Goal: Download file/media

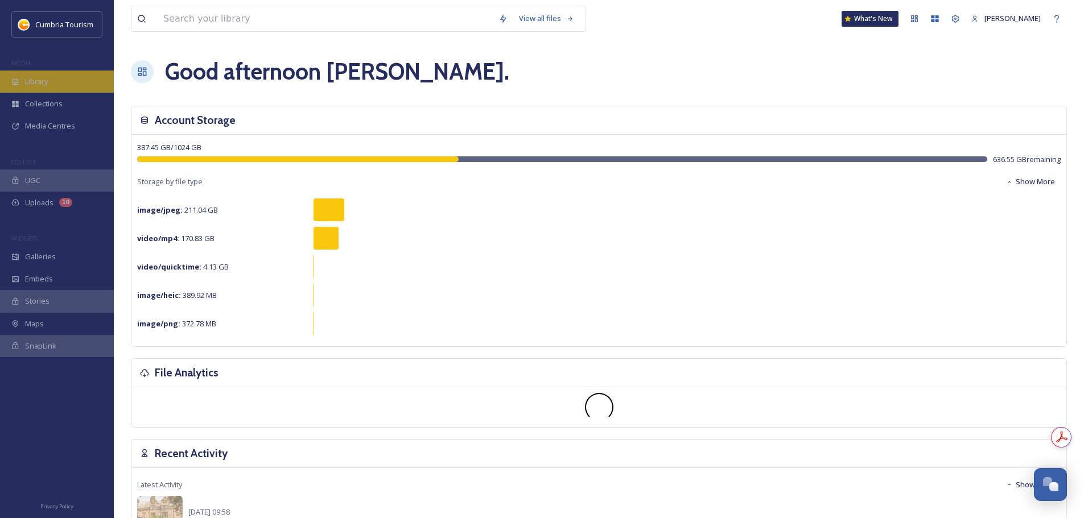
click at [52, 83] on div "Library" at bounding box center [57, 82] width 114 height 22
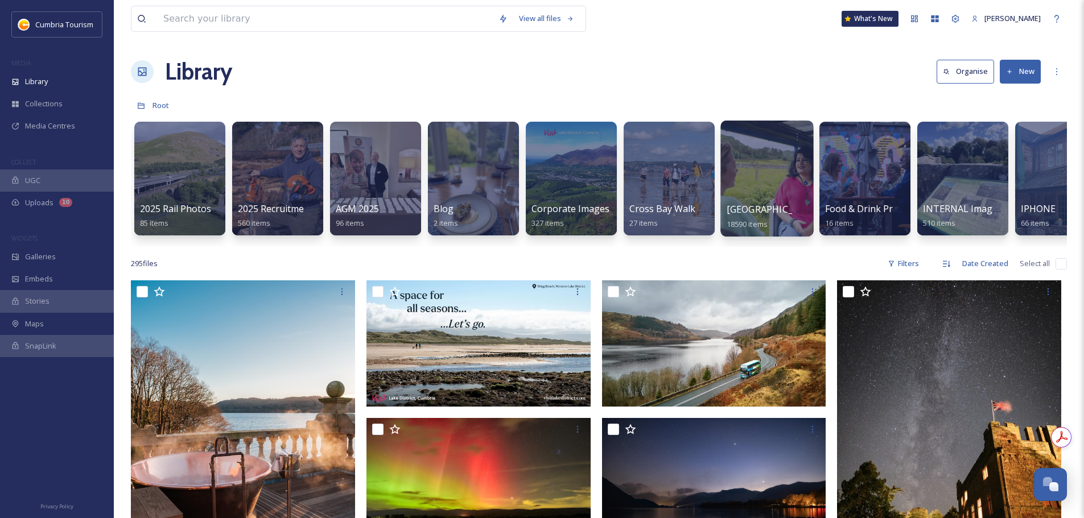
click at [755, 208] on span "[GEOGRAPHIC_DATA]" at bounding box center [773, 209] width 93 height 13
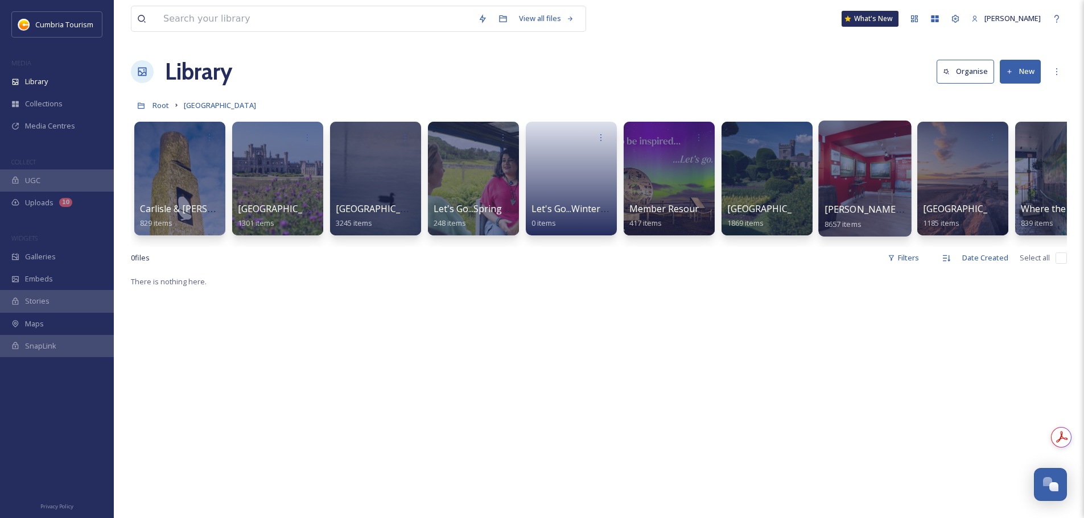
click at [819, 206] on div at bounding box center [864, 179] width 93 height 116
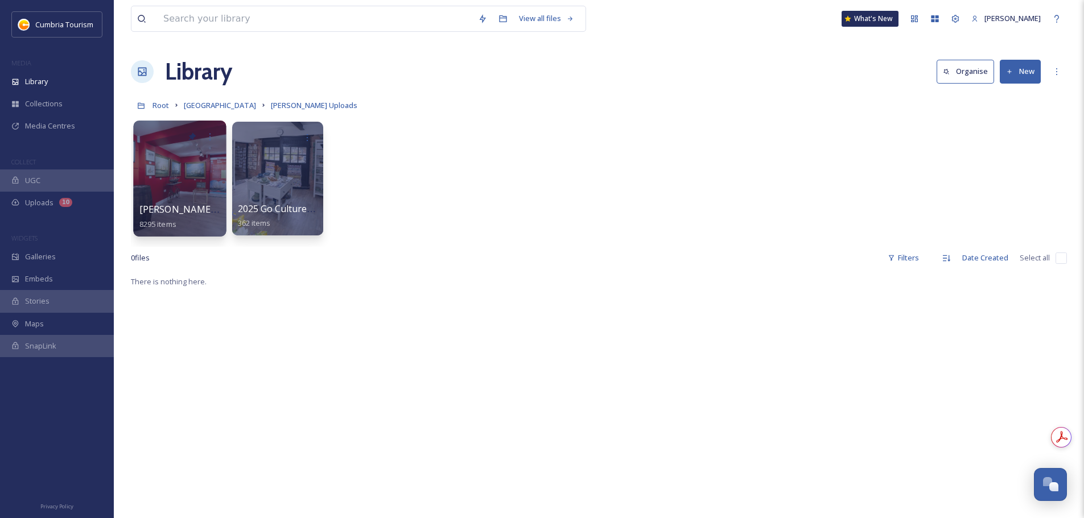
click at [192, 208] on span "Paul Uploads - July 2024" at bounding box center [214, 209] width 151 height 13
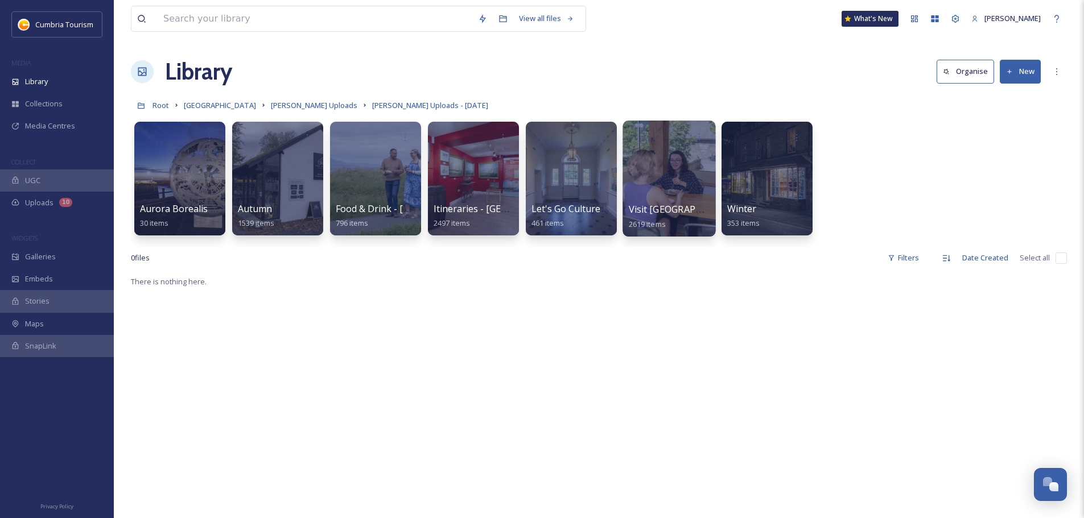
click at [649, 207] on span "Visit England" at bounding box center [686, 209] width 114 height 13
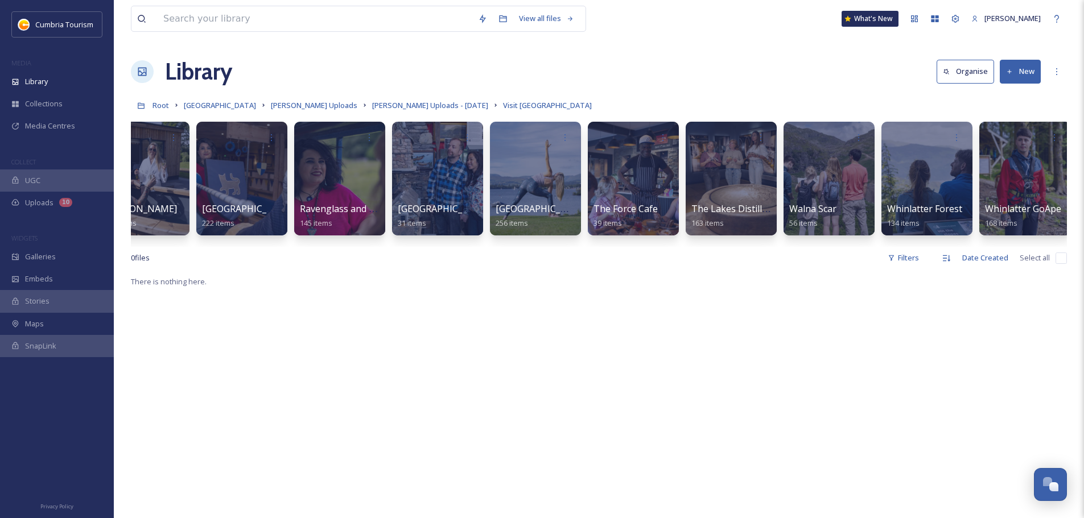
scroll to position [0, 995]
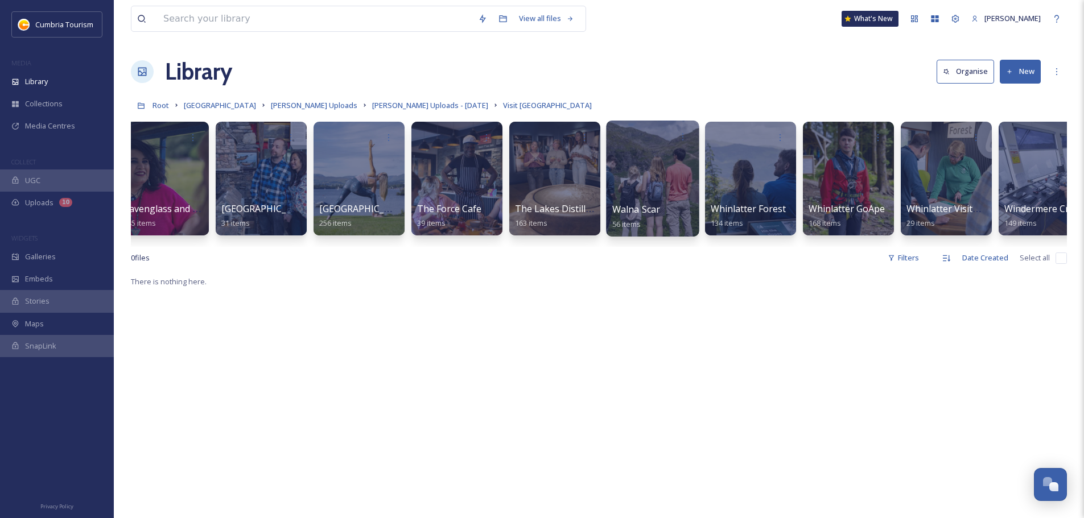
click at [638, 208] on span "Walna Scar" at bounding box center [636, 209] width 48 height 13
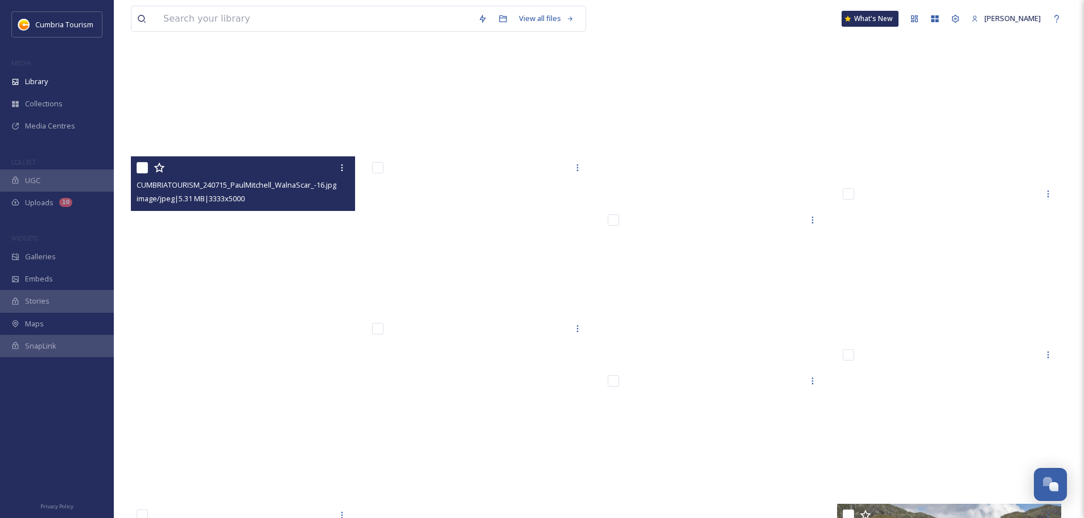
scroll to position [2391, 0]
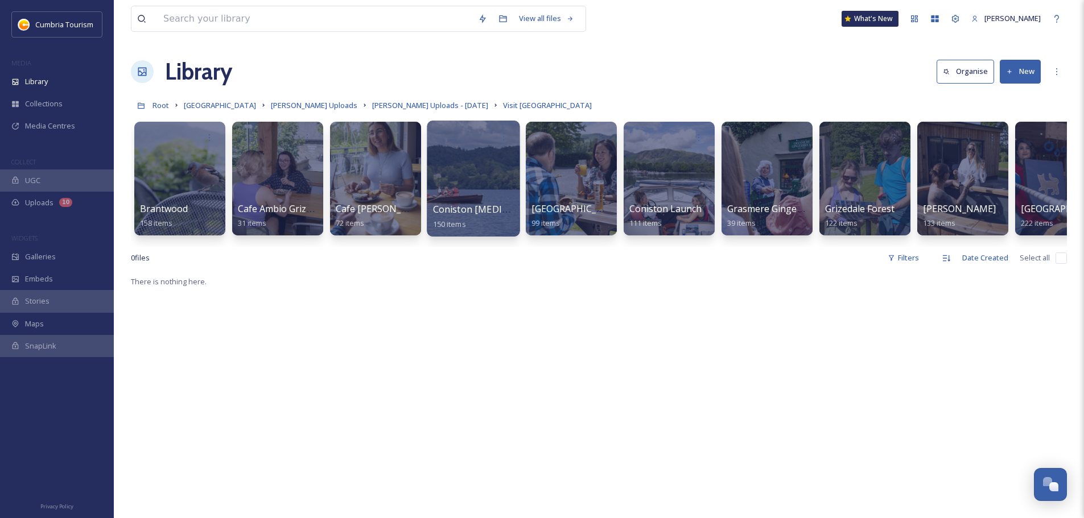
click at [449, 205] on span "Coniston Boating Centre" at bounding box center [508, 209] width 150 height 13
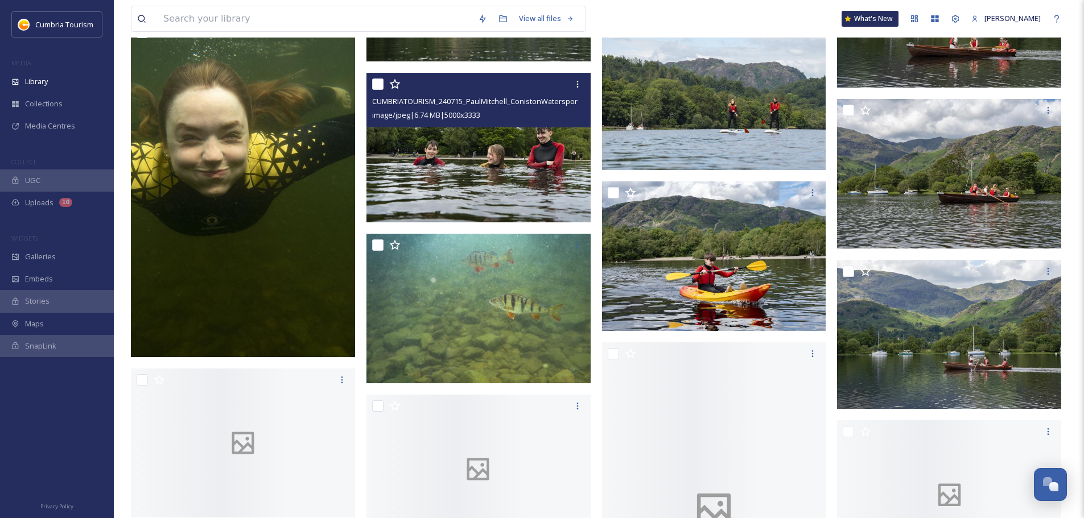
scroll to position [3243, 0]
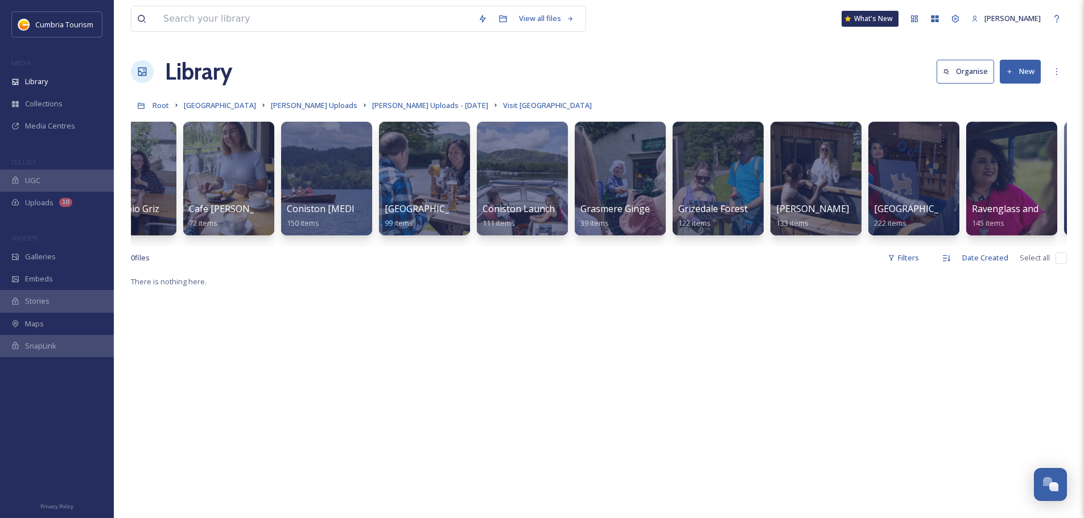
scroll to position [0, 168]
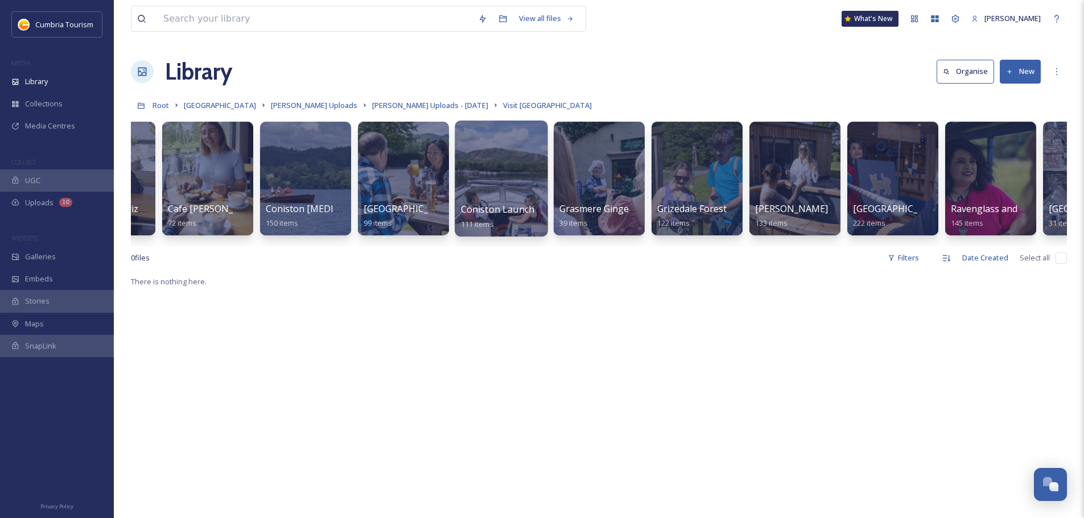
click at [507, 210] on span "Coniston Launch" at bounding box center [498, 209] width 74 height 13
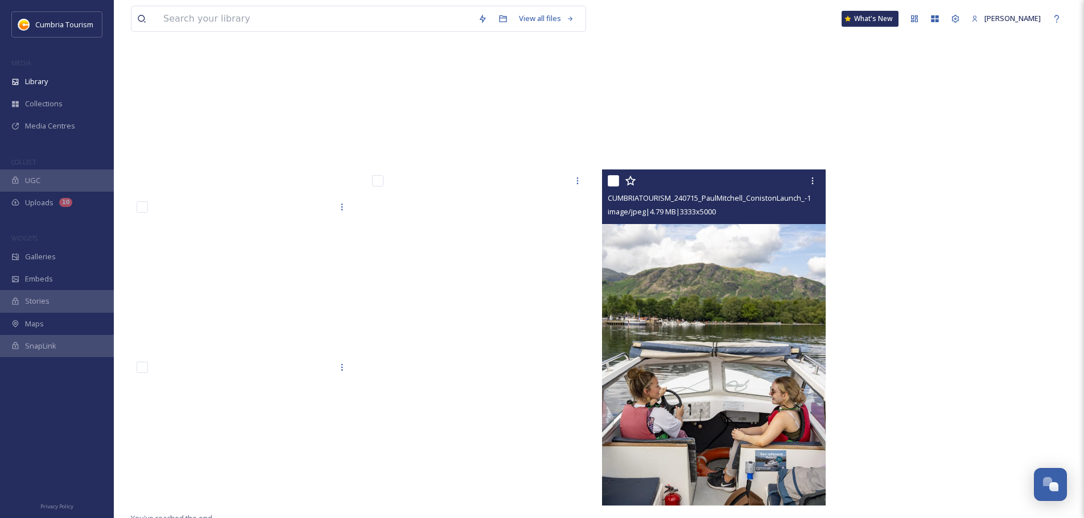
scroll to position [5082, 0]
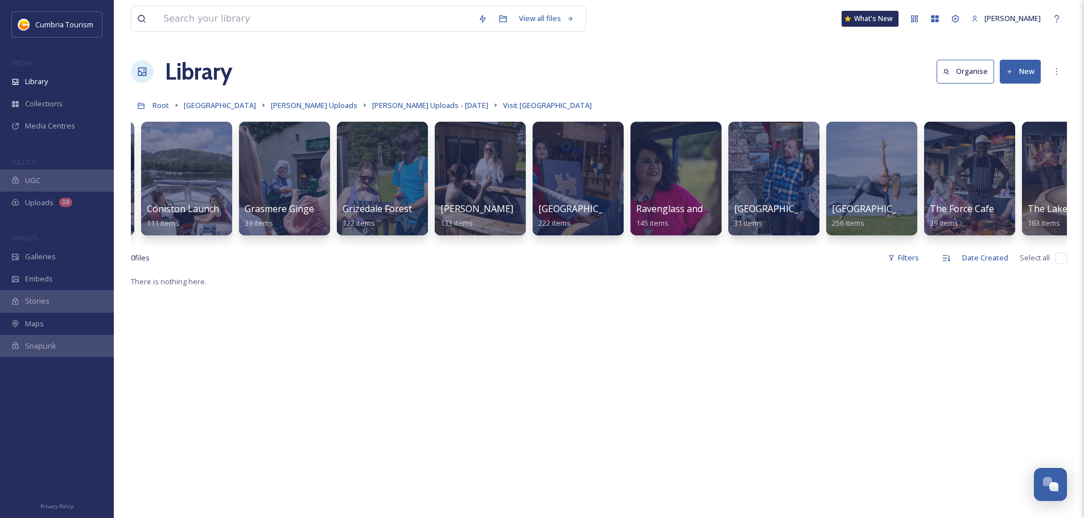
scroll to position [0, 489]
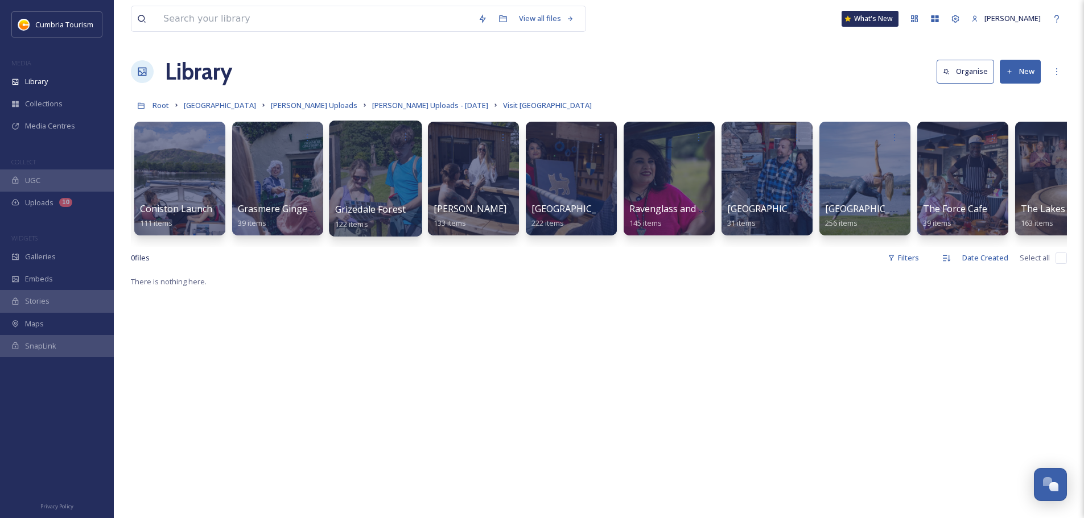
click at [379, 213] on span "Grizedale Forest" at bounding box center [370, 209] width 71 height 13
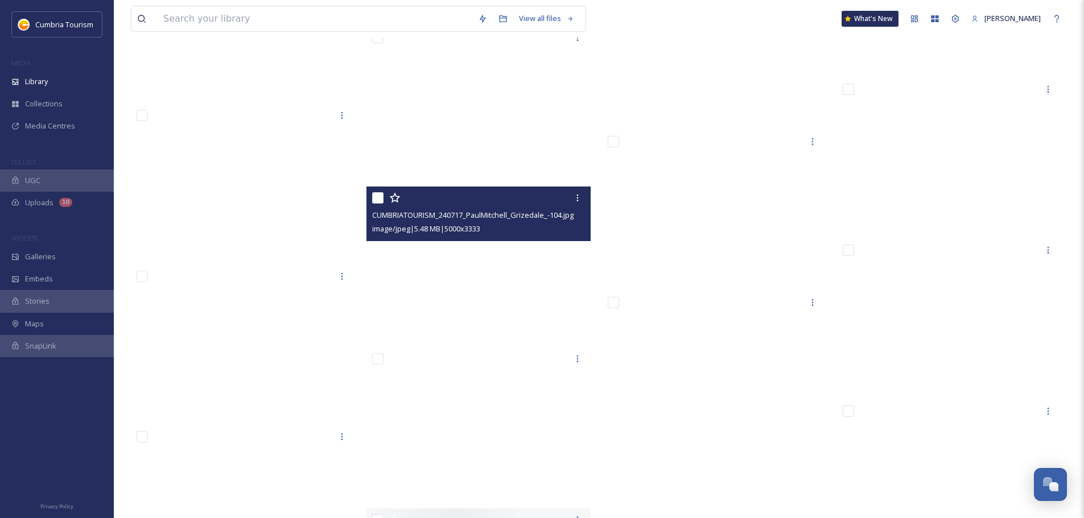
scroll to position [4153, 0]
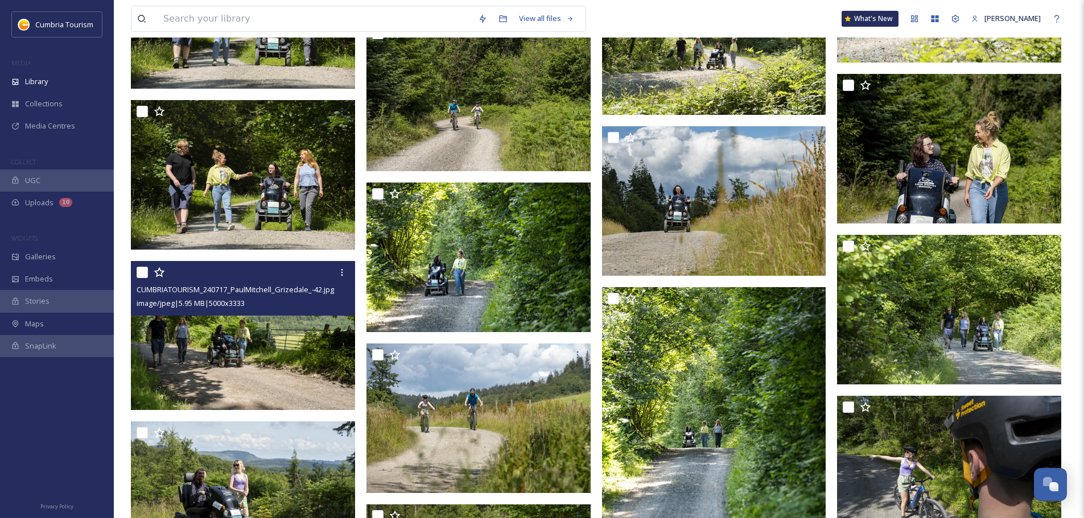
click at [254, 357] on img at bounding box center [243, 336] width 224 height 150
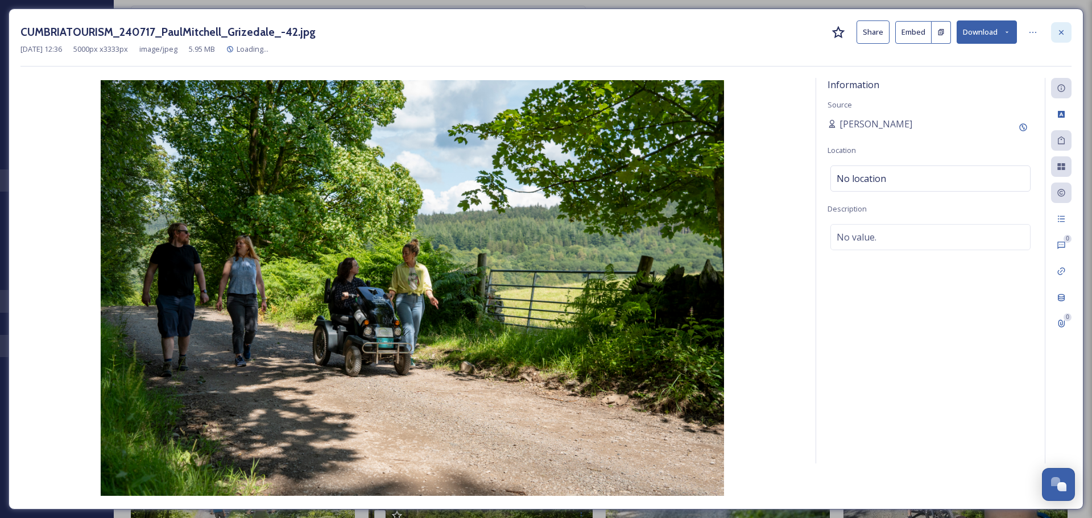
click at [1064, 33] on icon at bounding box center [1061, 32] width 9 height 9
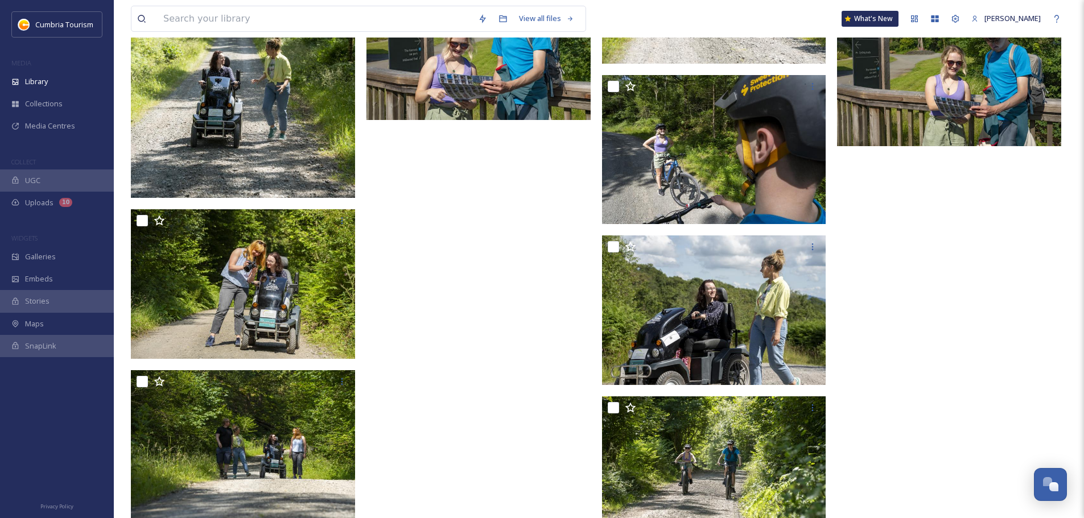
scroll to position [5403, 0]
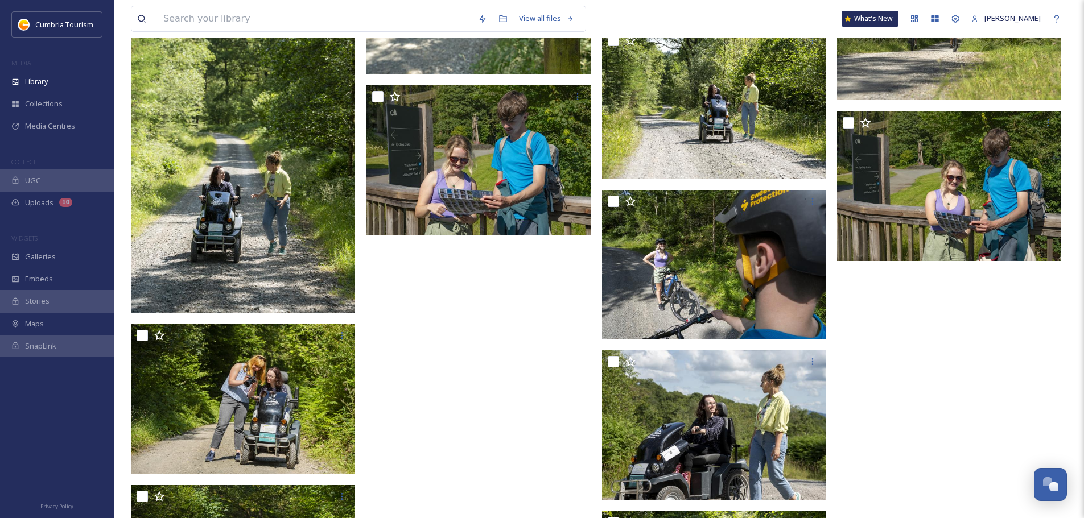
scroll to position [5062, 0]
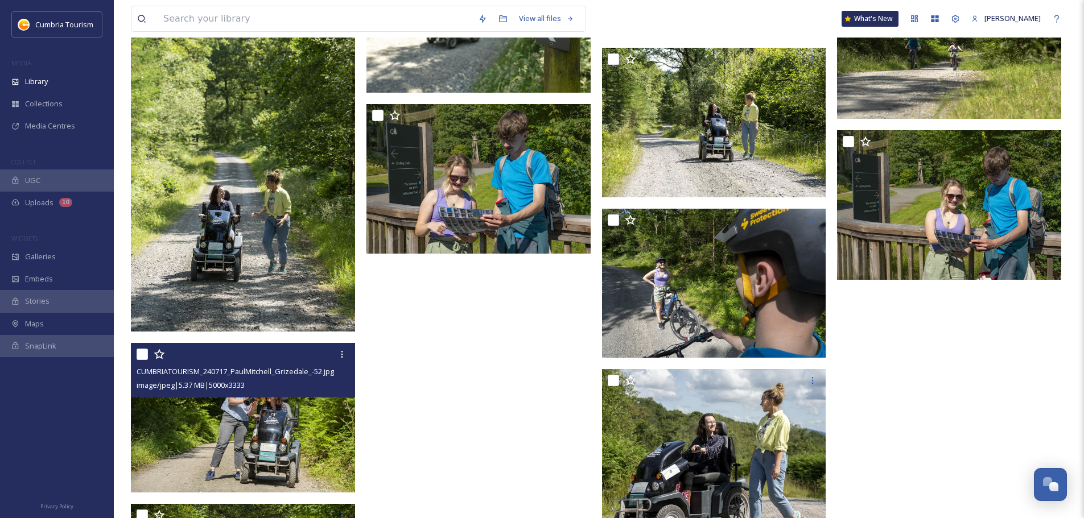
click at [300, 439] on img at bounding box center [243, 418] width 224 height 150
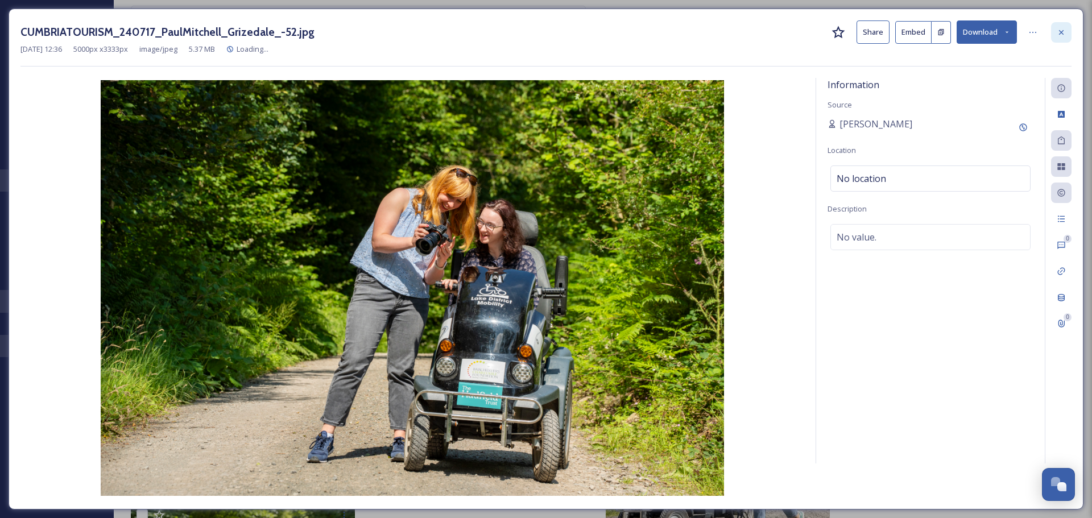
click at [1062, 35] on icon at bounding box center [1061, 32] width 9 height 9
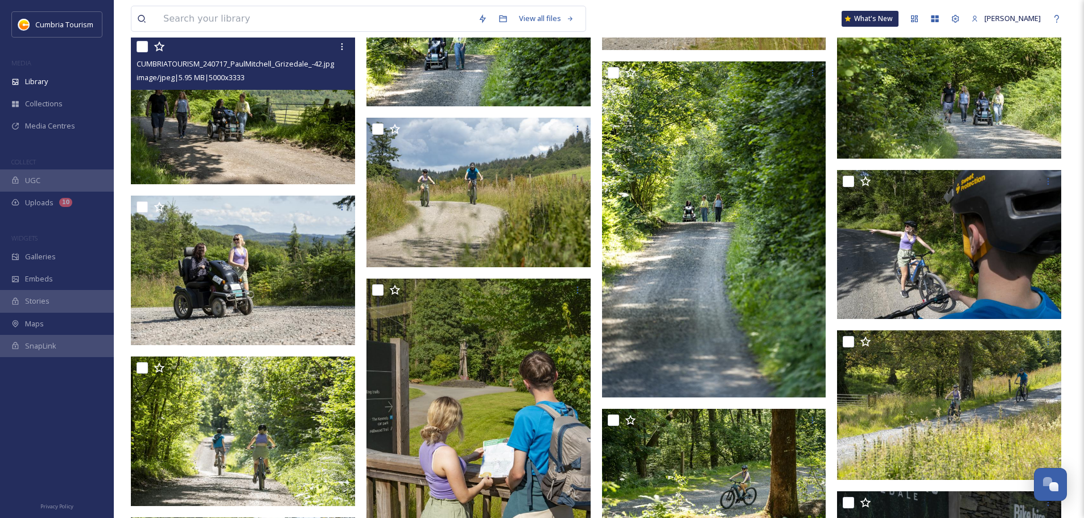
scroll to position [3926, 0]
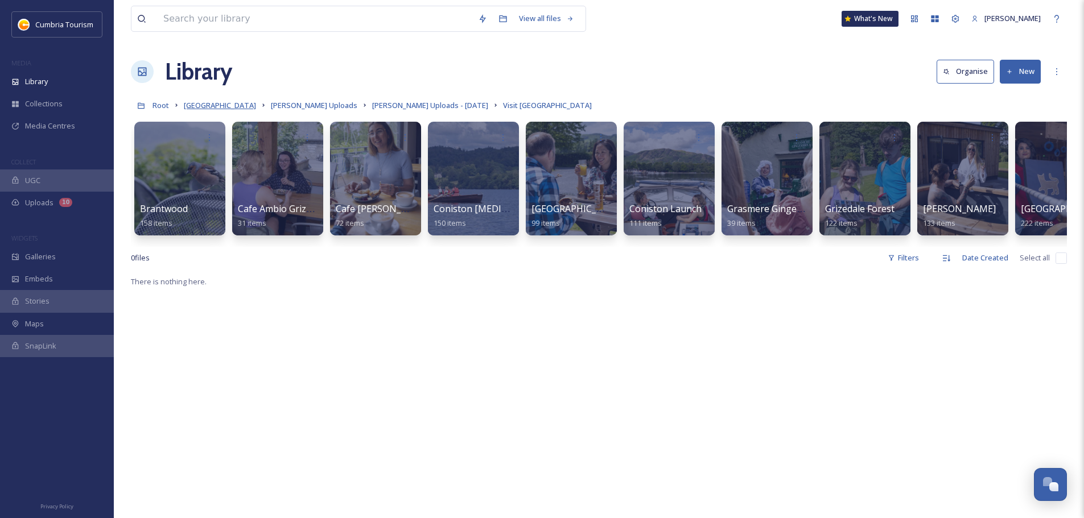
click at [253, 104] on span "[GEOGRAPHIC_DATA]" at bounding box center [220, 105] width 72 height 10
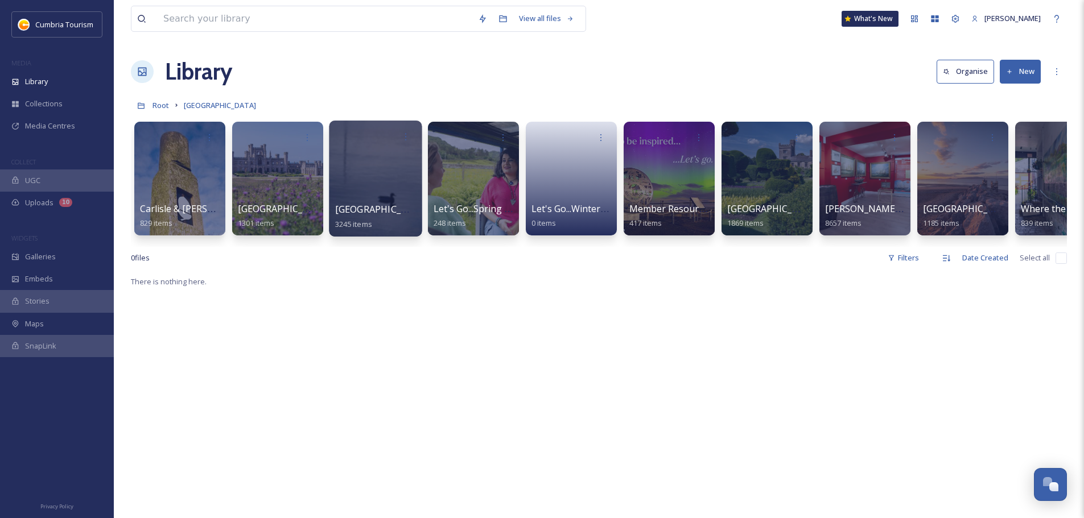
click at [362, 205] on span "[GEOGRAPHIC_DATA]" at bounding box center [381, 209] width 93 height 13
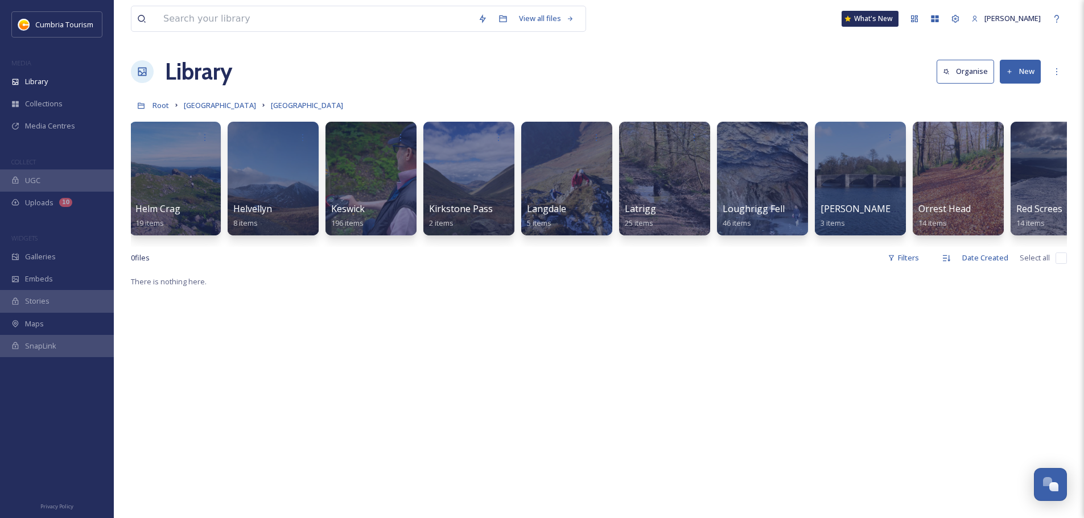
scroll to position [0, 2435]
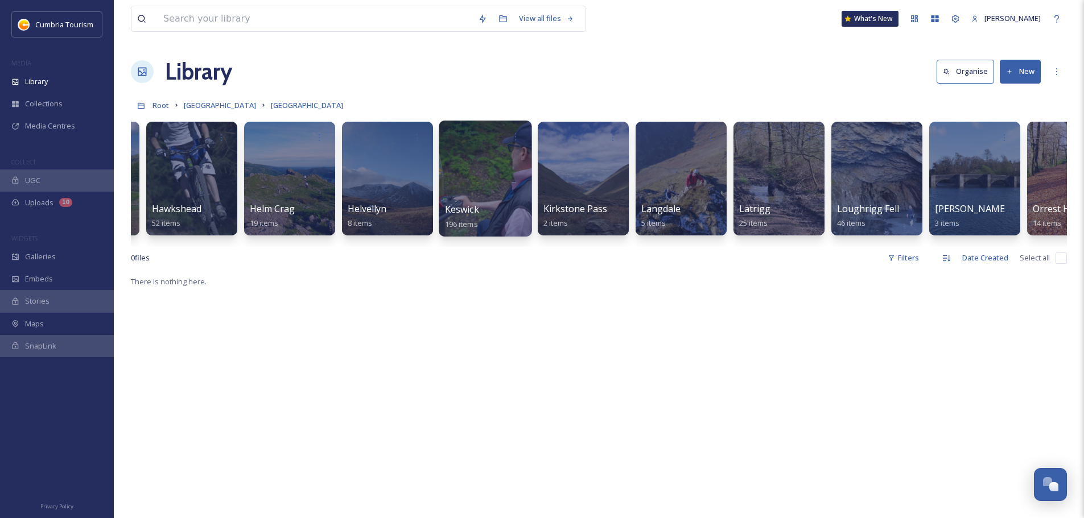
click at [457, 207] on span "Keswick" at bounding box center [462, 209] width 34 height 13
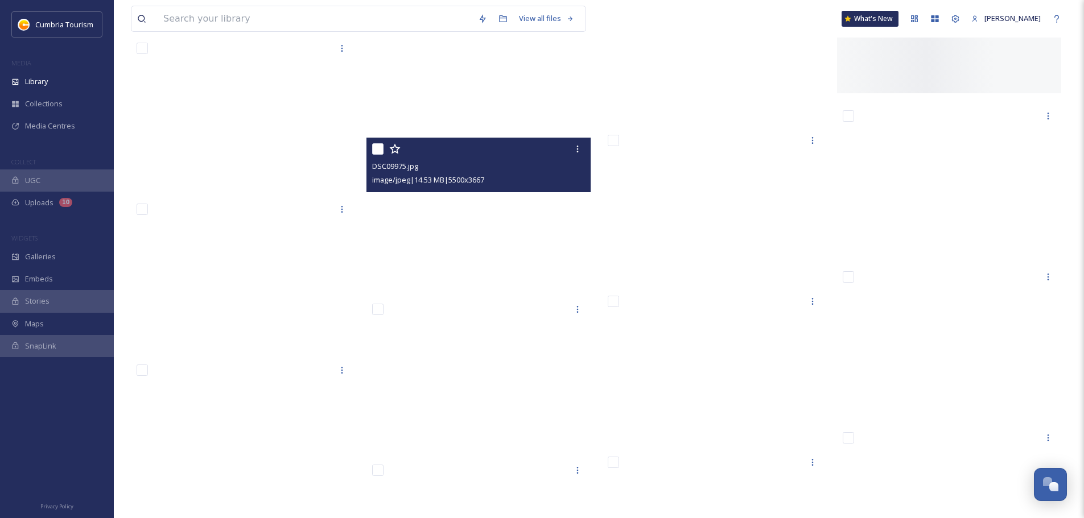
scroll to position [2881, 0]
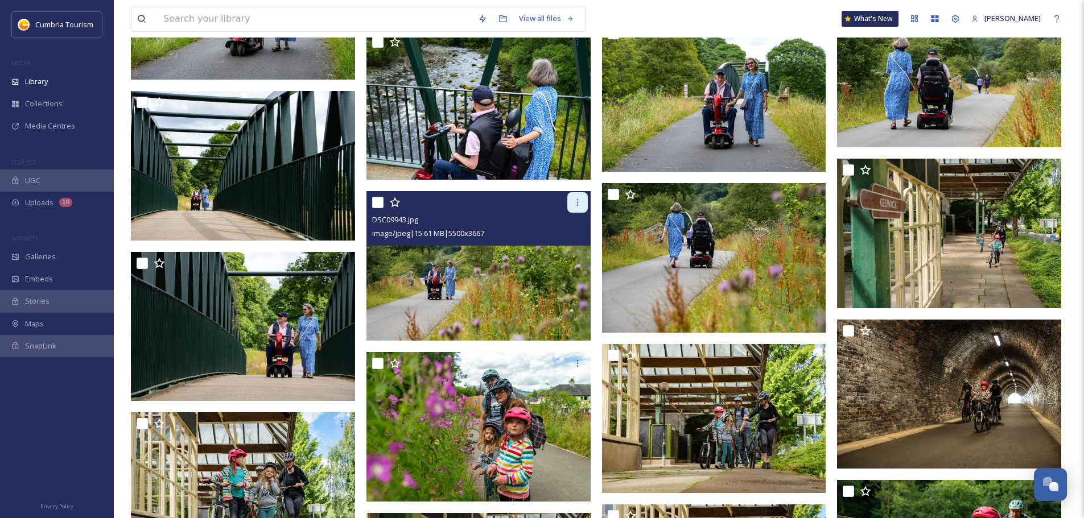
click at [579, 199] on icon at bounding box center [577, 202] width 9 height 9
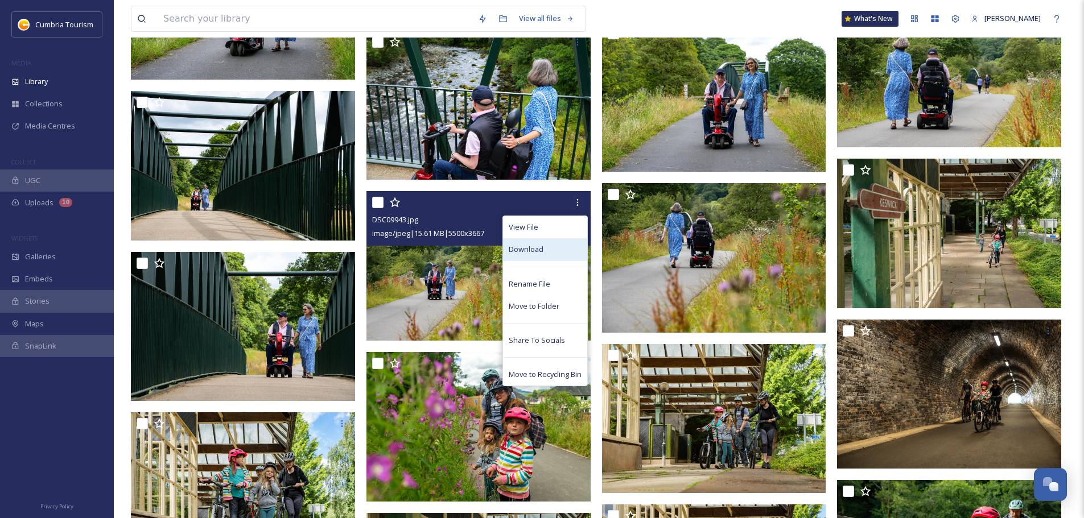
click at [574, 244] on div "Download" at bounding box center [545, 249] width 84 height 22
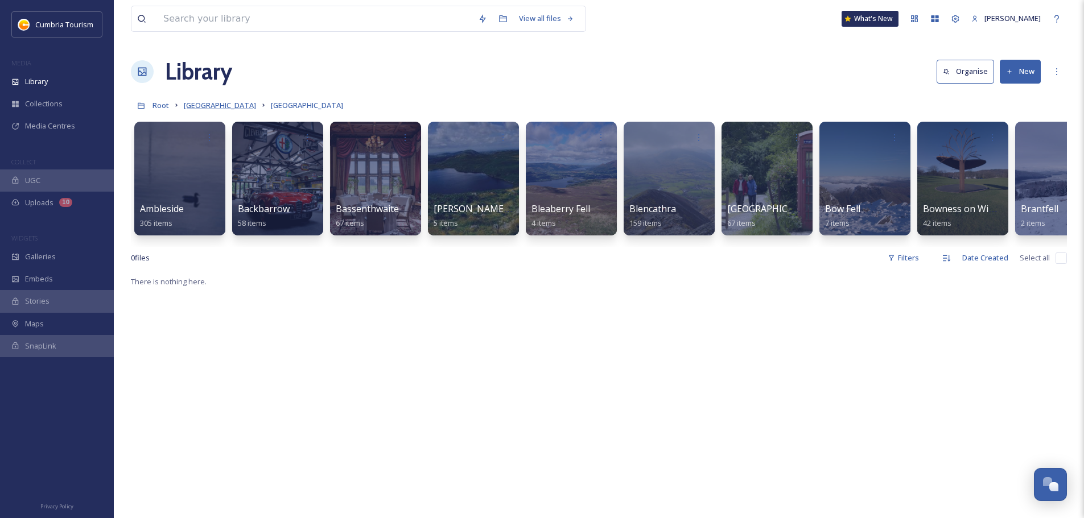
click at [225, 104] on span "[GEOGRAPHIC_DATA]" at bounding box center [220, 105] width 72 height 10
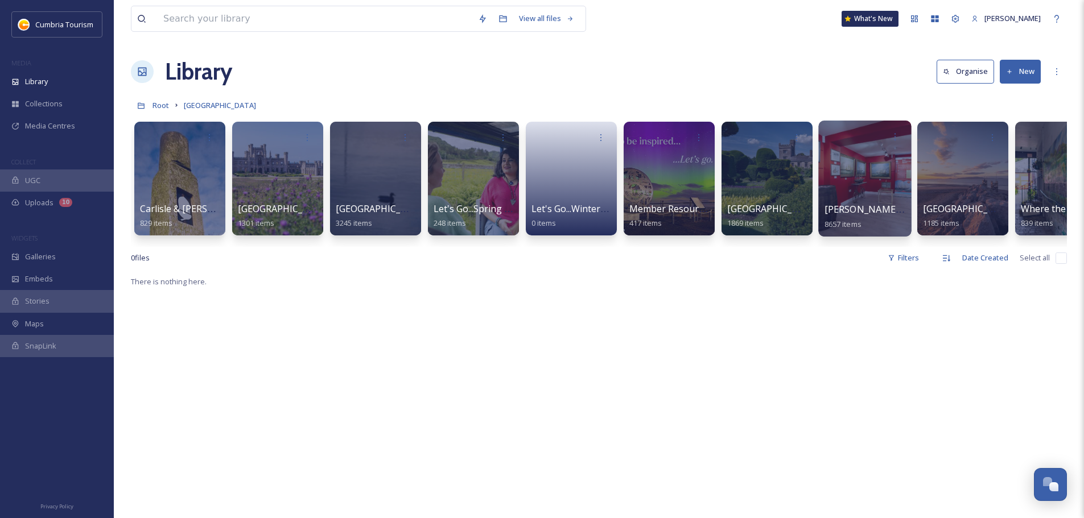
click at [886, 209] on span "[PERSON_NAME] Uploads" at bounding box center [880, 209] width 113 height 13
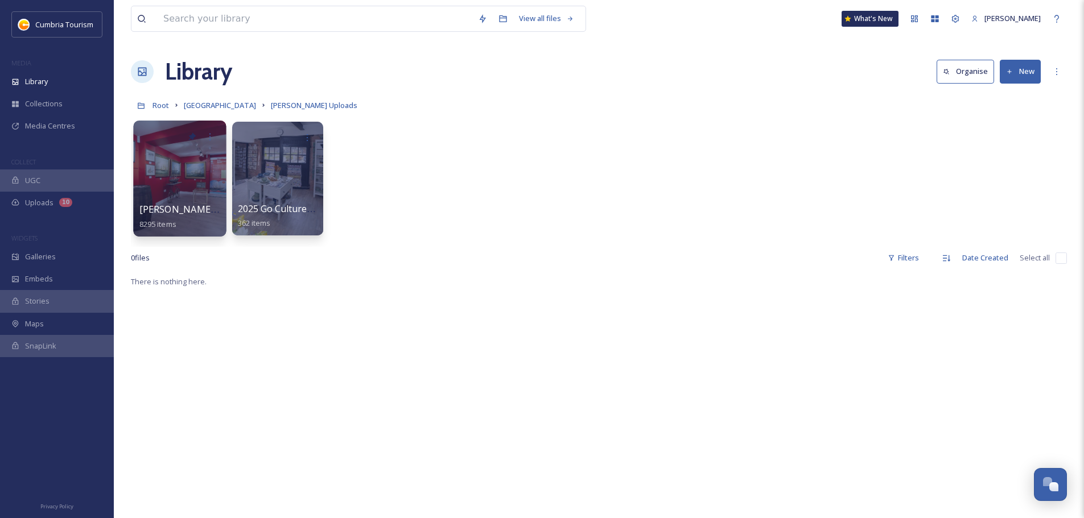
click at [176, 201] on div at bounding box center [179, 179] width 93 height 116
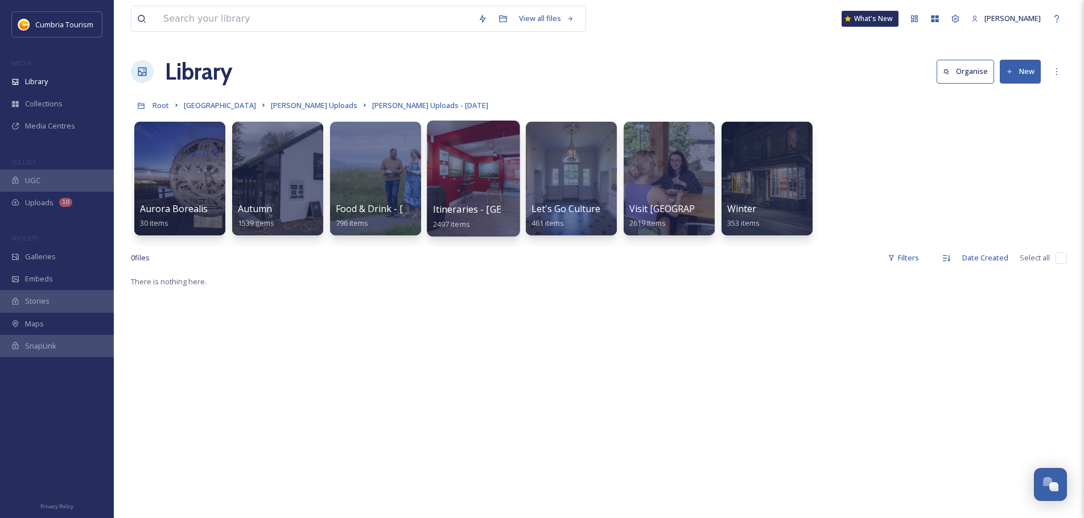
click at [461, 208] on span "Itineraries - Cumberland" at bounding box center [506, 209] width 147 height 13
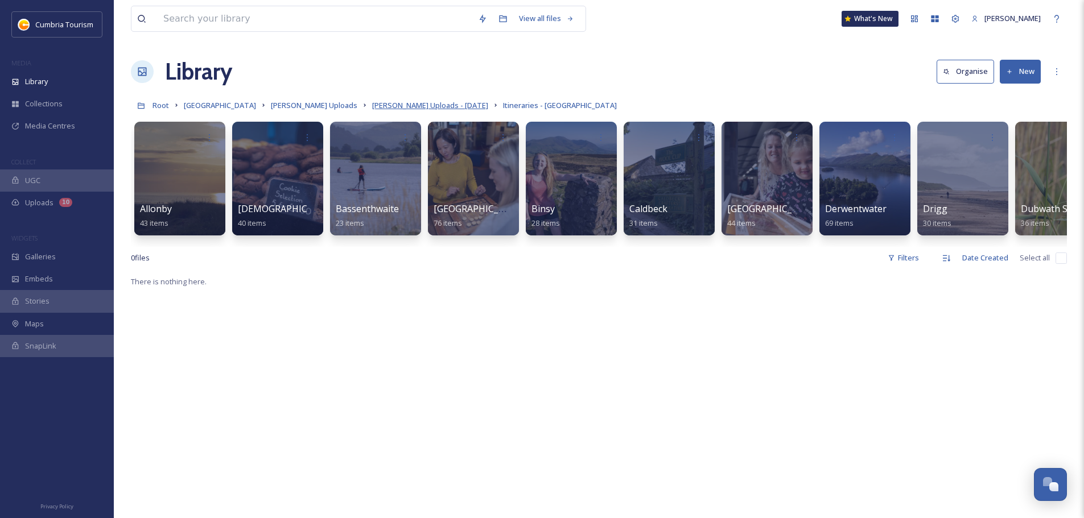
click at [378, 107] on span "Paul Uploads - July 2024" at bounding box center [430, 105] width 116 height 10
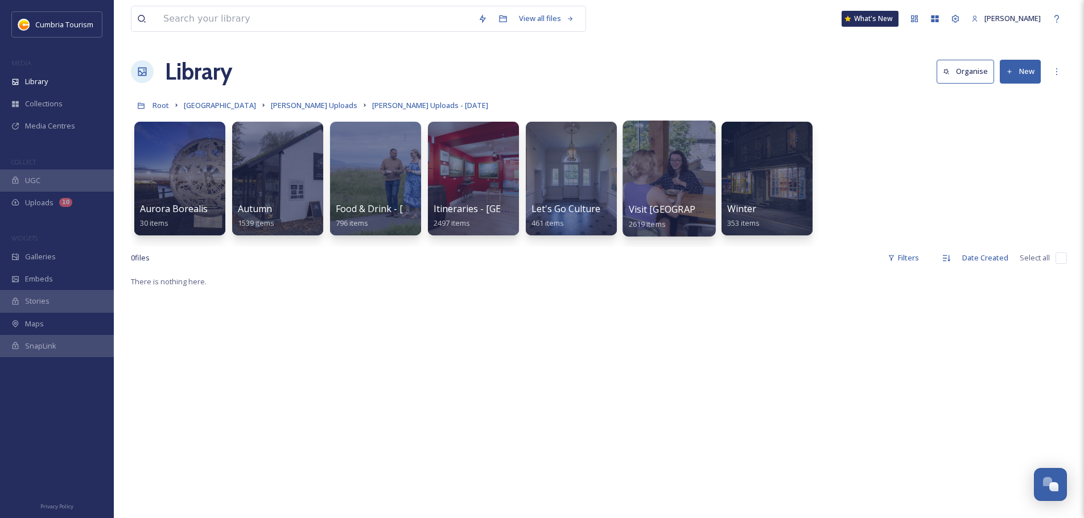
click at [662, 212] on span "Visit England" at bounding box center [686, 209] width 114 height 13
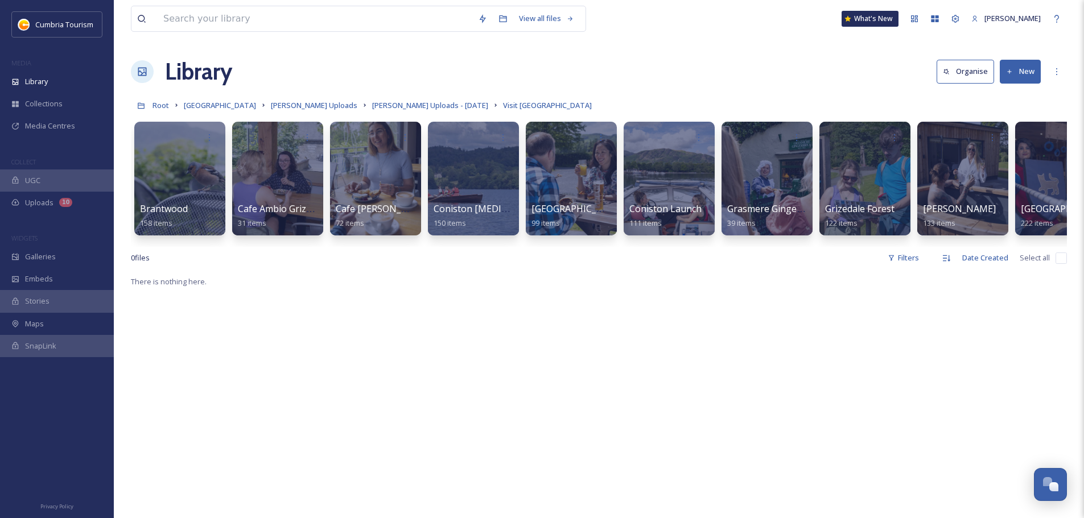
click at [659, 261] on div "0 file s Filters Date Created Select all" at bounding box center [599, 258] width 936 height 22
click at [665, 257] on div "0 file s Filters Date Created Select all" at bounding box center [599, 258] width 936 height 22
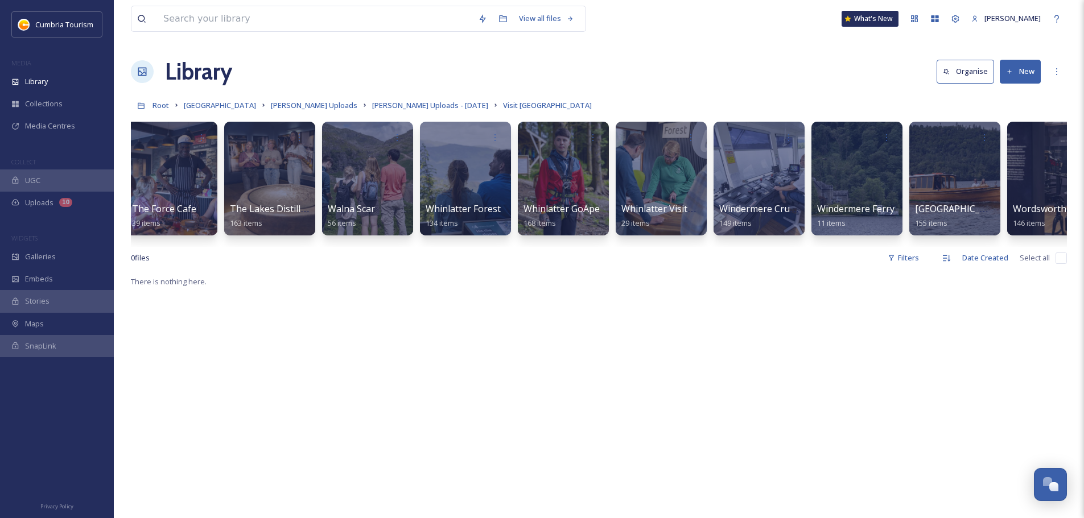
scroll to position [0, 1315]
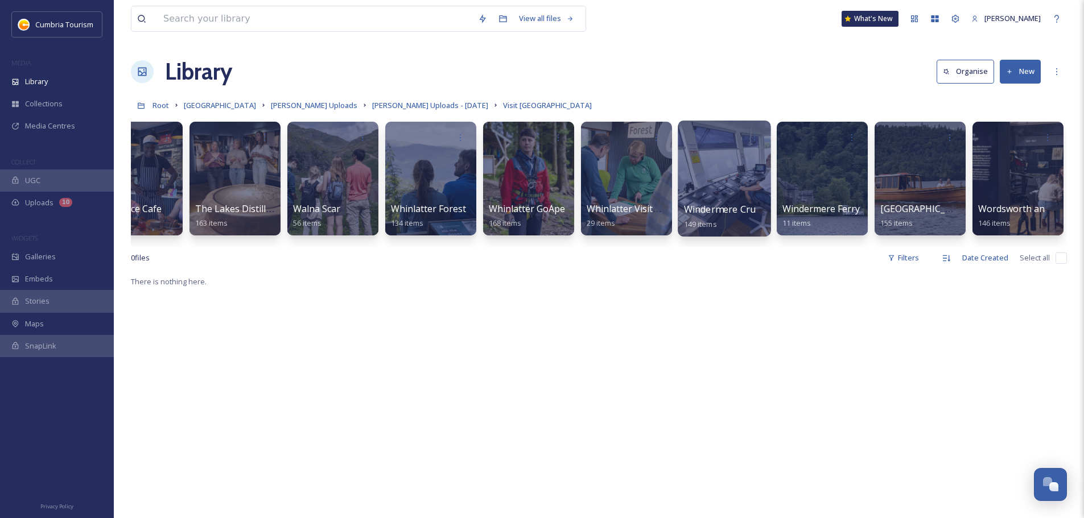
click at [741, 205] on span "Windermere Cruises" at bounding box center [728, 209] width 89 height 13
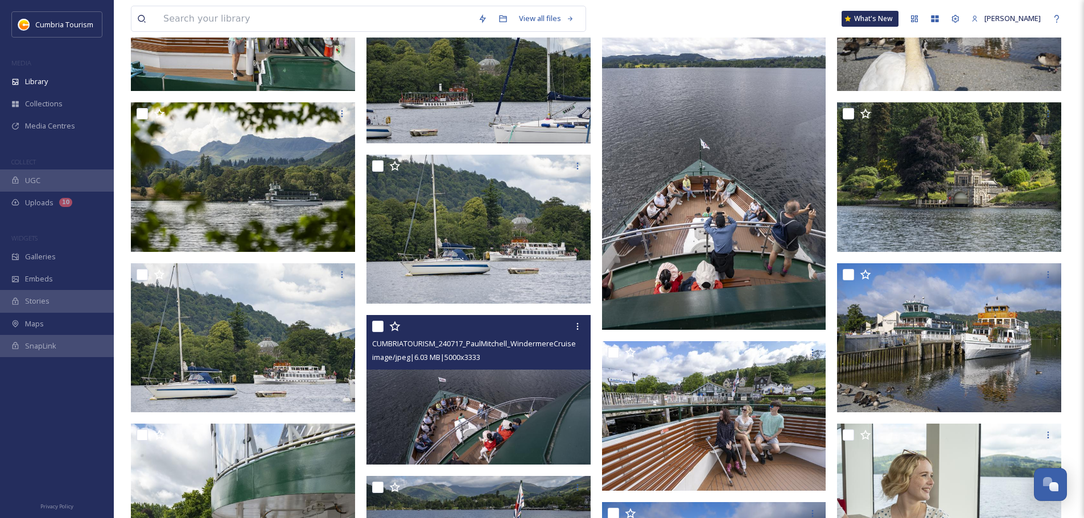
scroll to position [1422, 0]
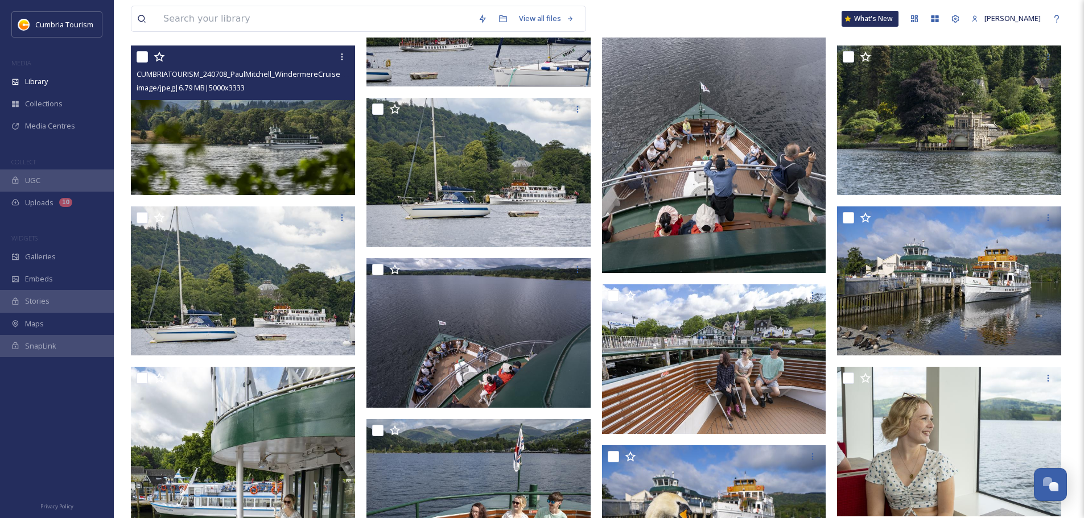
click at [287, 147] on img at bounding box center [243, 121] width 224 height 150
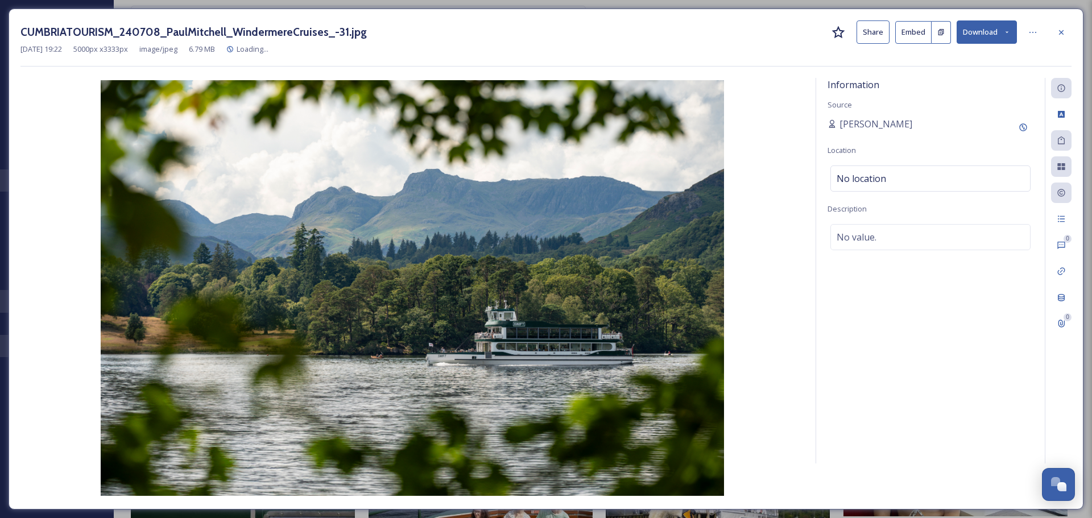
click at [995, 36] on button "Download" at bounding box center [987, 31] width 60 height 23
click at [983, 54] on span "Download Original (5000 x 3333)" at bounding box center [958, 58] width 108 height 11
click at [1070, 30] on div at bounding box center [1061, 32] width 20 height 20
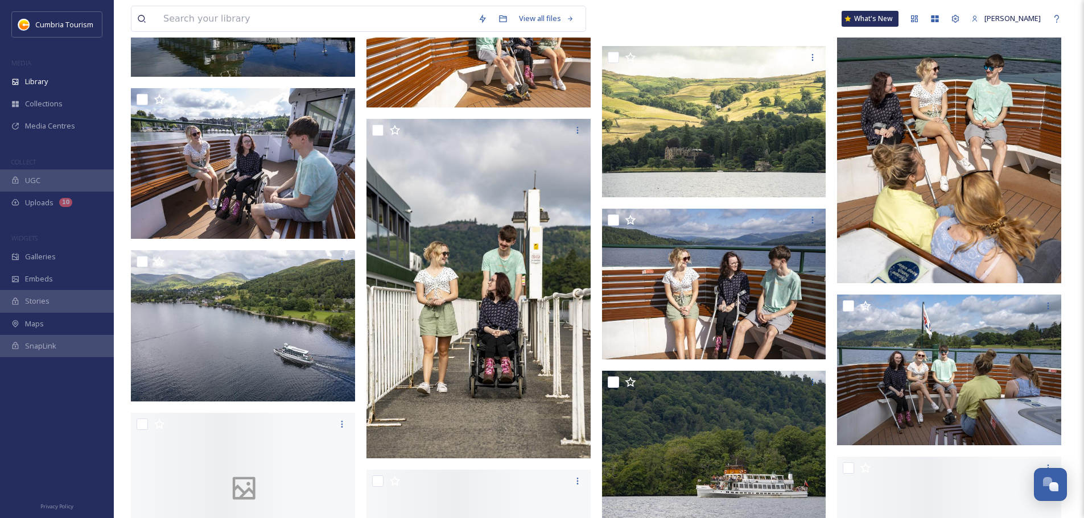
scroll to position [5690, 0]
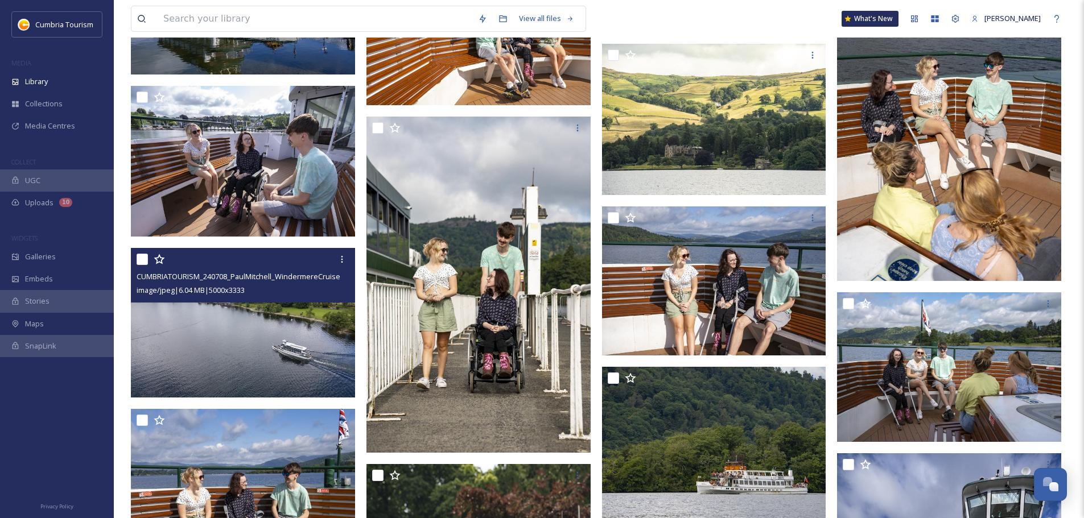
click at [276, 362] on img at bounding box center [243, 323] width 224 height 150
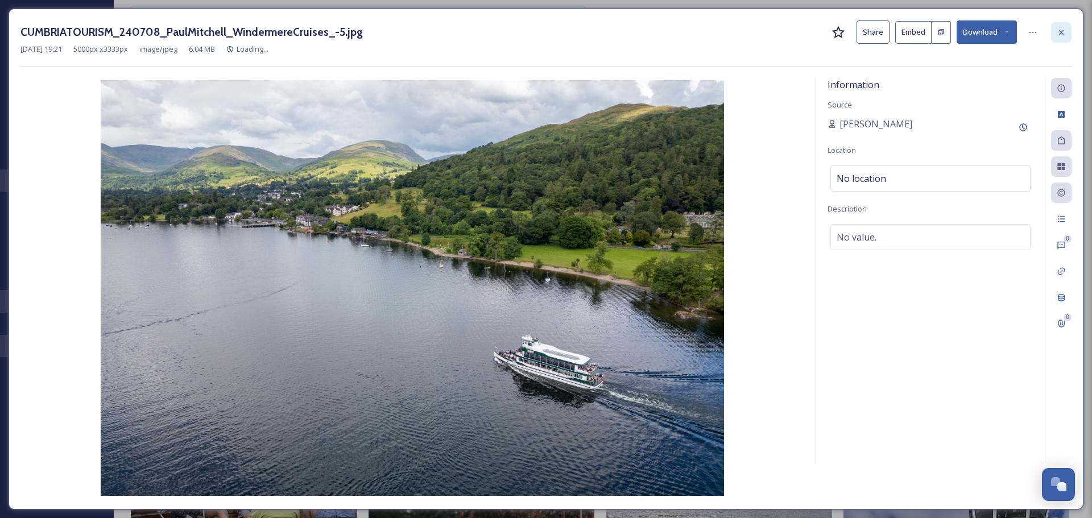
click at [1061, 26] on div at bounding box center [1061, 32] width 20 height 20
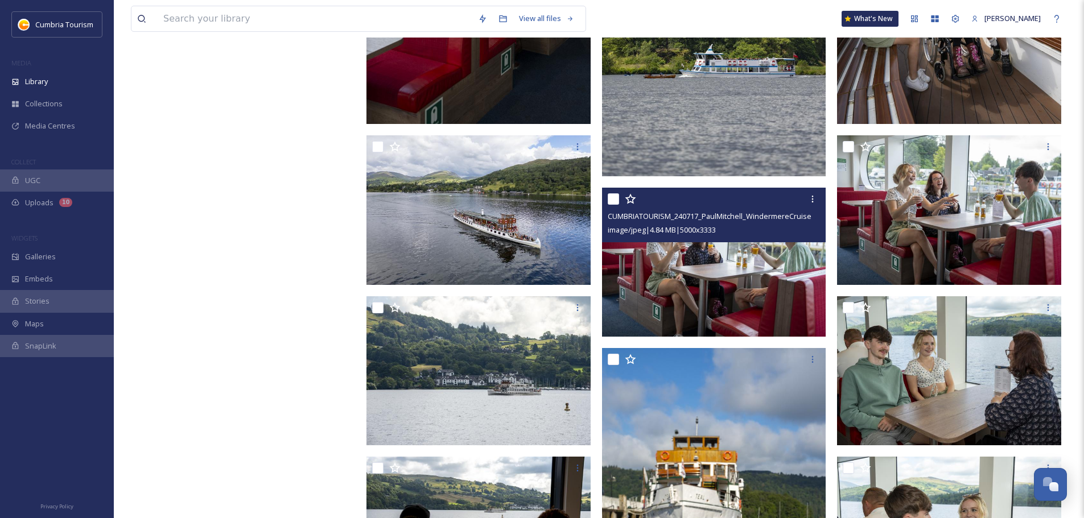
scroll to position [7226, 0]
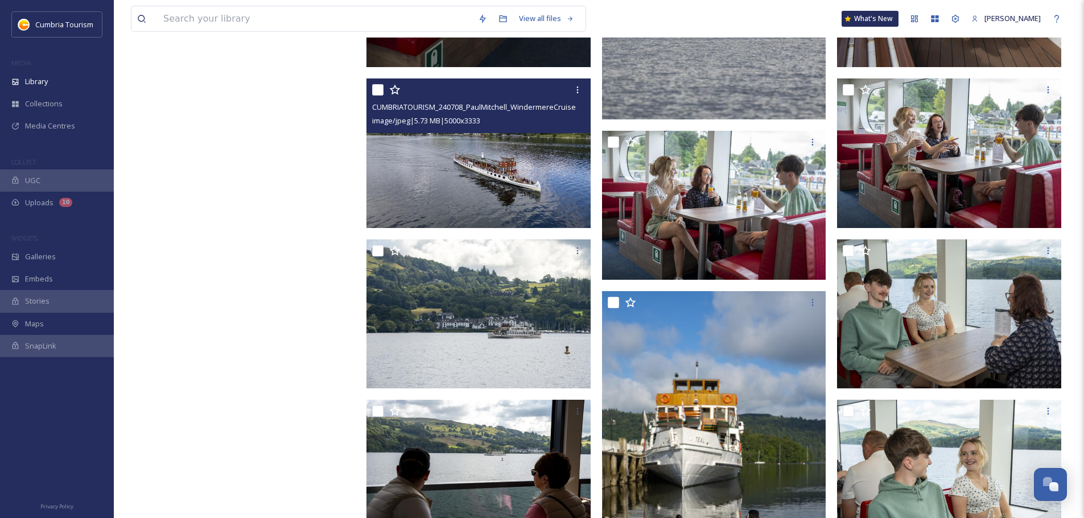
click at [534, 184] on img at bounding box center [478, 154] width 224 height 150
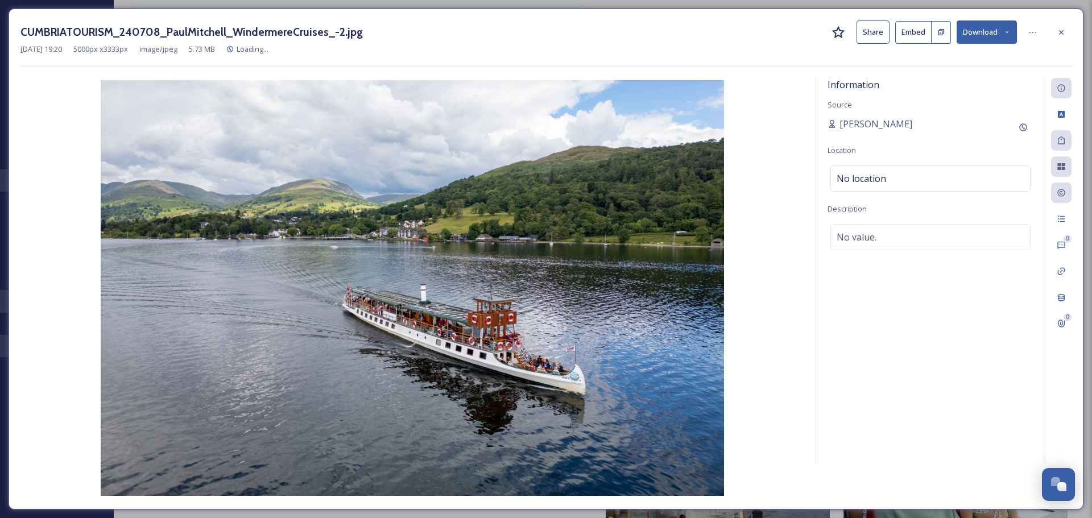
click at [983, 31] on button "Download" at bounding box center [987, 31] width 60 height 23
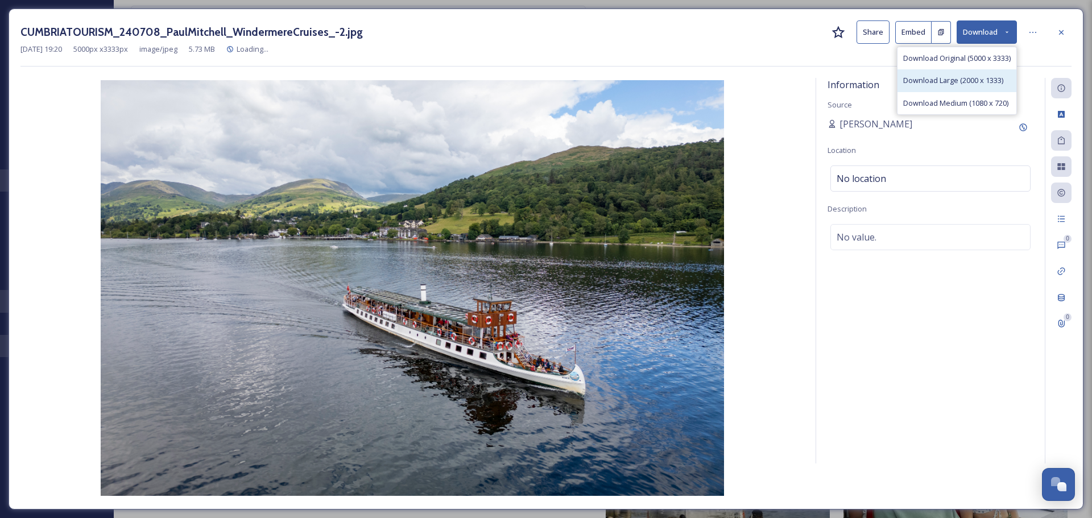
click at [973, 77] on span "Download Large (2000 x 1333)" at bounding box center [954, 80] width 100 height 11
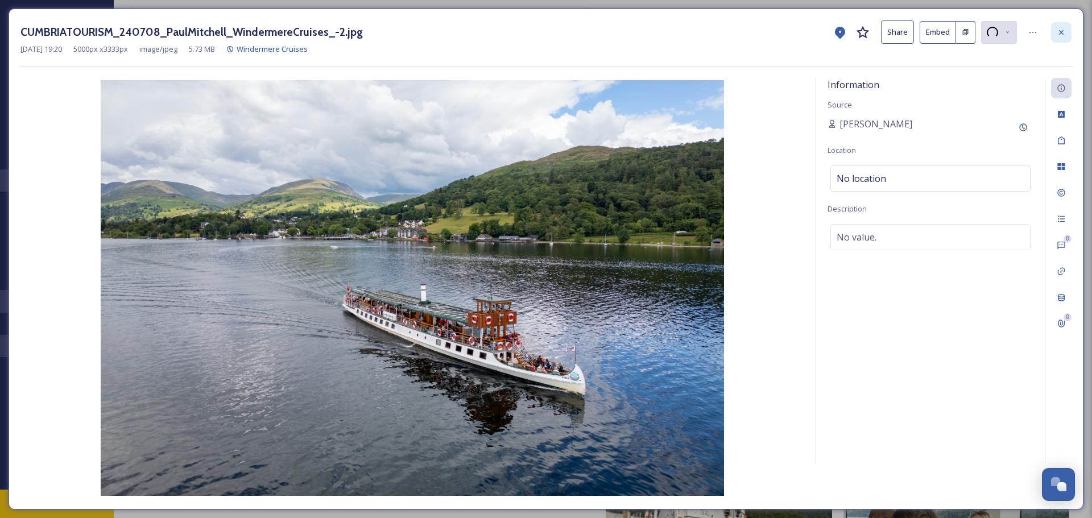
click at [1064, 32] on icon at bounding box center [1061, 32] width 9 height 9
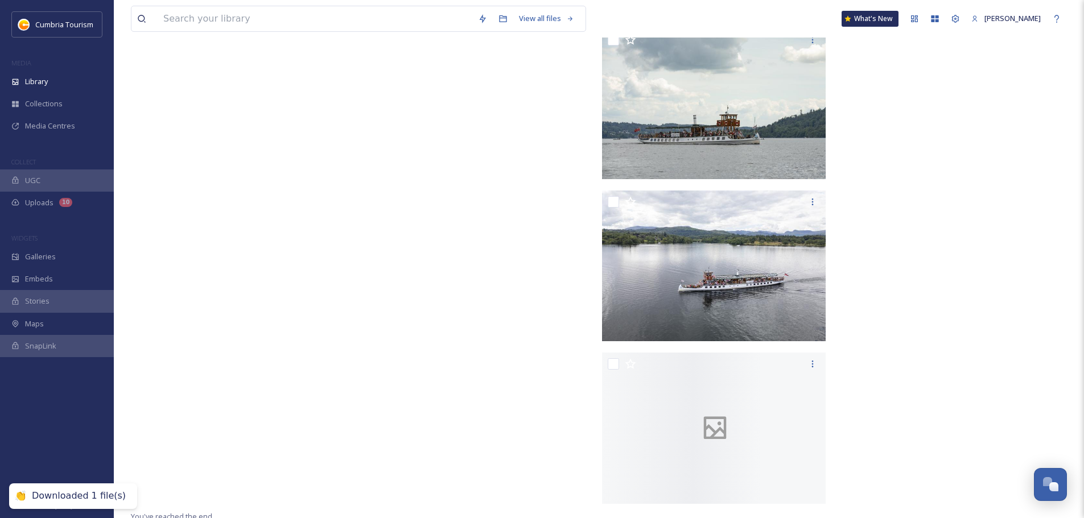
scroll to position [7911, 0]
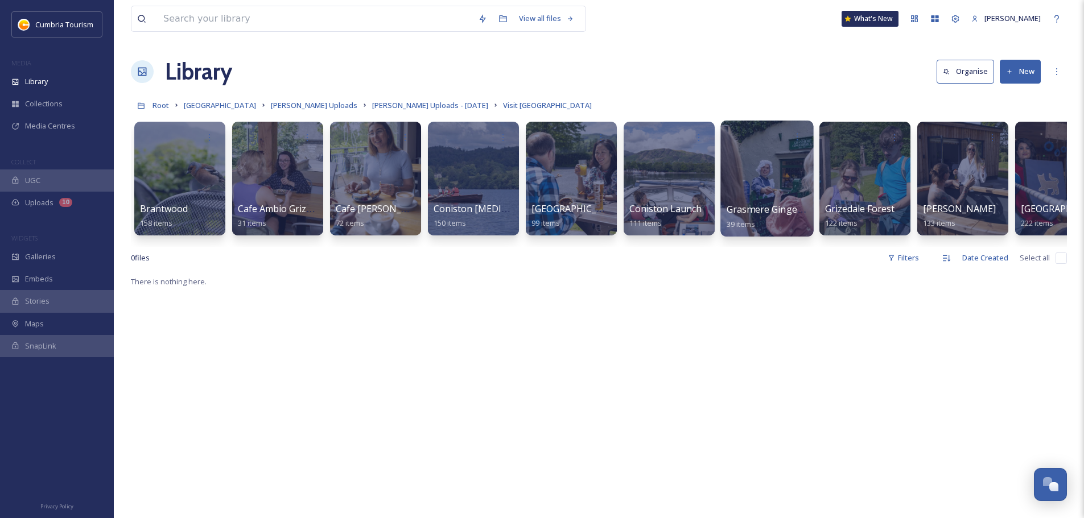
click at [778, 212] on span "Grasmere Gingerbread" at bounding box center [777, 209] width 100 height 13
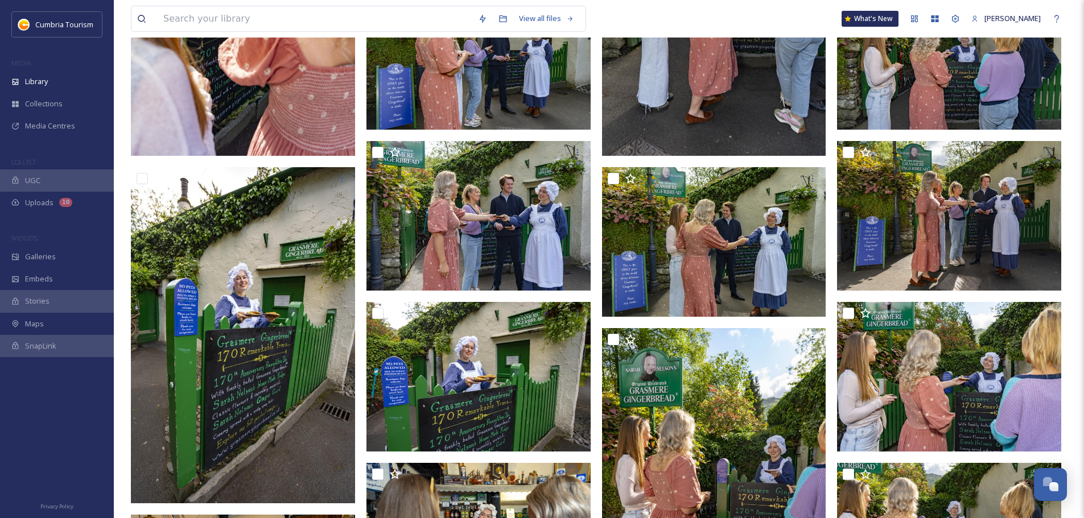
scroll to position [344, 0]
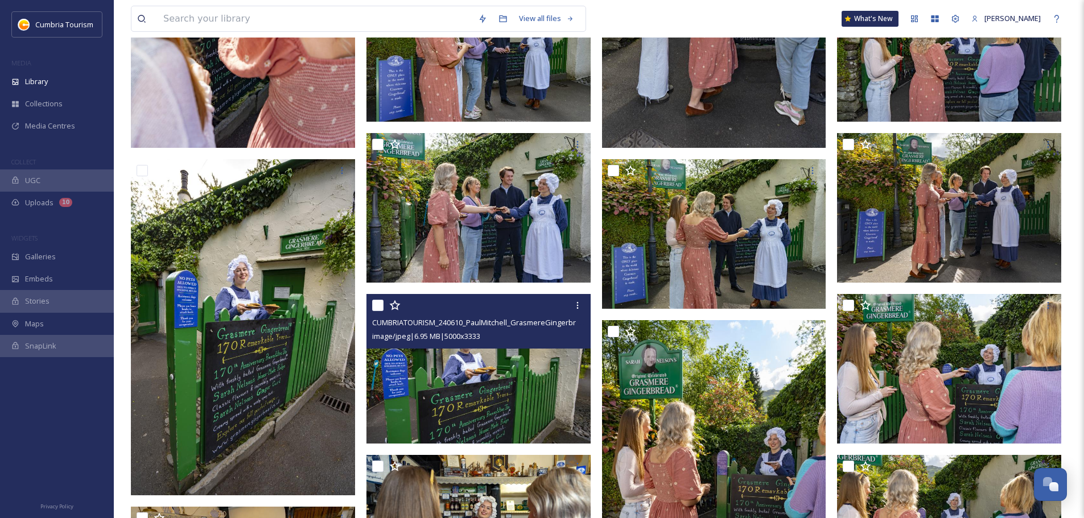
click at [478, 361] on img at bounding box center [478, 369] width 224 height 150
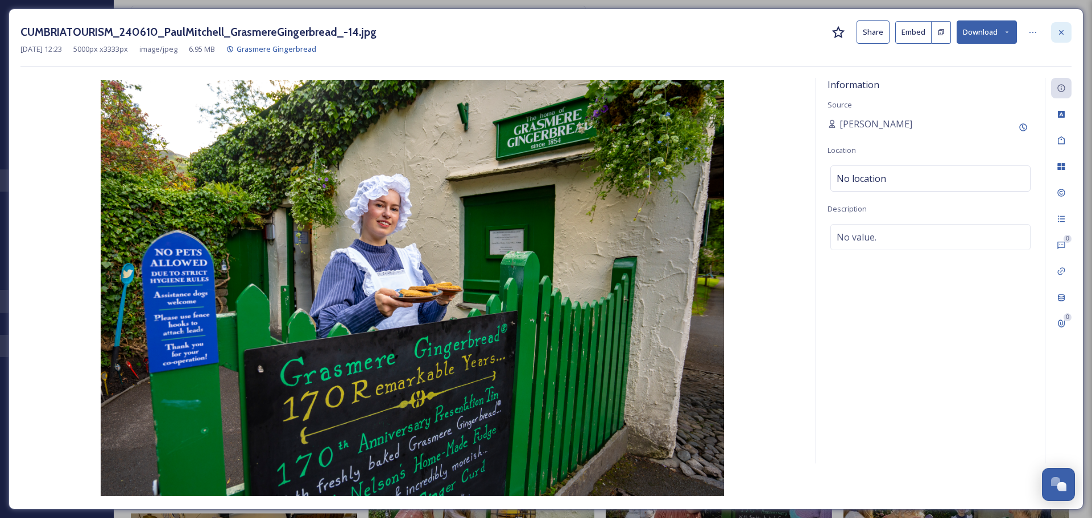
click at [1062, 30] on icon at bounding box center [1061, 32] width 9 height 9
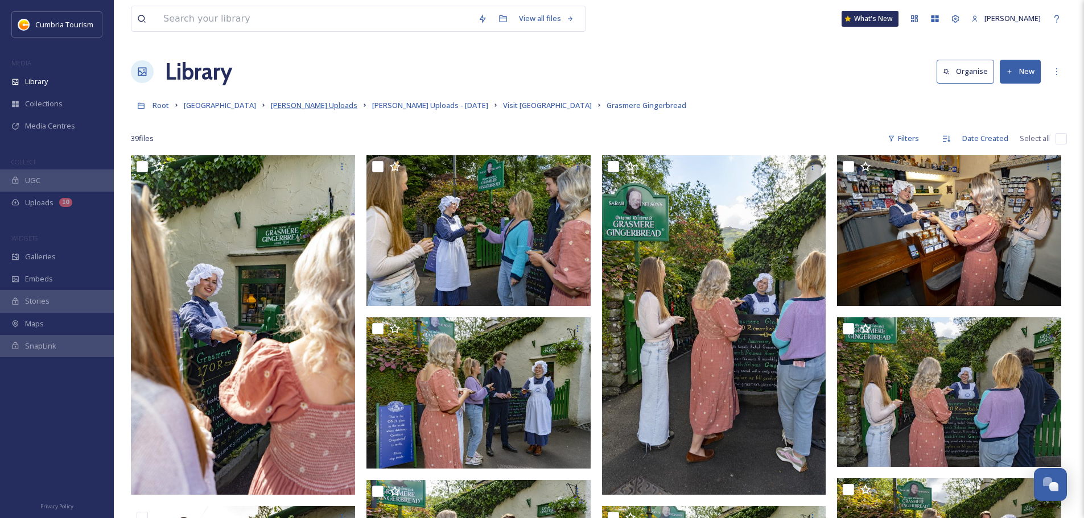
click at [340, 110] on span "[PERSON_NAME] Uploads" at bounding box center [314, 105] width 86 height 10
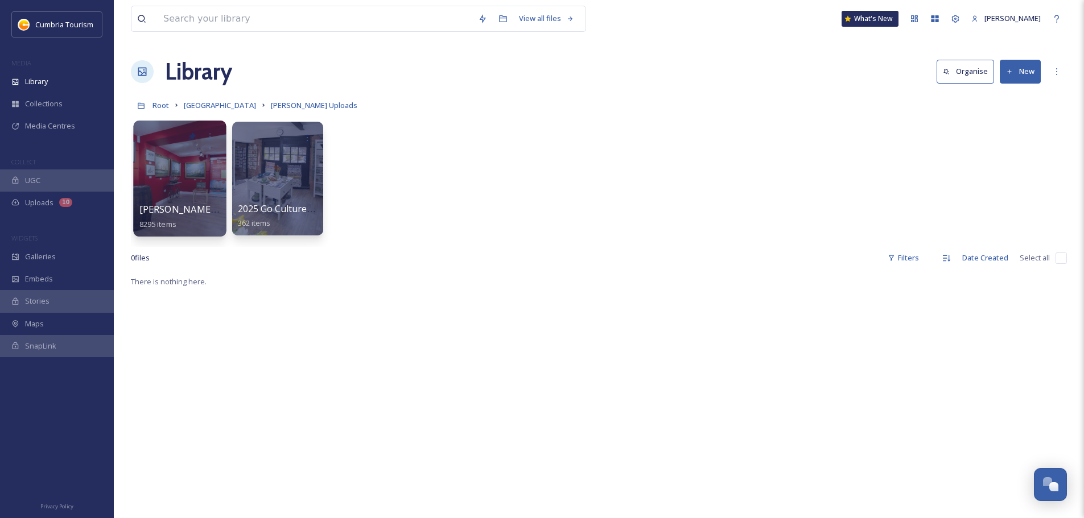
click at [199, 214] on span "Paul Uploads - July 2024" at bounding box center [214, 209] width 151 height 13
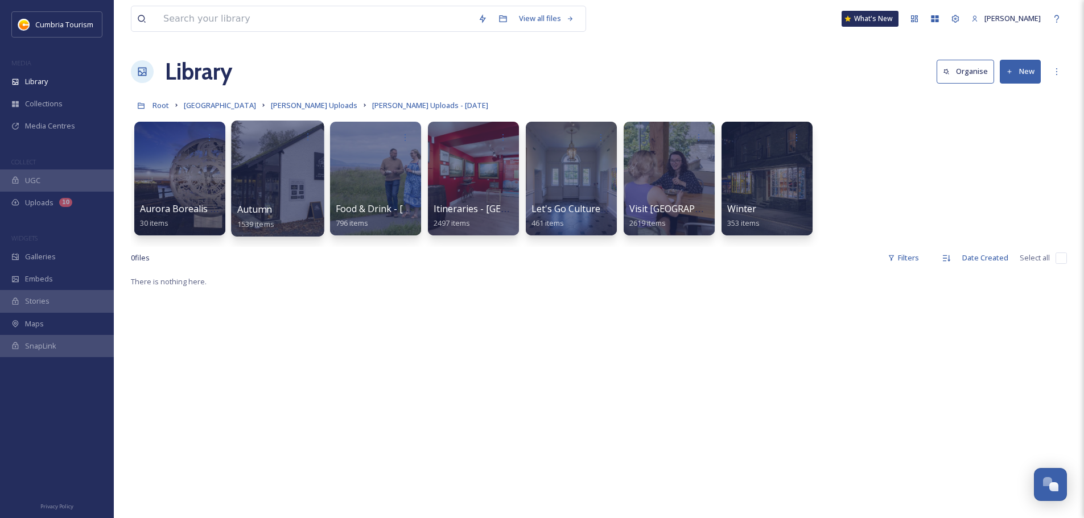
click at [266, 206] on span "Autumn" at bounding box center [254, 209] width 35 height 13
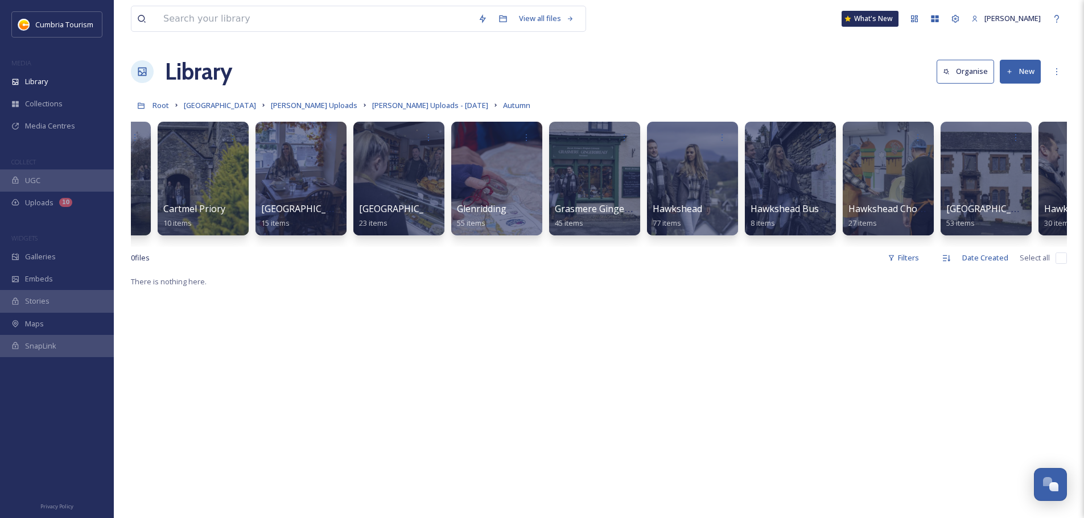
scroll to position [0, 350]
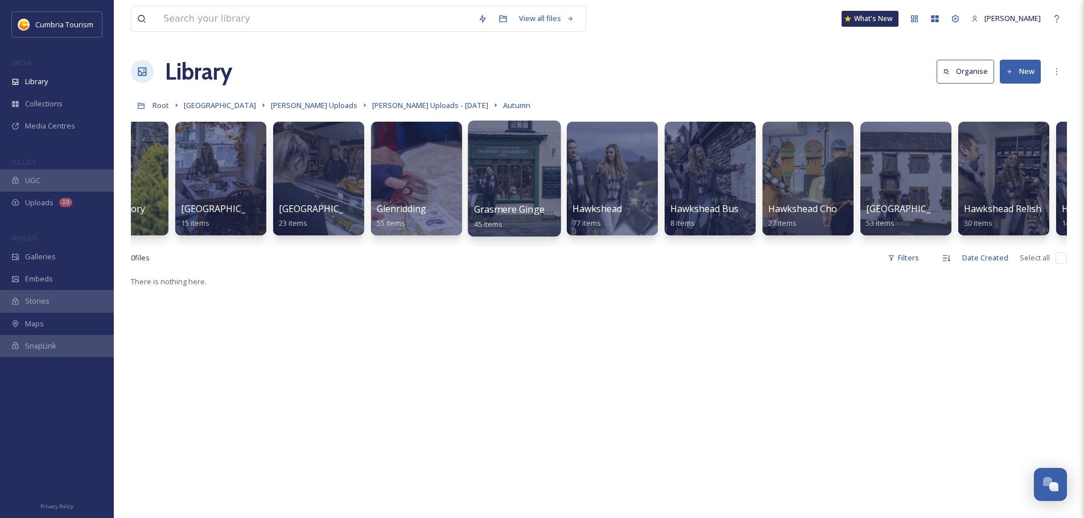
click at [541, 211] on span "Grasmere Gingerbread Hawkshead" at bounding box center [550, 209] width 153 height 13
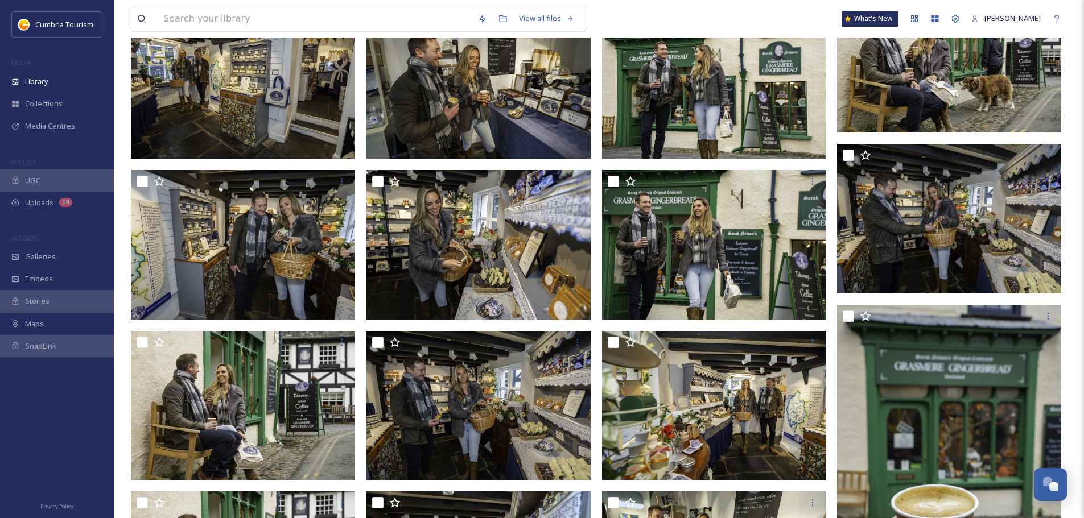
scroll to position [818, 0]
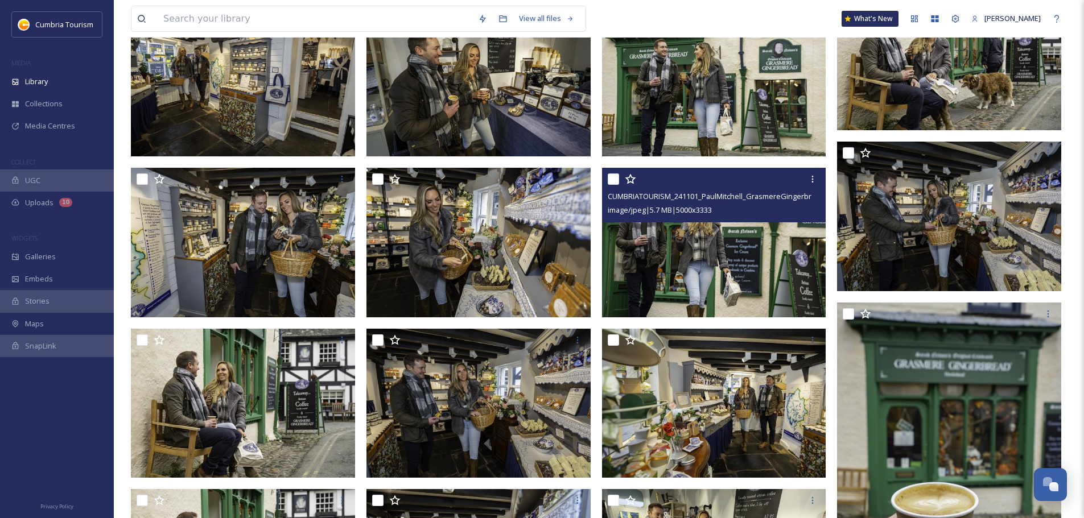
click at [707, 247] on img at bounding box center [714, 243] width 224 height 150
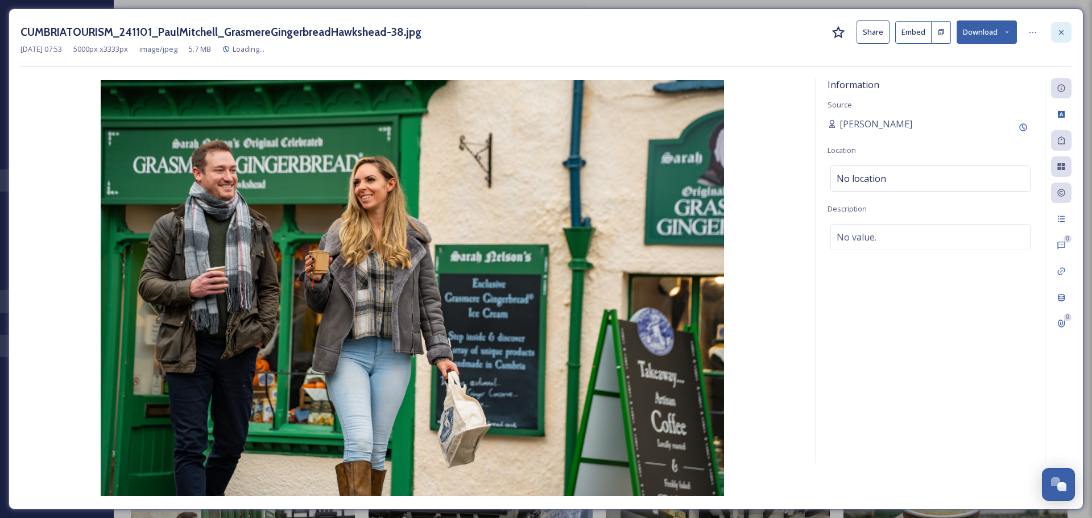
click at [1062, 32] on icon at bounding box center [1061, 32] width 5 height 5
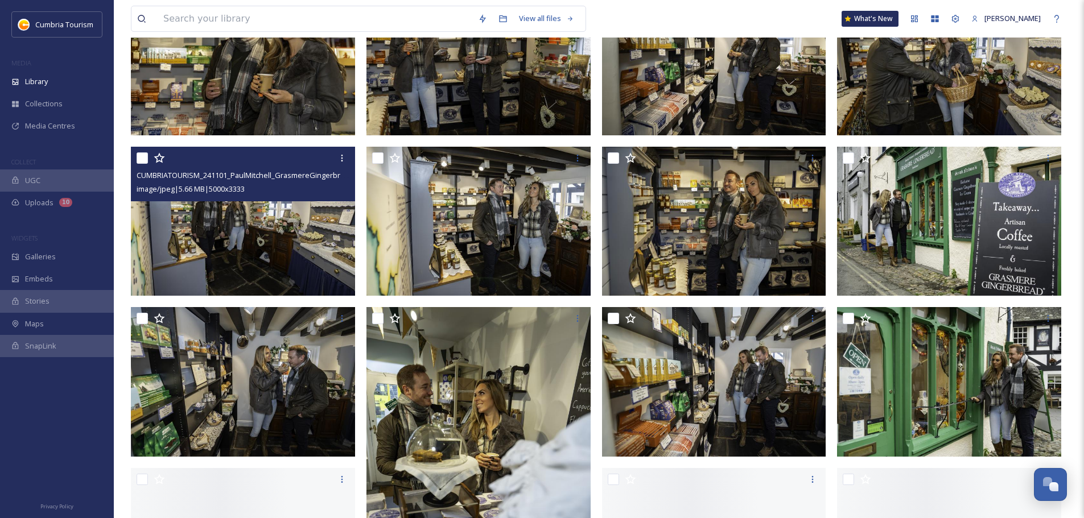
scroll to position [1500, 0]
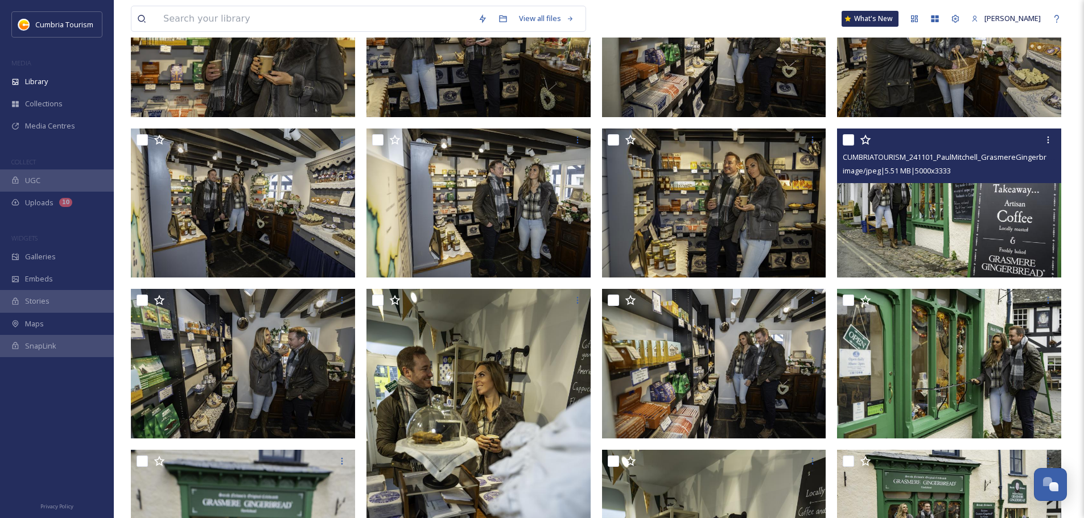
click at [982, 206] on img at bounding box center [949, 204] width 224 height 150
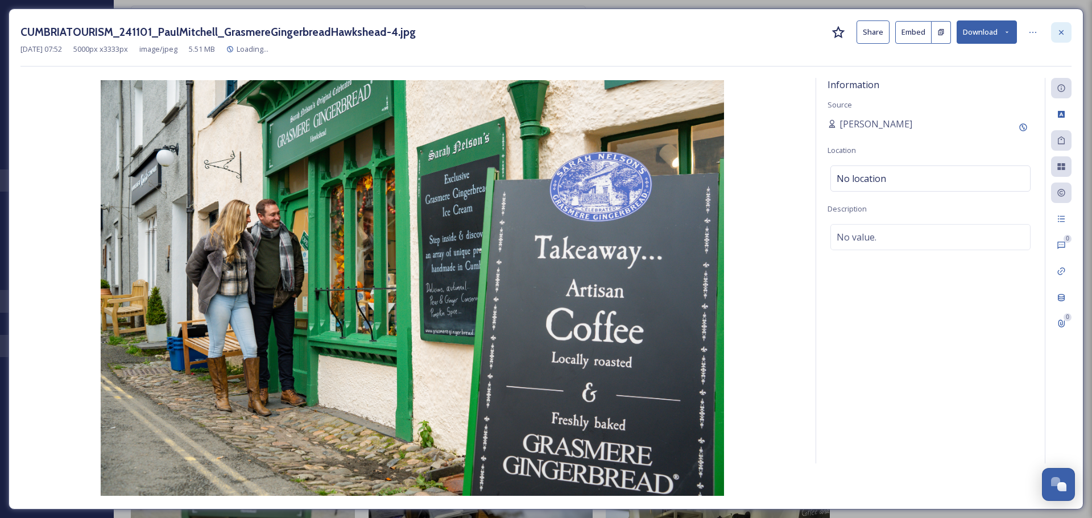
click at [1067, 30] on div at bounding box center [1061, 32] width 20 height 20
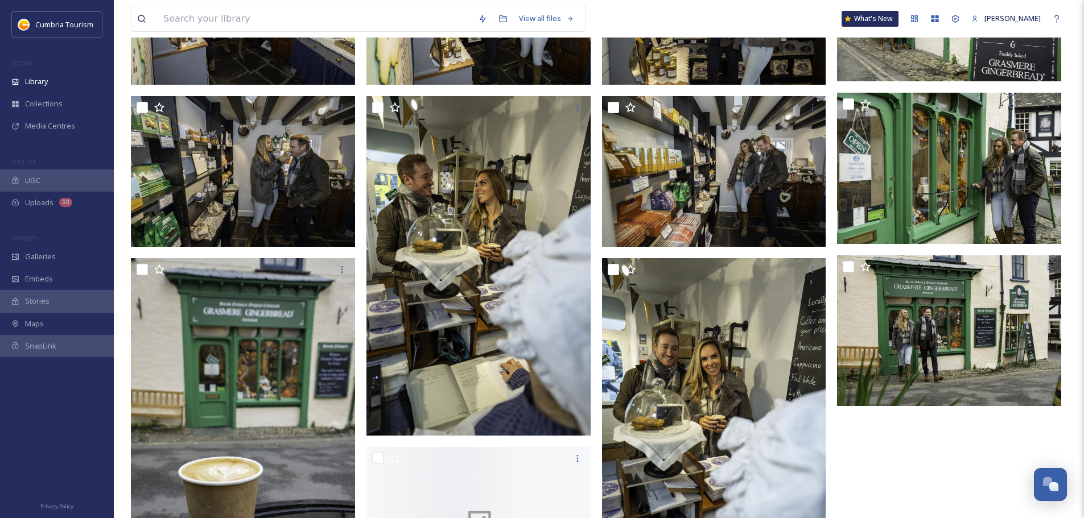
scroll to position [1728, 0]
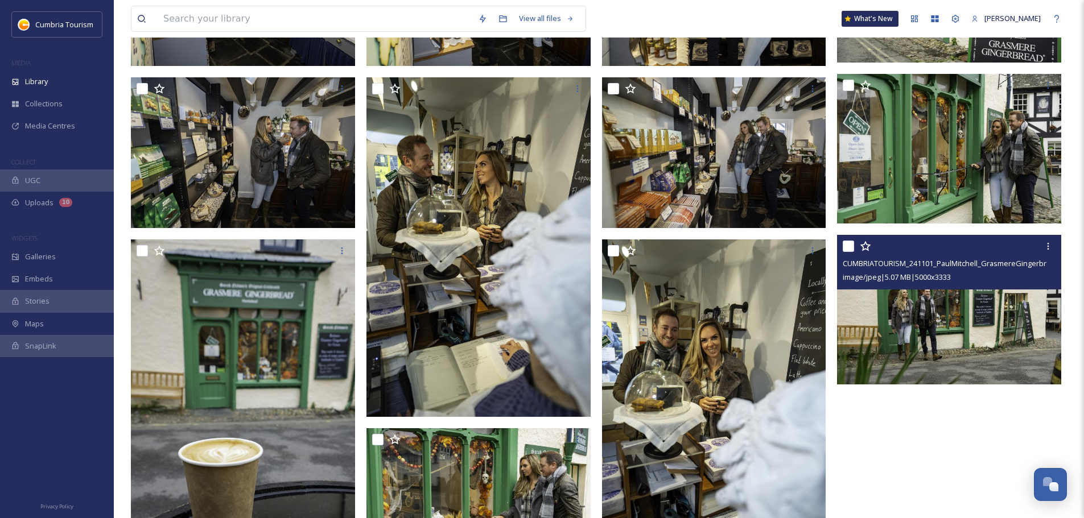
click at [996, 323] on img at bounding box center [949, 310] width 224 height 150
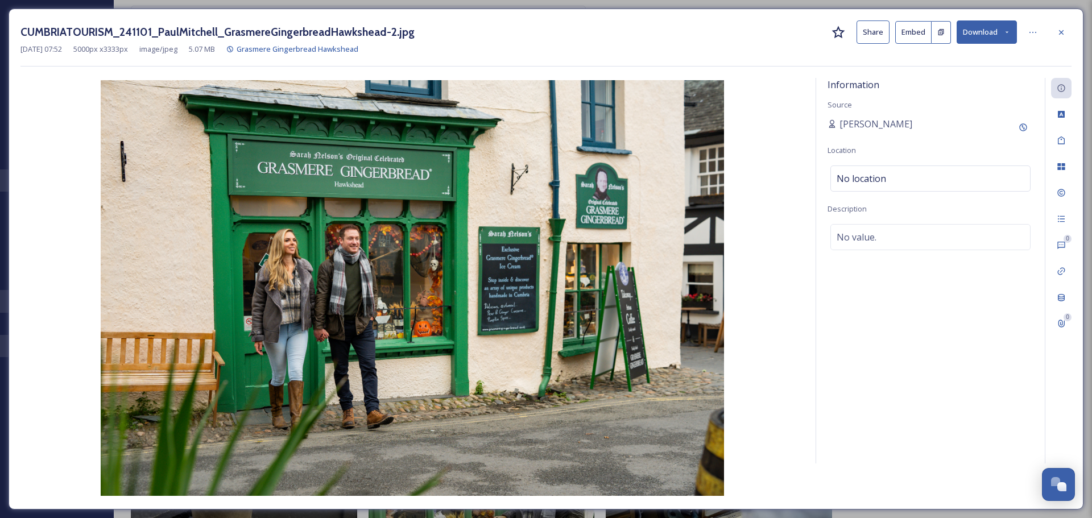
click at [980, 33] on button "Download" at bounding box center [987, 31] width 60 height 23
click at [979, 53] on span "Download Original (5000 x 3333)" at bounding box center [958, 58] width 108 height 11
click at [1064, 35] on icon at bounding box center [1061, 32] width 9 height 9
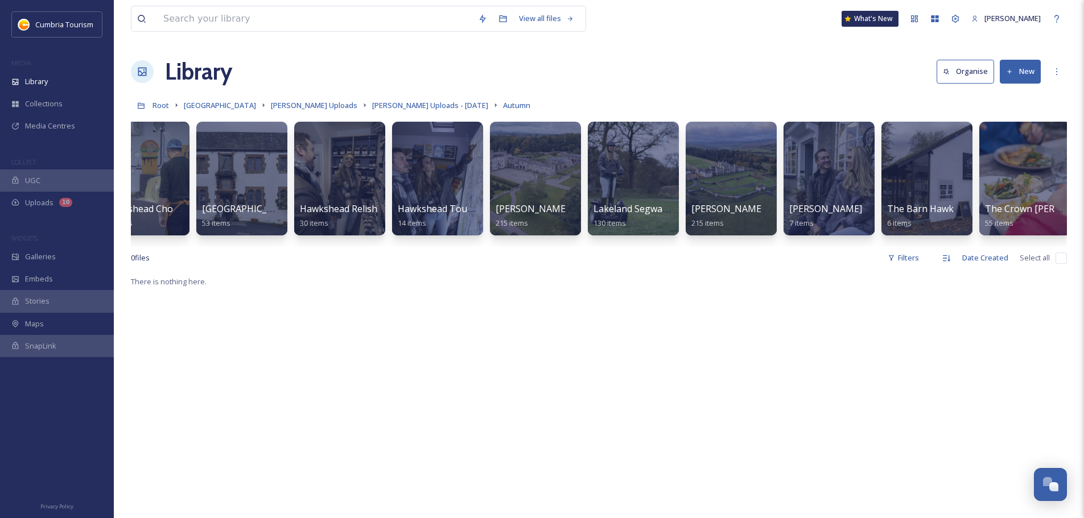
scroll to position [0, 931]
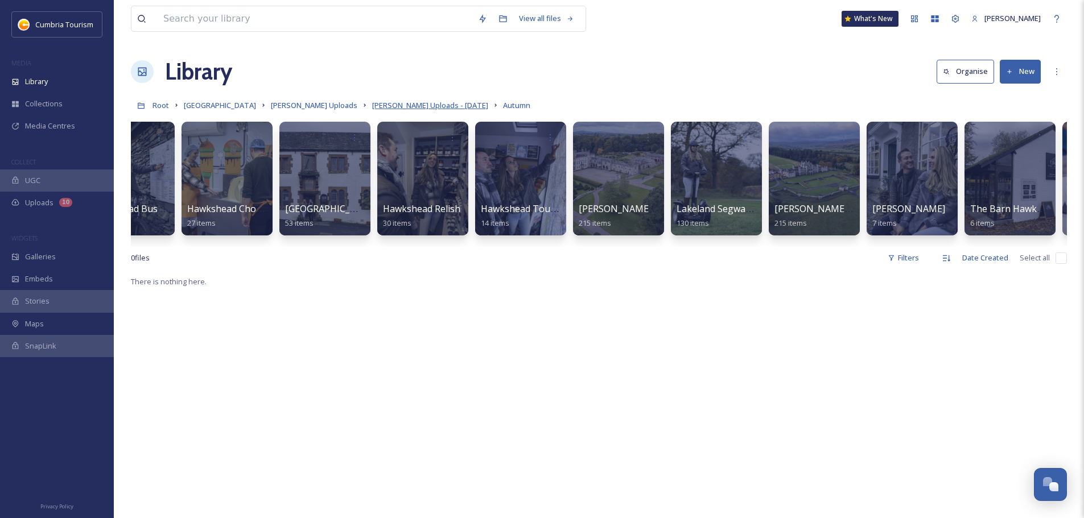
click at [433, 106] on span "Paul Uploads - July 2024" at bounding box center [430, 105] width 116 height 10
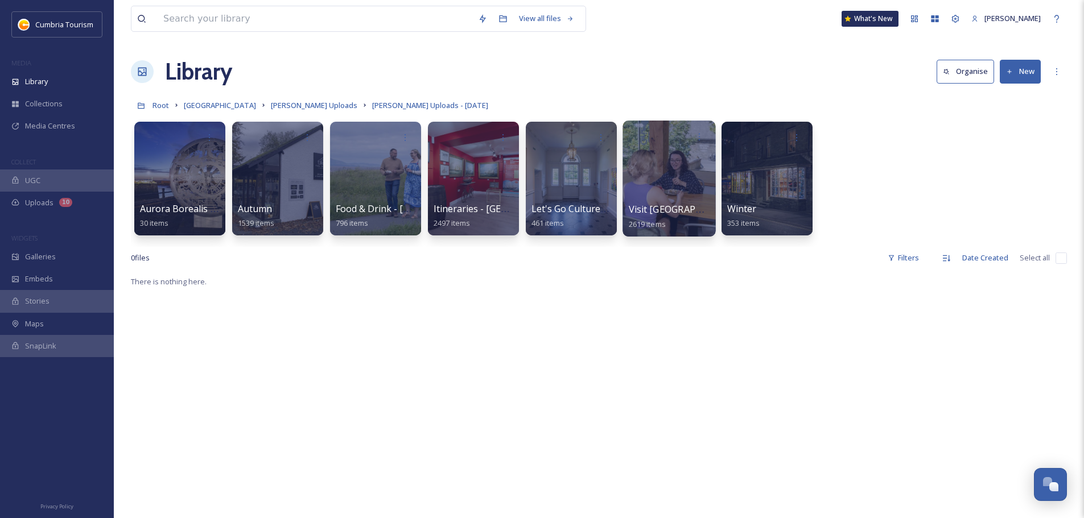
click at [661, 204] on span "Visit England" at bounding box center [686, 209] width 114 height 13
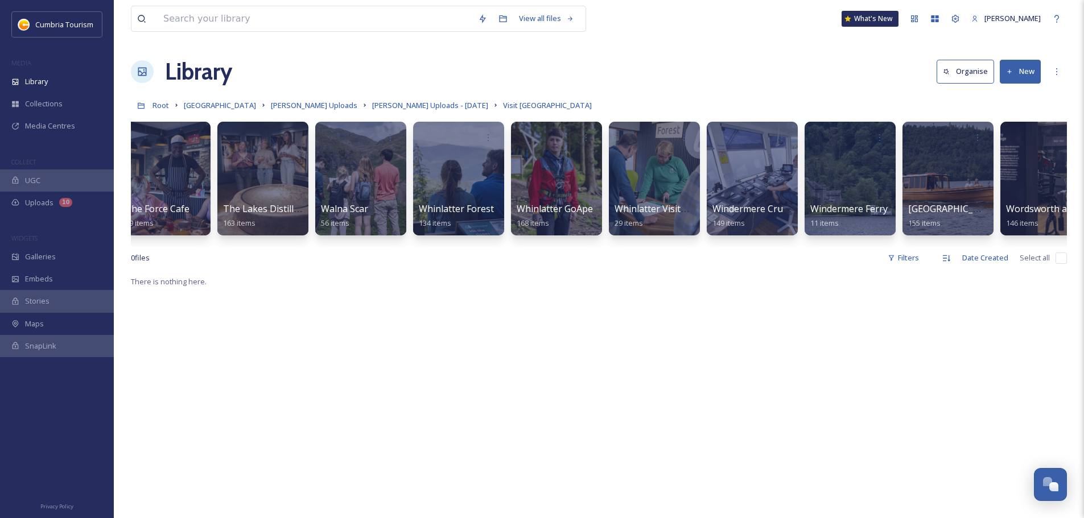
scroll to position [0, 1315]
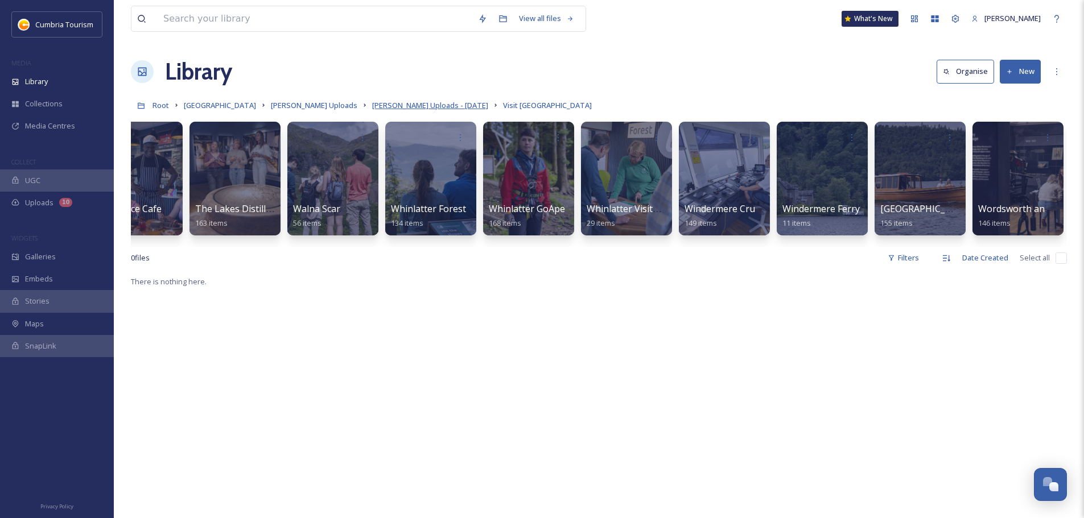
click at [405, 110] on span "Paul Uploads - July 2024" at bounding box center [430, 105] width 116 height 10
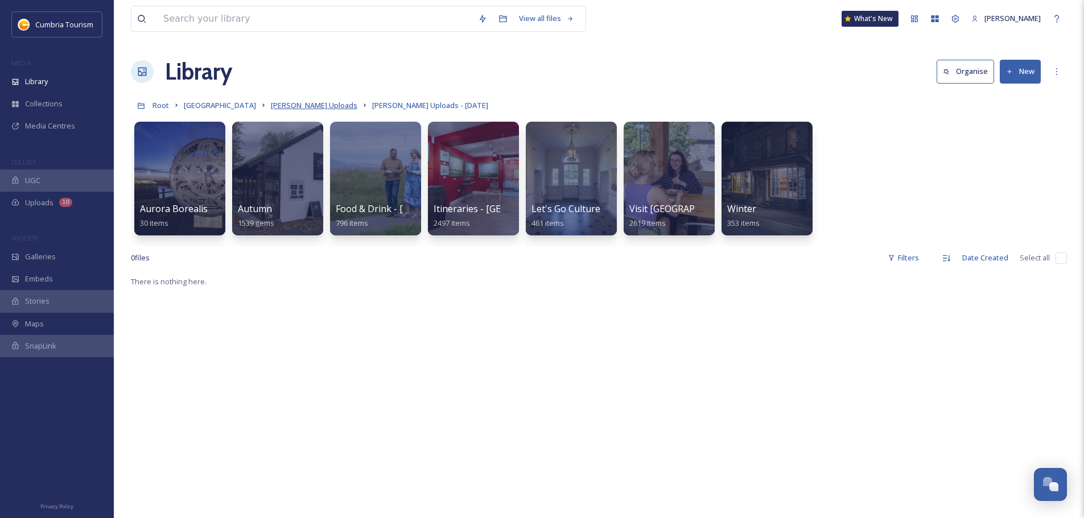
click at [324, 106] on span "[PERSON_NAME] Uploads" at bounding box center [314, 105] width 86 height 10
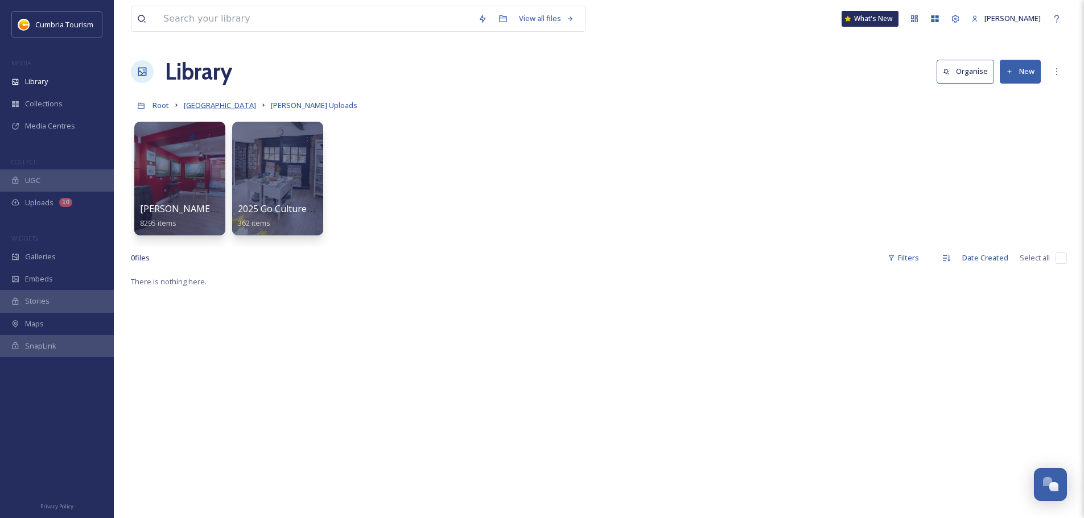
click at [221, 105] on span "[GEOGRAPHIC_DATA]" at bounding box center [220, 105] width 72 height 10
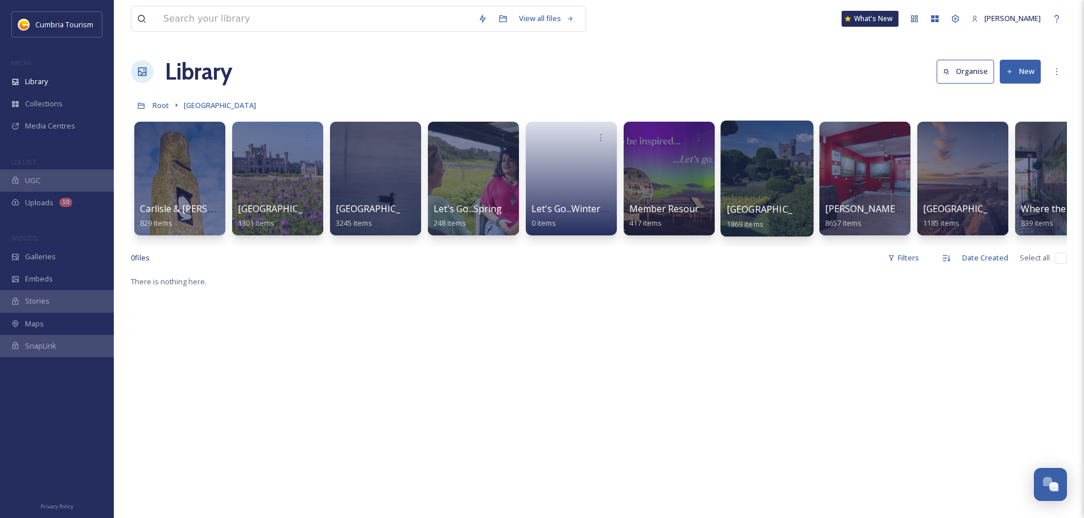
click at [785, 214] on span "[GEOGRAPHIC_DATA]" at bounding box center [773, 209] width 93 height 13
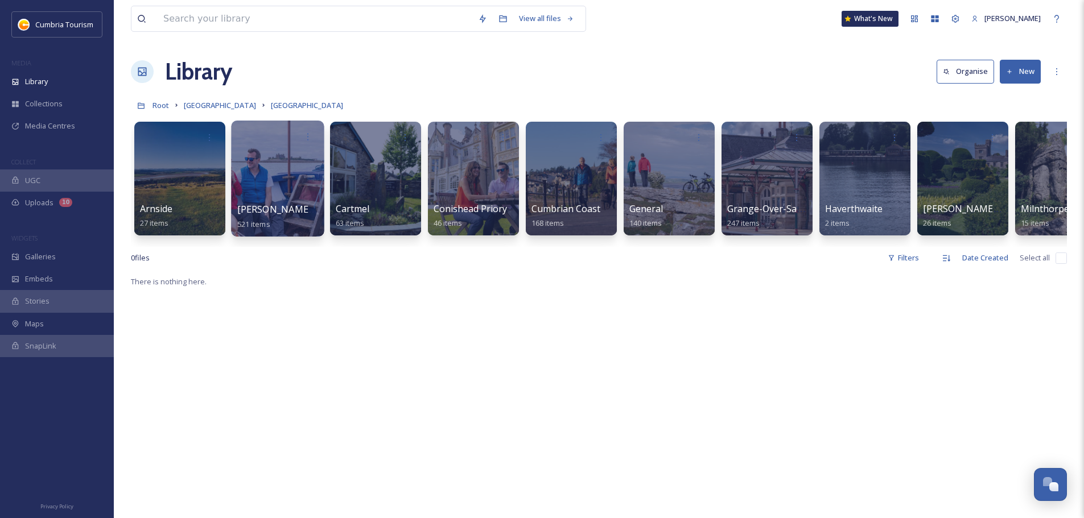
click at [263, 211] on span "Barrow-in-Furness" at bounding box center [328, 209] width 183 height 13
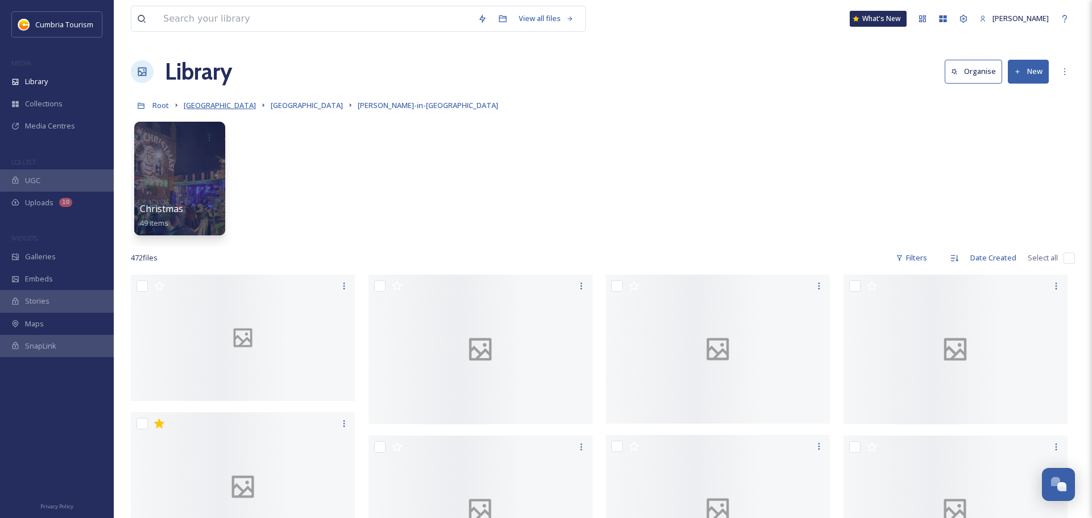
click at [241, 109] on span "[GEOGRAPHIC_DATA]" at bounding box center [220, 105] width 72 height 10
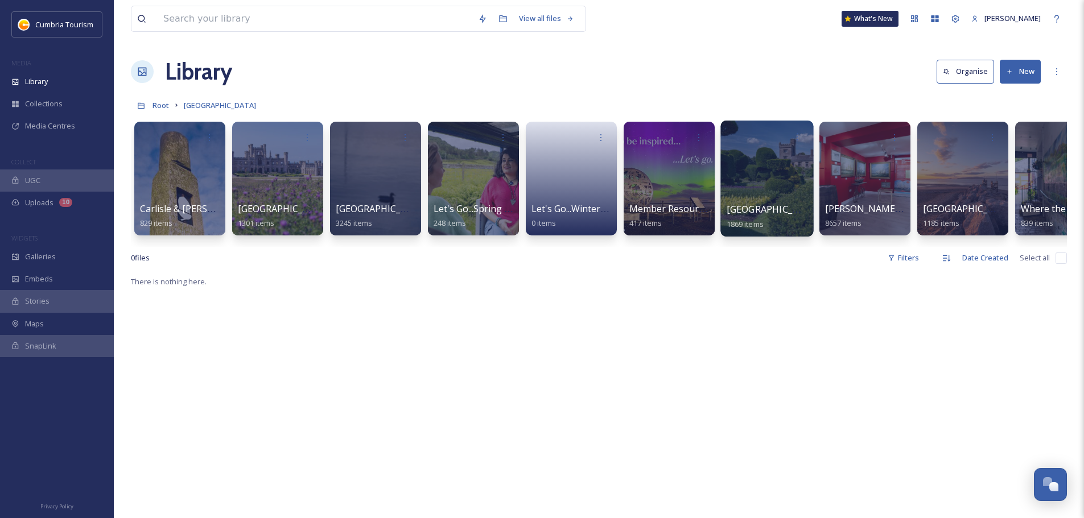
click at [752, 207] on span "[GEOGRAPHIC_DATA]" at bounding box center [773, 209] width 93 height 13
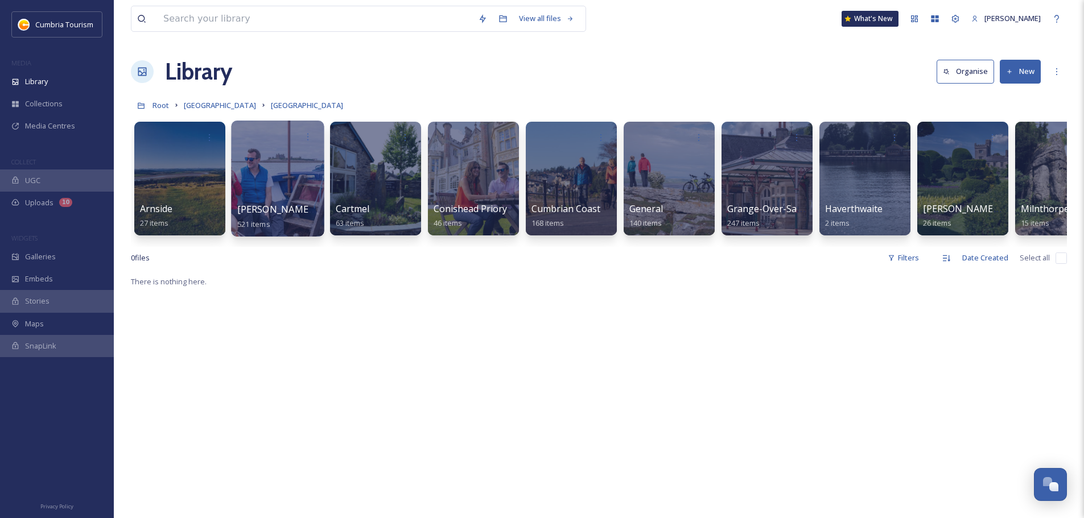
click at [283, 202] on div at bounding box center [277, 179] width 93 height 116
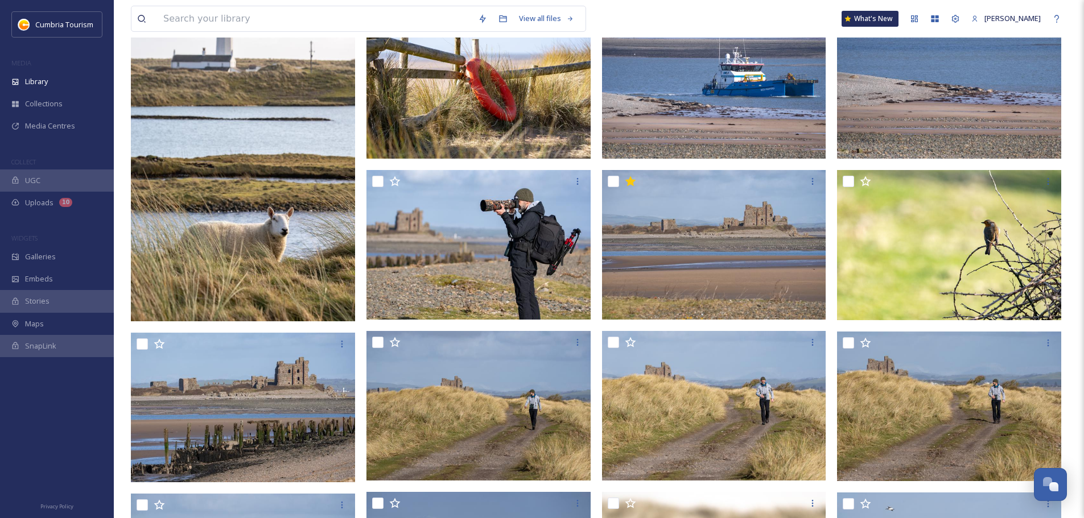
scroll to position [761, 0]
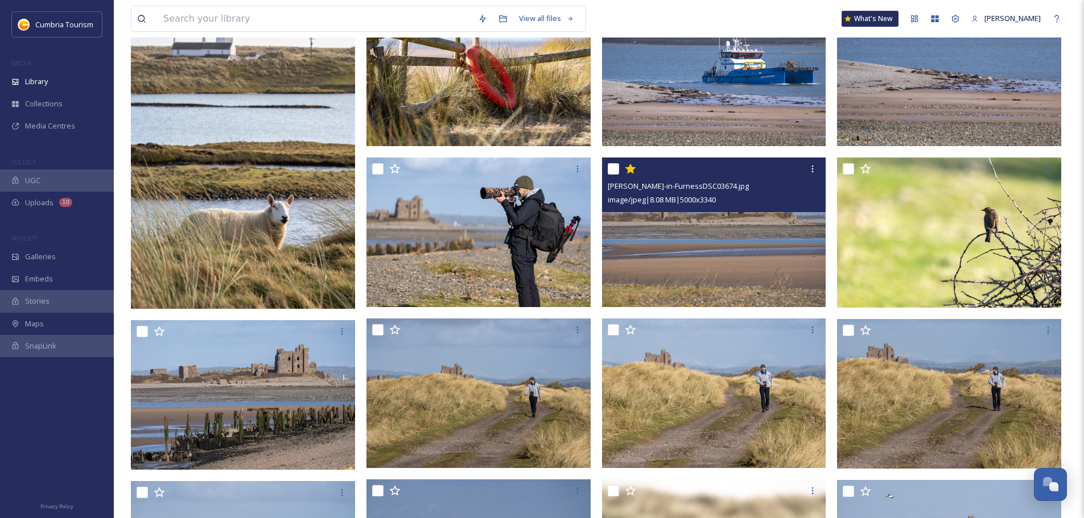
click at [610, 170] on input "checkbox" at bounding box center [613, 168] width 11 height 11
checkbox input "true"
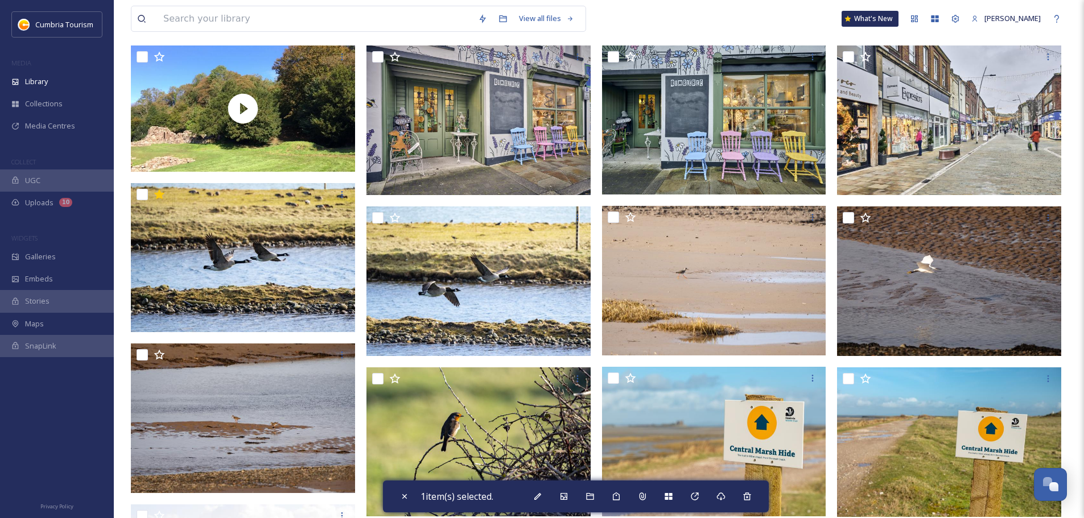
scroll to position [222, 0]
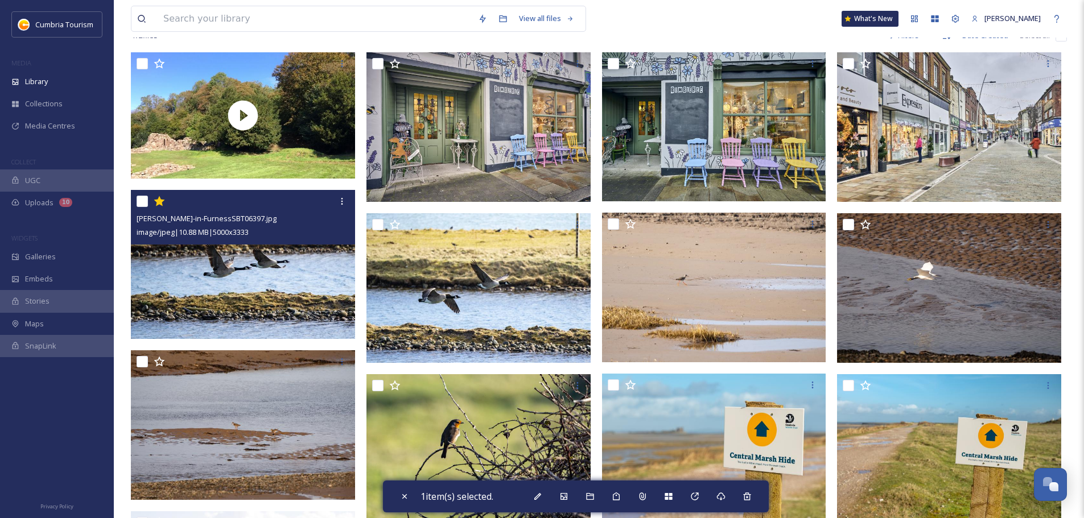
click at [143, 200] on input "checkbox" at bounding box center [142, 201] width 11 height 11
checkbox input "true"
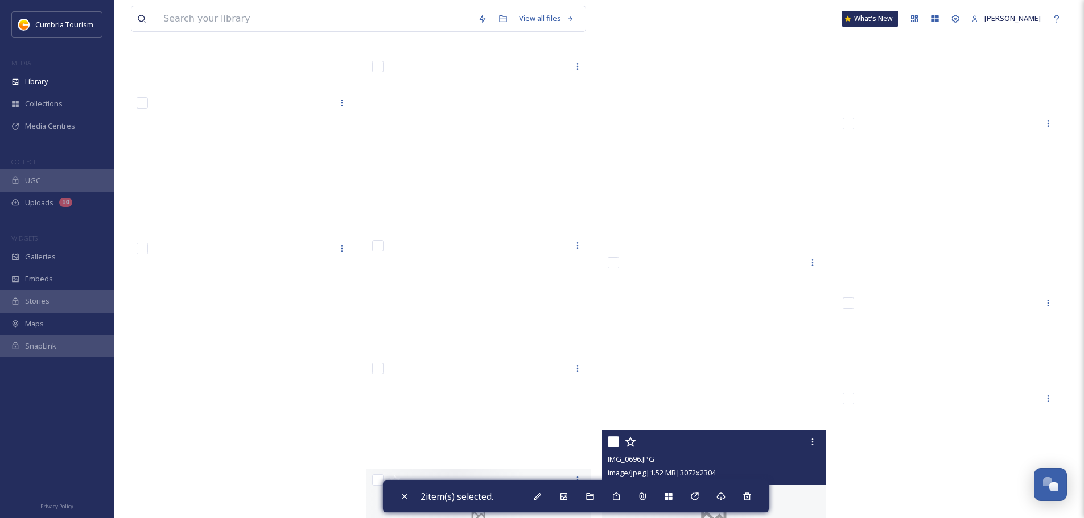
scroll to position [18086, 0]
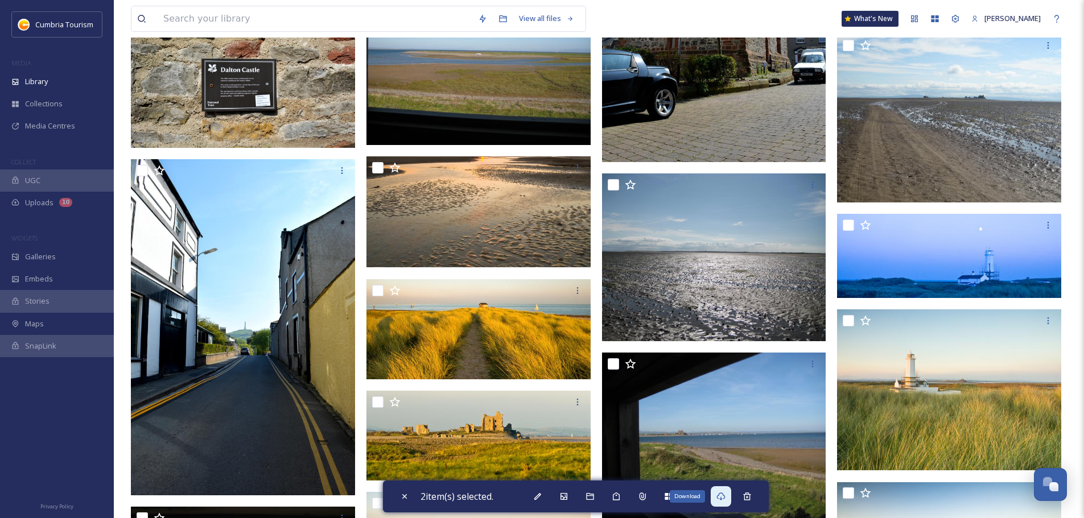
click at [724, 497] on icon at bounding box center [720, 496] width 9 height 9
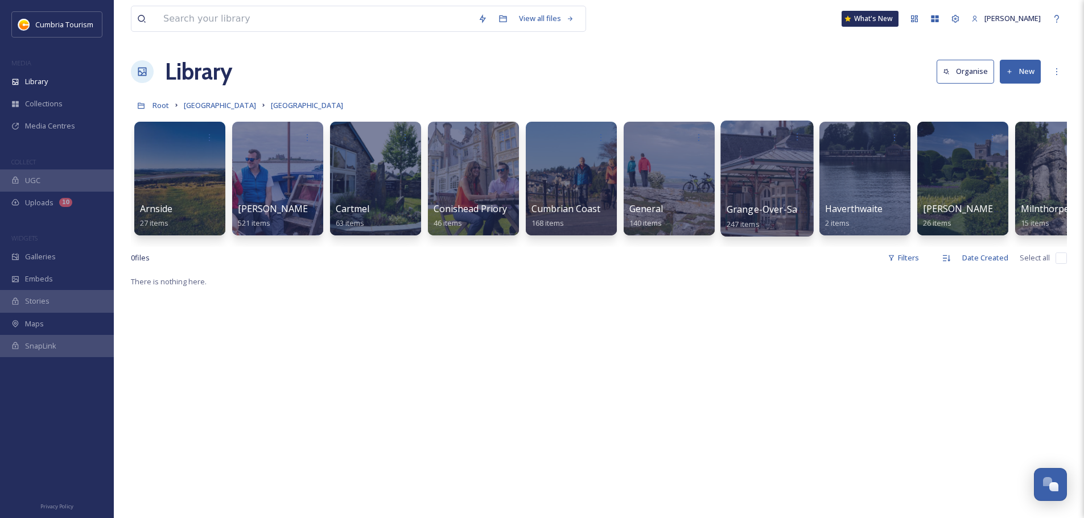
click at [752, 205] on span "Grange-Over-Sands" at bounding box center [770, 209] width 86 height 13
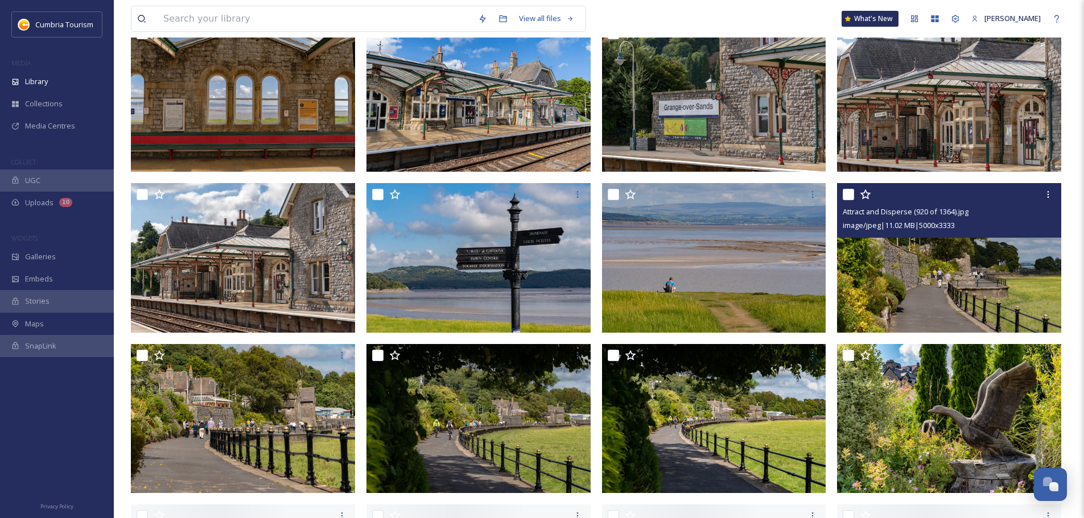
scroll to position [455, 0]
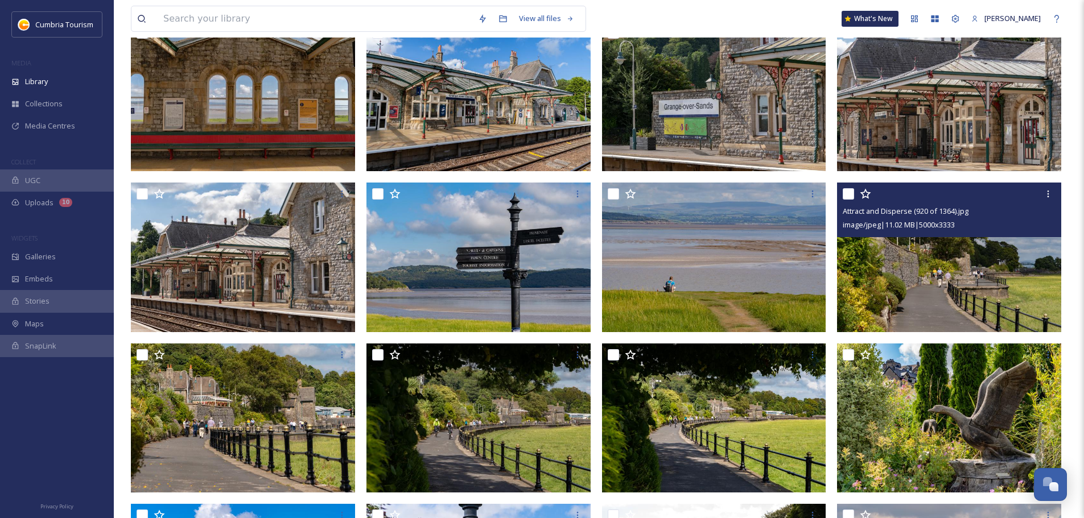
click at [847, 196] on input "checkbox" at bounding box center [848, 193] width 11 height 11
checkbox input "true"
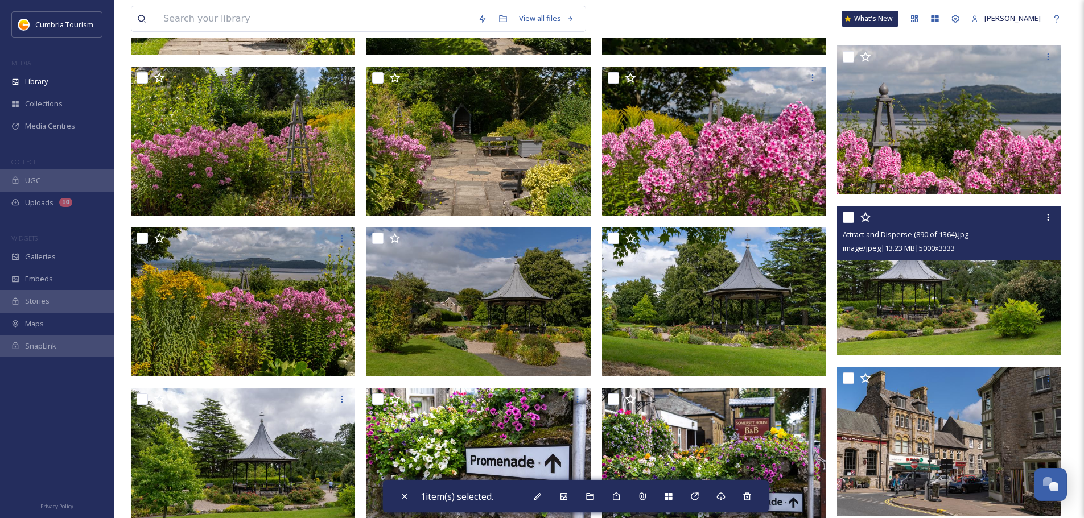
scroll to position [1593, 0]
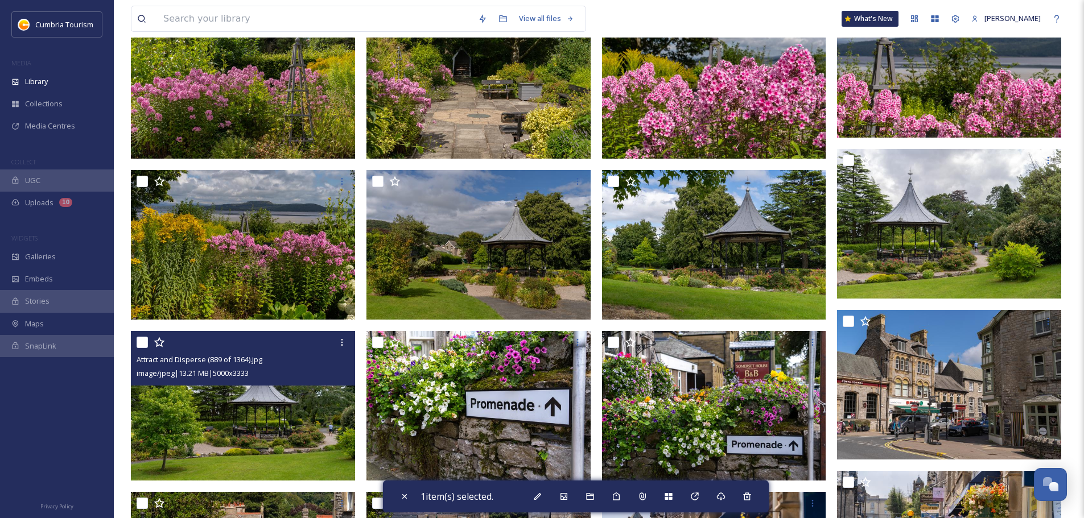
click at [144, 344] on input "checkbox" at bounding box center [142, 342] width 11 height 11
checkbox input "true"
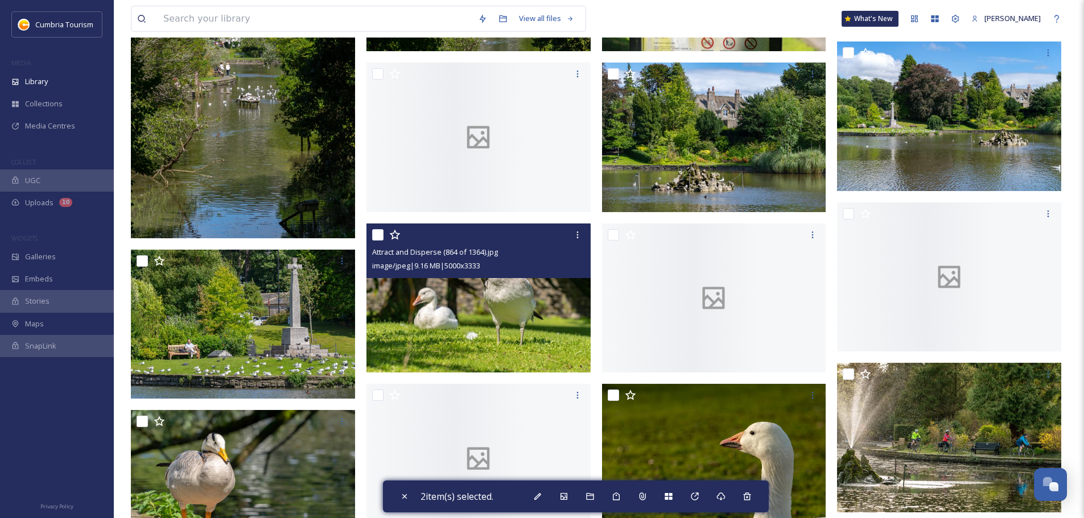
scroll to position [2674, 0]
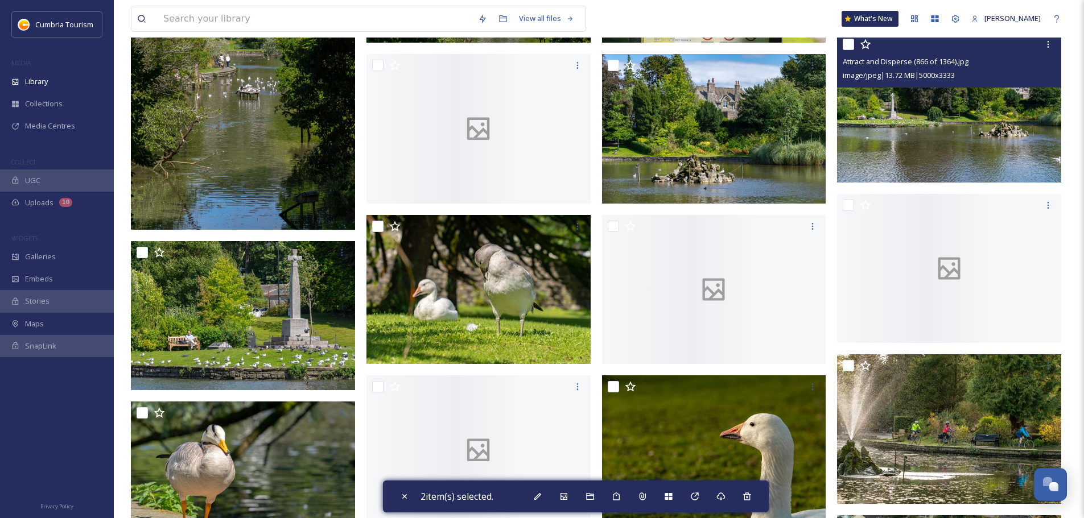
click at [852, 46] on input "checkbox" at bounding box center [848, 44] width 11 height 11
checkbox input "true"
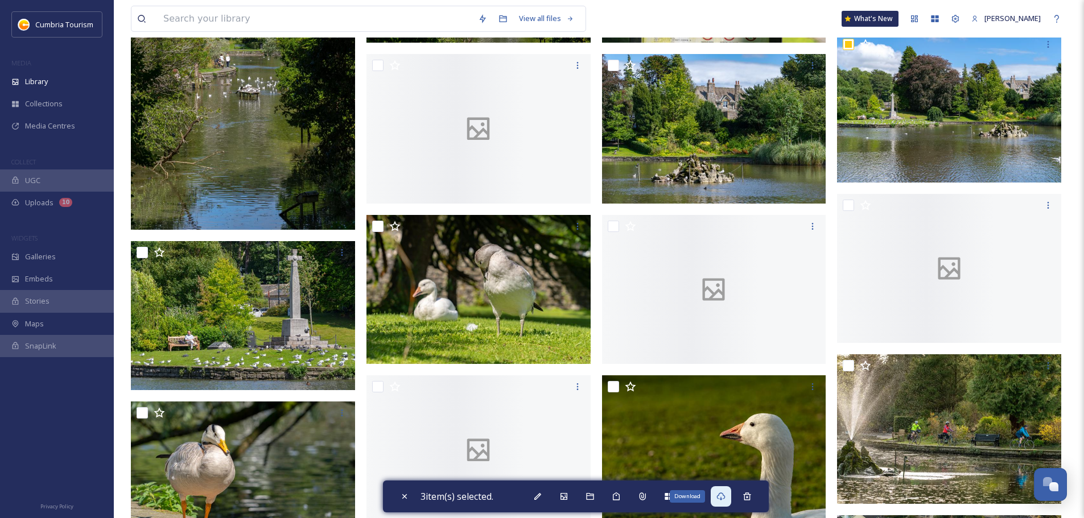
click at [723, 495] on icon at bounding box center [720, 496] width 9 height 9
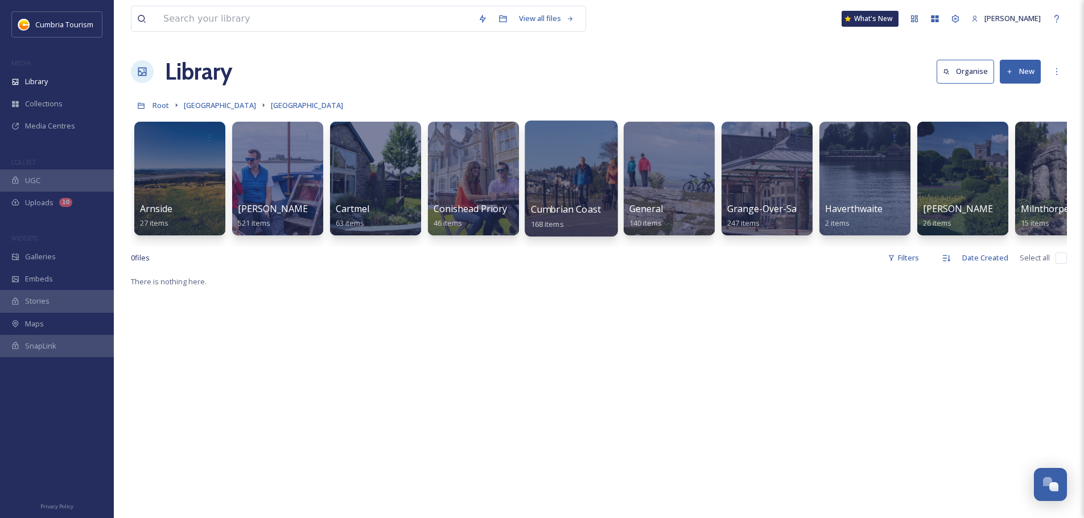
click at [571, 212] on span "Cumbrian Coast" at bounding box center [566, 209] width 70 height 13
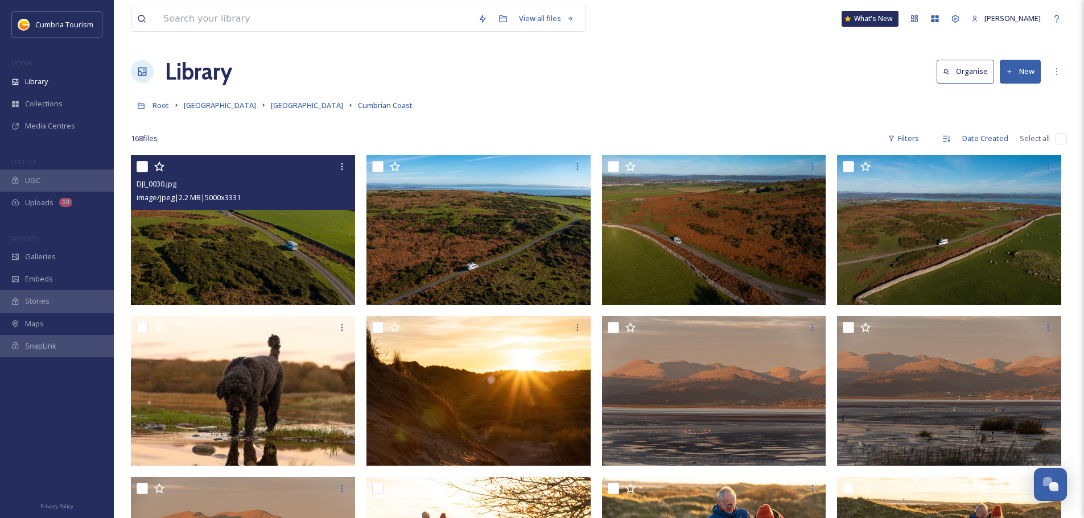
click at [231, 254] on img at bounding box center [243, 229] width 224 height 149
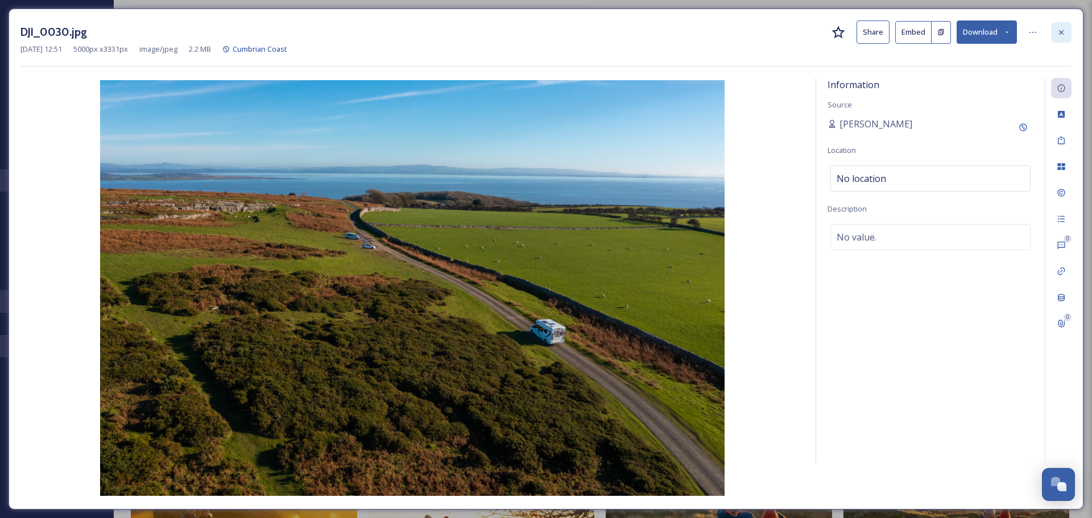
click at [1064, 29] on icon at bounding box center [1061, 32] width 9 height 9
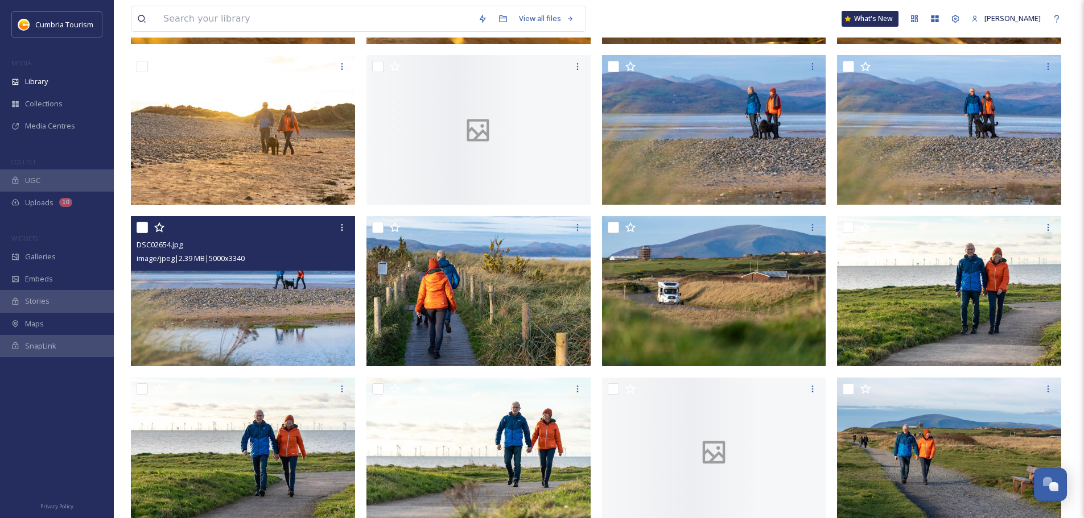
scroll to position [764, 0]
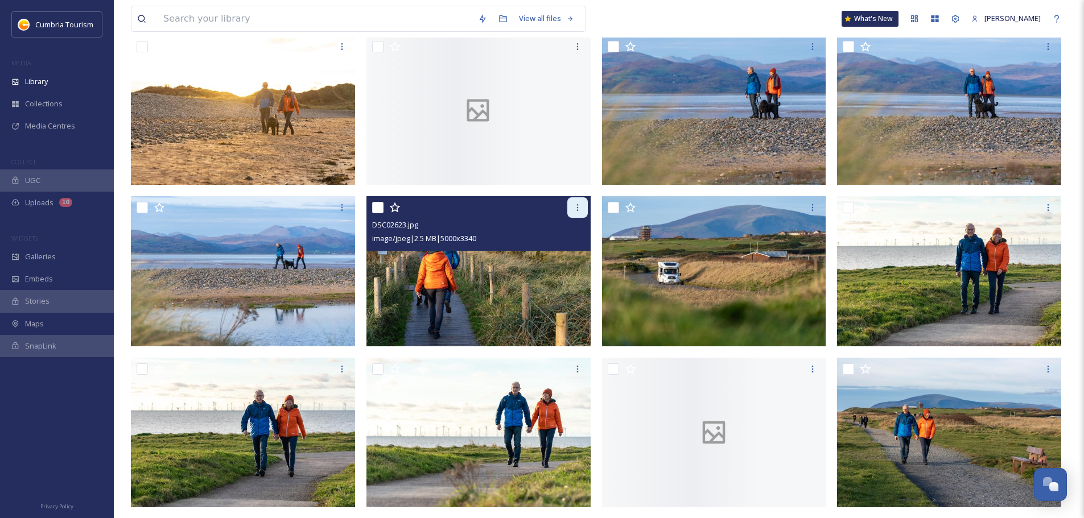
click at [581, 206] on icon at bounding box center [577, 207] width 9 height 9
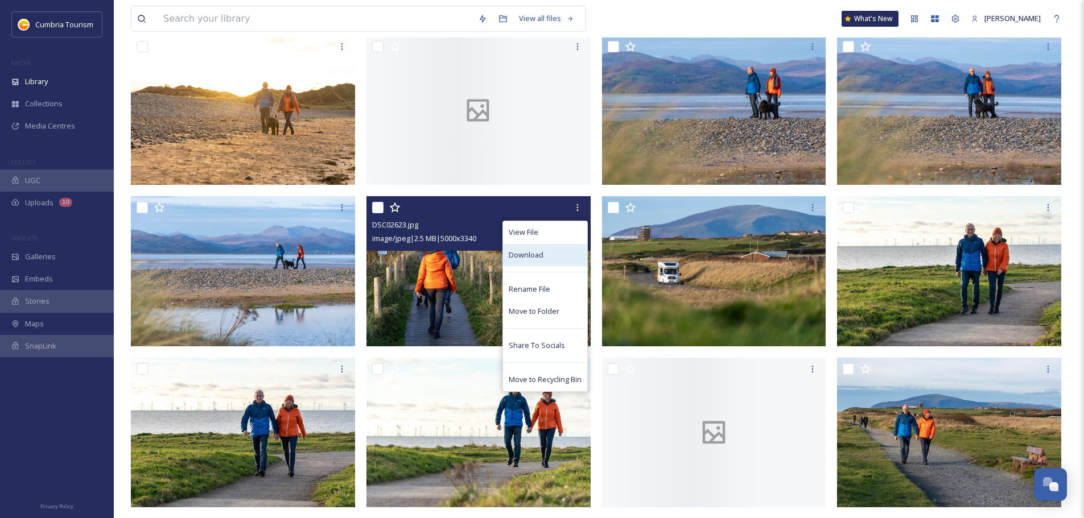
click at [558, 256] on div "Download" at bounding box center [545, 255] width 84 height 22
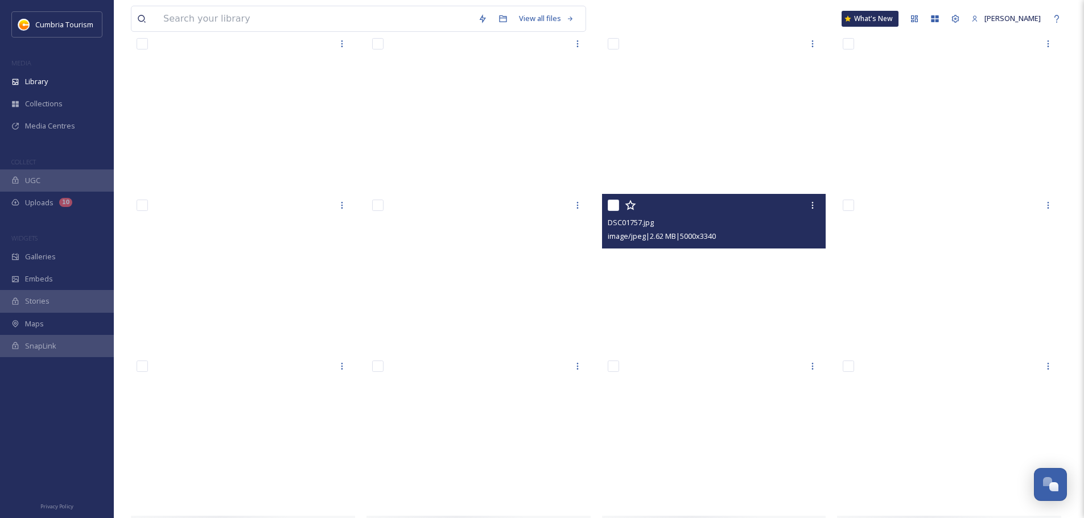
scroll to position [4349, 0]
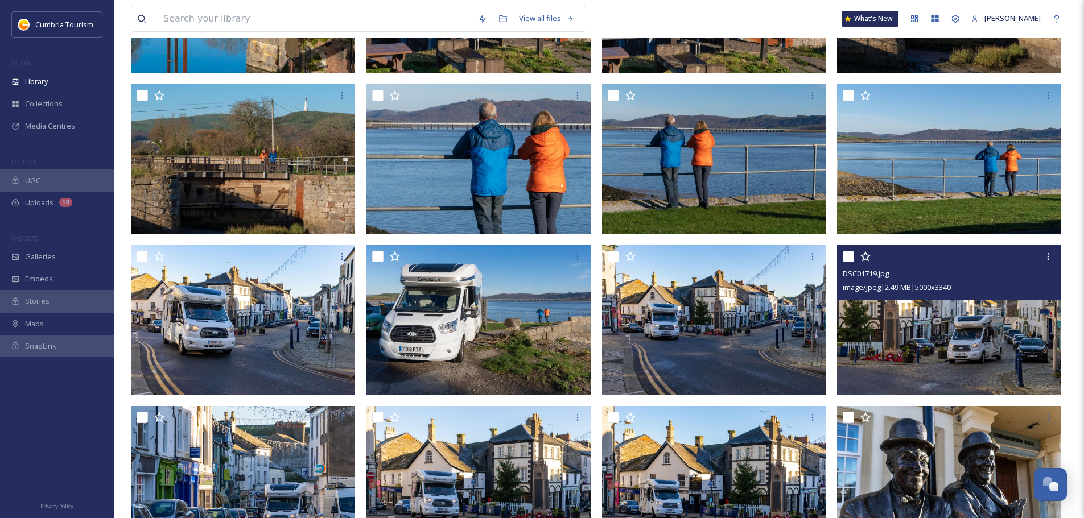
scroll to position [4633, 0]
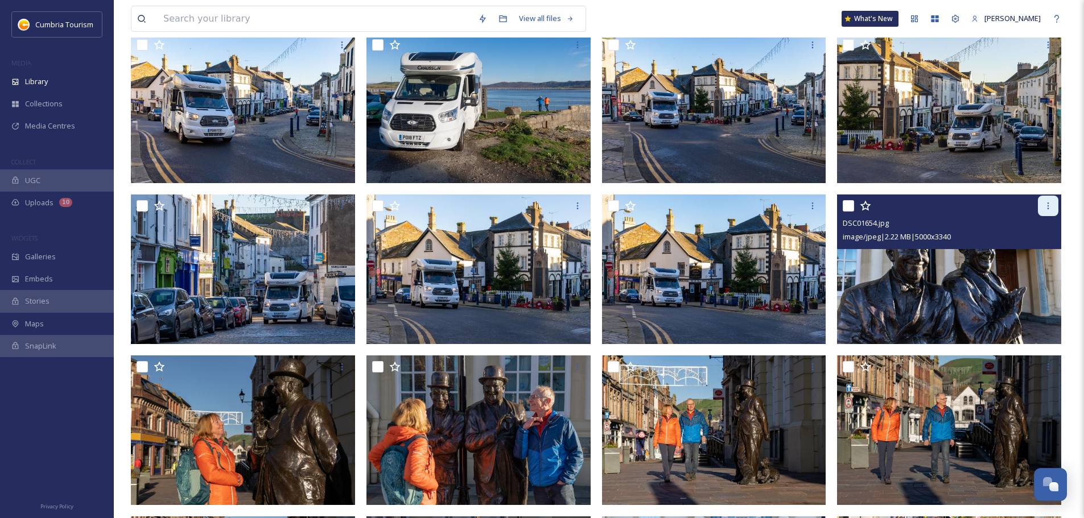
click at [1047, 209] on icon at bounding box center [1047, 205] width 9 height 9
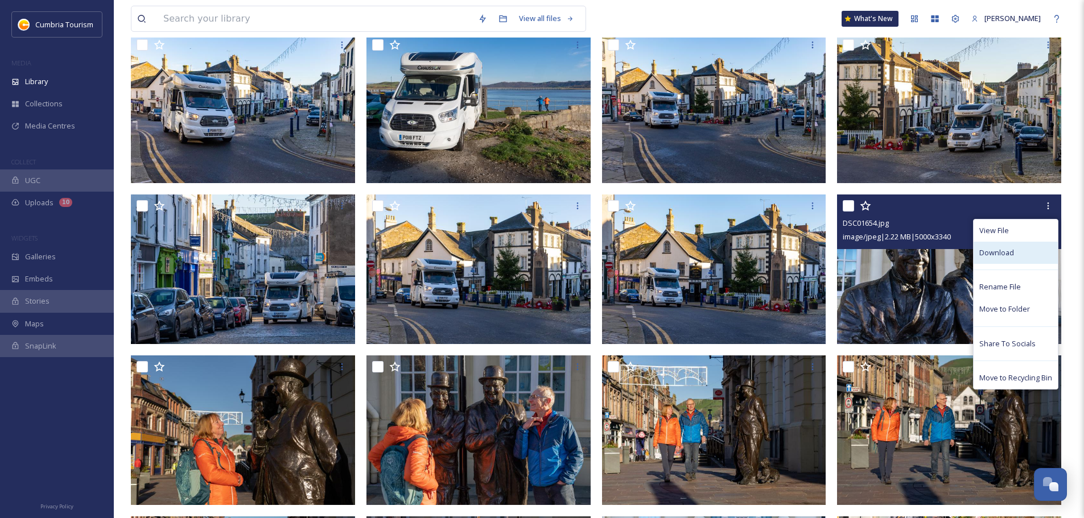
click at [982, 251] on span "Download" at bounding box center [996, 252] width 35 height 11
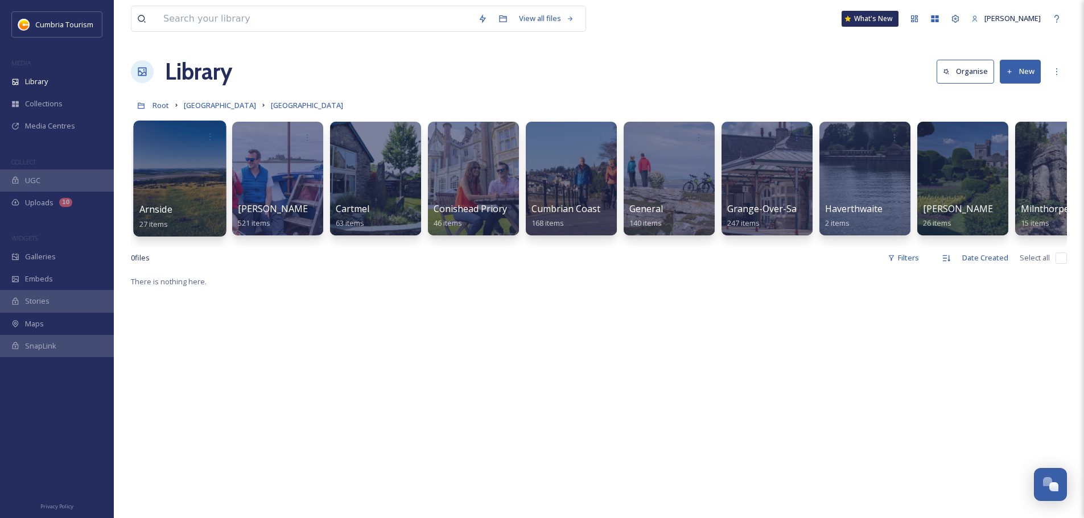
click at [172, 204] on div "Arnside 27 items" at bounding box center [179, 217] width 81 height 28
click at [148, 207] on span "Arnside" at bounding box center [155, 209] width 33 height 13
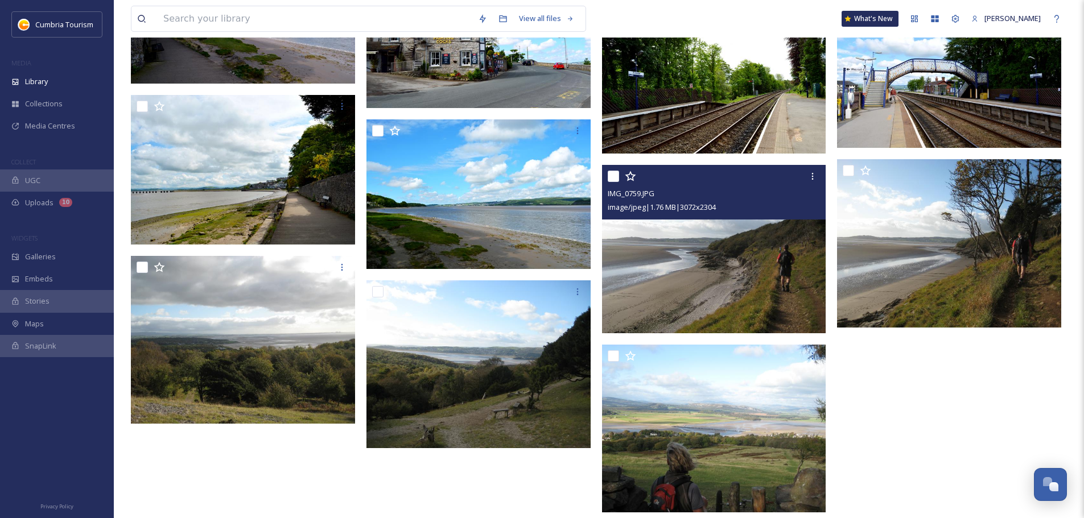
scroll to position [832, 0]
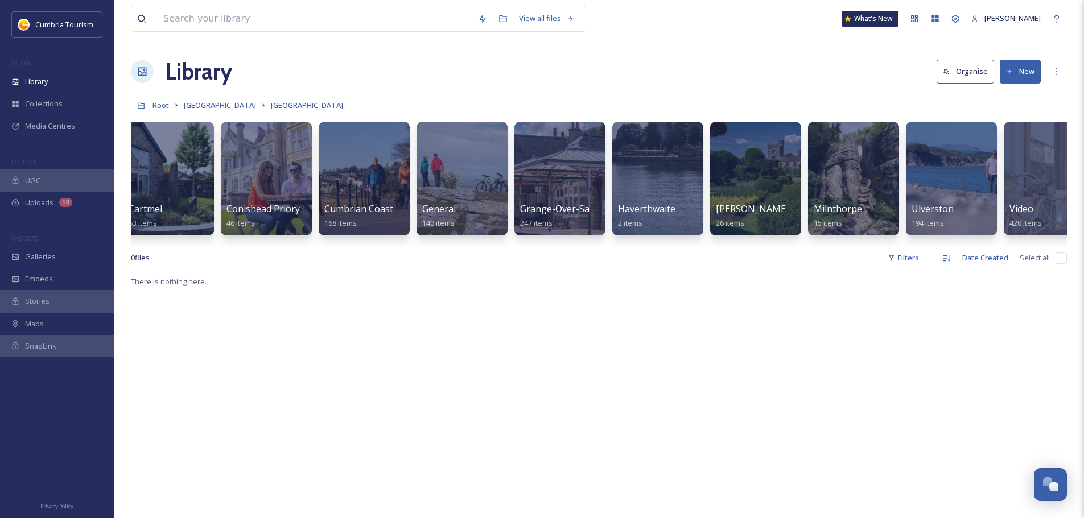
scroll to position [0, 238]
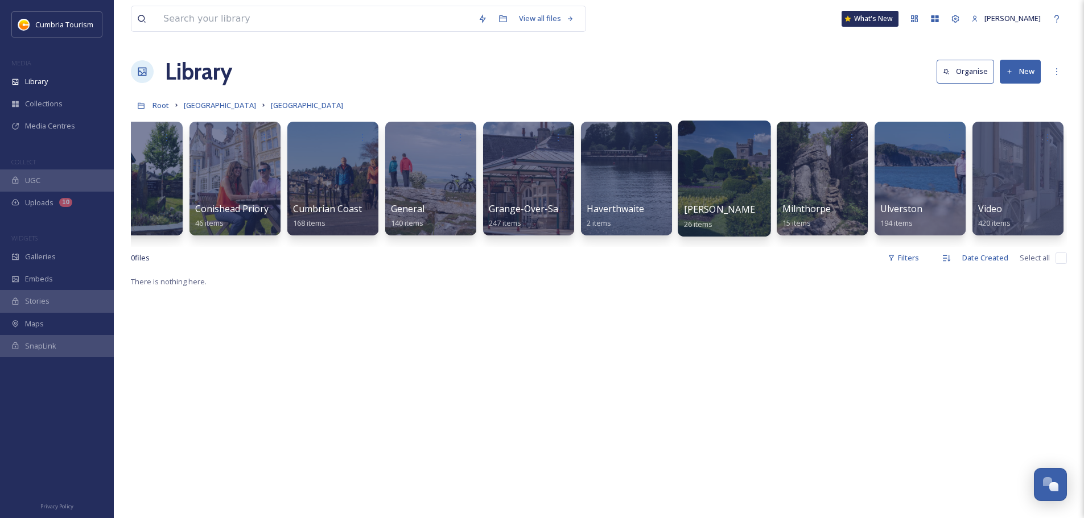
click at [752, 211] on span "Levens Hall and Levens Deer Park" at bounding box center [855, 209] width 342 height 13
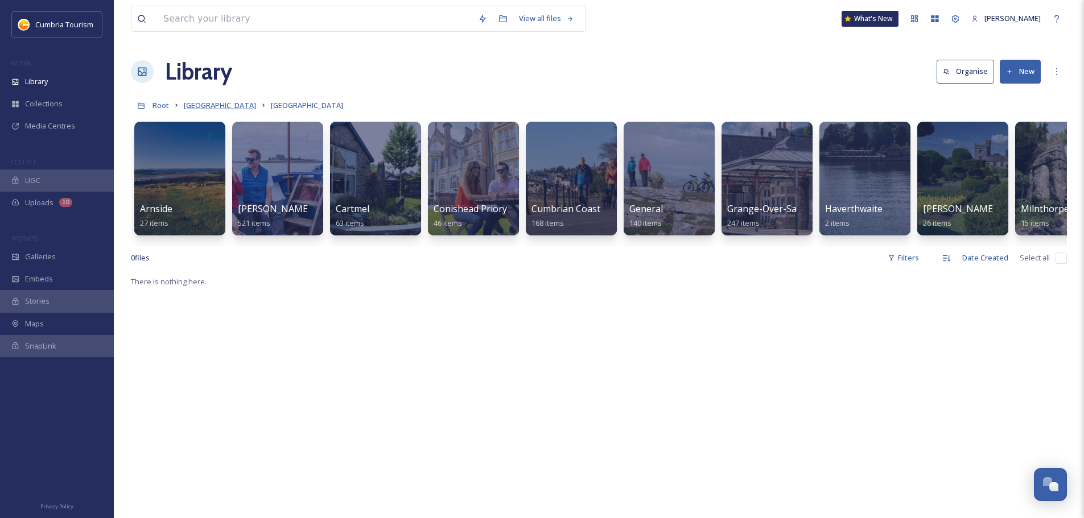
click at [253, 105] on span "[GEOGRAPHIC_DATA]" at bounding box center [220, 105] width 72 height 10
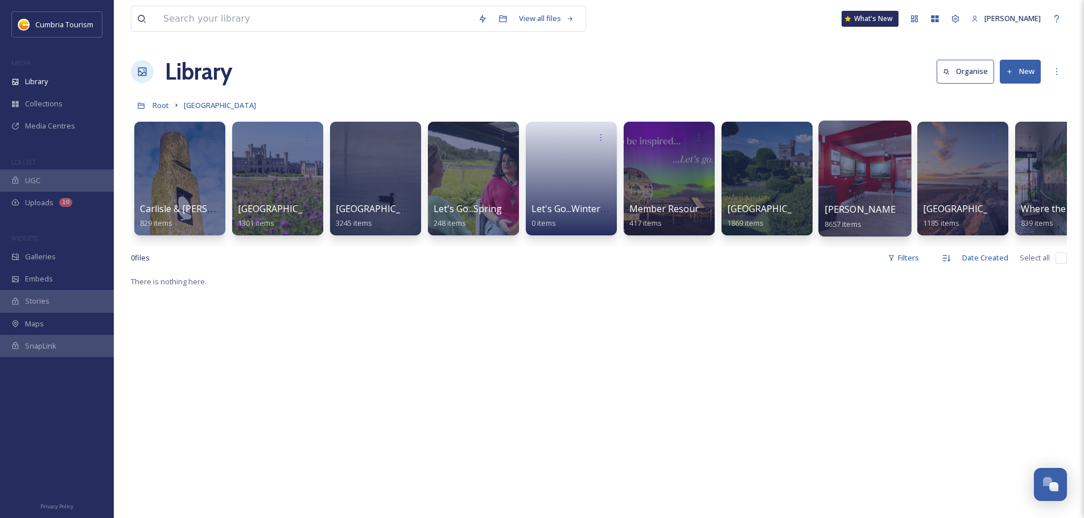
click at [877, 211] on span "[PERSON_NAME] Uploads" at bounding box center [880, 209] width 113 height 13
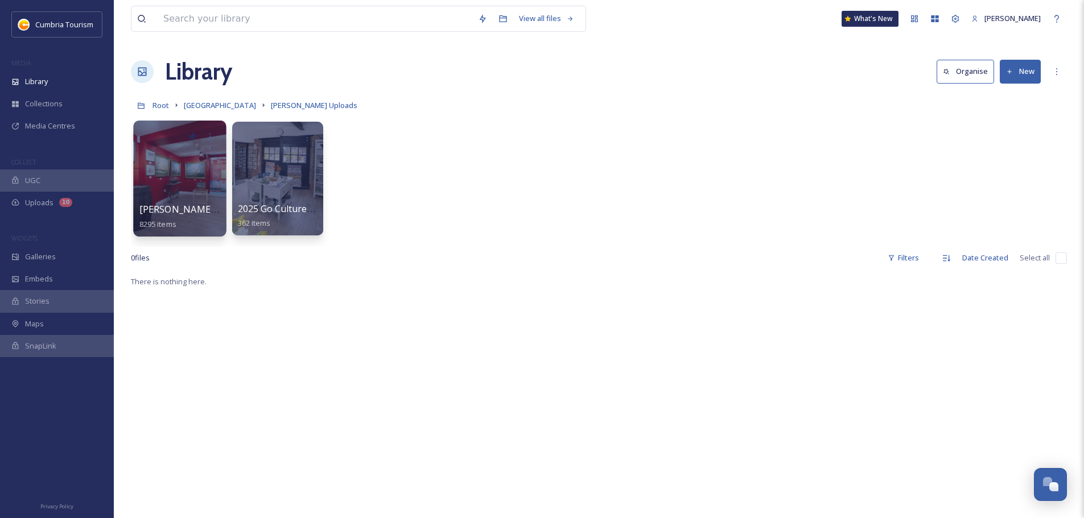
click at [191, 201] on div at bounding box center [179, 179] width 93 height 116
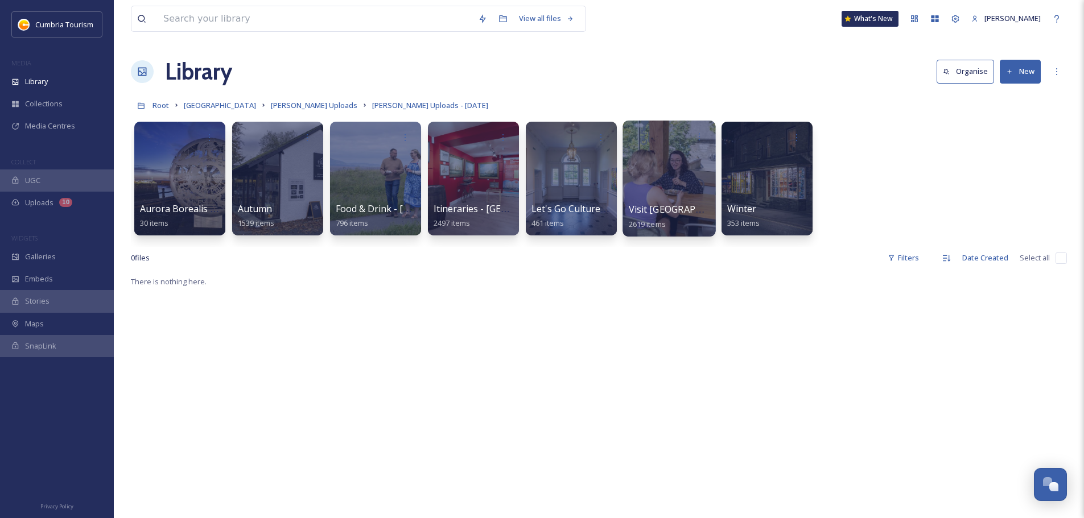
click at [659, 212] on span "Visit England" at bounding box center [686, 209] width 114 height 13
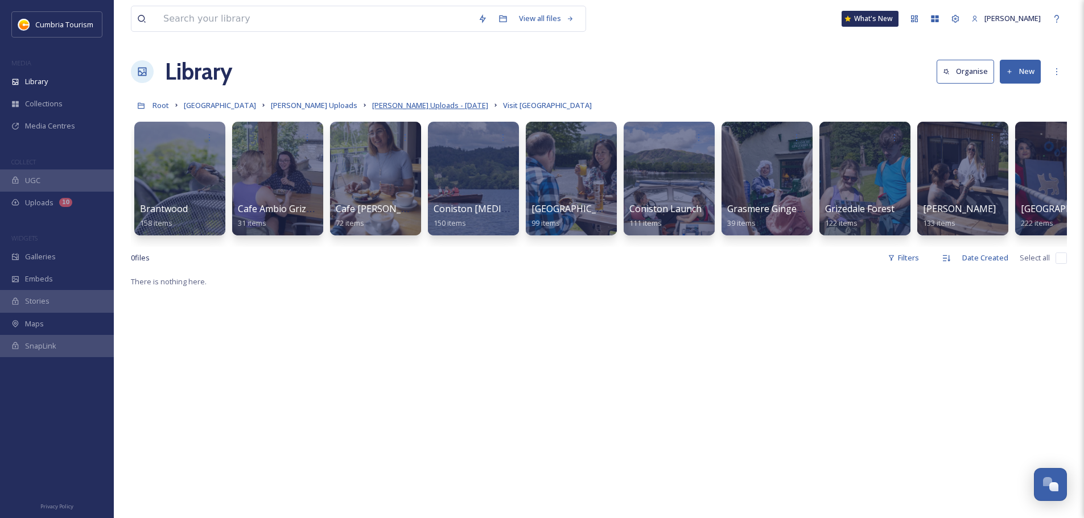
click at [397, 105] on span "Paul Uploads - July 2024" at bounding box center [430, 105] width 116 height 10
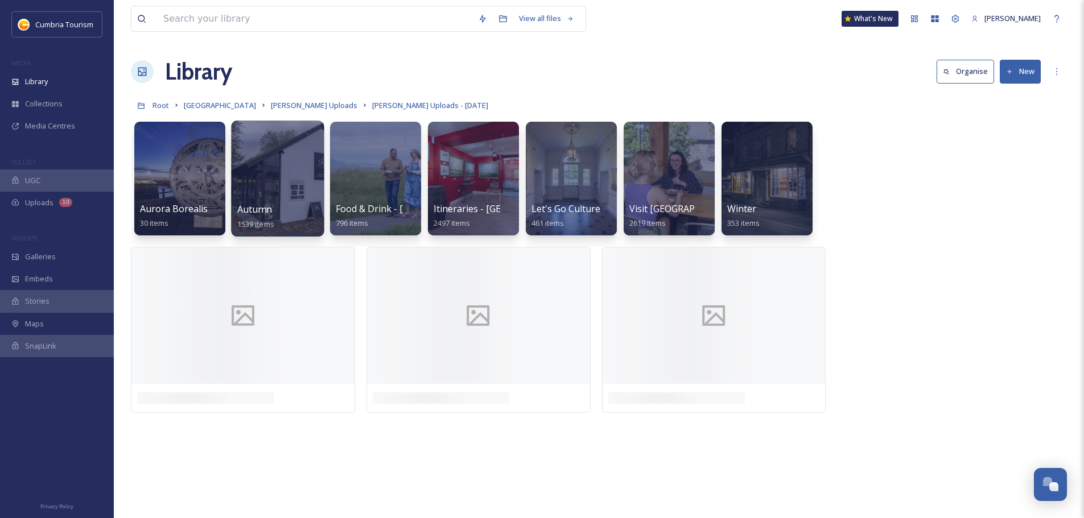
click at [266, 212] on span "Autumn" at bounding box center [254, 209] width 35 height 13
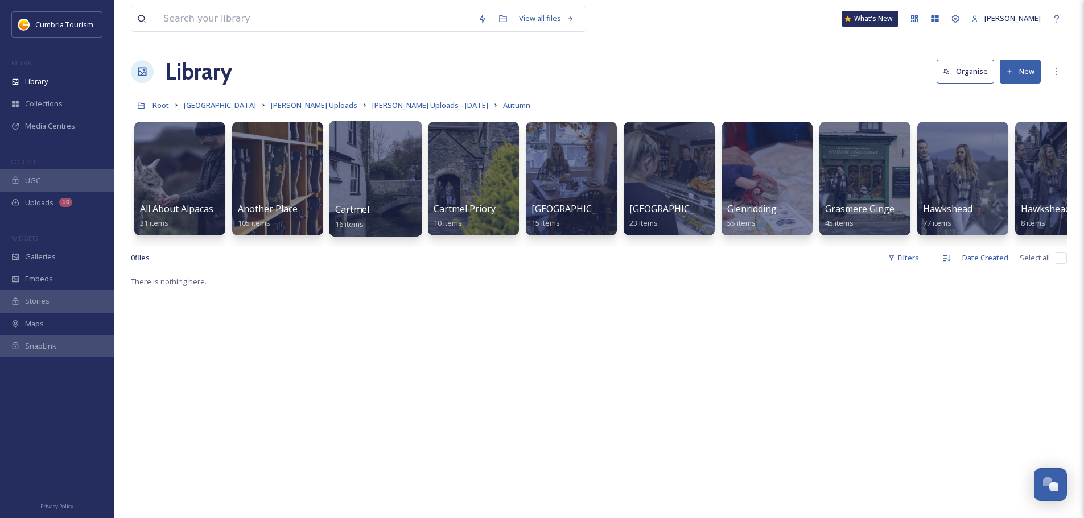
click at [362, 213] on span "Cartmel" at bounding box center [352, 209] width 34 height 13
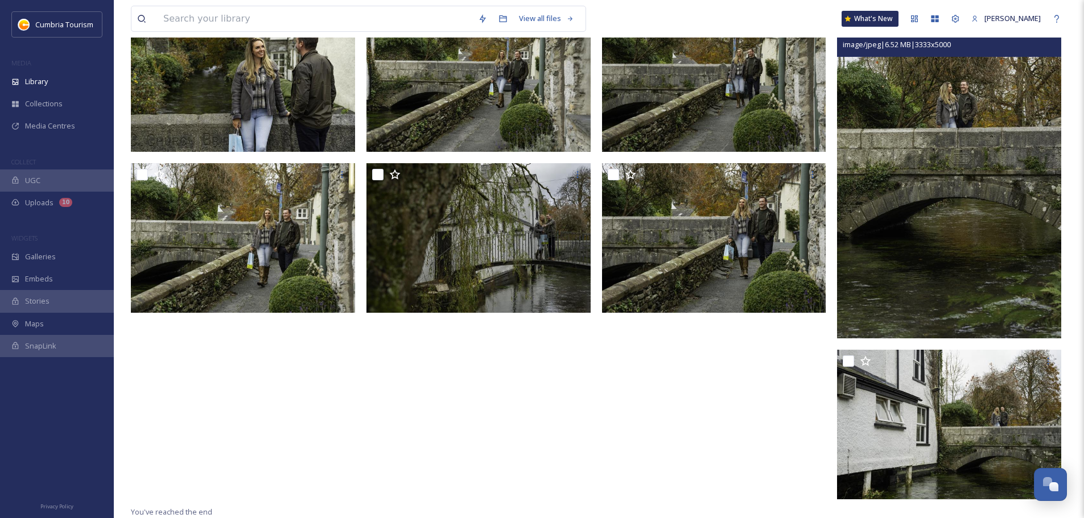
scroll to position [475, 0]
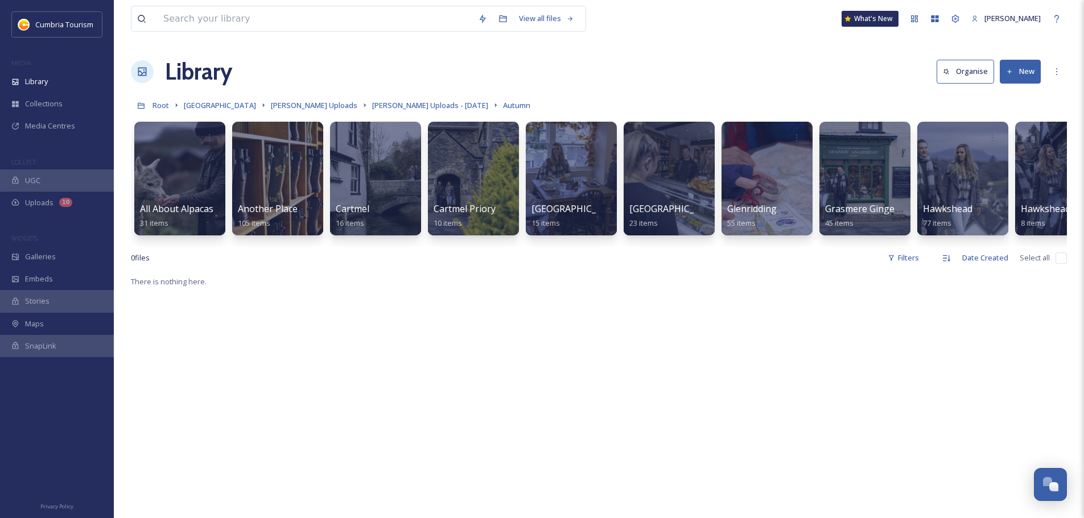
drag, startPoint x: 295, startPoint y: 245, endPoint x: 334, endPoint y: 247, distance: 38.8
click at [334, 247] on div "All About Alpacas 31 items Another Place 105 items Cartmel 16 items Cartmel Pri…" at bounding box center [599, 181] width 936 height 131
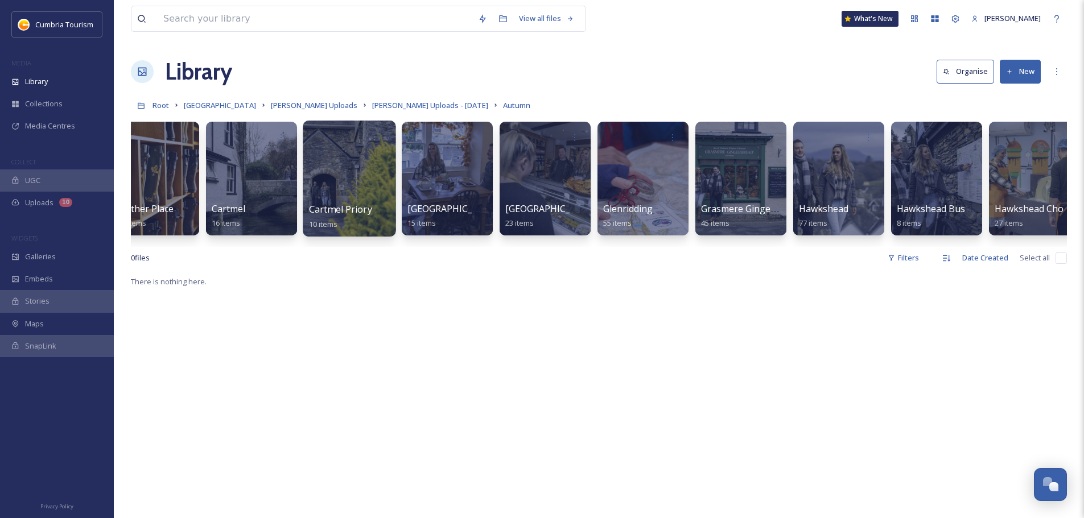
scroll to position [0, 127]
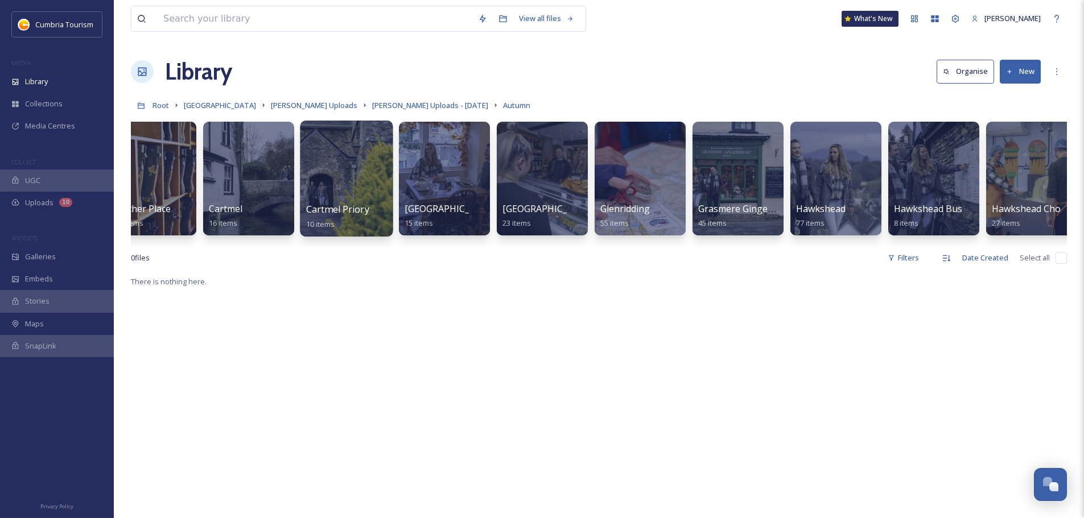
click at [357, 194] on div at bounding box center [346, 179] width 93 height 116
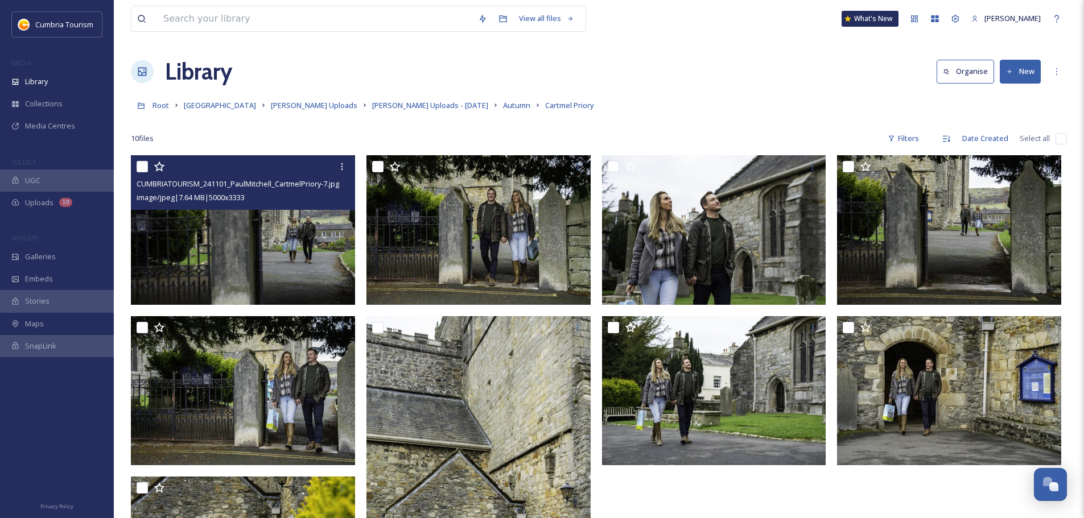
click at [291, 255] on img at bounding box center [243, 230] width 224 height 150
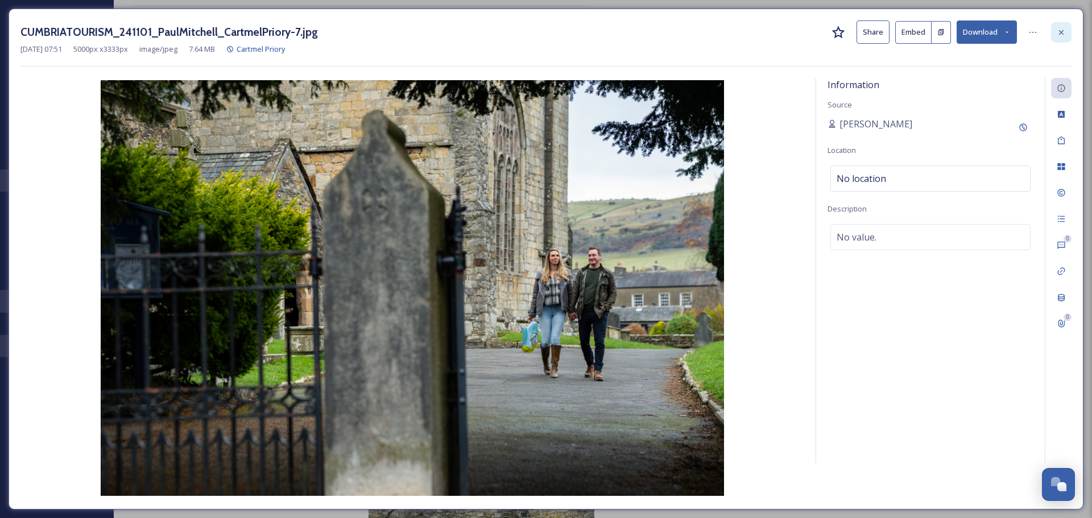
click at [1069, 24] on div at bounding box center [1061, 32] width 20 height 20
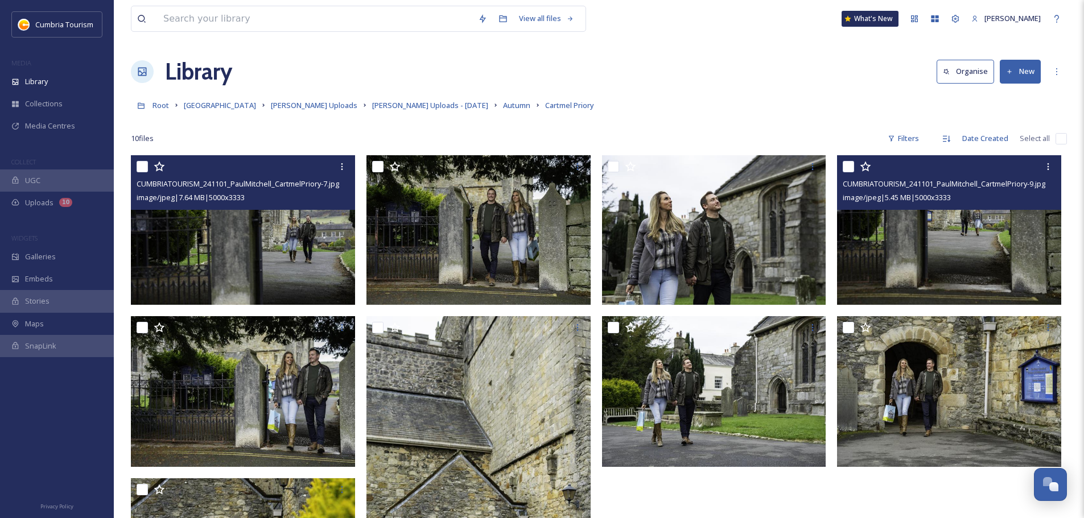
click at [912, 233] on img at bounding box center [949, 230] width 224 height 150
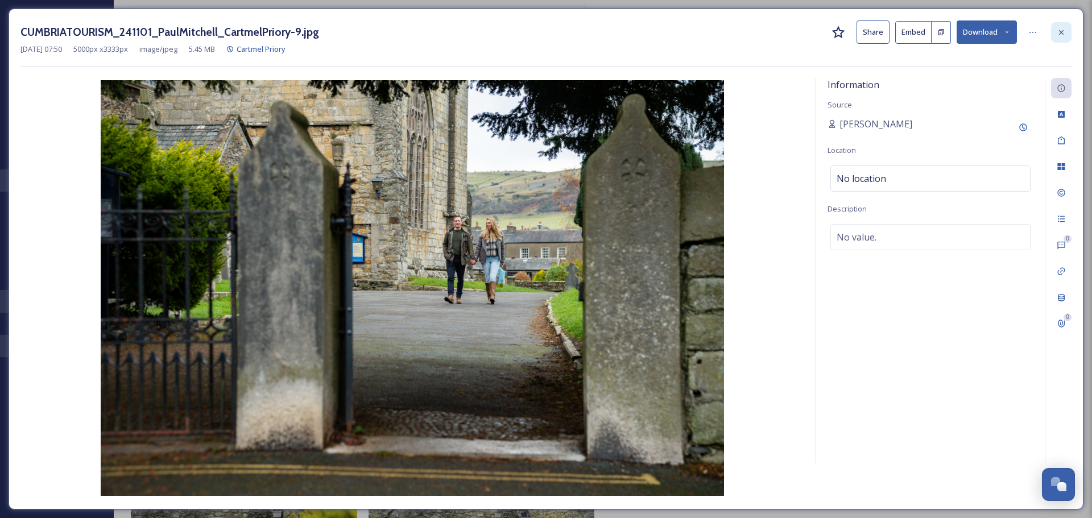
click at [1069, 26] on div at bounding box center [1061, 32] width 20 height 20
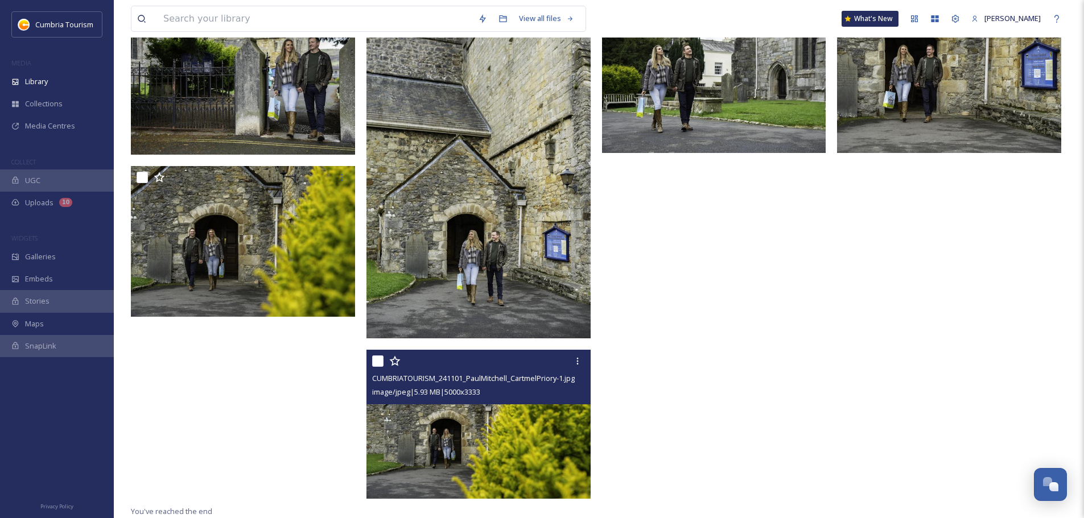
click at [494, 458] on img at bounding box center [478, 425] width 224 height 150
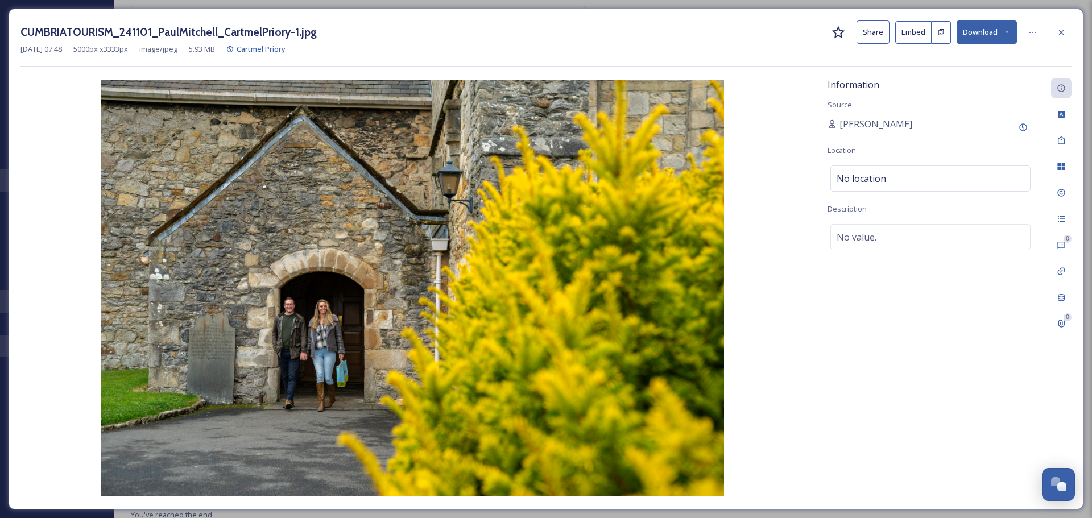
scroll to position [159, 0]
click at [1055, 31] on div at bounding box center [1061, 32] width 20 height 20
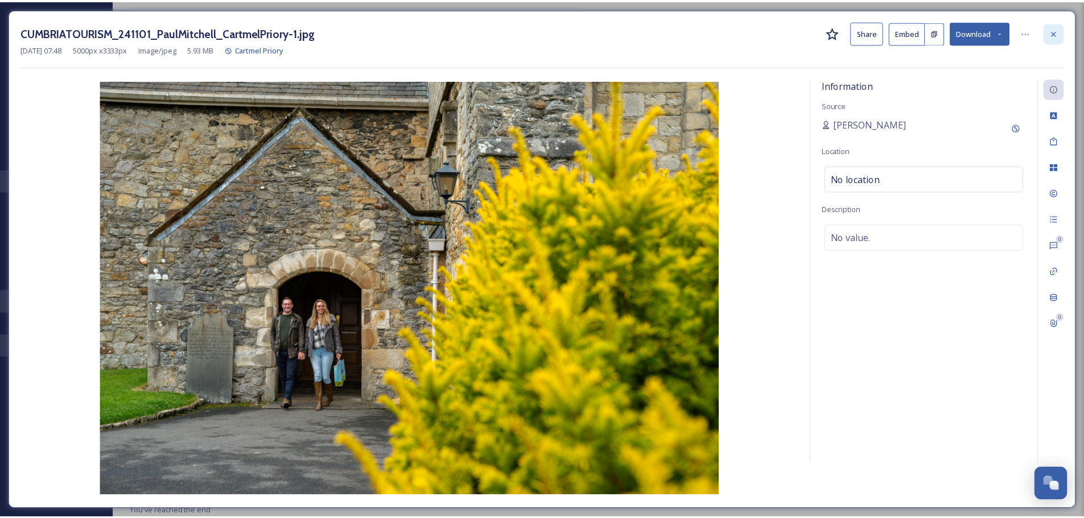
scroll to position [316, 0]
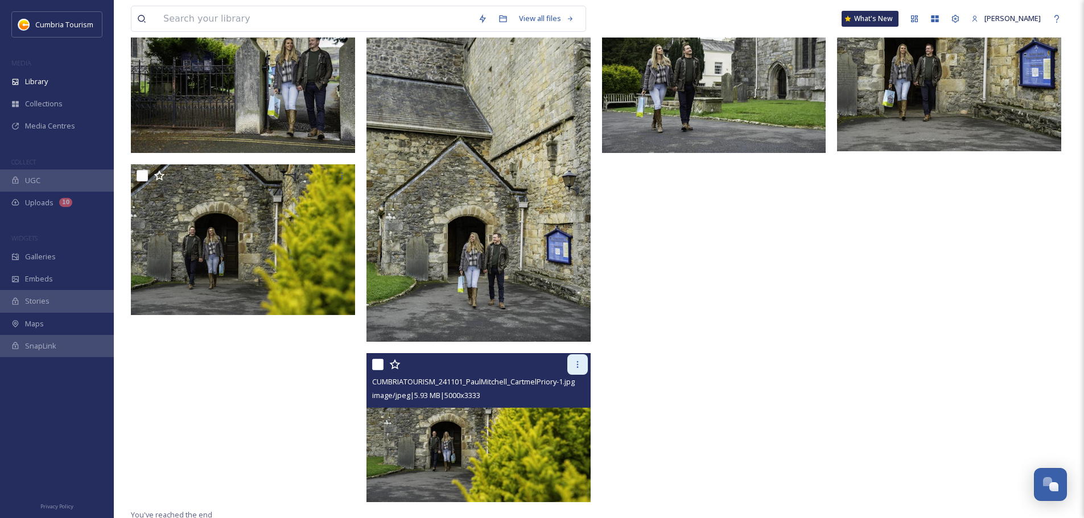
click at [569, 369] on div at bounding box center [577, 364] width 20 height 20
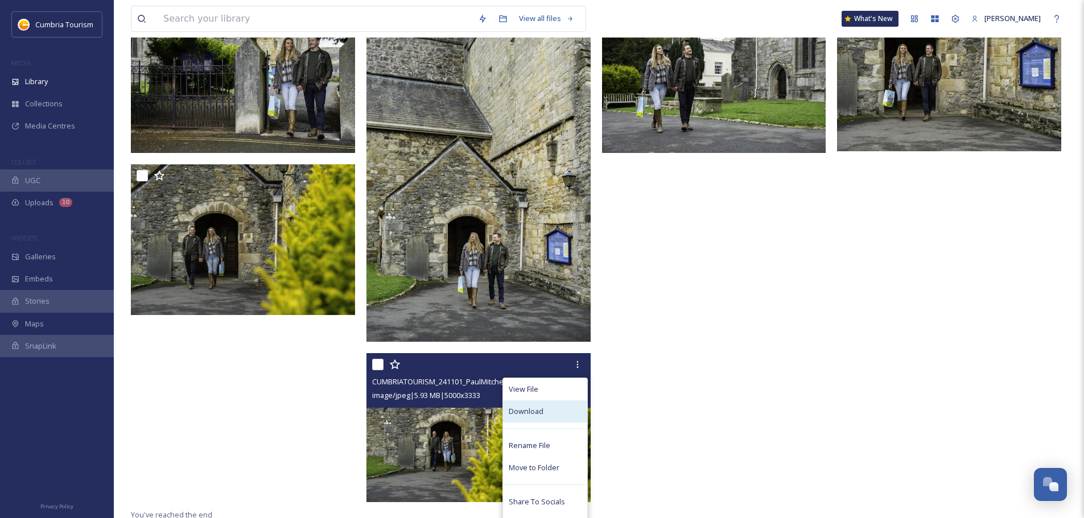
click at [545, 418] on div "Download" at bounding box center [545, 412] width 84 height 22
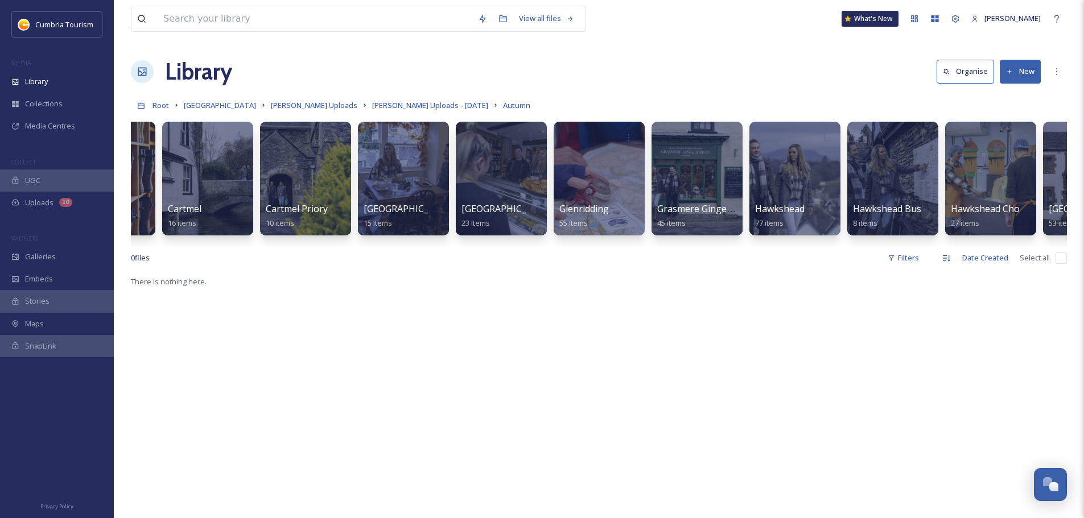
scroll to position [0, 188]
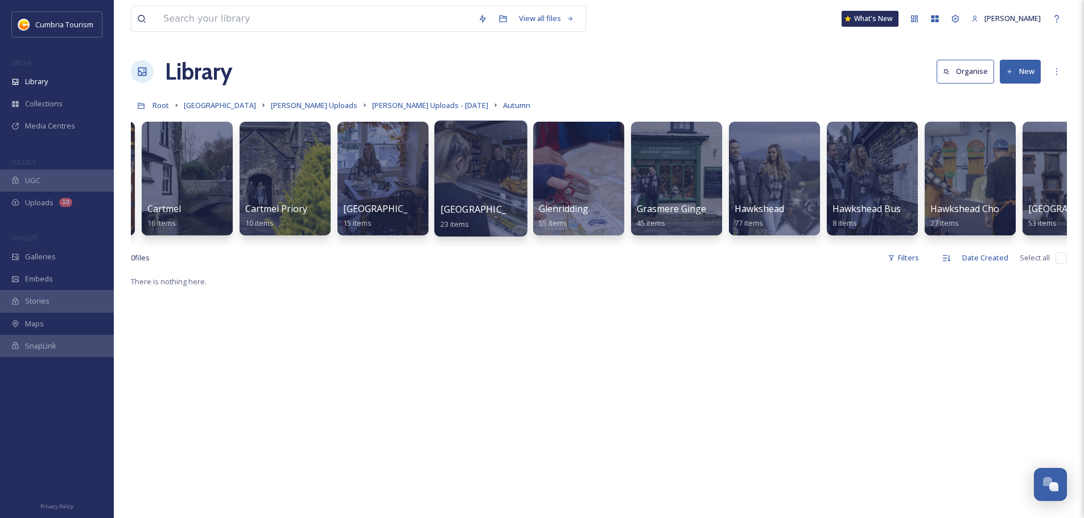
click at [475, 203] on span "Cartmel Village Shop" at bounding box center [486, 209] width 93 height 13
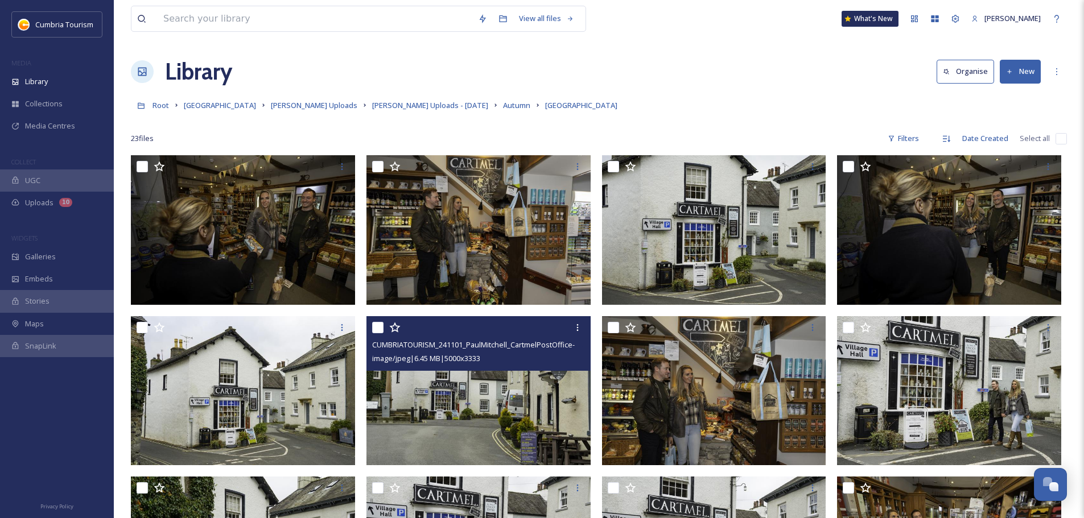
click at [463, 413] on img at bounding box center [478, 391] width 224 height 150
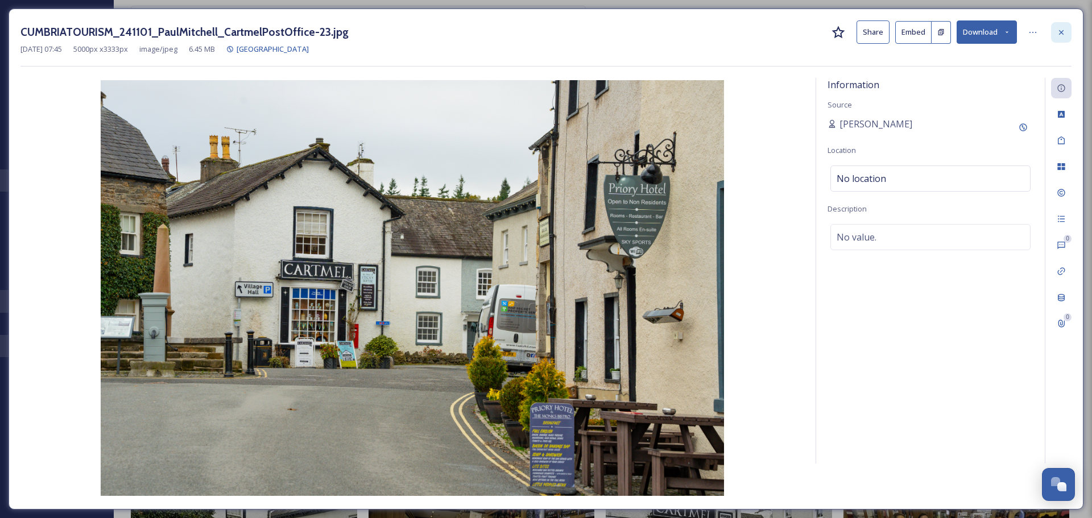
click at [1066, 39] on div at bounding box center [1061, 32] width 20 height 20
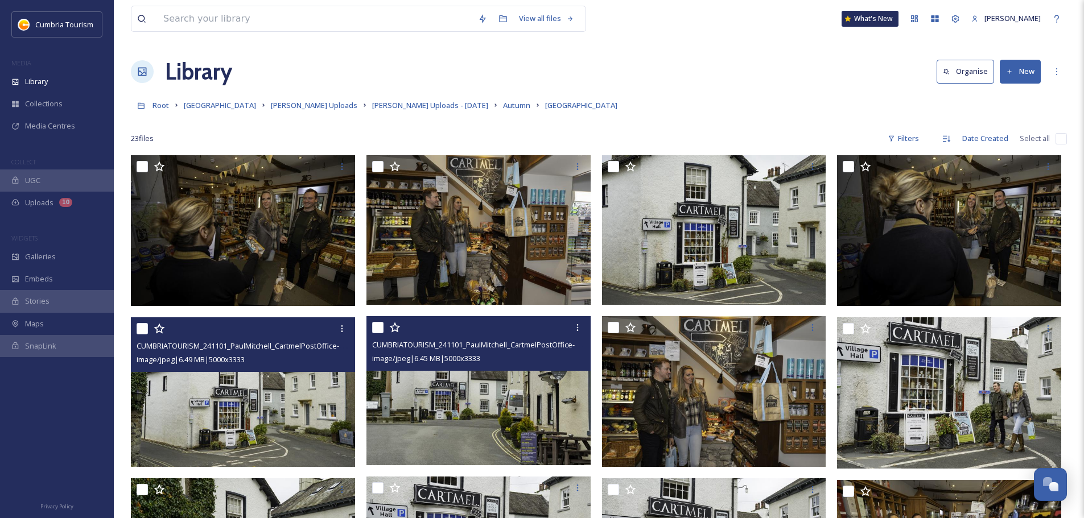
click at [279, 421] on img at bounding box center [243, 392] width 224 height 150
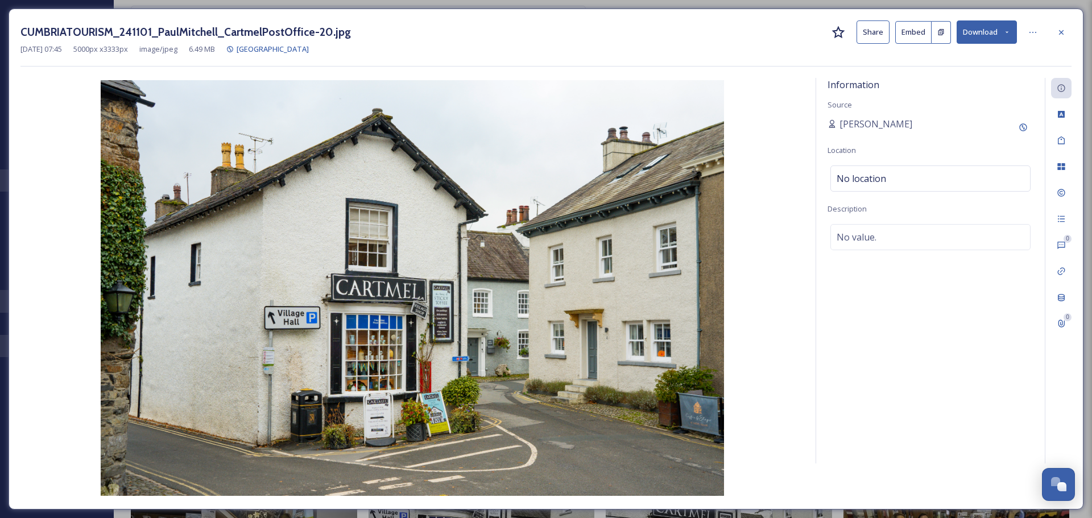
click at [1006, 36] on button "Download" at bounding box center [987, 31] width 60 height 23
click at [988, 56] on span "Download Original (5000 x 3333)" at bounding box center [958, 58] width 108 height 11
click at [1058, 30] on icon at bounding box center [1061, 32] width 9 height 9
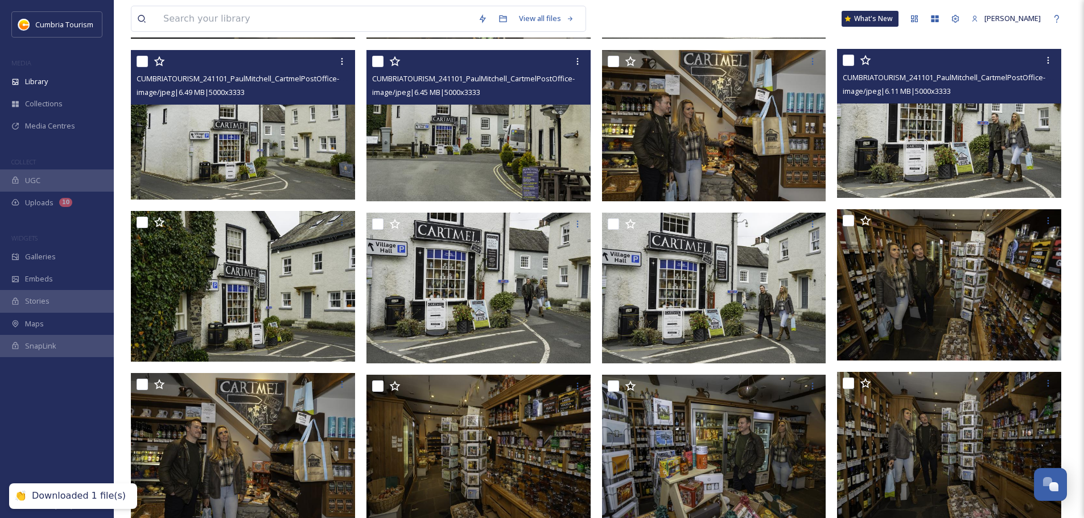
scroll to position [284, 0]
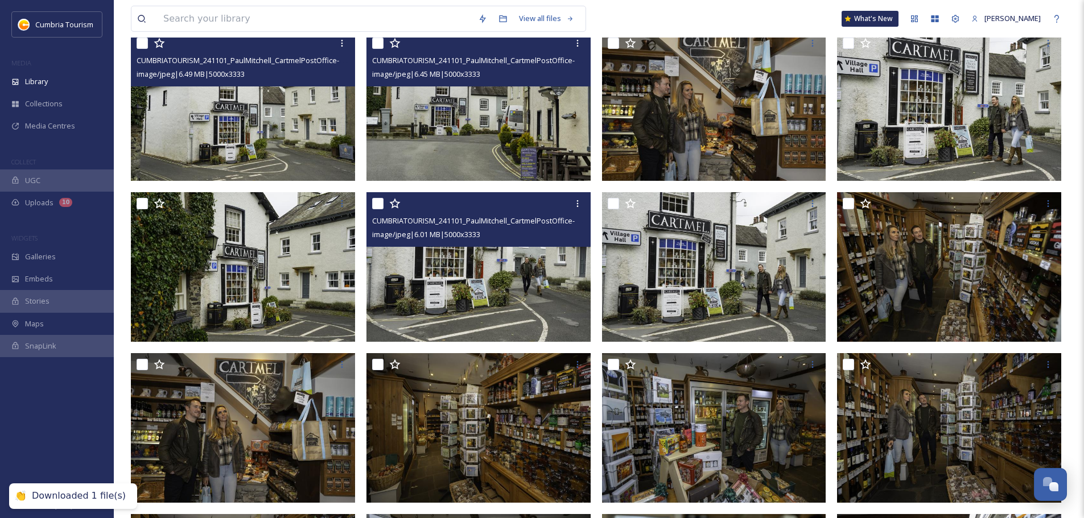
click at [522, 266] on img at bounding box center [478, 267] width 224 height 150
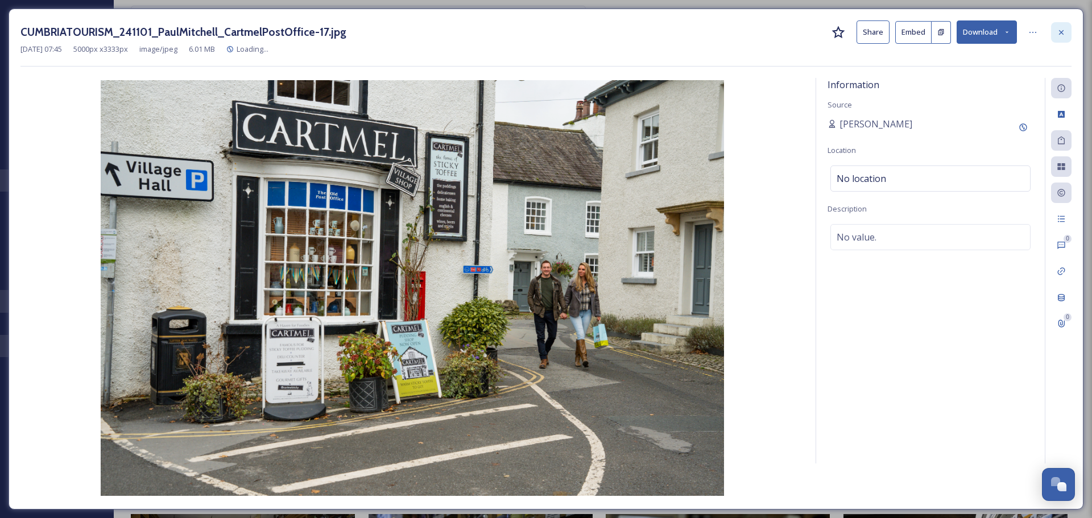
click at [1058, 35] on icon at bounding box center [1061, 32] width 9 height 9
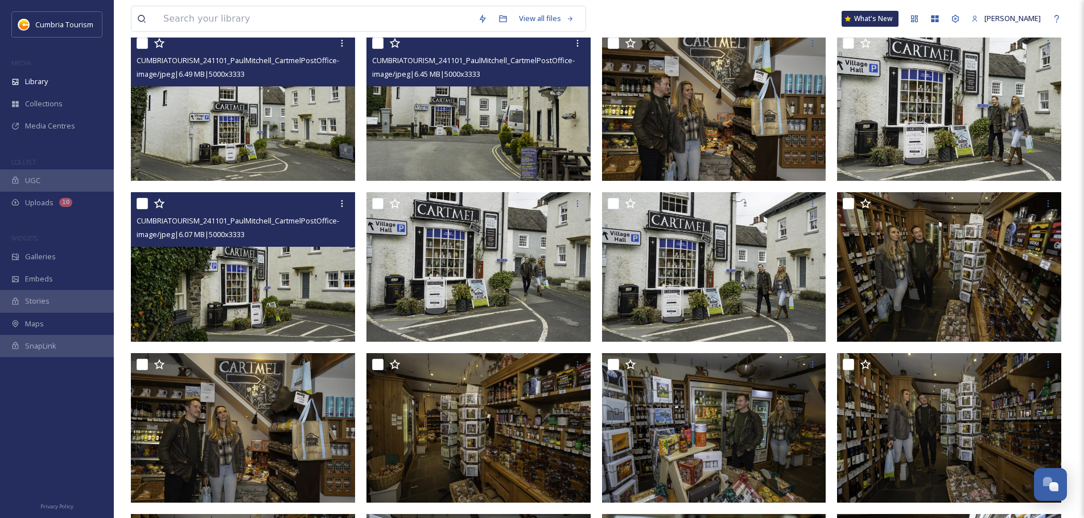
click at [321, 281] on img at bounding box center [243, 267] width 224 height 150
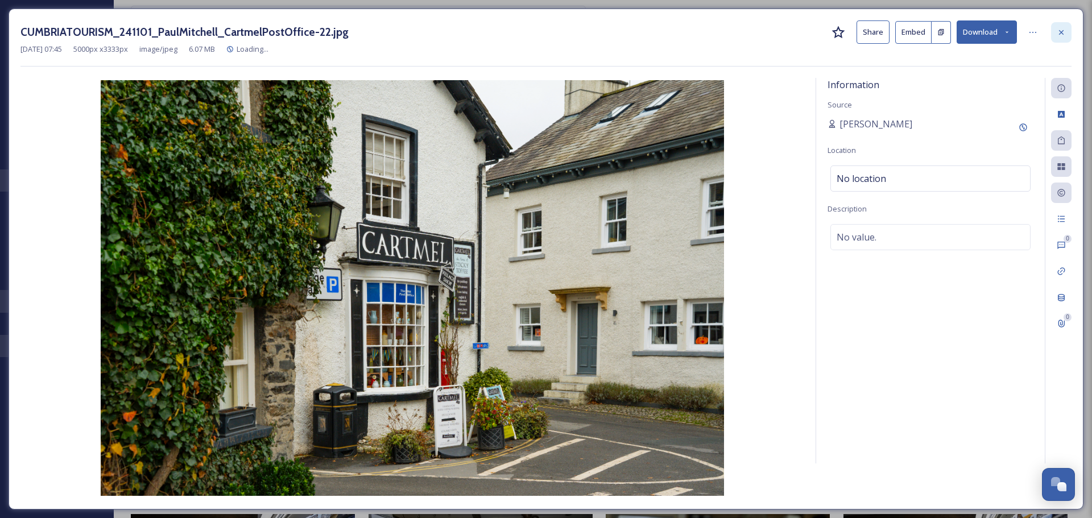
click at [1062, 29] on icon at bounding box center [1061, 32] width 9 height 9
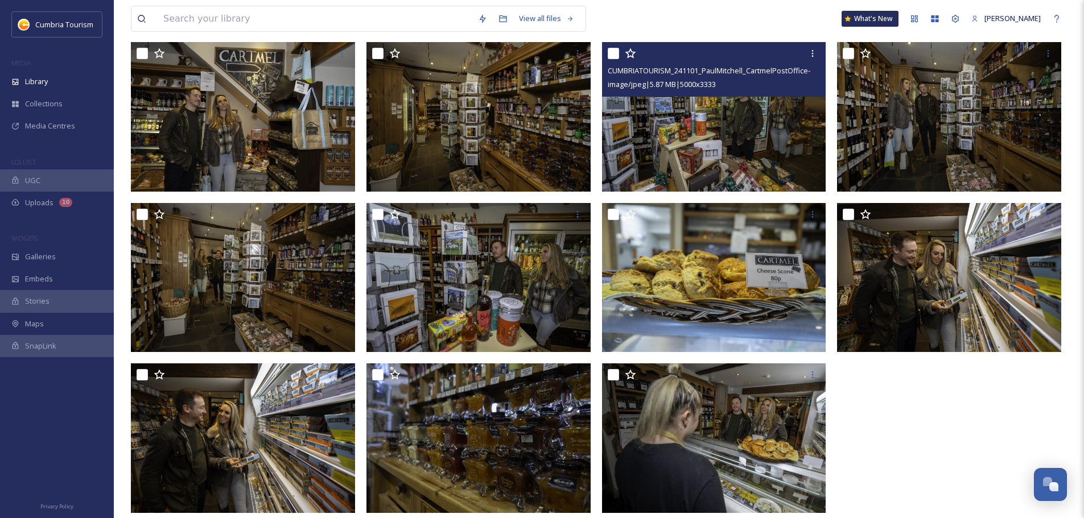
scroll to position [610, 0]
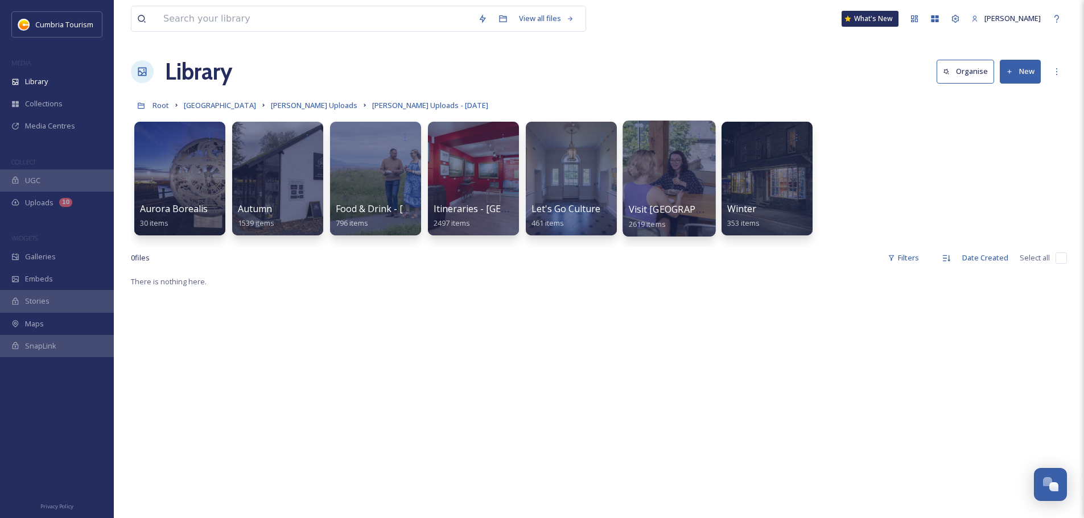
click at [679, 211] on span "Visit England" at bounding box center [686, 209] width 114 height 13
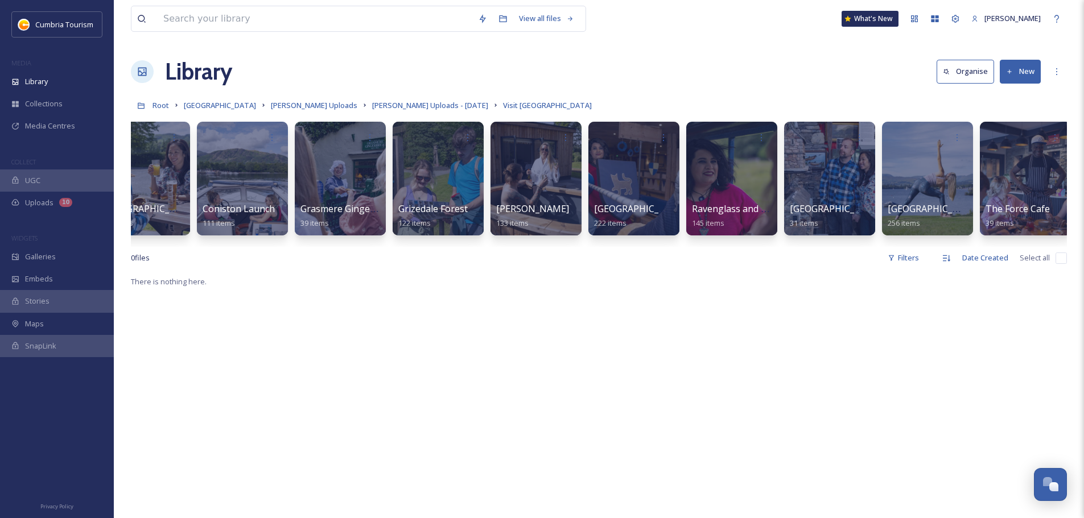
scroll to position [0, 431]
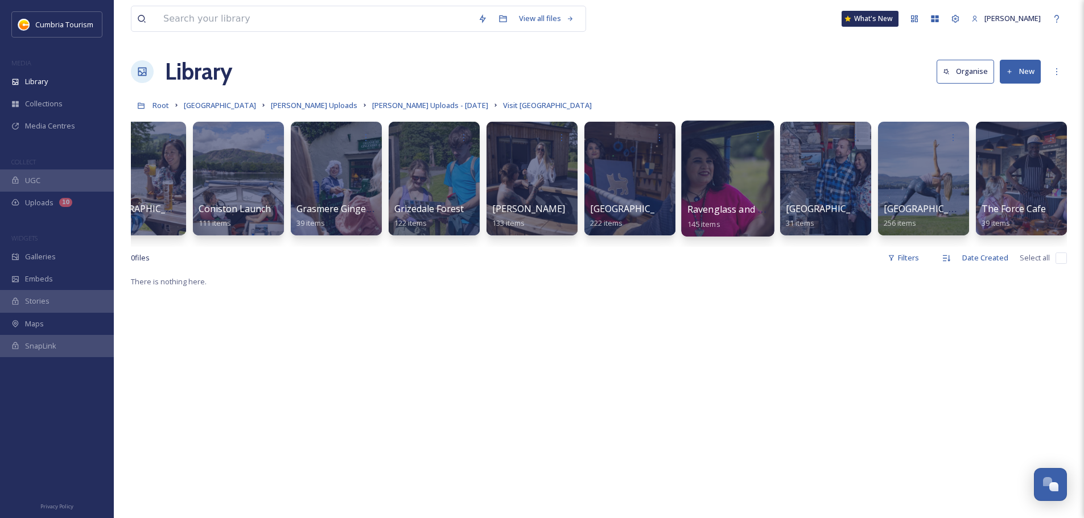
click at [741, 214] on span "Ravenglass and Eskdale Railway" at bounding box center [756, 209] width 138 height 13
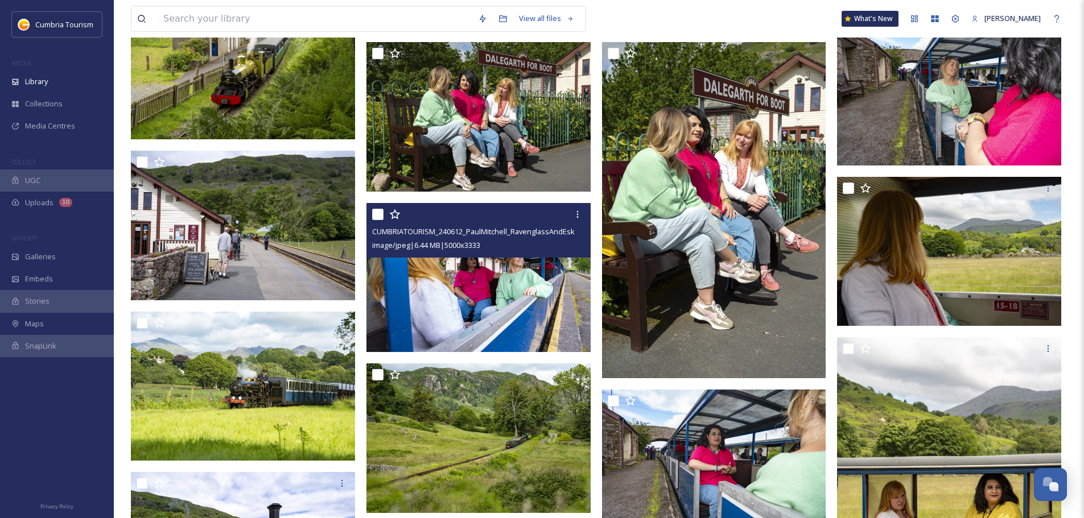
scroll to position [2276, 0]
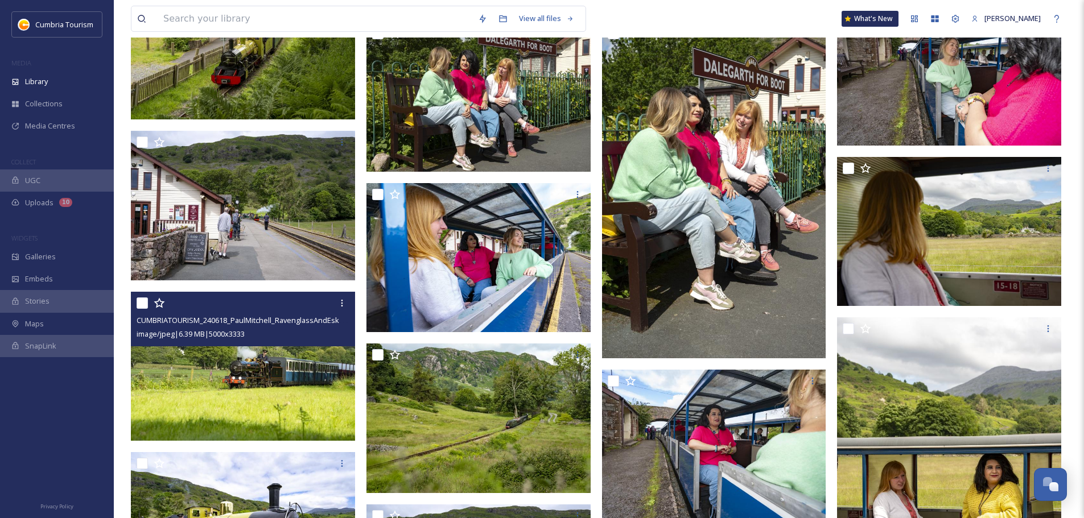
click at [299, 371] on img at bounding box center [243, 366] width 224 height 150
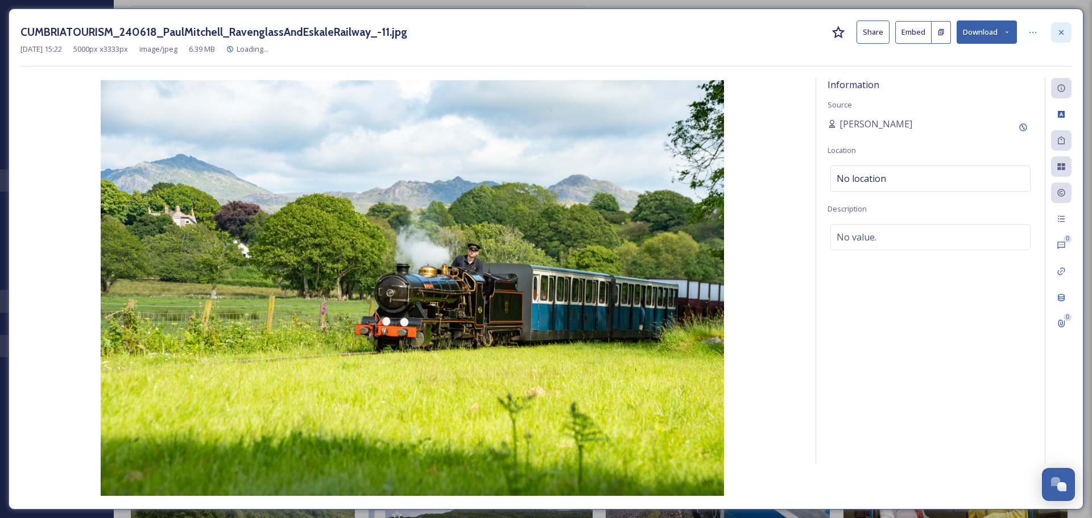
click at [1057, 27] on div at bounding box center [1061, 32] width 20 height 20
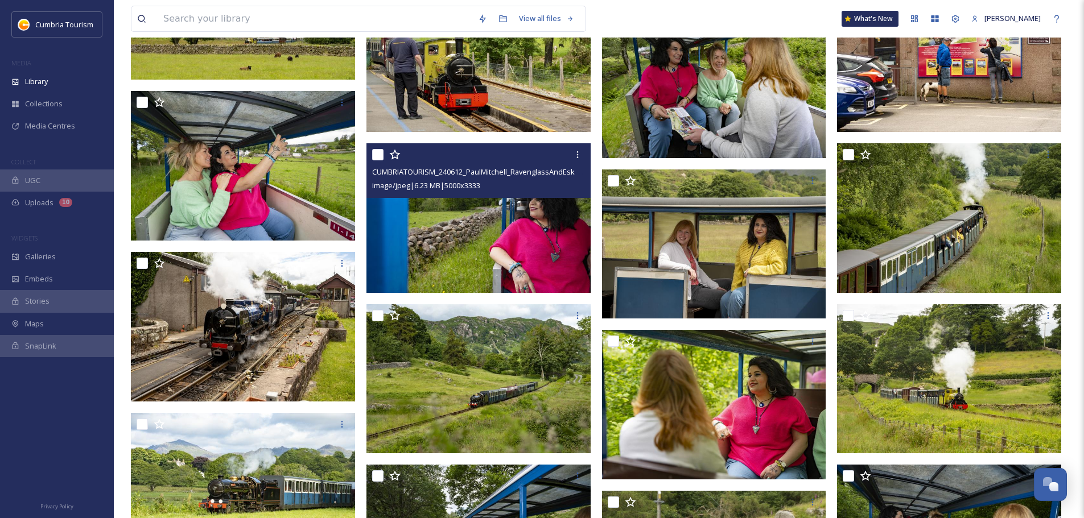
scroll to position [3015, 0]
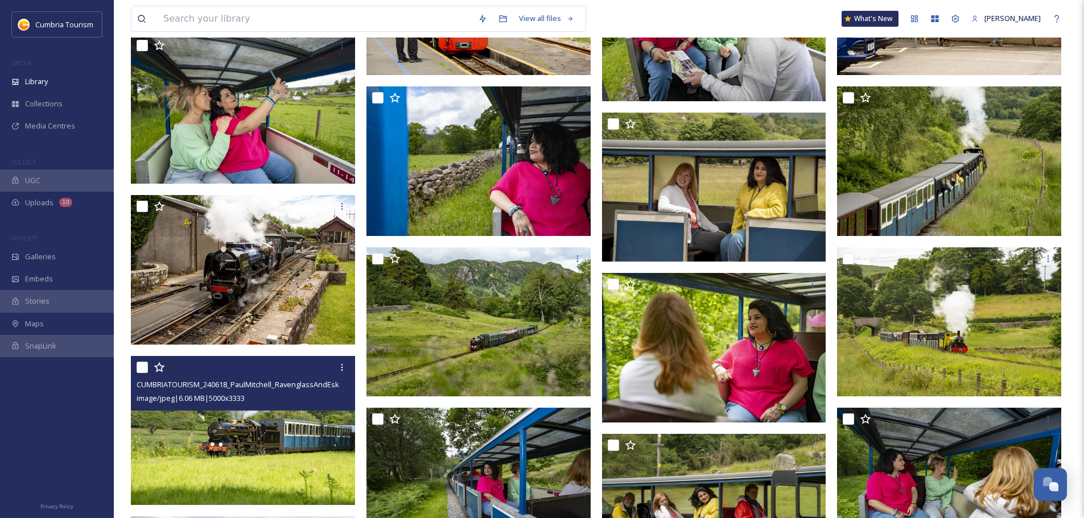
click at [265, 424] on img at bounding box center [243, 431] width 224 height 150
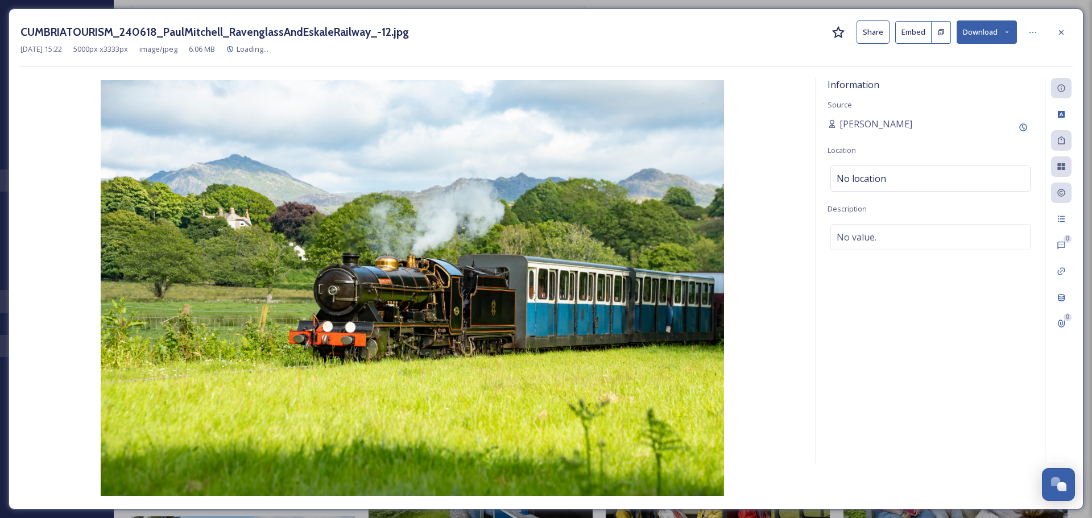
click at [982, 35] on button "Download" at bounding box center [987, 31] width 60 height 23
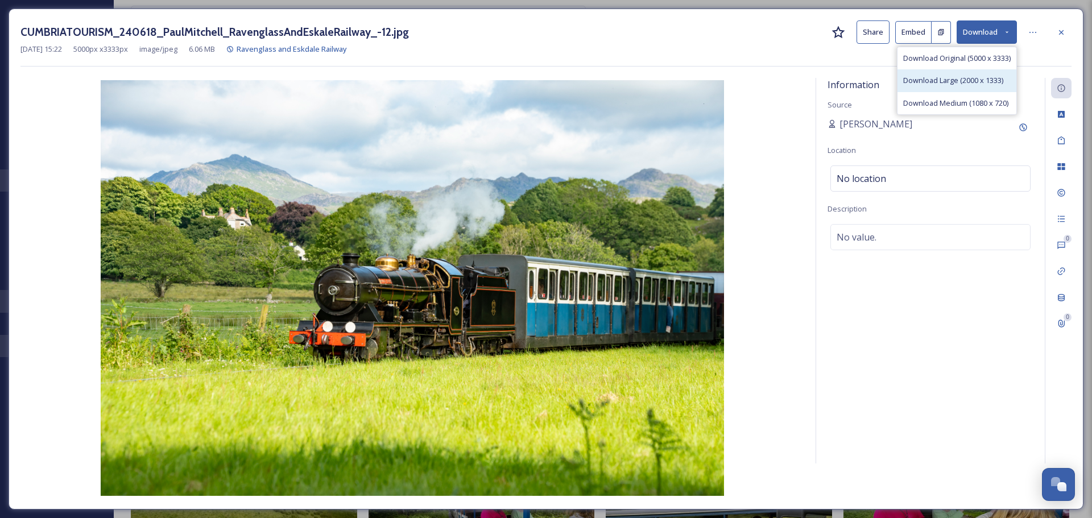
click at [937, 81] on span "Download Large (2000 x 1333)" at bounding box center [954, 80] width 100 height 11
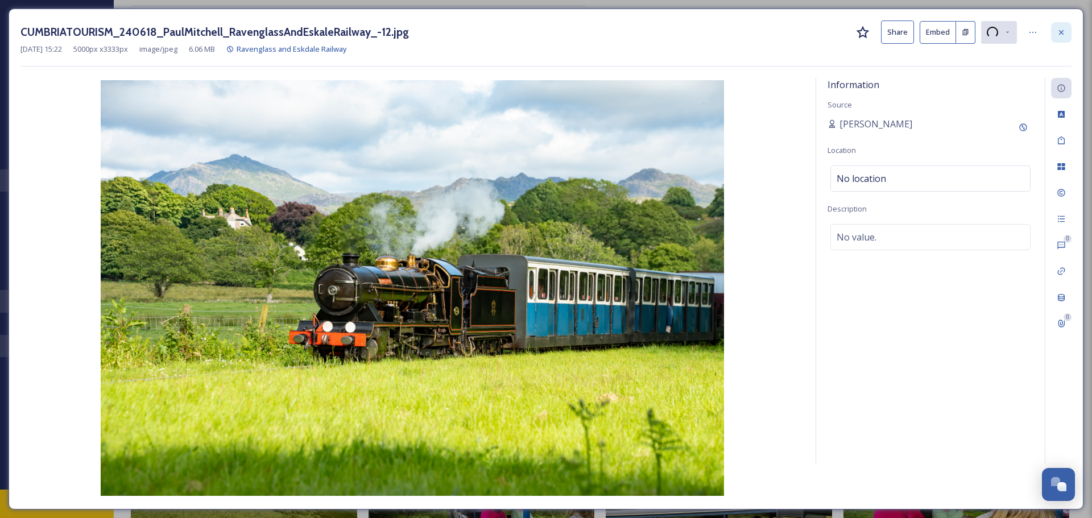
click at [1062, 32] on icon at bounding box center [1061, 32] width 5 height 5
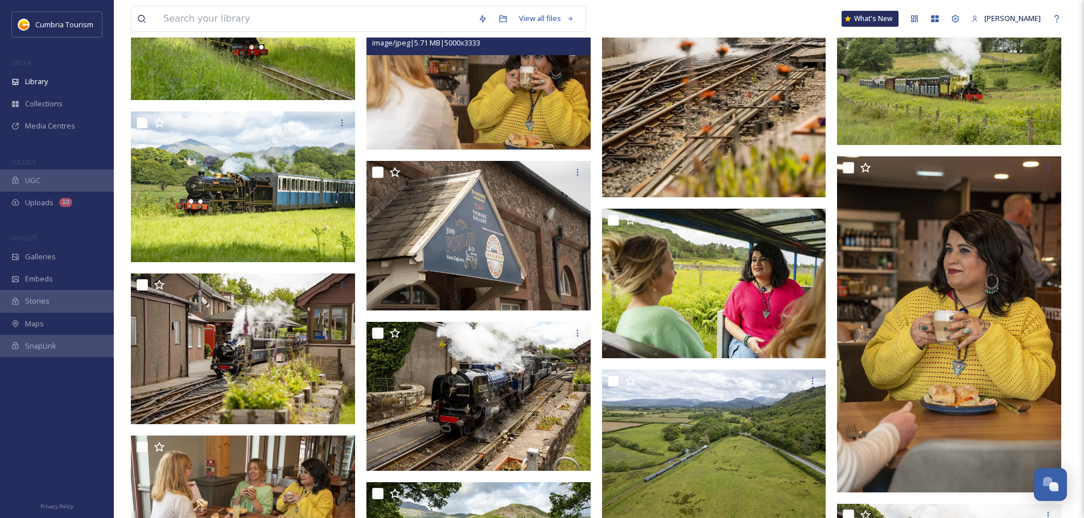
scroll to position [3641, 0]
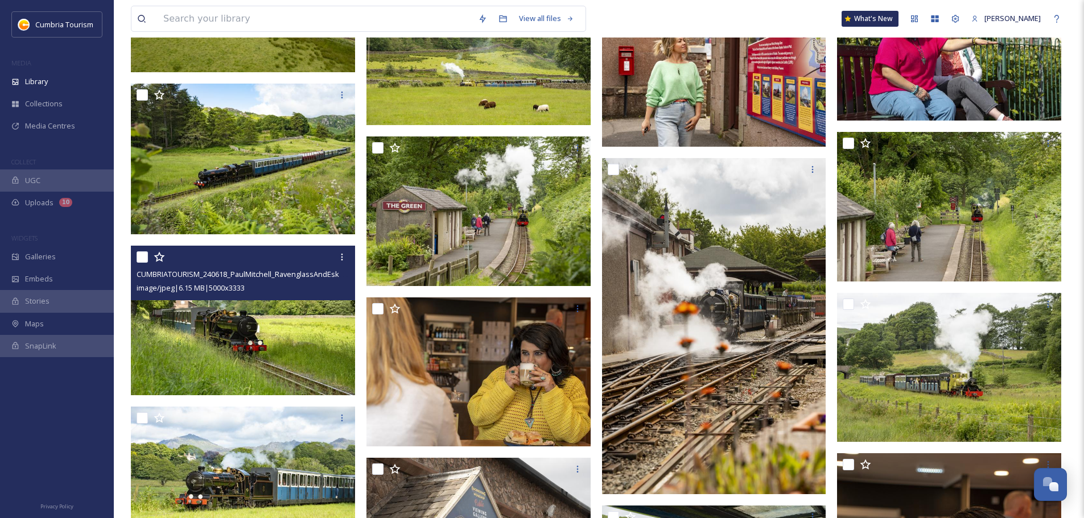
click at [264, 354] on img at bounding box center [243, 321] width 224 height 150
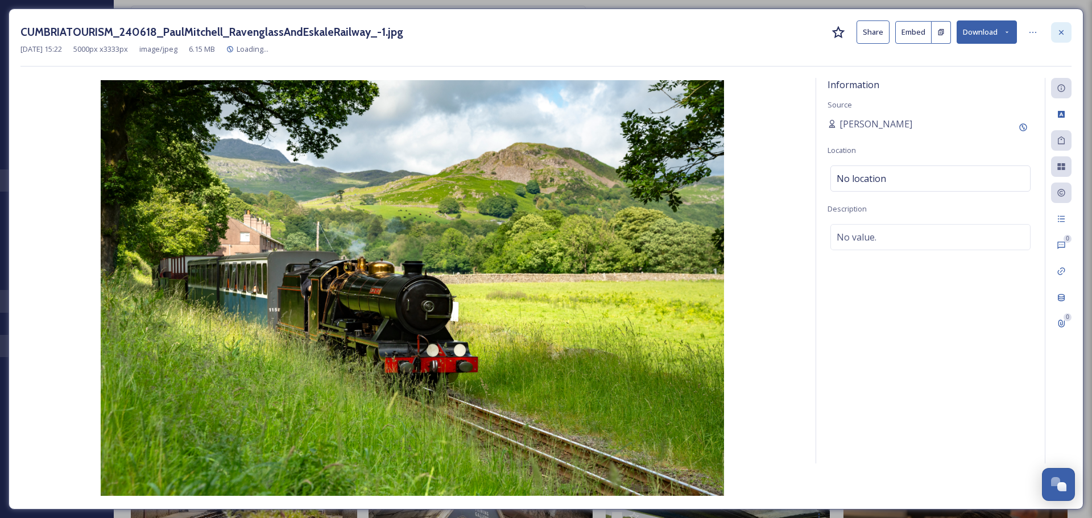
click at [1057, 31] on icon at bounding box center [1061, 32] width 9 height 9
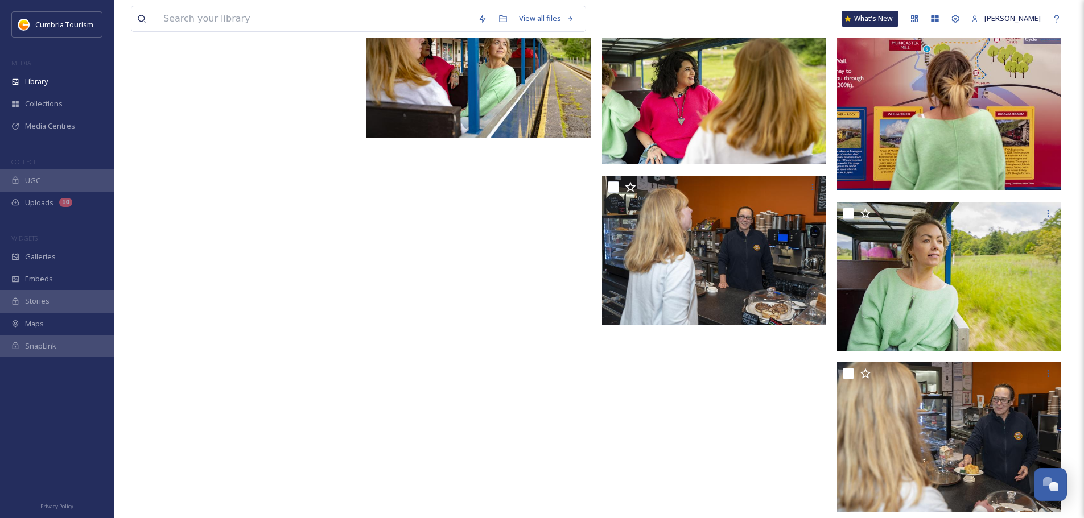
scroll to position [6368, 0]
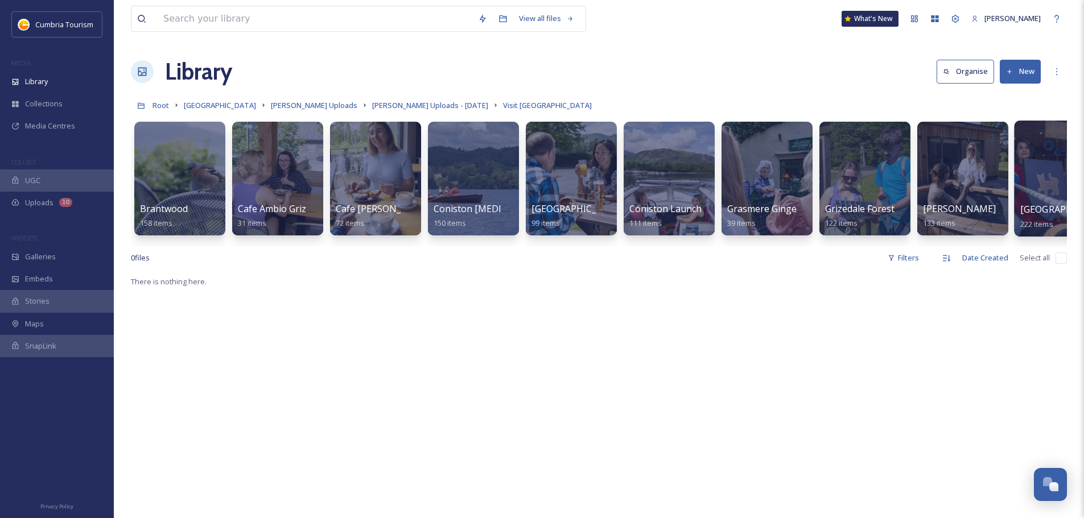
click at [1031, 214] on span "Muncaster Castle" at bounding box center [1066, 209] width 93 height 13
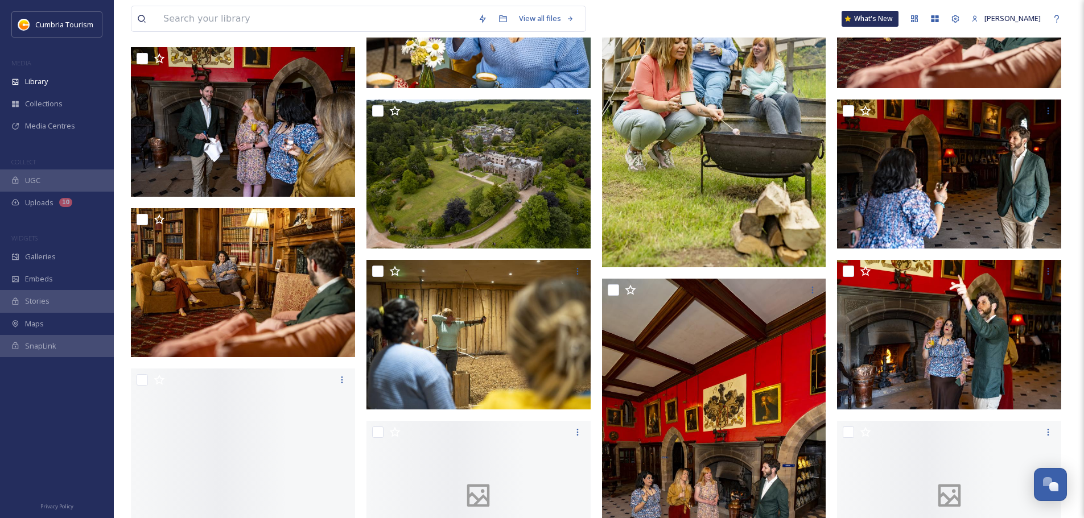
scroll to position [1422, 0]
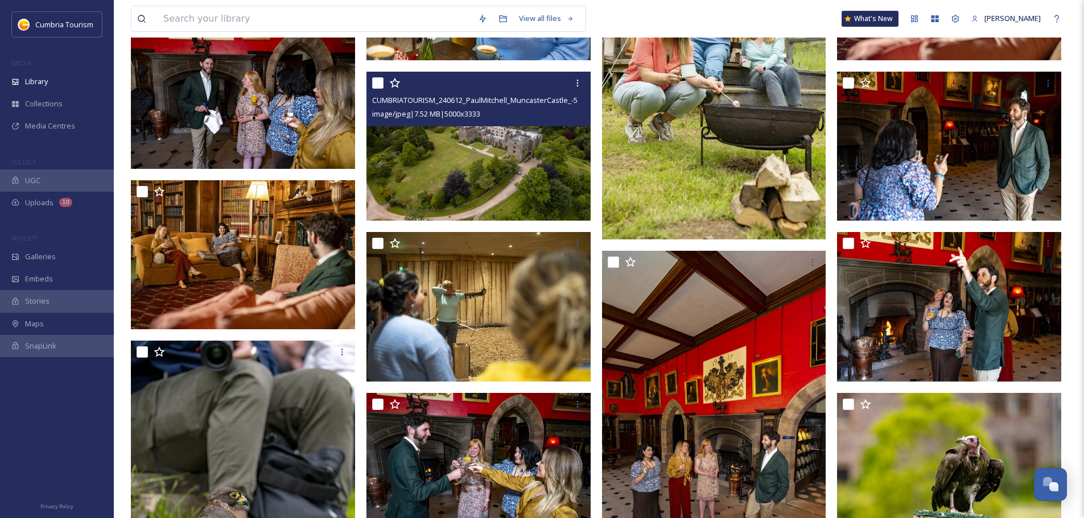
click at [509, 156] on img at bounding box center [478, 147] width 224 height 150
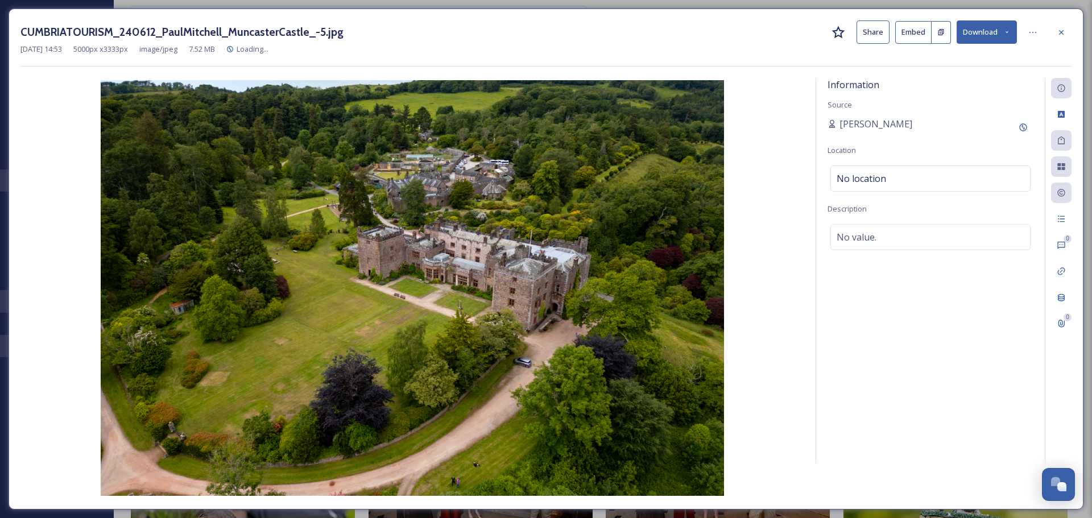
click at [992, 37] on button "Download" at bounding box center [987, 31] width 60 height 23
click at [989, 59] on span "Download Original (5000 x 3333)" at bounding box center [958, 58] width 108 height 11
click at [1065, 36] on icon at bounding box center [1061, 32] width 9 height 9
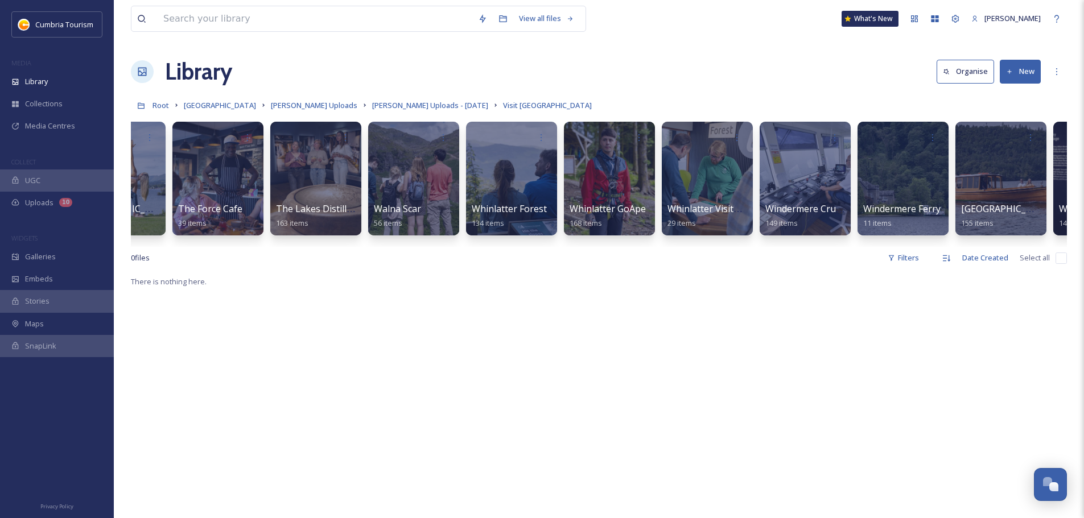
scroll to position [0, 1315]
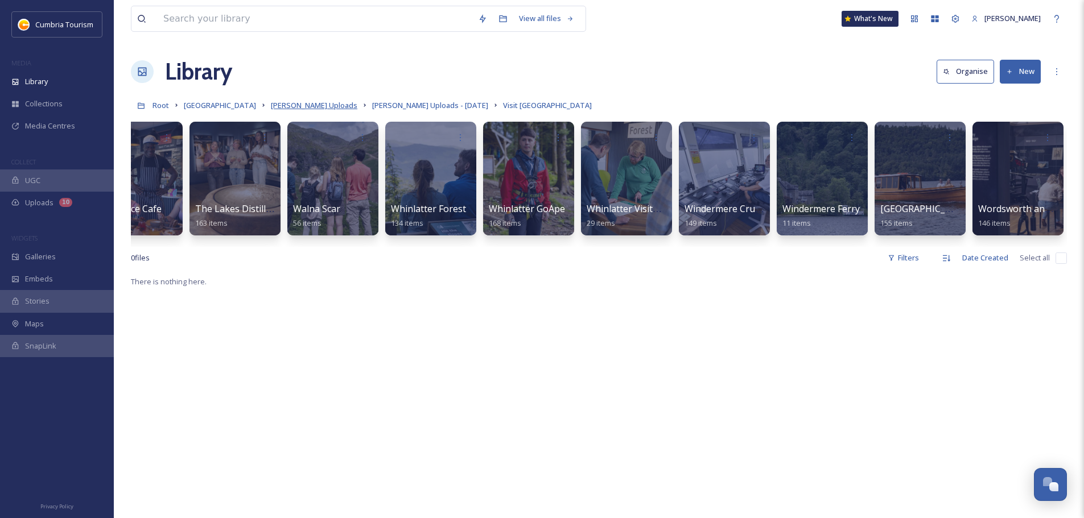
click at [344, 106] on span "[PERSON_NAME] Uploads" at bounding box center [314, 105] width 86 height 10
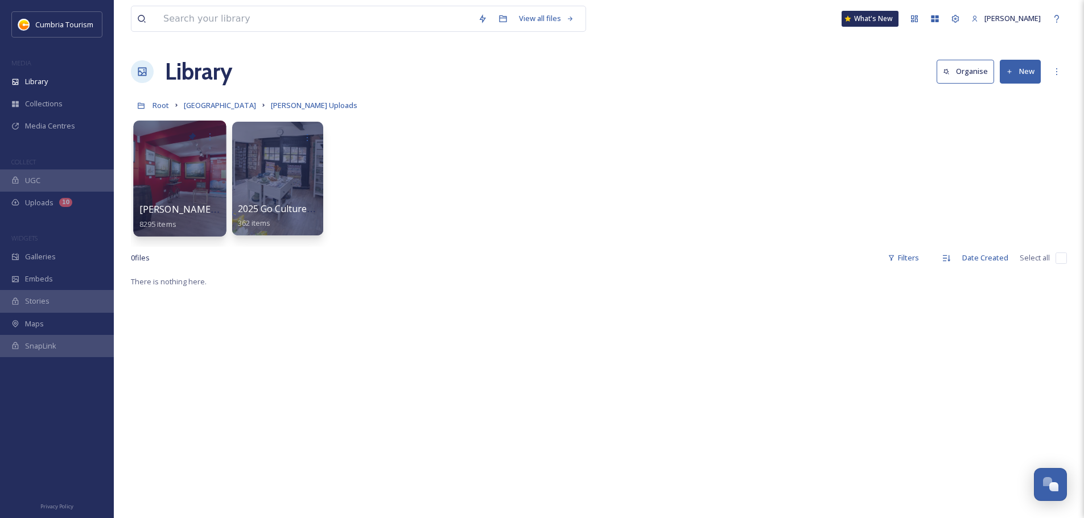
click at [197, 211] on span "Paul Uploads - July 2024" at bounding box center [214, 209] width 151 height 13
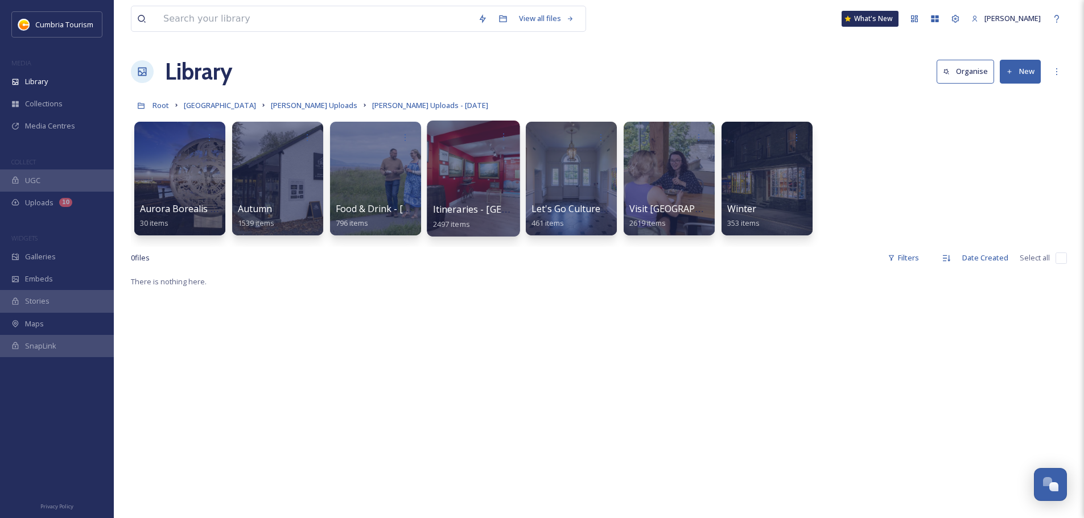
click at [493, 213] on span "Itineraries - Cumberland" at bounding box center [506, 209] width 147 height 13
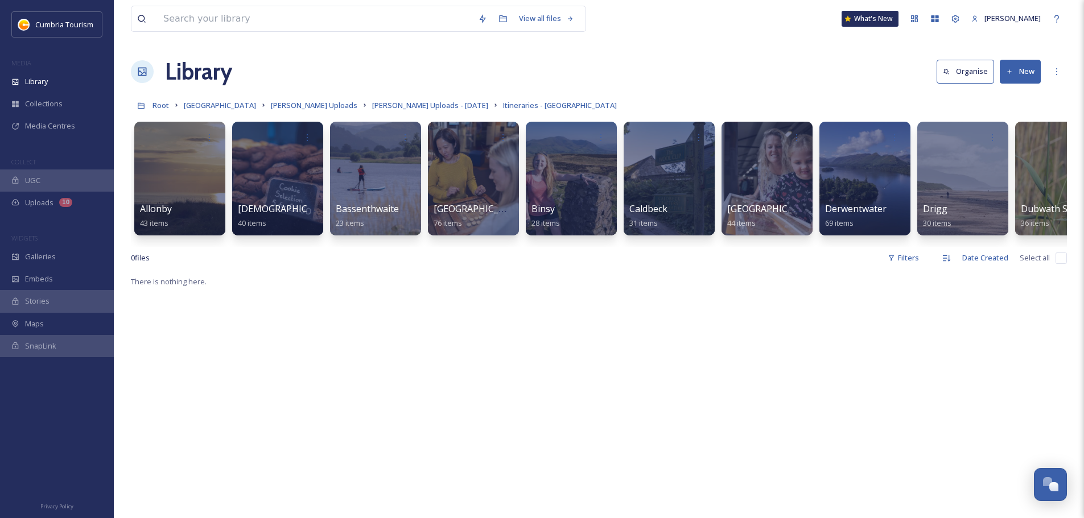
drag, startPoint x: 695, startPoint y: 261, endPoint x: 679, endPoint y: 264, distance: 16.8
click at [695, 261] on div "0 file s Filters Date Created Select all" at bounding box center [599, 258] width 936 height 22
click at [347, 255] on div "0 file s Filters Date Created Select all" at bounding box center [599, 258] width 936 height 22
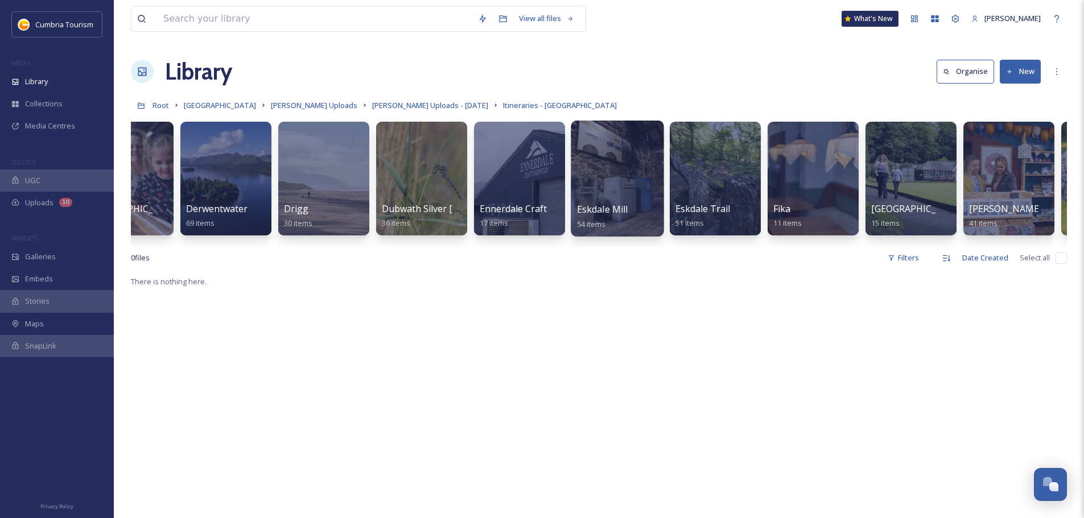
scroll to position [0, 645]
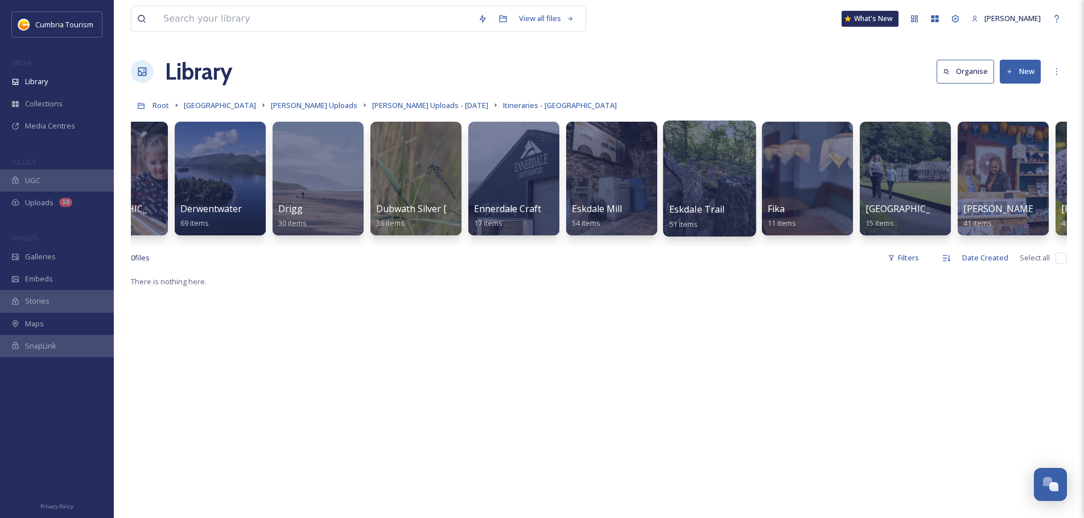
click at [710, 203] on span "Eskdale Trail" at bounding box center [697, 209] width 56 height 13
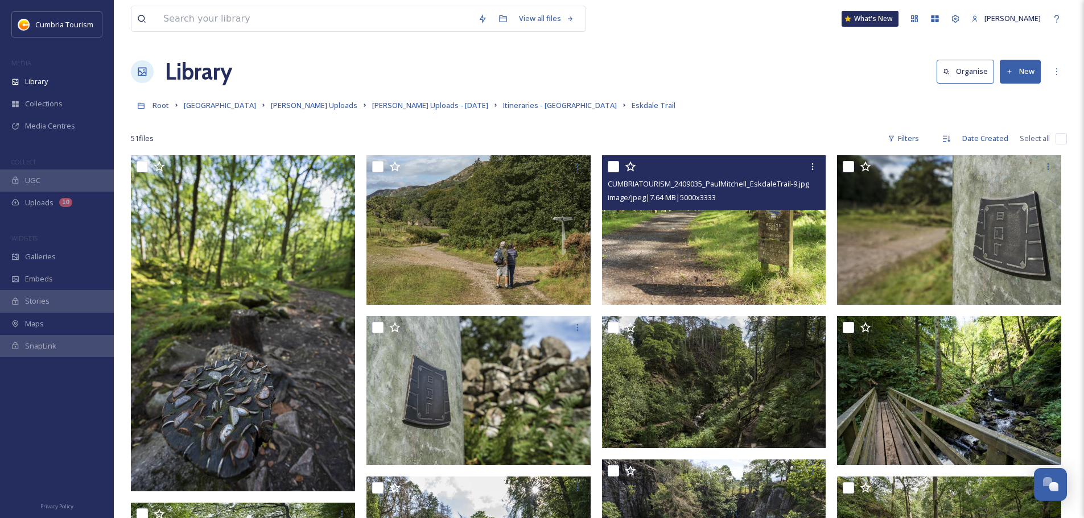
click at [676, 213] on img at bounding box center [714, 230] width 224 height 150
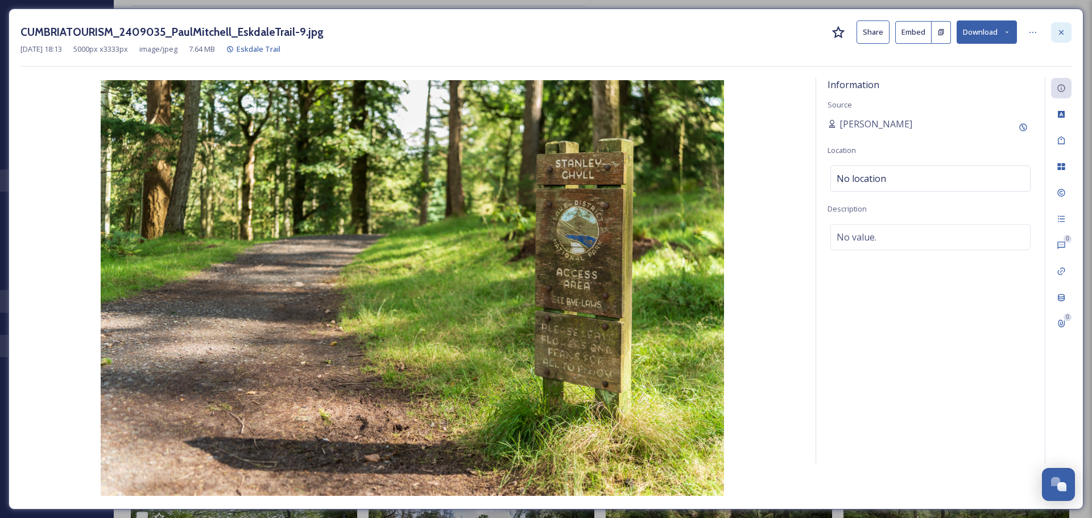
click at [1053, 34] on div at bounding box center [1061, 32] width 20 height 20
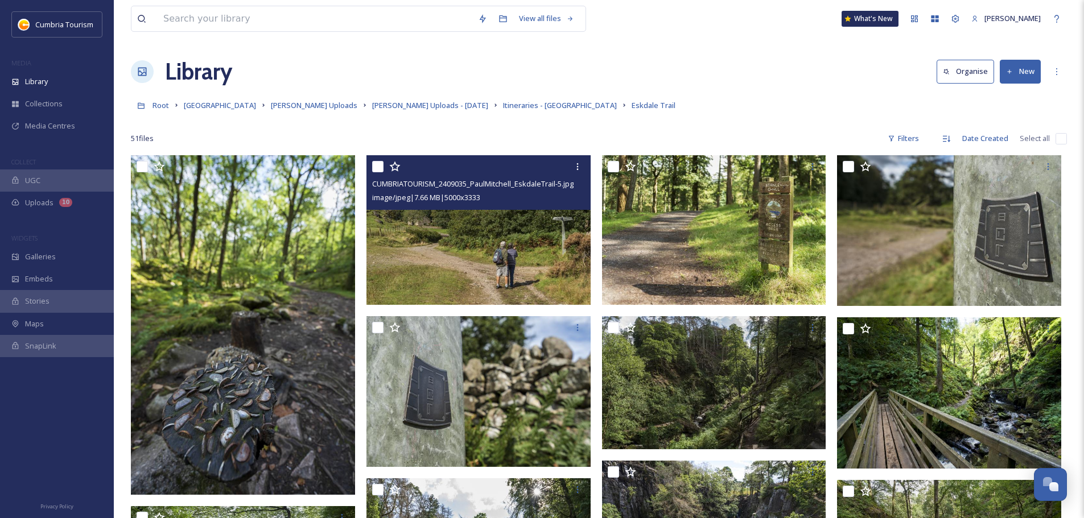
click at [490, 258] on img at bounding box center [478, 230] width 224 height 150
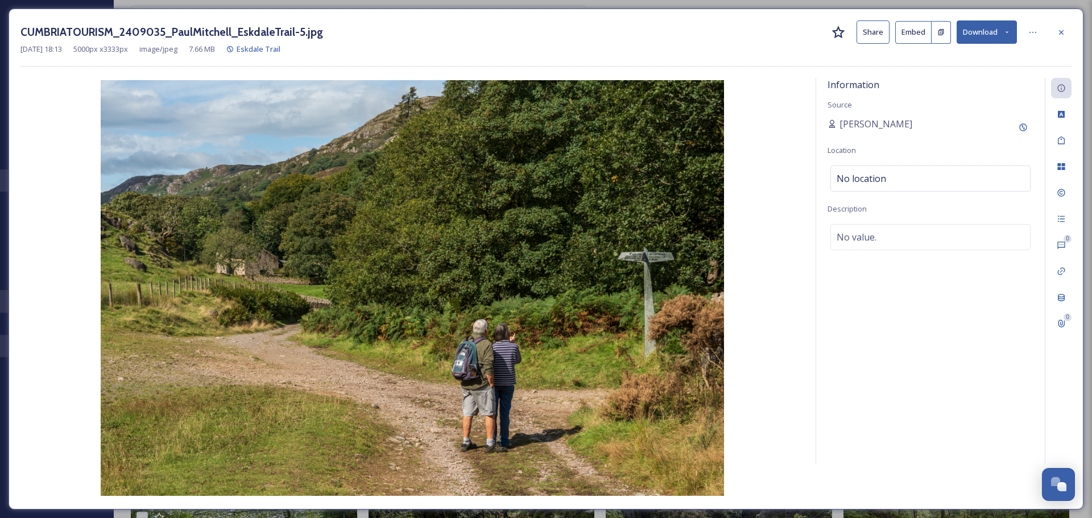
click at [990, 31] on button "Download" at bounding box center [987, 31] width 60 height 23
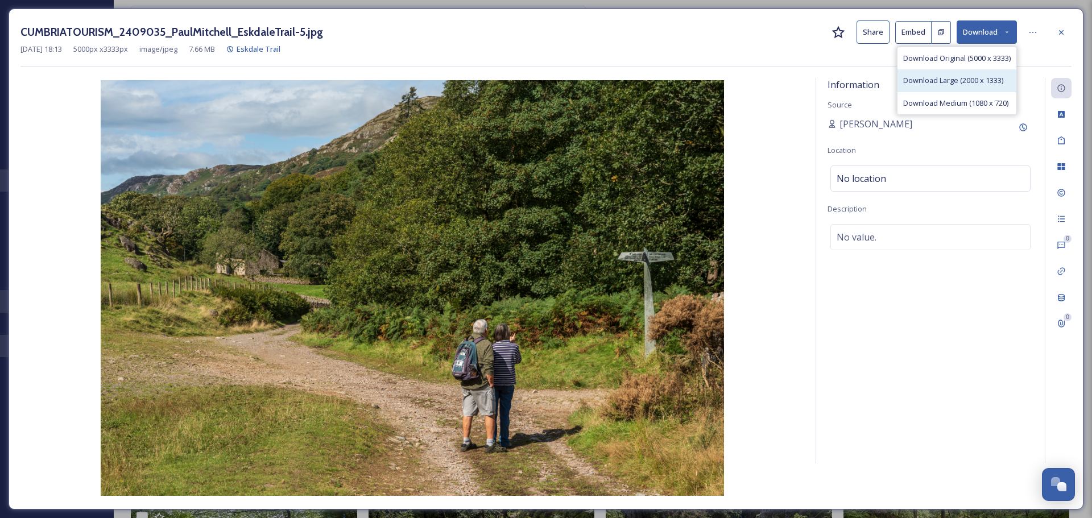
click at [954, 85] on span "Download Large (2000 x 1333)" at bounding box center [954, 80] width 100 height 11
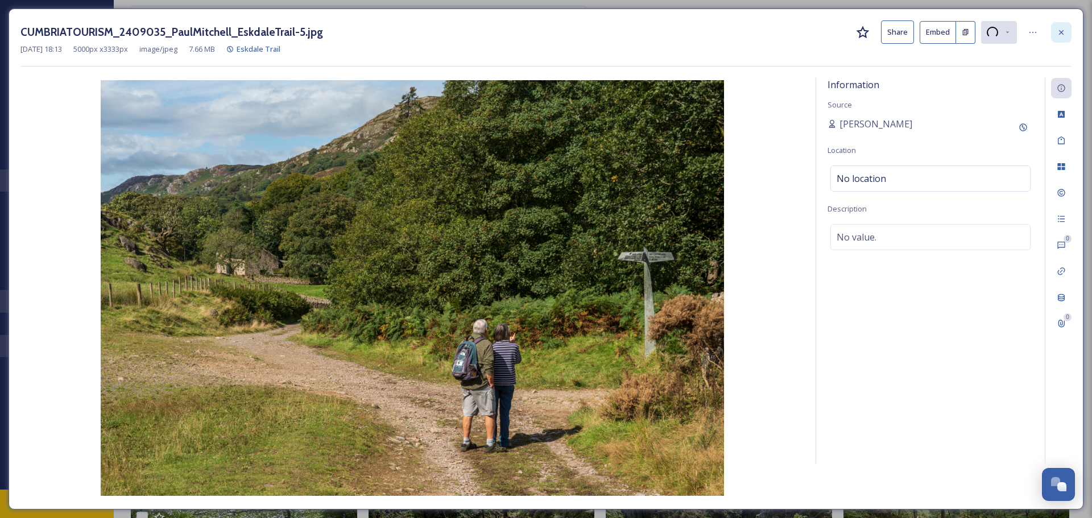
click at [1063, 35] on icon at bounding box center [1061, 32] width 9 height 9
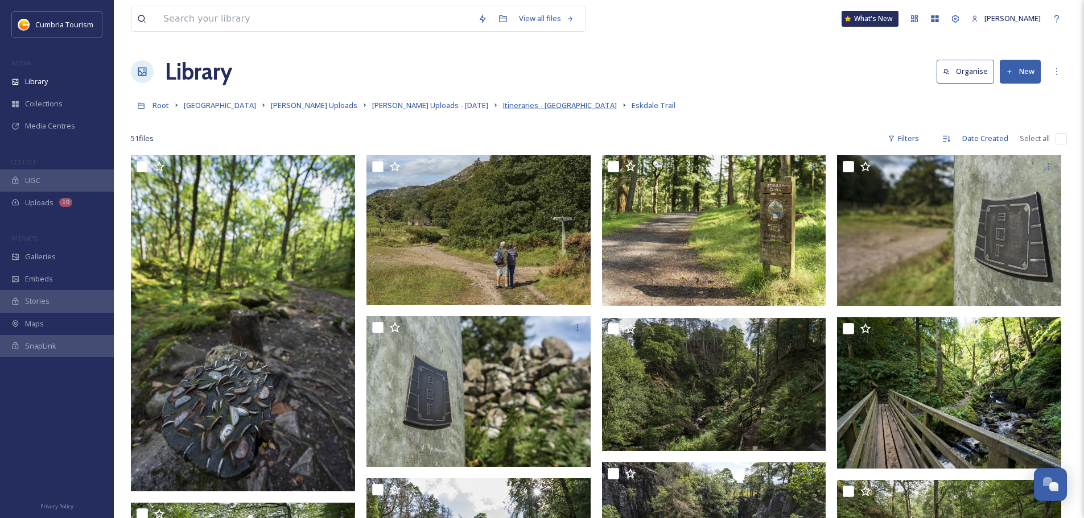
click at [503, 102] on span "Itineraries - Cumberland" at bounding box center [560, 105] width 114 height 10
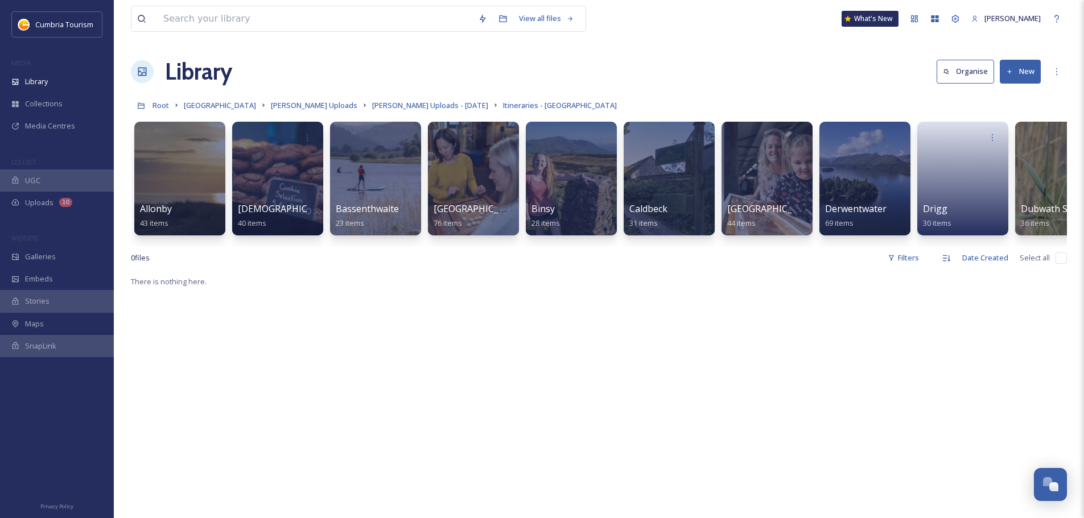
click at [316, 258] on div "0 file s Filters Date Created Select all" at bounding box center [599, 258] width 936 height 22
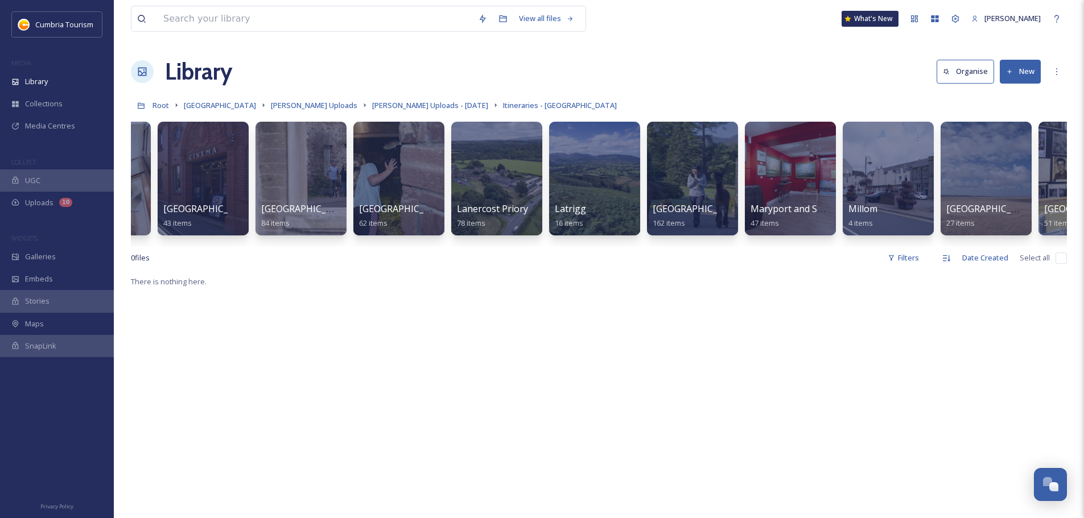
scroll to position [0, 2035]
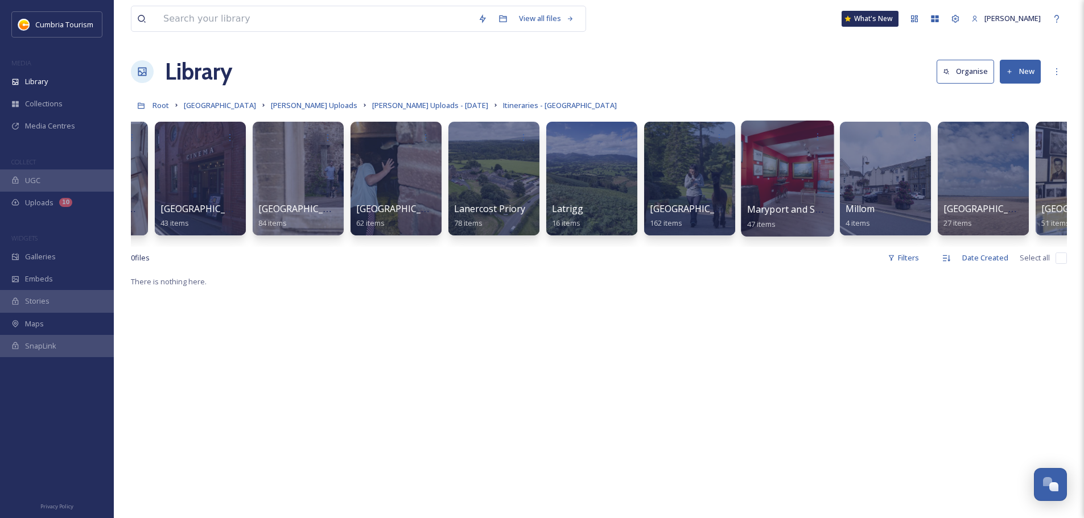
click at [785, 218] on div "Maryport and Shipping Brow Gallery 47 items" at bounding box center [787, 217] width 81 height 28
click at [766, 191] on div at bounding box center [787, 179] width 93 height 116
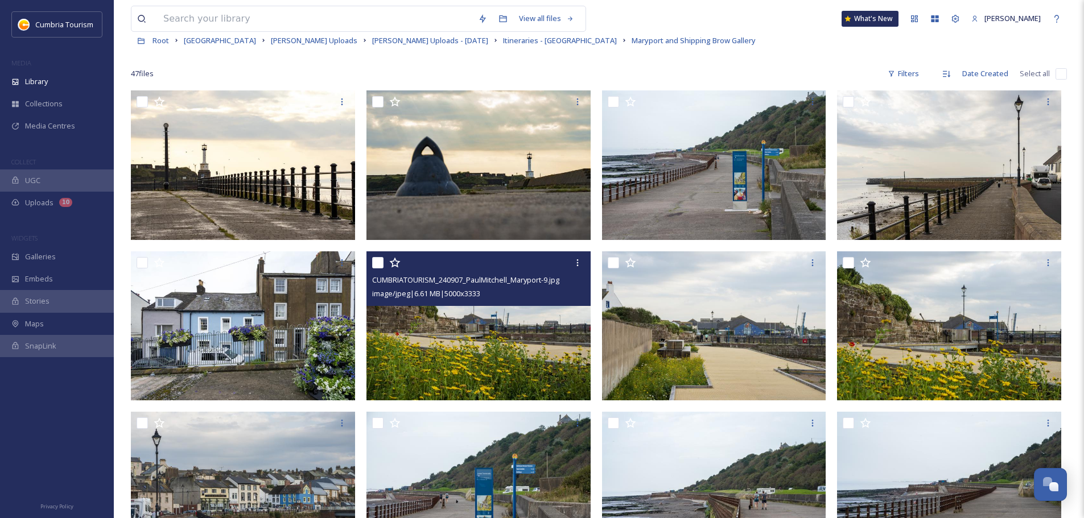
scroll to position [171, 0]
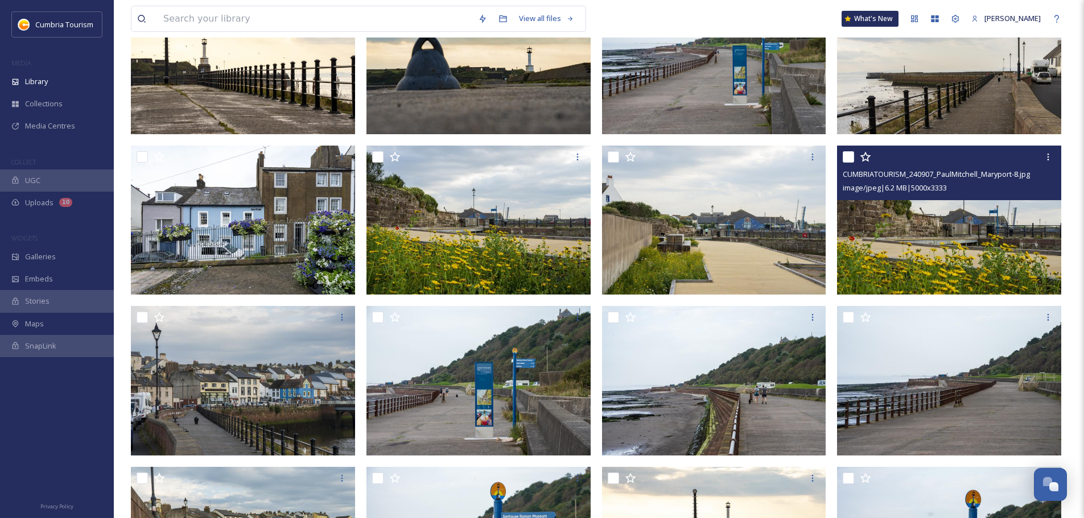
click at [1015, 246] on img at bounding box center [949, 221] width 224 height 150
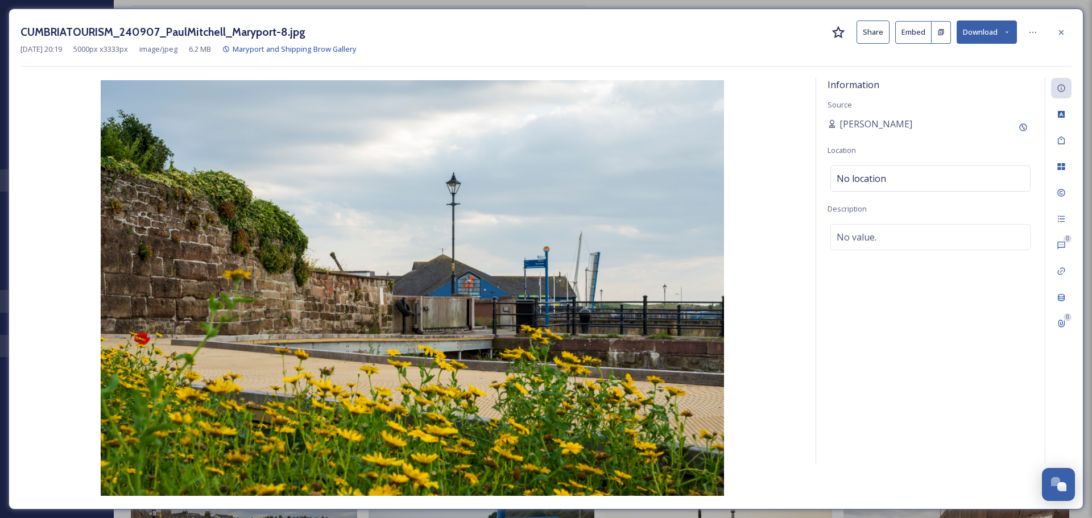
click at [1000, 36] on button "Download" at bounding box center [987, 31] width 60 height 23
click at [997, 55] on span "Download Original (5000 x 3333)" at bounding box center [958, 58] width 108 height 11
drag, startPoint x: 1059, startPoint y: 33, endPoint x: 1043, endPoint y: 43, distance: 19.1
click at [1059, 33] on icon at bounding box center [1061, 32] width 9 height 9
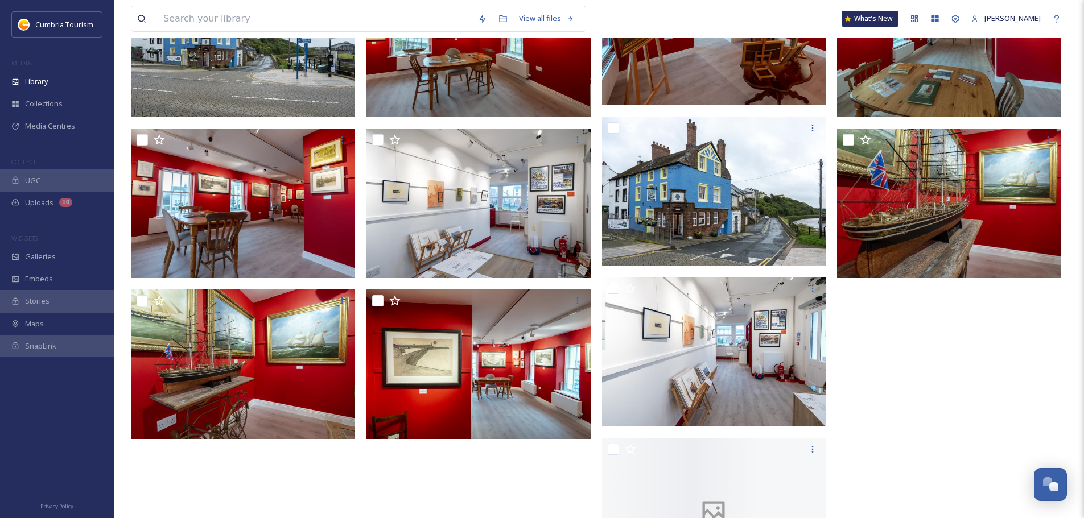
scroll to position [1723, 0]
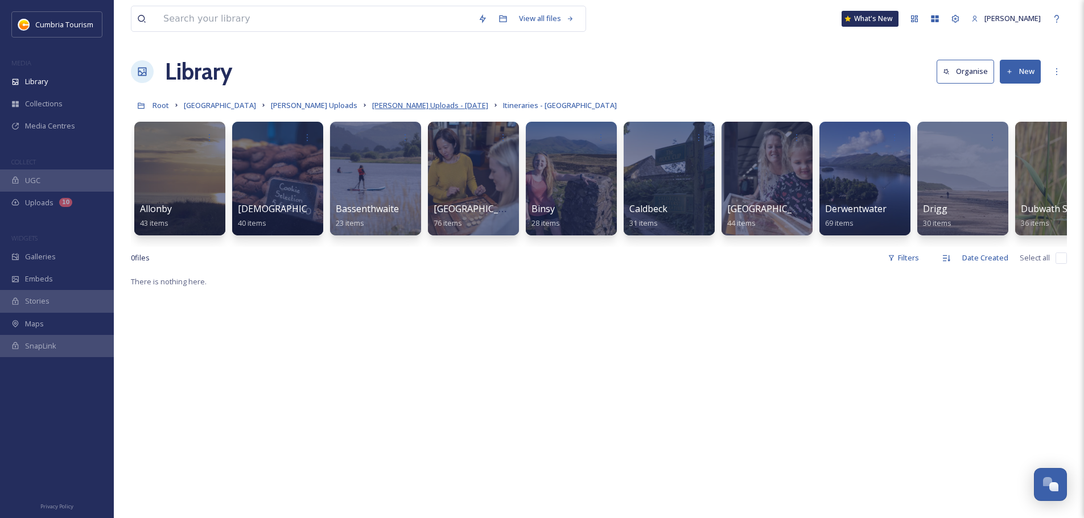
click at [415, 108] on span "Paul Uploads - July 2024" at bounding box center [430, 105] width 116 height 10
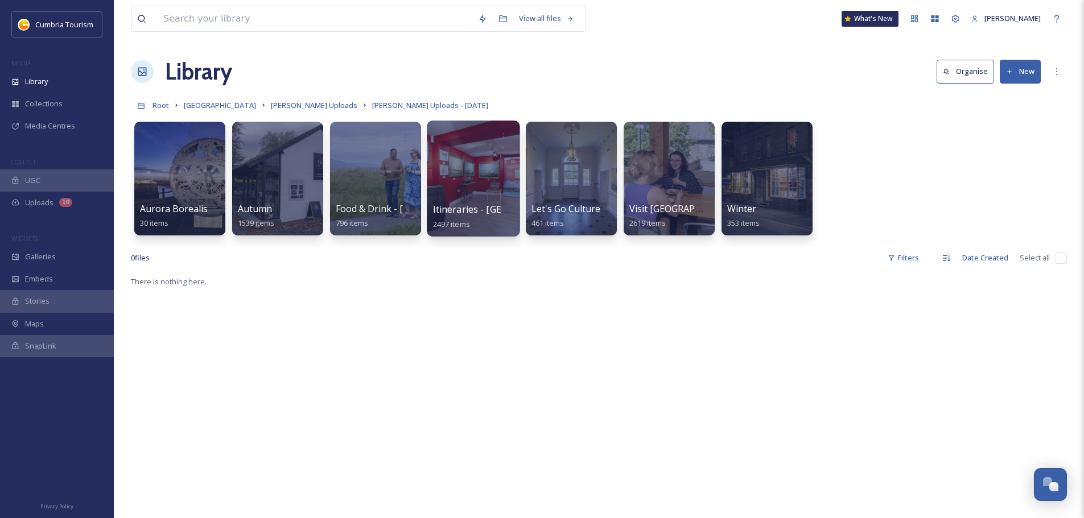
click at [471, 204] on span "Itineraries - Cumberland" at bounding box center [506, 209] width 147 height 13
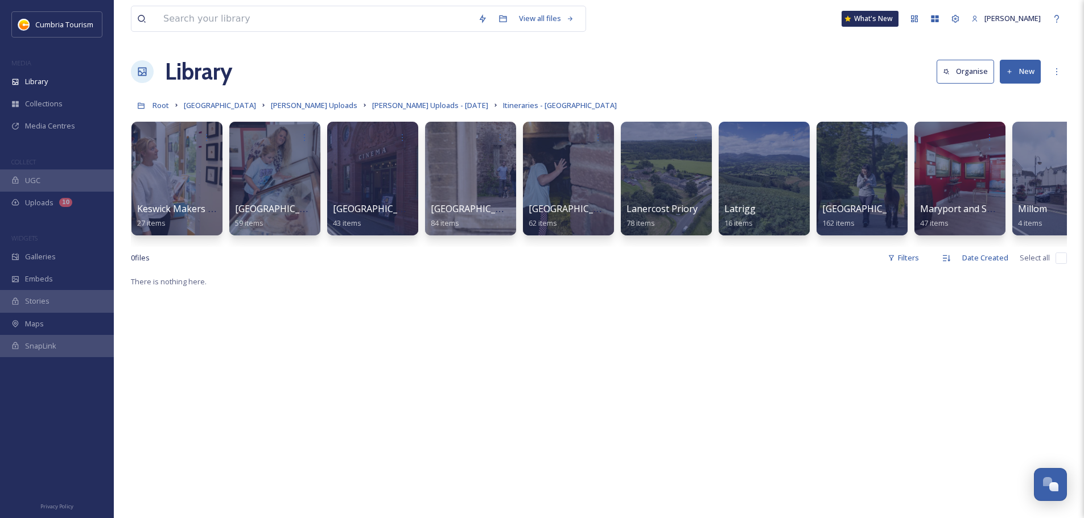
scroll to position [0, 2681]
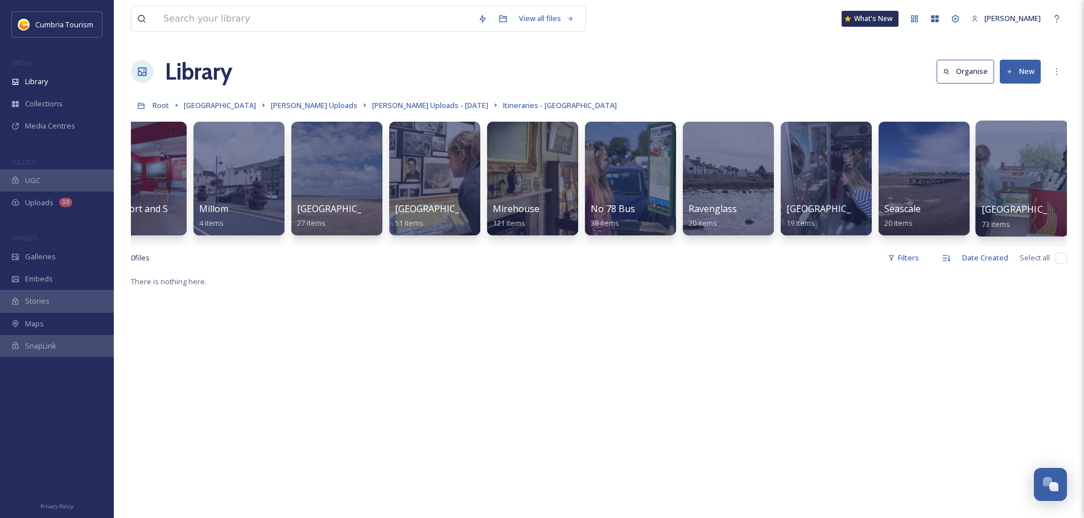
click at [1022, 209] on span "Senhouse Museum" at bounding box center [1027, 209] width 93 height 13
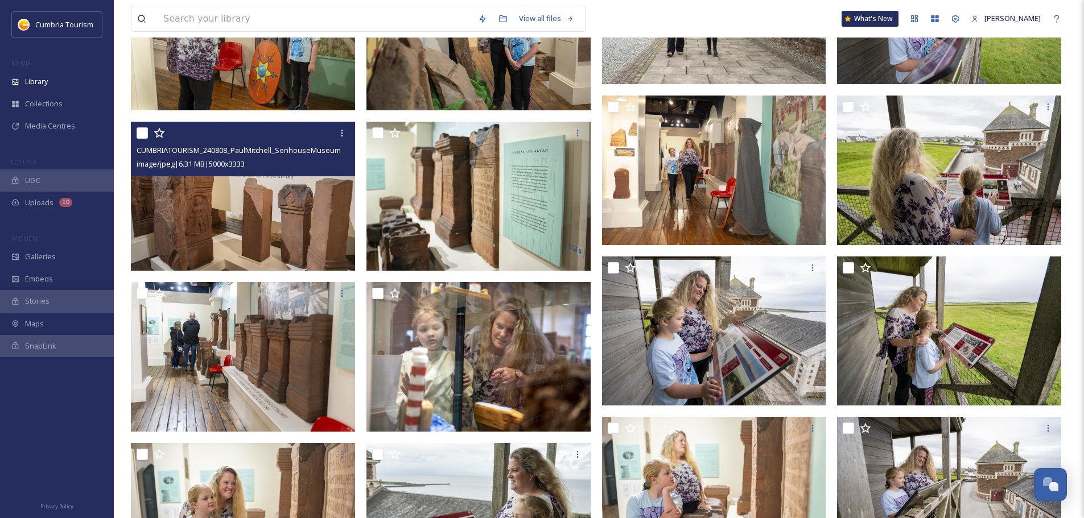
scroll to position [1024, 0]
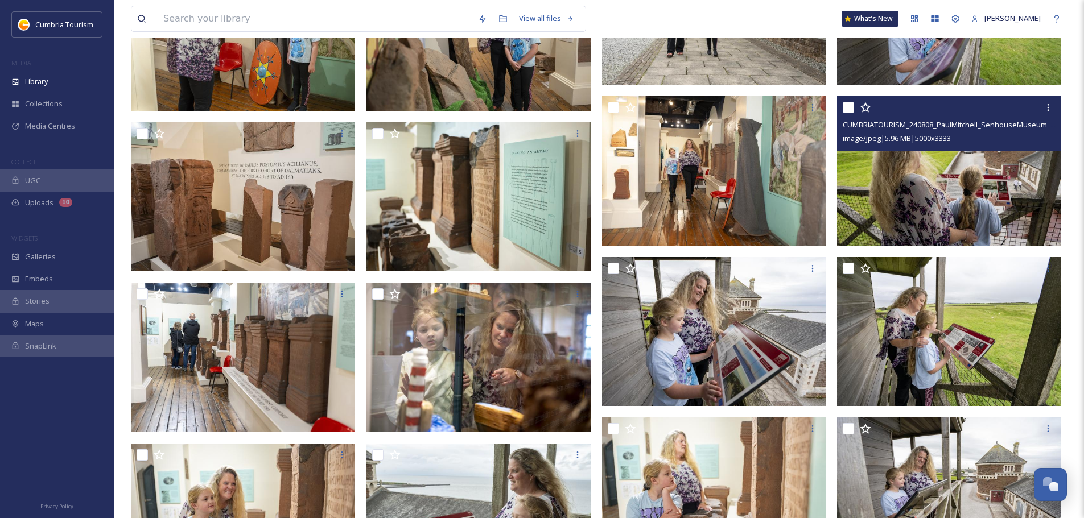
click at [999, 213] on img at bounding box center [949, 171] width 224 height 150
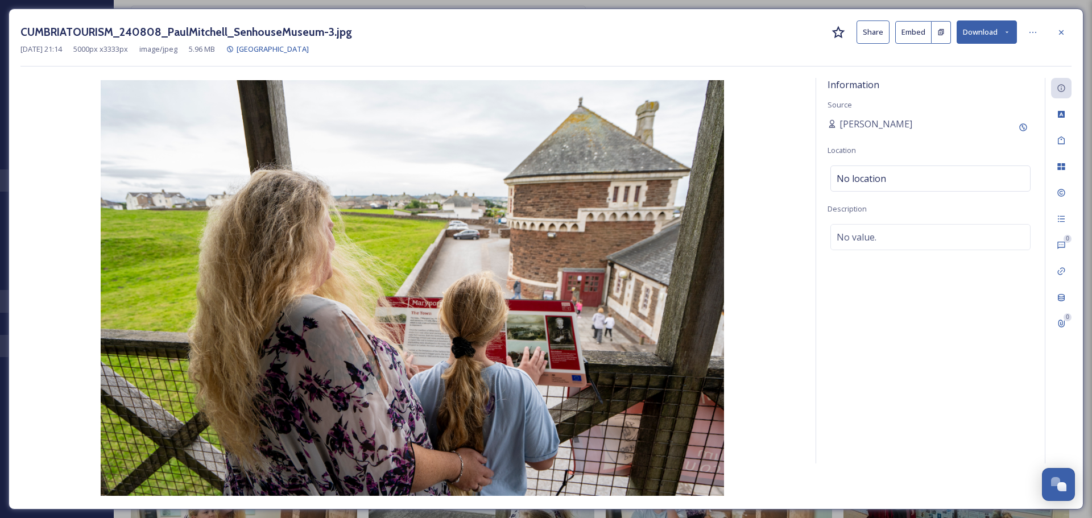
click at [987, 36] on button "Download" at bounding box center [987, 31] width 60 height 23
click at [968, 57] on span "Download Original (5000 x 3333)" at bounding box center [958, 58] width 108 height 11
click at [1053, 34] on div at bounding box center [1061, 32] width 20 height 20
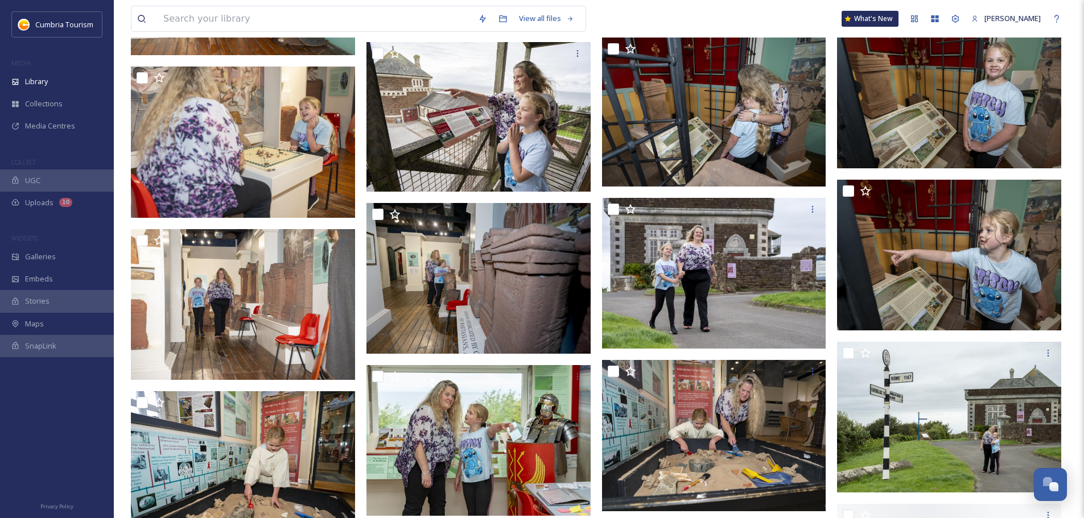
scroll to position [2105, 0]
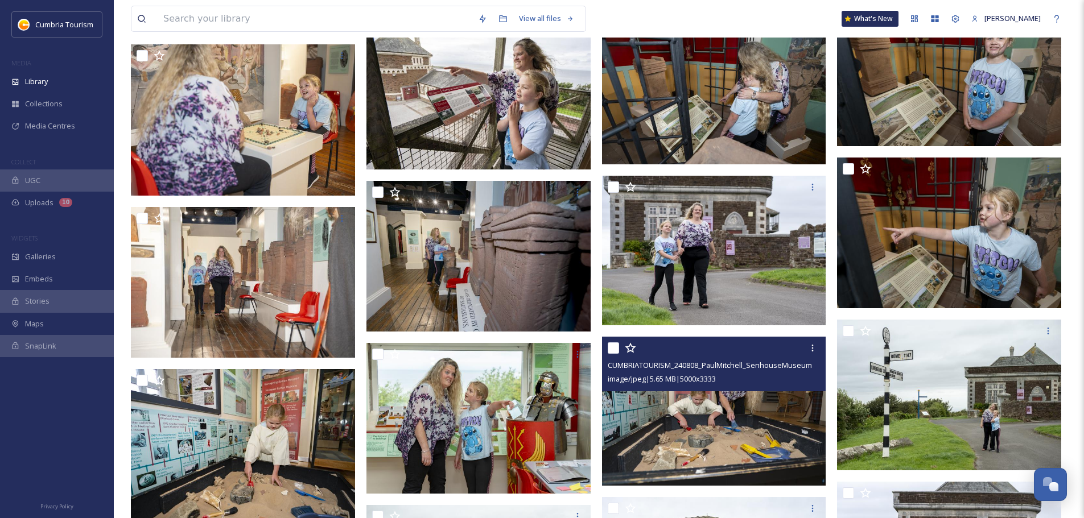
click at [684, 423] on img at bounding box center [714, 412] width 224 height 150
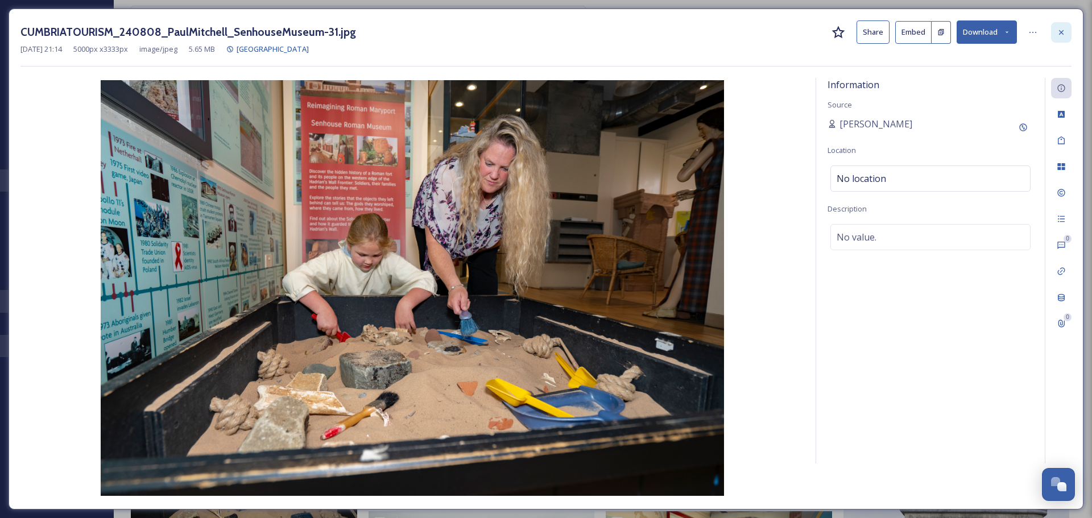
click at [1069, 28] on div at bounding box center [1061, 32] width 20 height 20
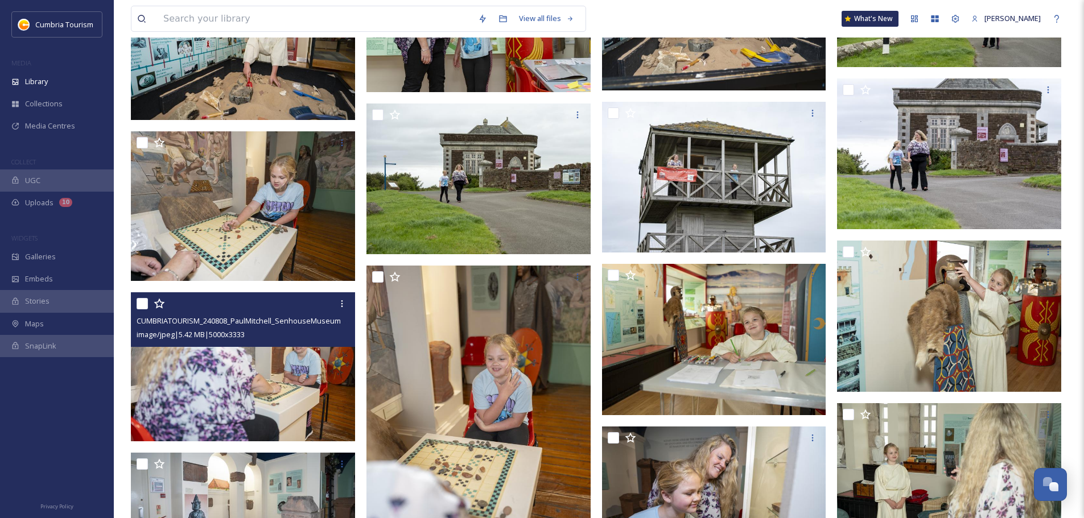
scroll to position [2617, 0]
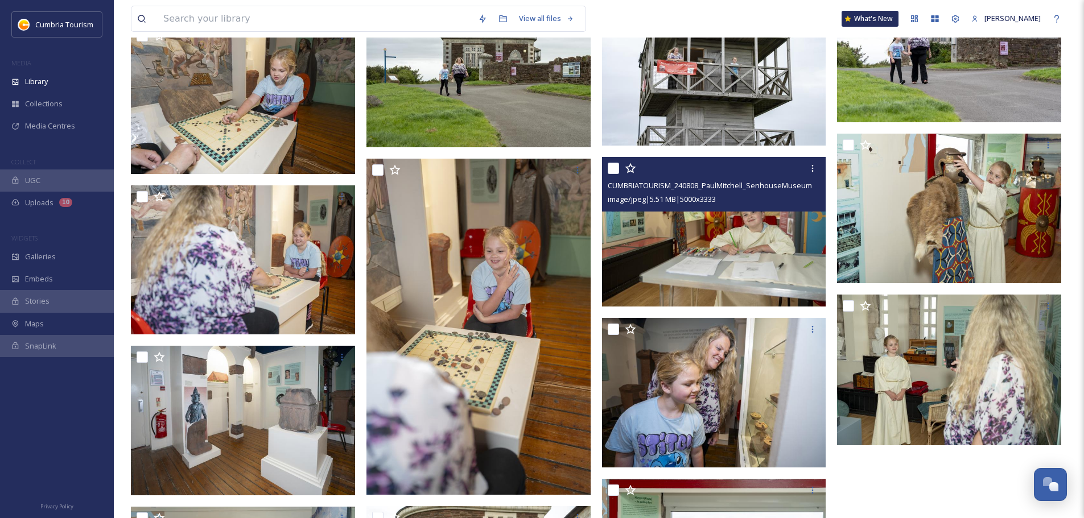
click at [732, 253] on img at bounding box center [714, 232] width 224 height 150
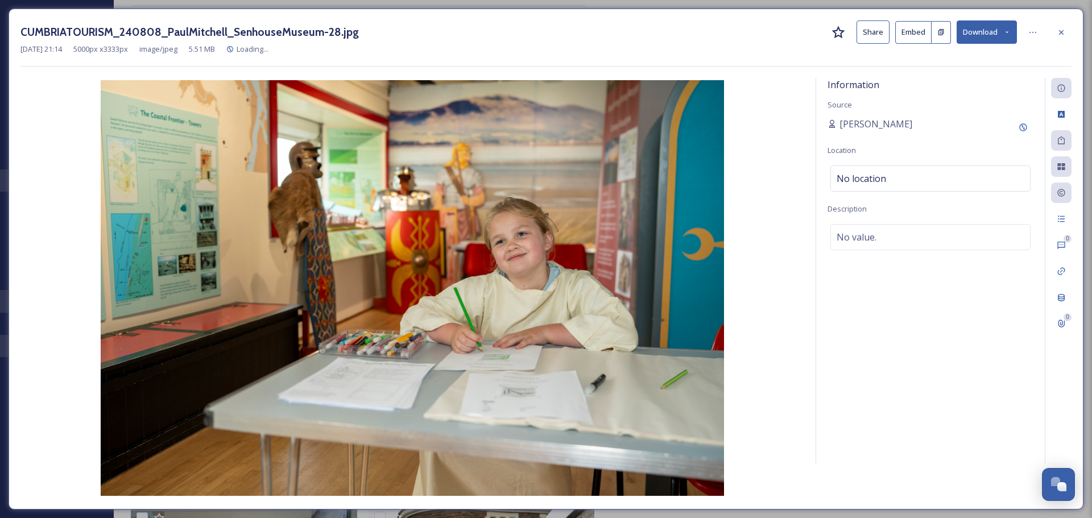
click at [992, 40] on button "Download" at bounding box center [987, 31] width 60 height 23
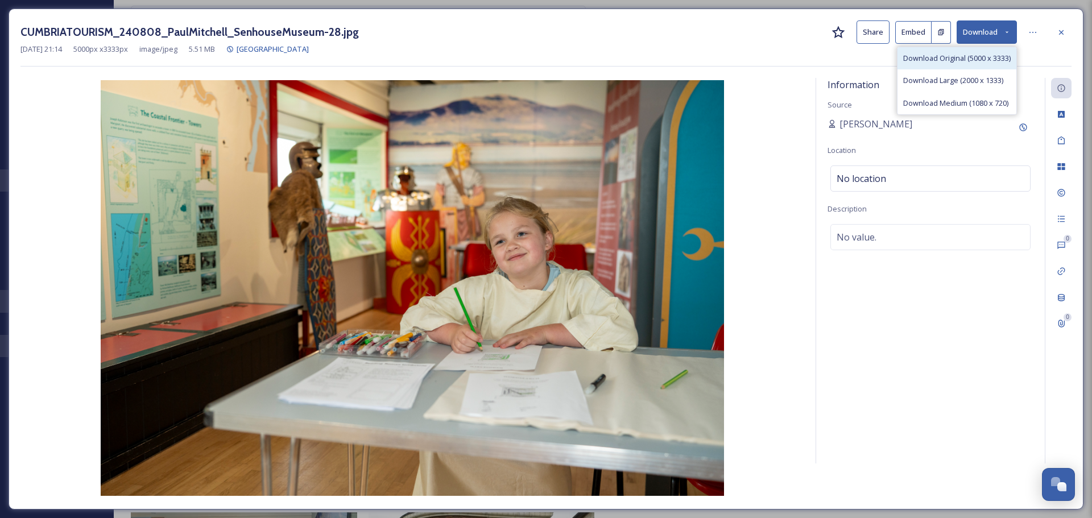
click at [983, 62] on span "Download Original (5000 x 3333)" at bounding box center [958, 58] width 108 height 11
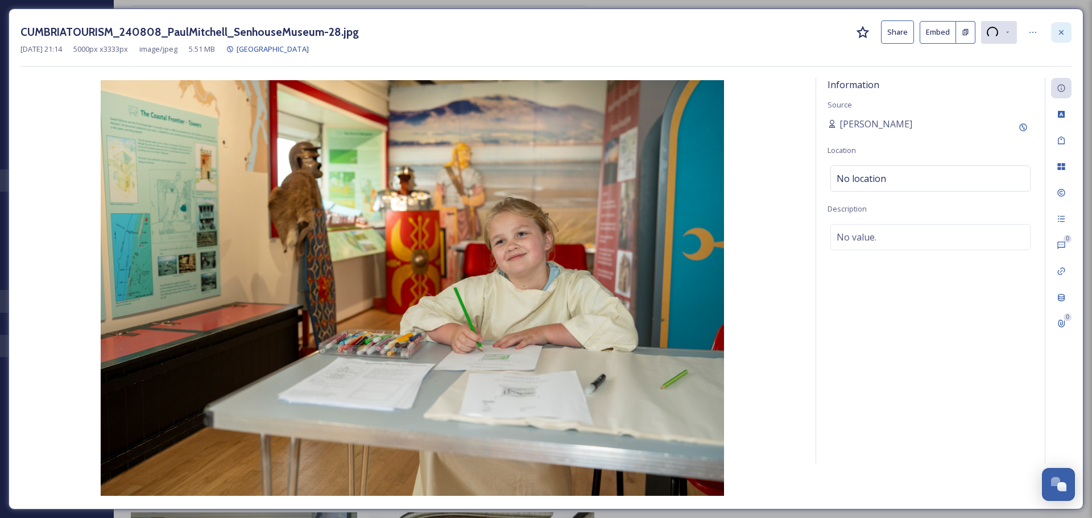
click at [1066, 28] on div at bounding box center [1061, 32] width 20 height 20
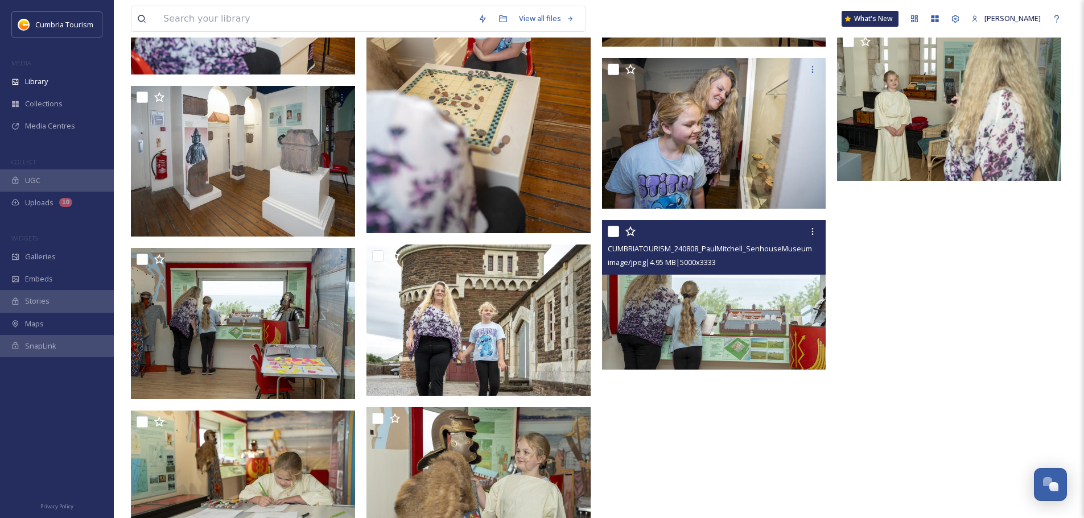
scroll to position [2902, 0]
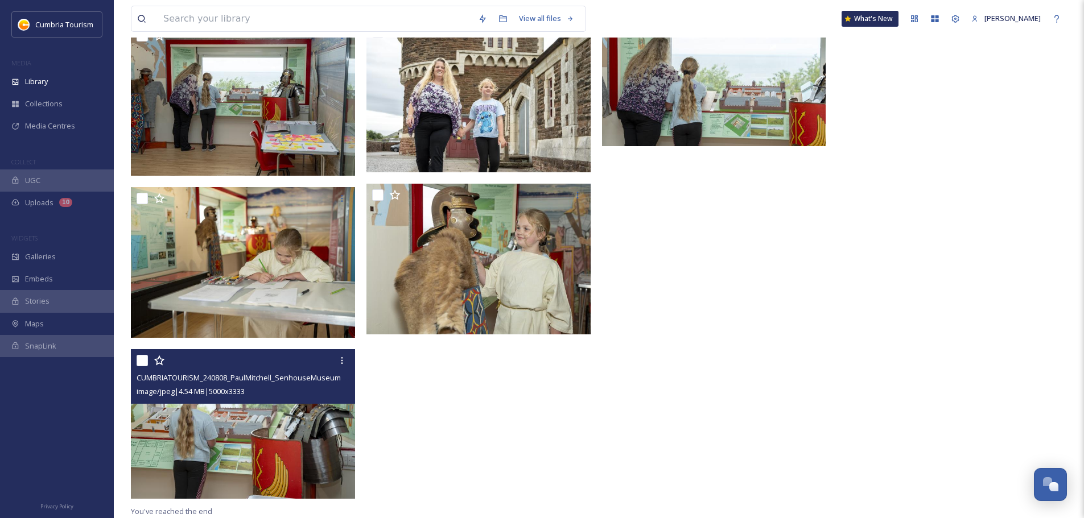
click at [262, 441] on img at bounding box center [243, 424] width 224 height 150
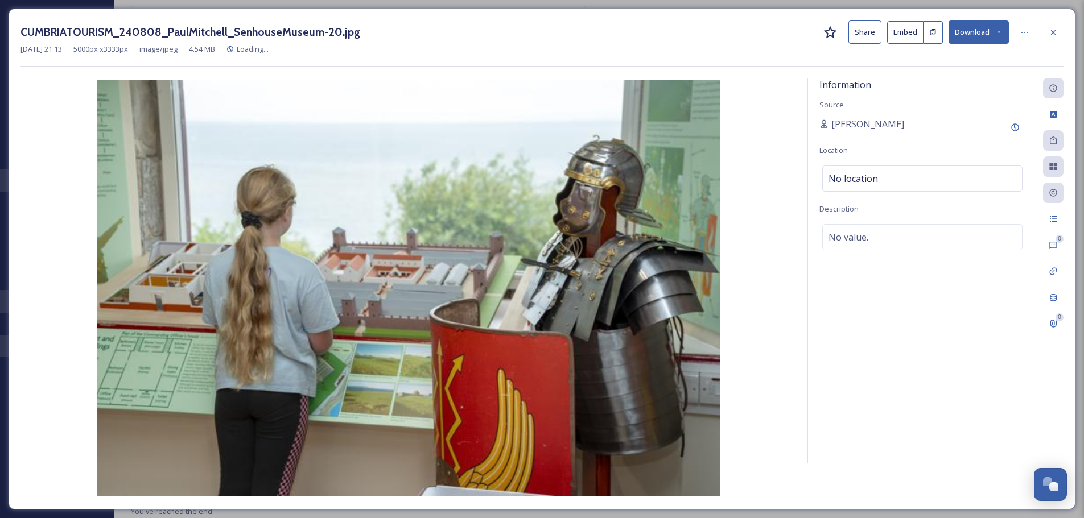
scroll to position [2944, 0]
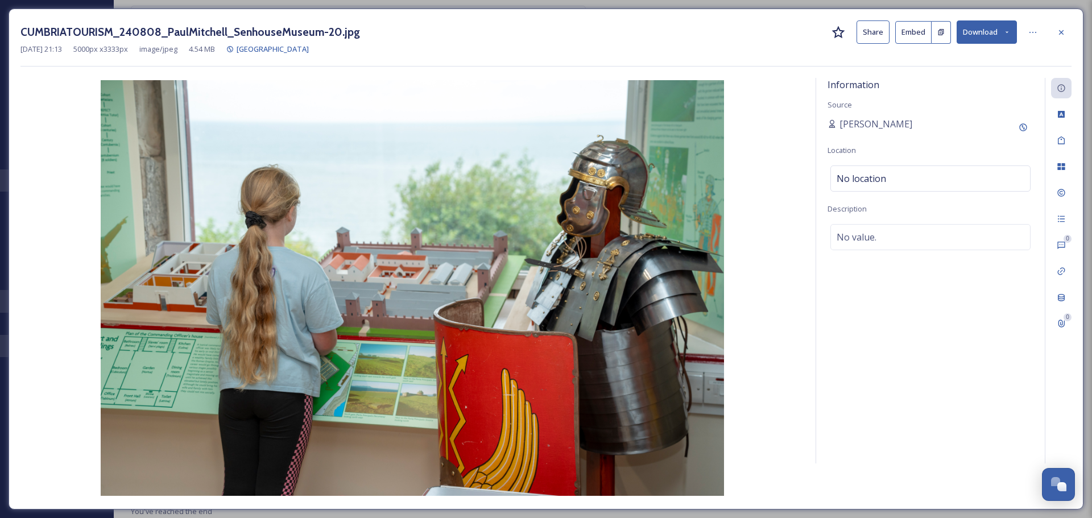
click at [979, 25] on button "Download" at bounding box center [987, 31] width 60 height 23
click at [972, 59] on span "Download Original (5000 x 3333)" at bounding box center [958, 58] width 108 height 11
click at [1061, 31] on icon at bounding box center [1061, 32] width 5 height 5
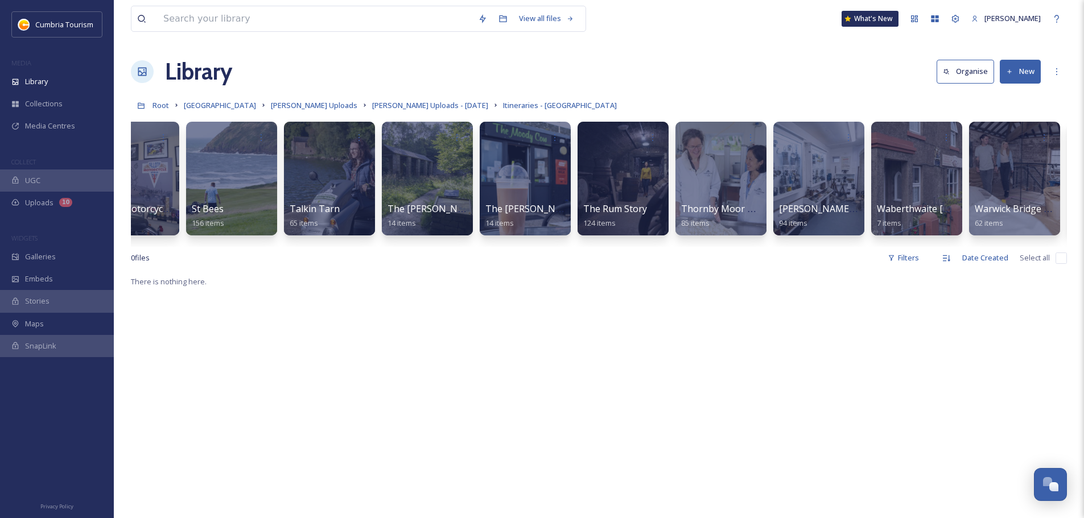
scroll to position [0, 3957]
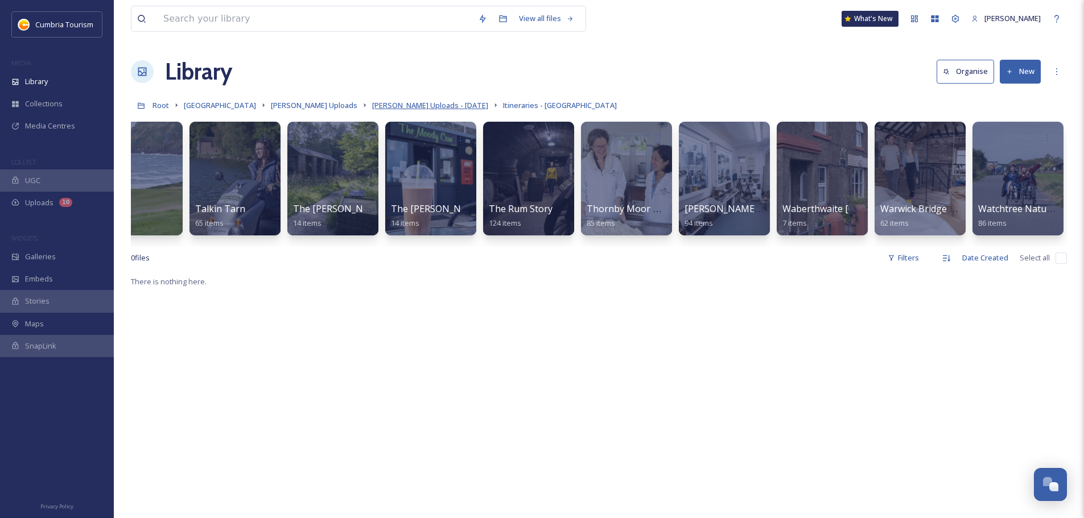
click at [438, 106] on span "Paul Uploads - July 2024" at bounding box center [430, 105] width 116 height 10
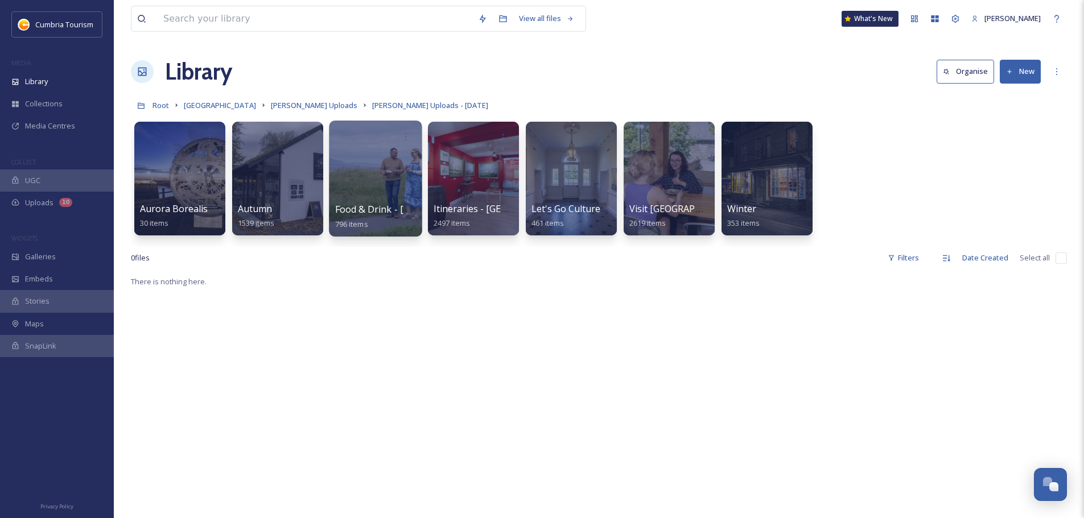
click at [350, 205] on span "Food & Drink - Cumberland" at bounding box center [414, 209] width 158 height 13
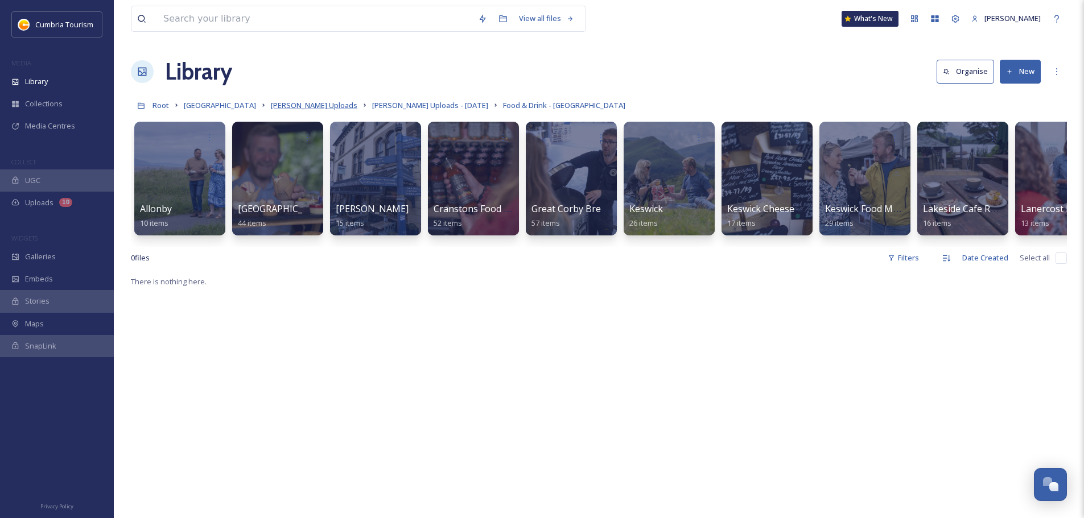
click at [303, 108] on span "[PERSON_NAME] Uploads" at bounding box center [314, 105] width 86 height 10
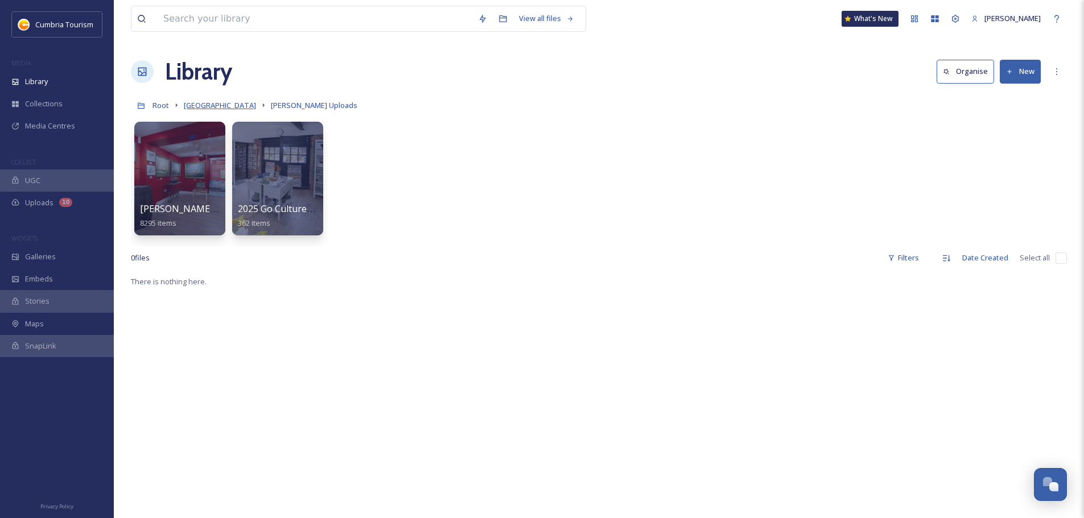
click at [238, 106] on span "[GEOGRAPHIC_DATA]" at bounding box center [220, 105] width 72 height 10
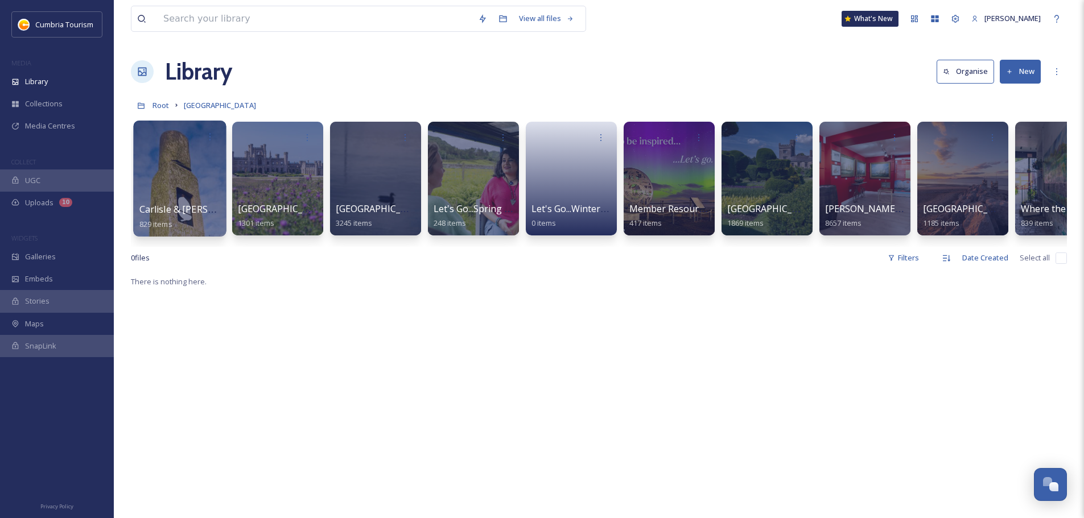
click at [177, 212] on span "Carlisle & [PERSON_NAME]'s Wall" at bounding box center [211, 209] width 145 height 13
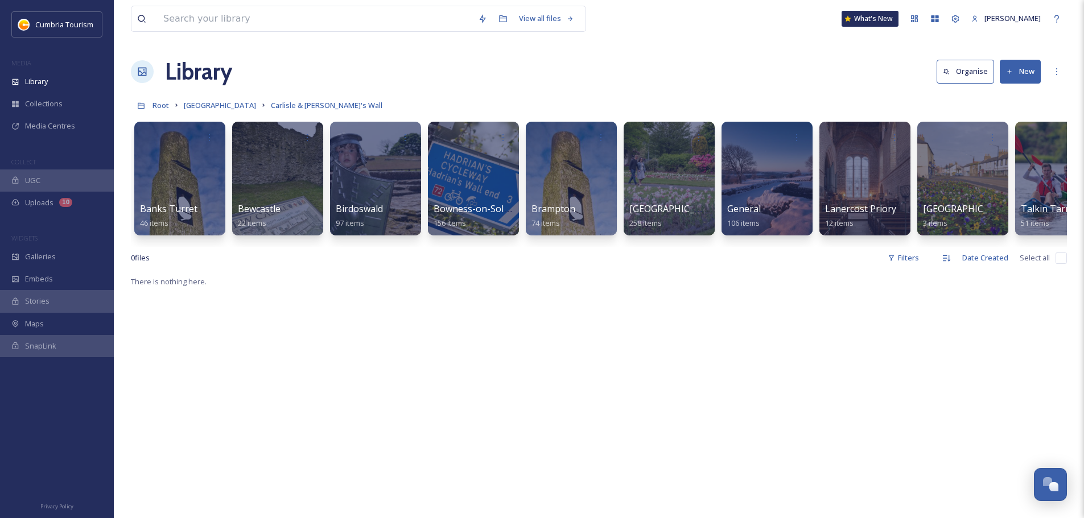
click at [619, 210] on div "Banks Turret 46 items Bewcastle 22 items Birdoswald 97 items Bowness-on-Solway …" at bounding box center [599, 181] width 936 height 131
click at [592, 213] on div "Brampton 74 items" at bounding box center [571, 217] width 81 height 28
click at [552, 215] on span "Brampton" at bounding box center [553, 209] width 45 height 13
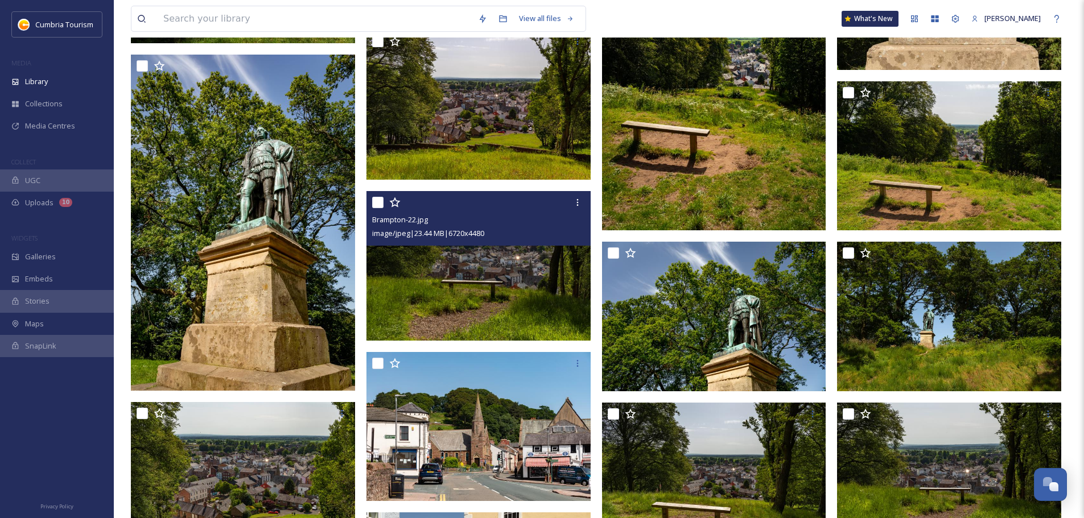
scroll to position [1366, 0]
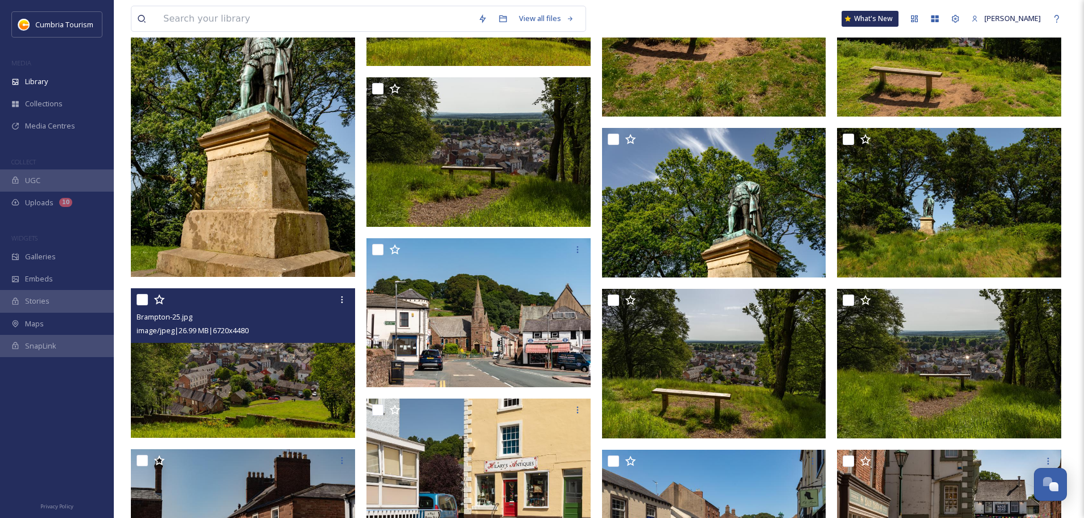
click at [241, 402] on img at bounding box center [243, 363] width 224 height 150
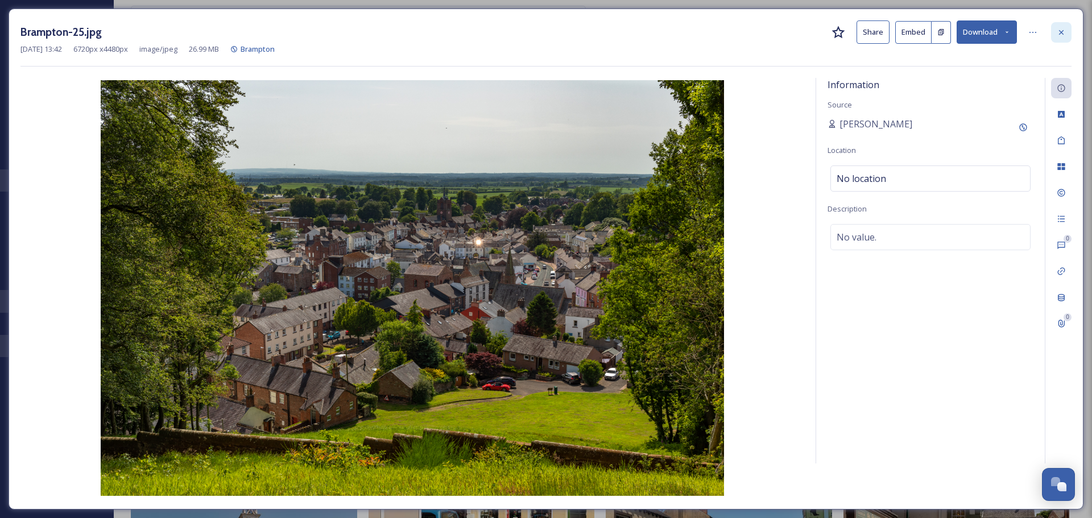
click at [1062, 31] on icon at bounding box center [1061, 32] width 9 height 9
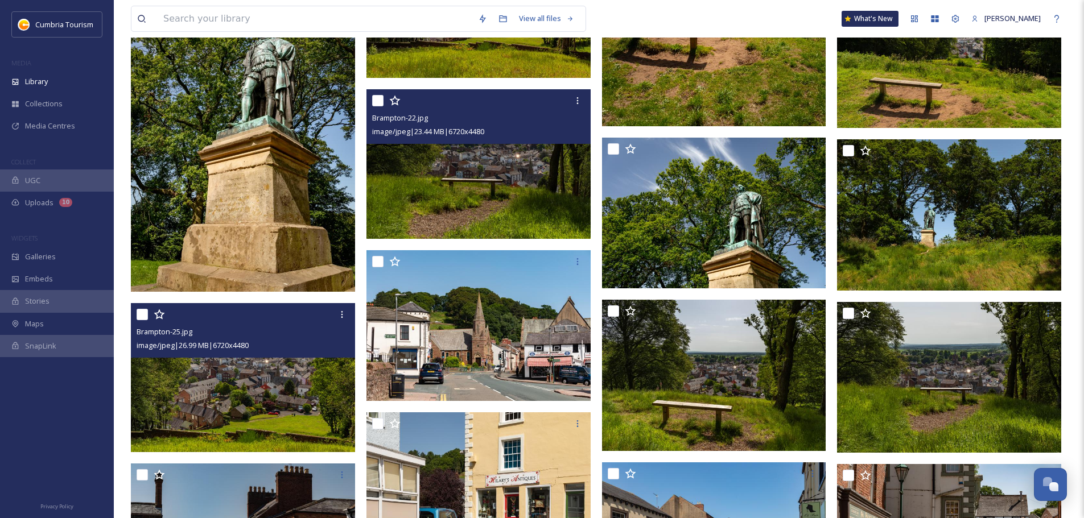
scroll to position [1252, 0]
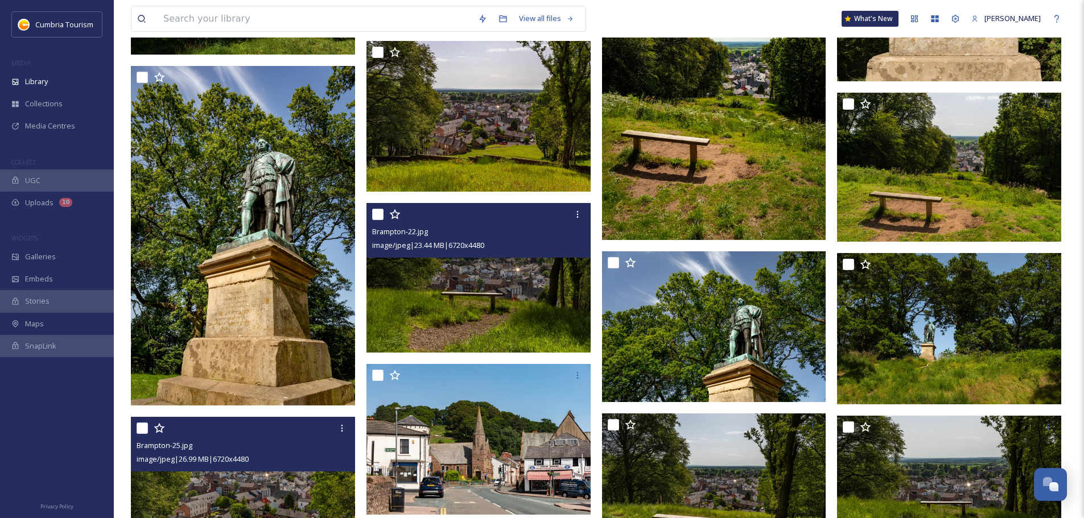
click at [511, 295] on img at bounding box center [478, 278] width 224 height 150
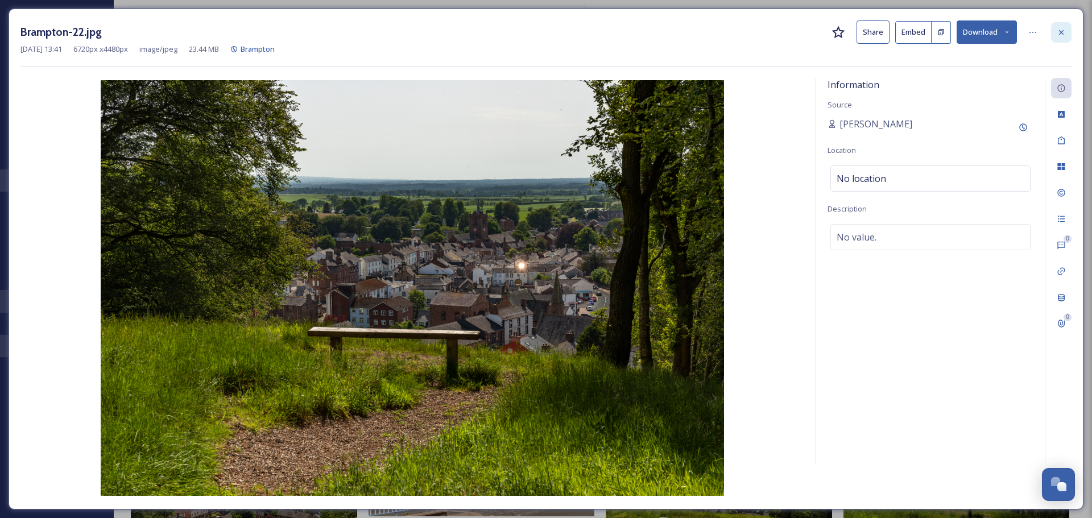
click at [1061, 30] on icon at bounding box center [1061, 32] width 9 height 9
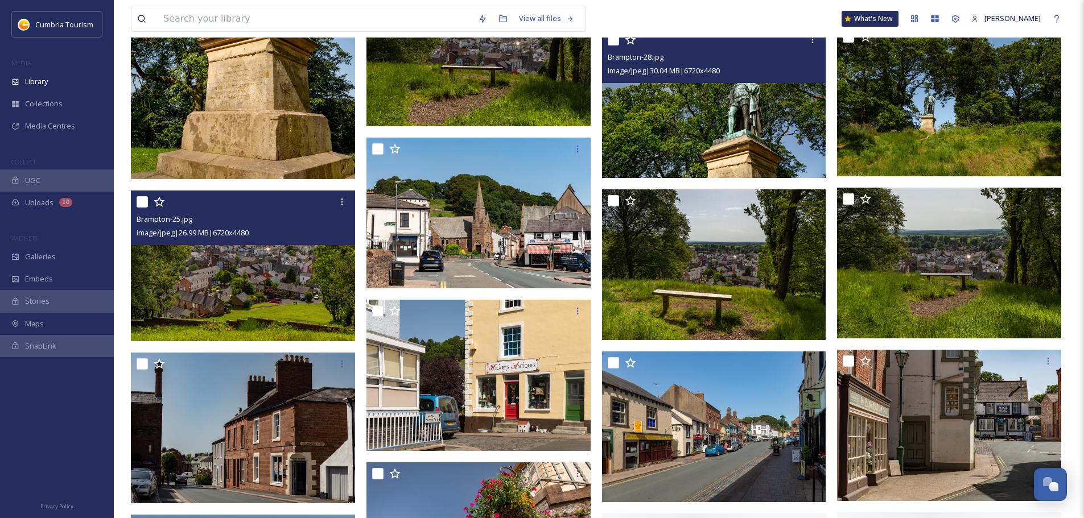
scroll to position [1479, 0]
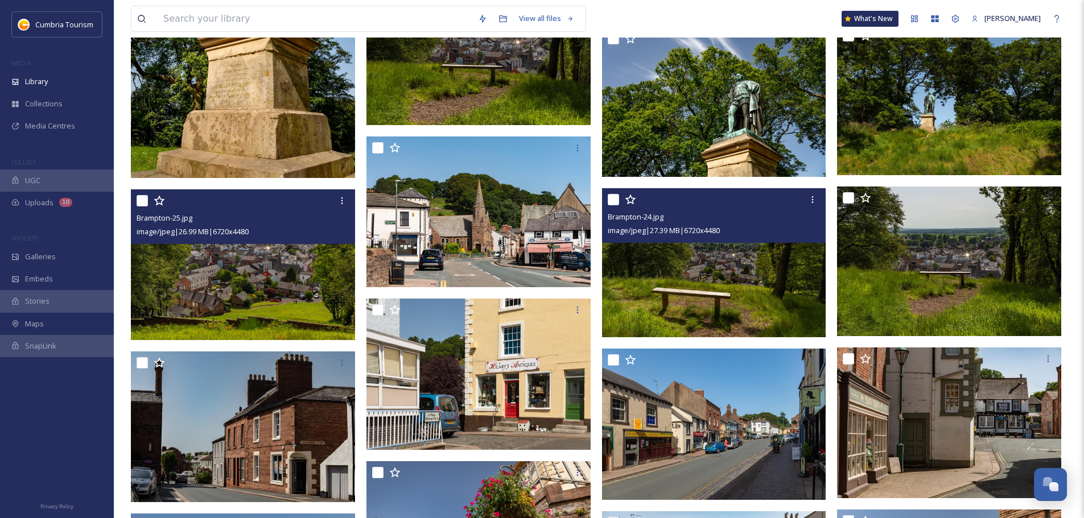
click at [801, 294] on img at bounding box center [714, 263] width 224 height 150
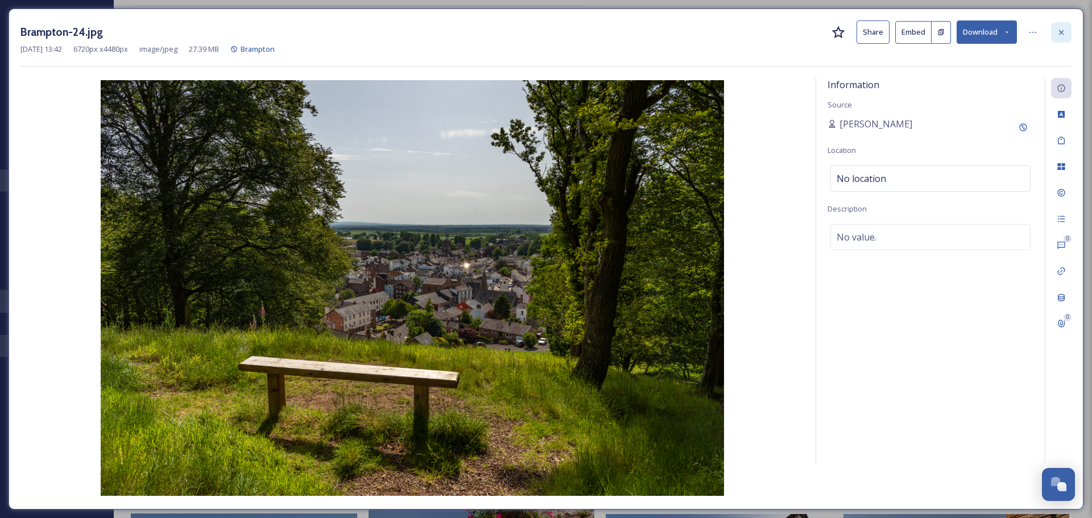
click at [1063, 36] on icon at bounding box center [1061, 32] width 9 height 9
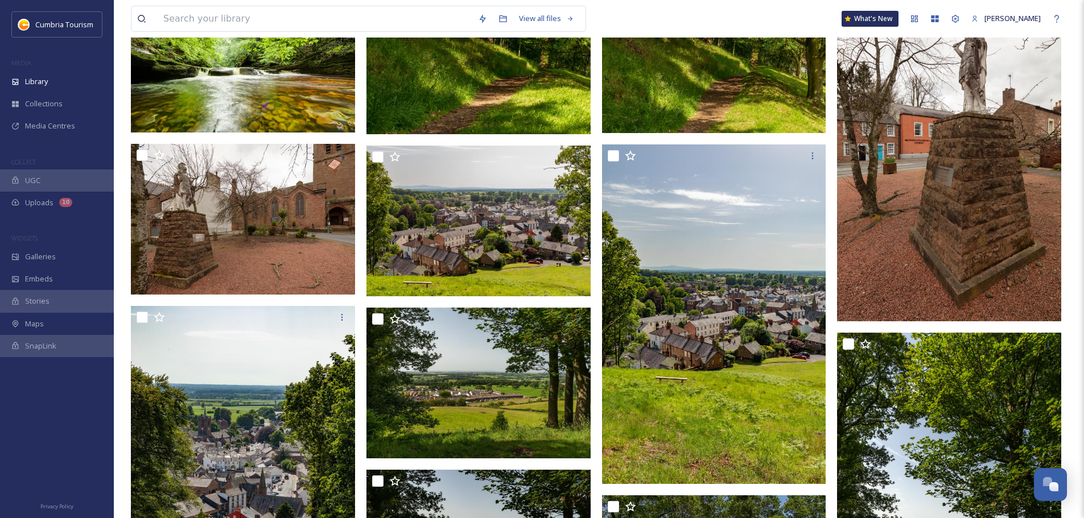
scroll to position [442, 0]
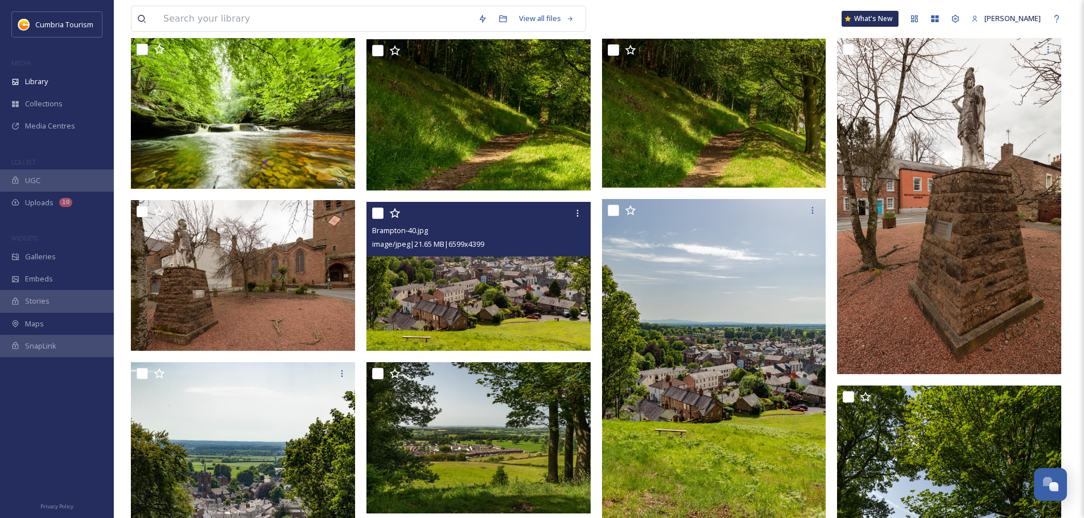
click at [519, 317] on img at bounding box center [478, 277] width 224 height 150
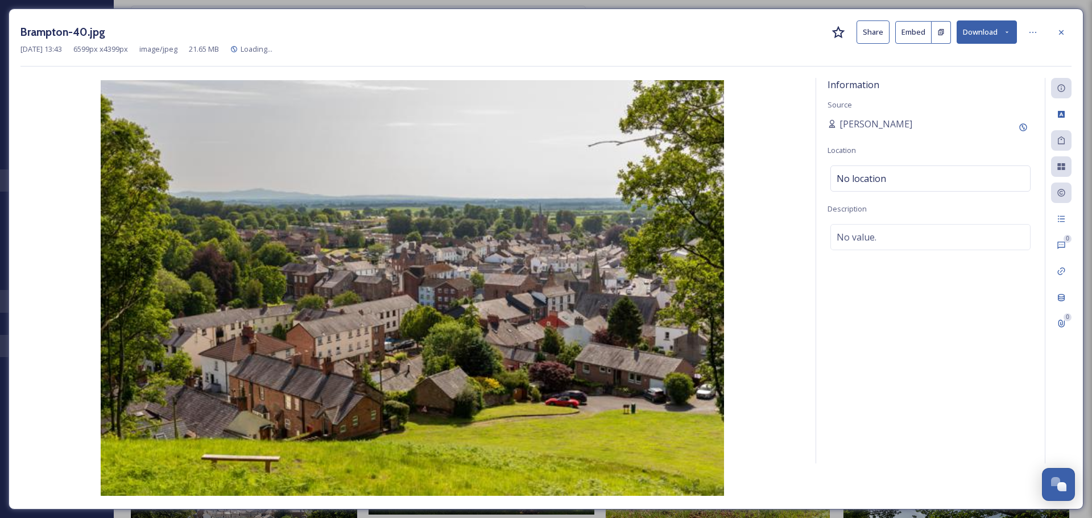
click at [1017, 39] on button "Download" at bounding box center [987, 31] width 60 height 23
click at [1004, 38] on button "Download" at bounding box center [987, 31] width 60 height 23
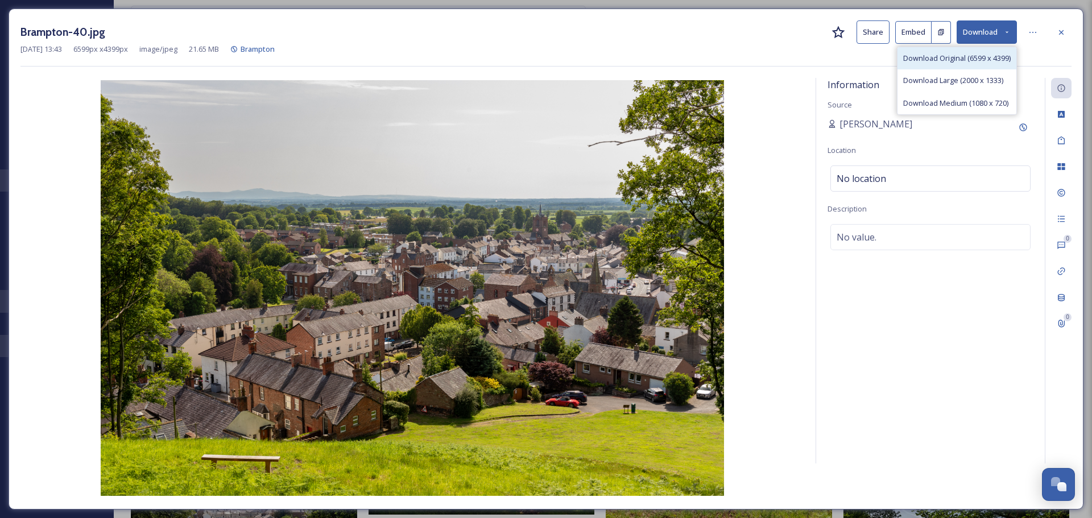
click at [984, 52] on div "Download Original (6599 x 4399)" at bounding box center [957, 58] width 119 height 22
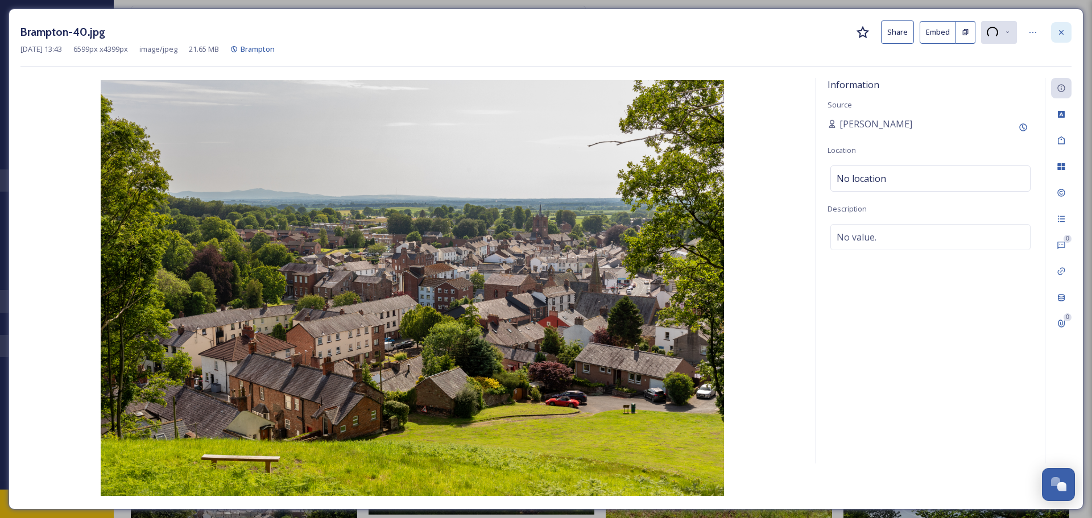
click at [1062, 34] on icon at bounding box center [1061, 32] width 9 height 9
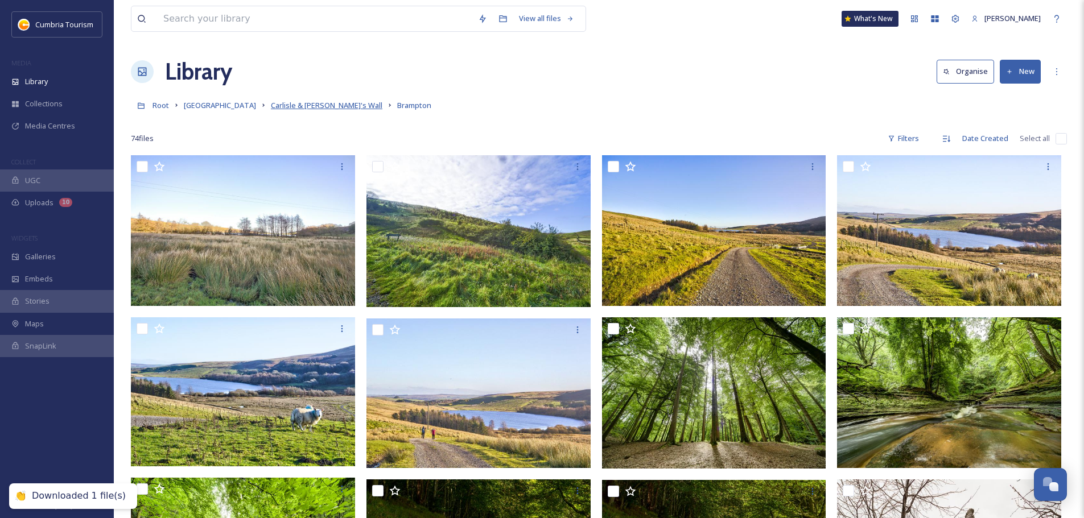
click at [307, 105] on span "Carlisle & [PERSON_NAME]'s Wall" at bounding box center [327, 105] width 112 height 10
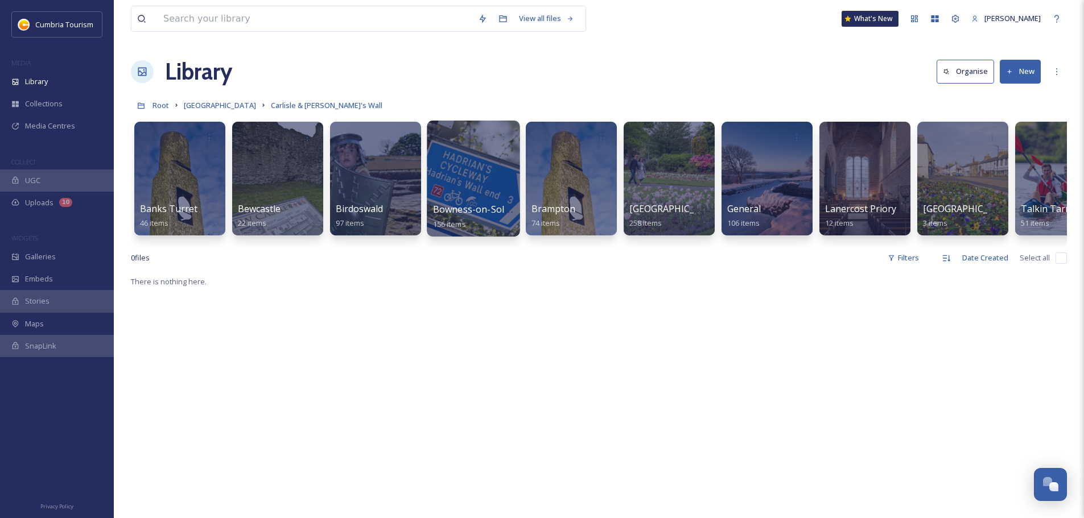
click at [482, 208] on span "Bowness-on-Solway & Burgh by Sands" at bounding box center [517, 209] width 168 height 13
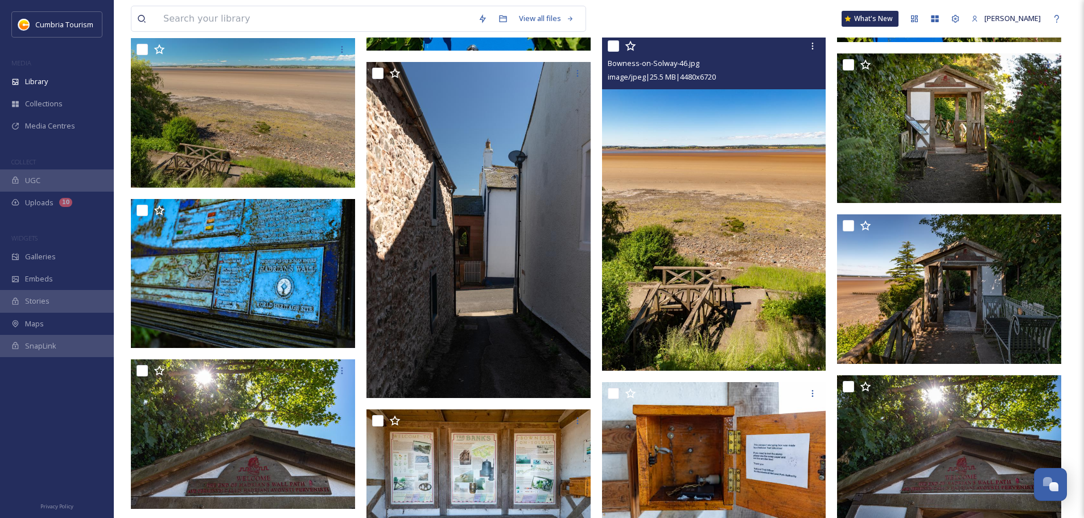
scroll to position [4408, 0]
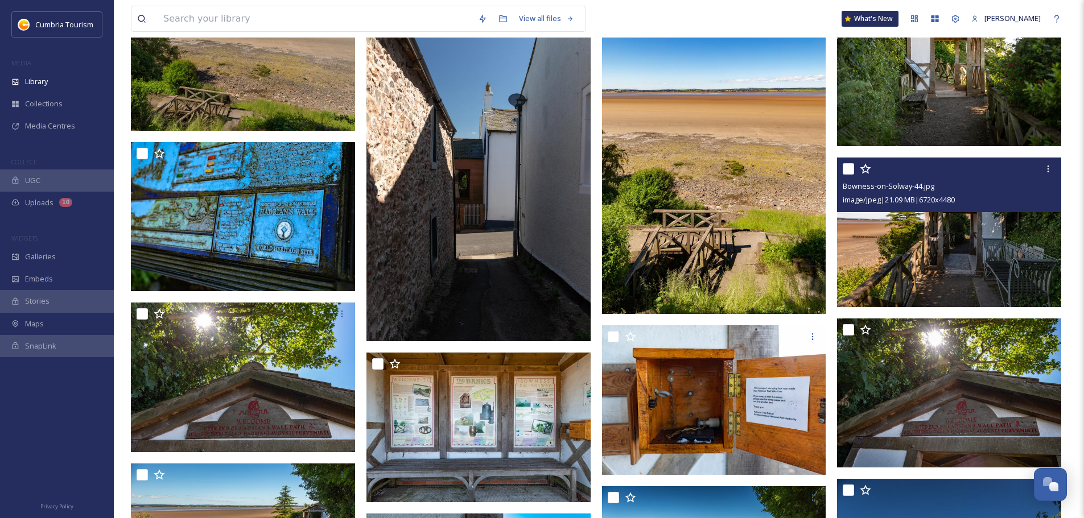
click at [968, 225] on img at bounding box center [949, 233] width 224 height 150
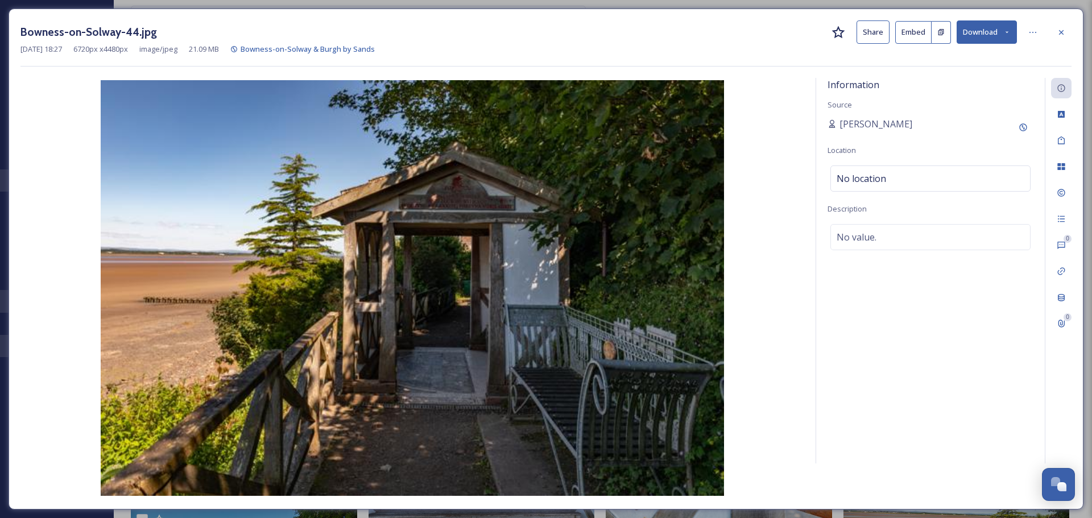
click at [1003, 36] on button "Download" at bounding box center [987, 31] width 60 height 23
click at [981, 57] on span "Download Original (6720 x 4480)" at bounding box center [958, 58] width 108 height 11
click at [1058, 31] on icon at bounding box center [1061, 32] width 9 height 9
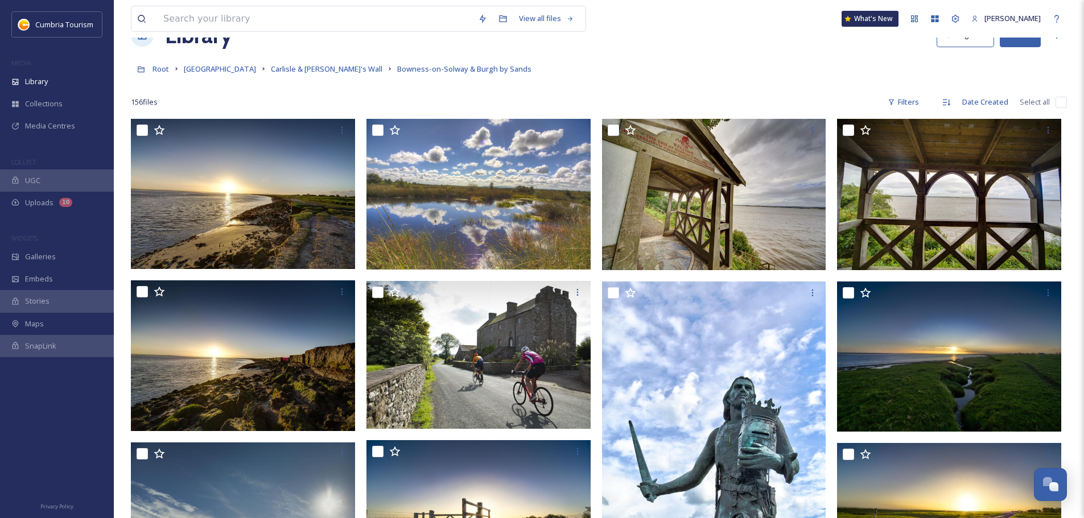
scroll to position [57, 0]
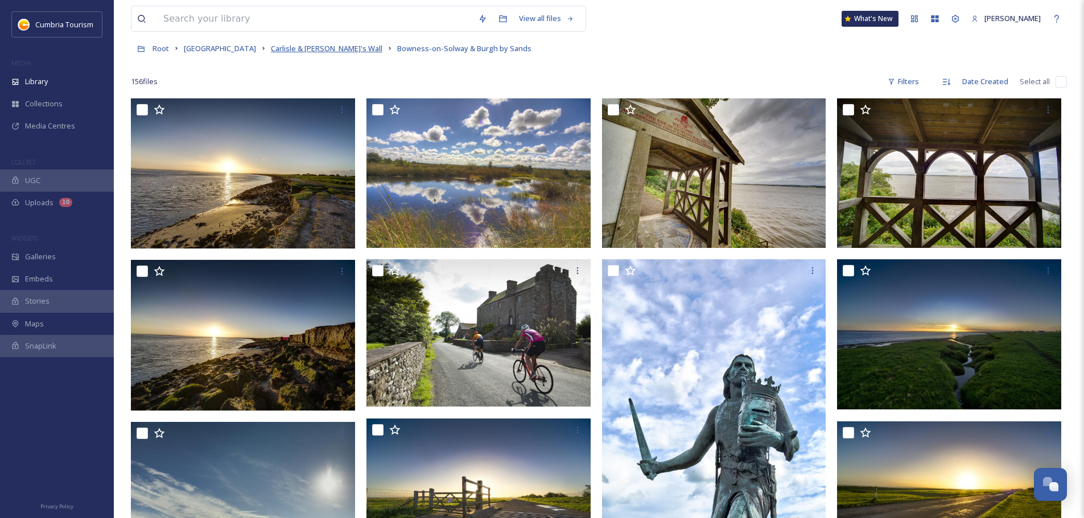
click at [317, 52] on span "Carlisle & [PERSON_NAME]'s Wall" at bounding box center [327, 48] width 112 height 10
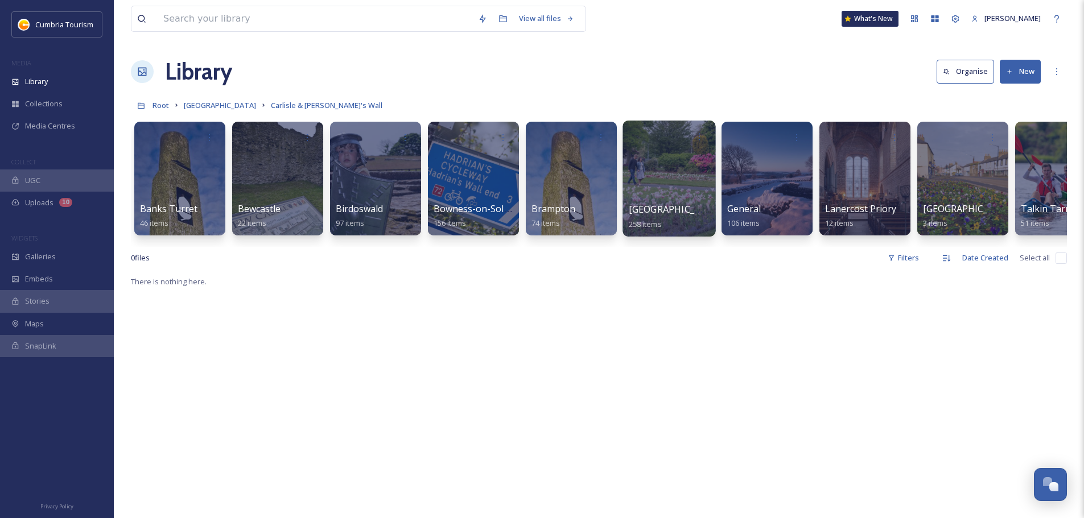
click at [640, 216] on span "Carlisle" at bounding box center [675, 209] width 93 height 13
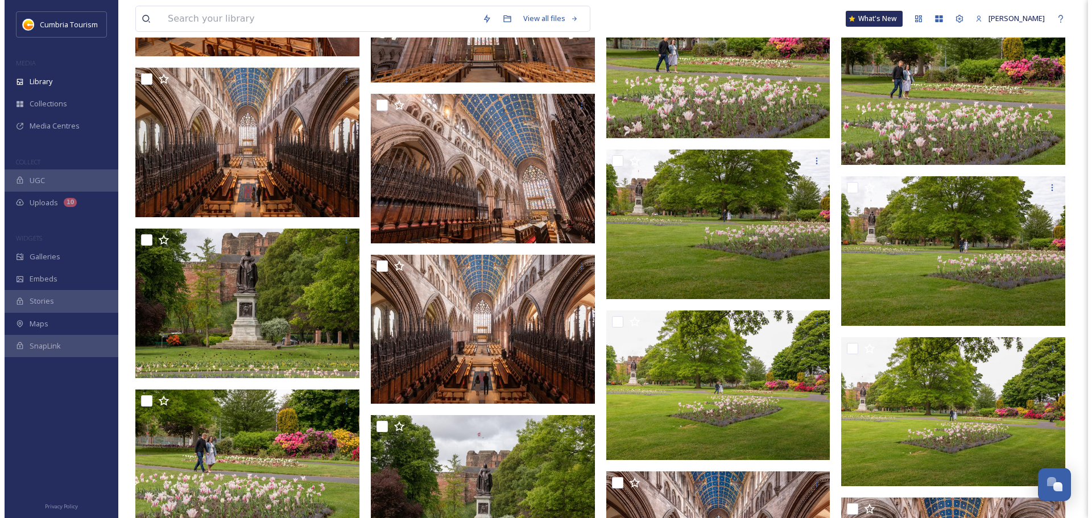
scroll to position [8465, 0]
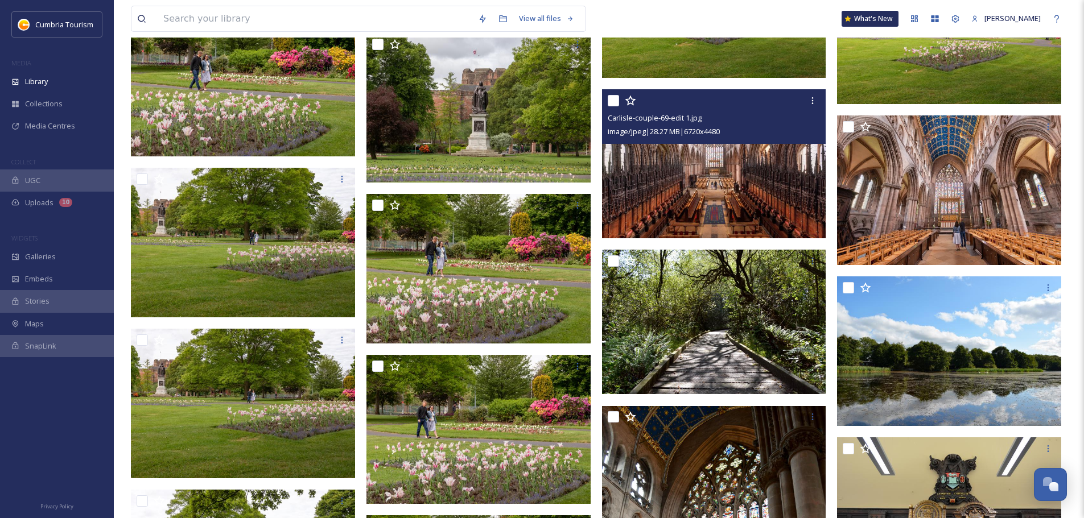
click at [723, 225] on img at bounding box center [714, 164] width 224 height 150
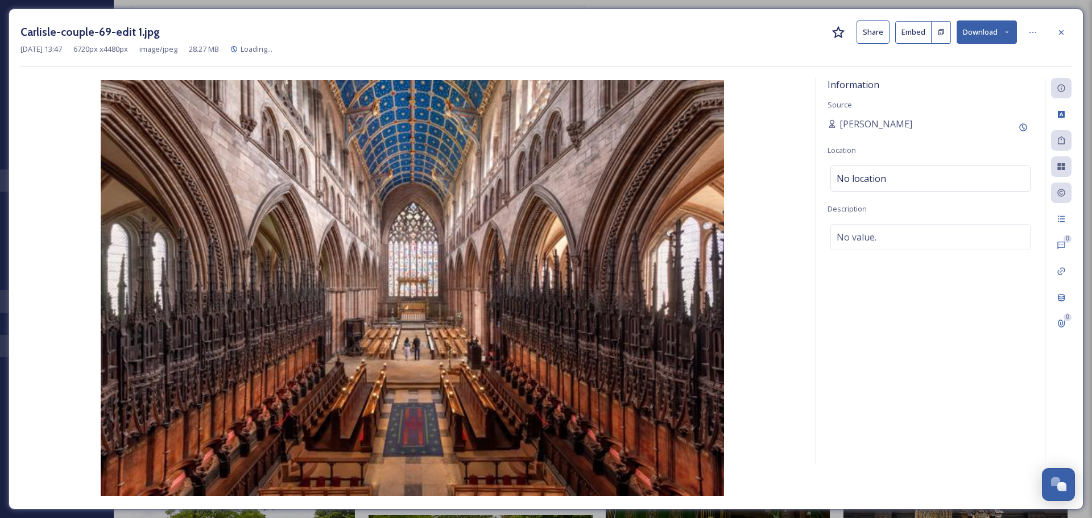
click at [974, 31] on button "Download" at bounding box center [987, 31] width 60 height 23
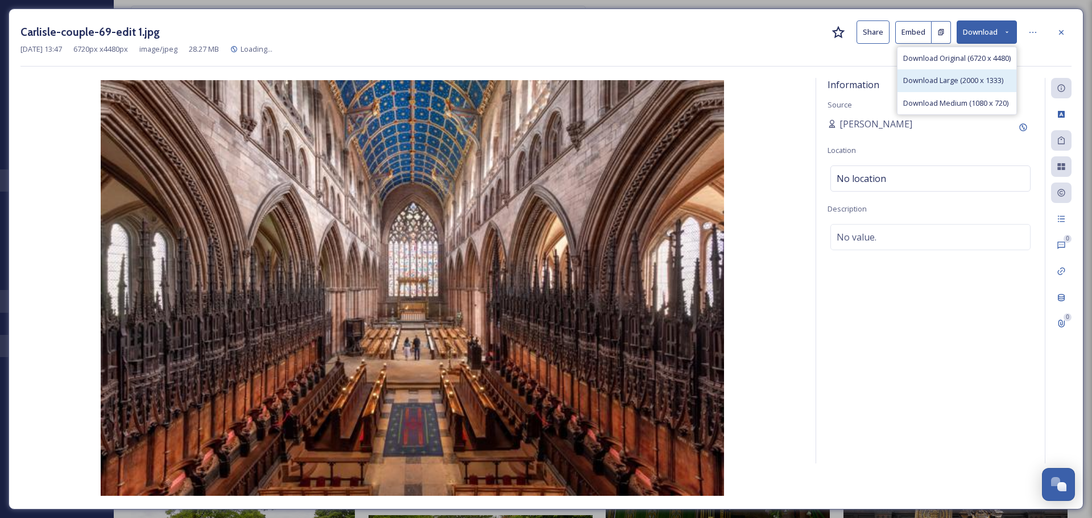
click at [975, 73] on div "Download Large (2000 x 1333)" at bounding box center [957, 80] width 119 height 22
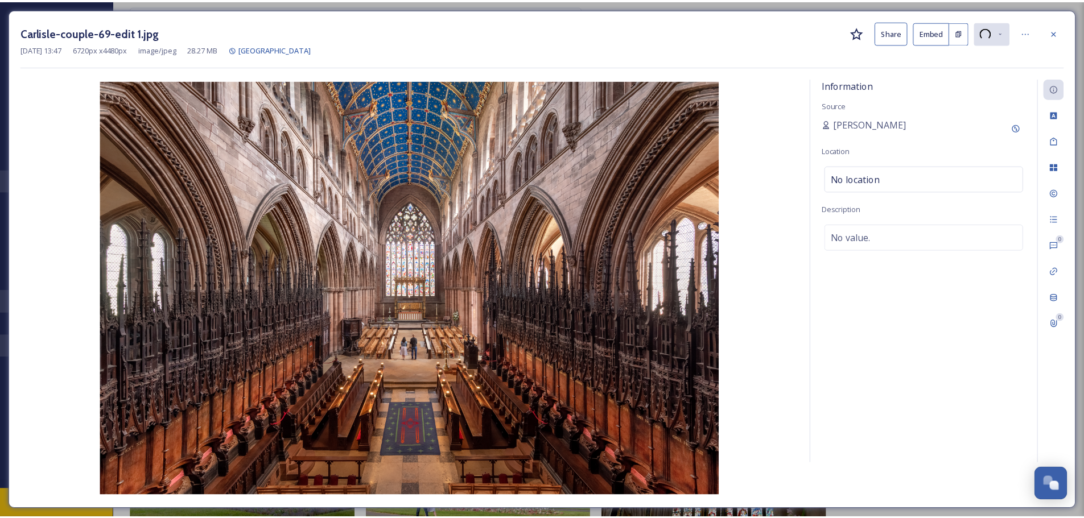
scroll to position [8543, 0]
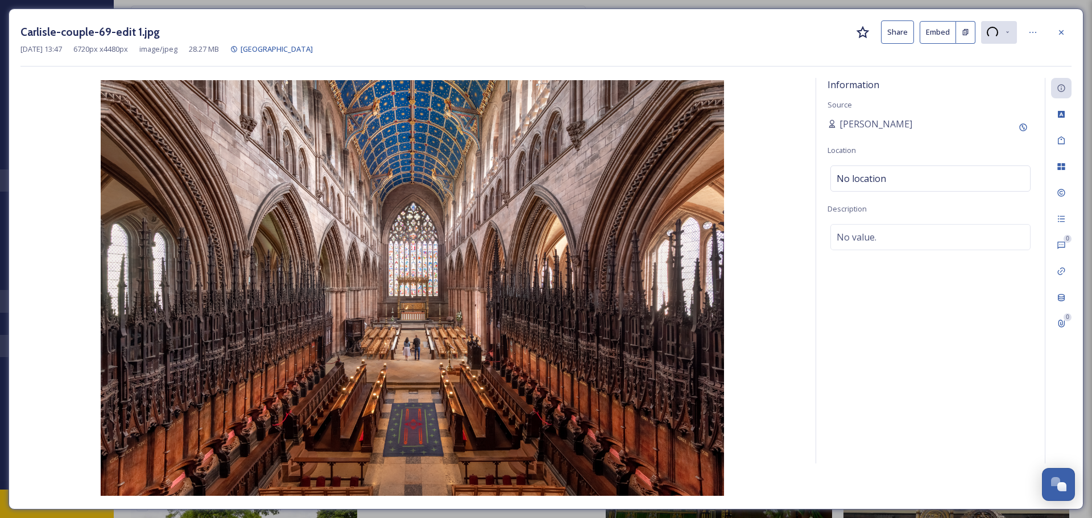
click at [748, 35] on div "Carlisle-couple-69-edit 1.jpg Share Embed" at bounding box center [545, 31] width 1051 height 23
click at [1063, 28] on icon at bounding box center [1061, 32] width 9 height 9
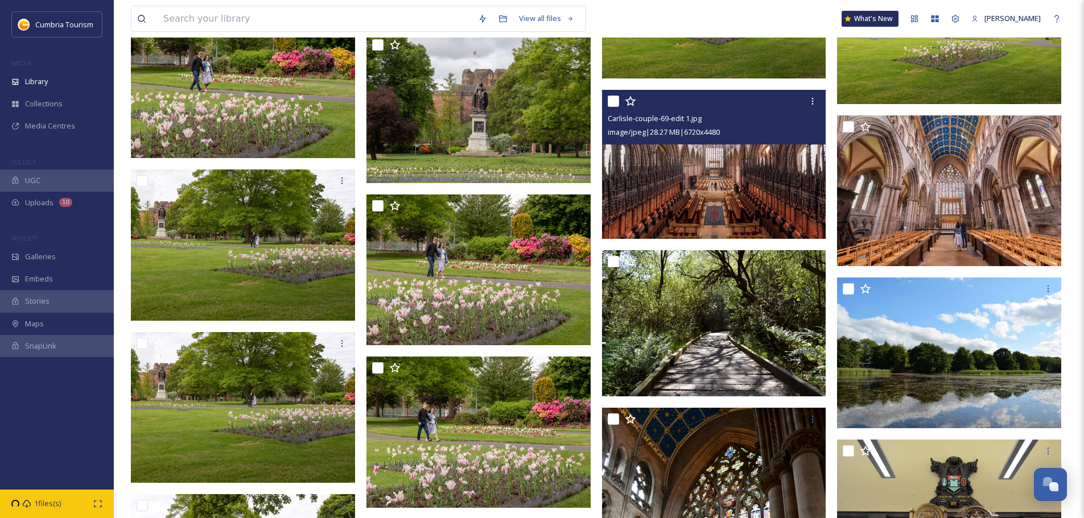
click at [699, 191] on img at bounding box center [714, 165] width 224 height 150
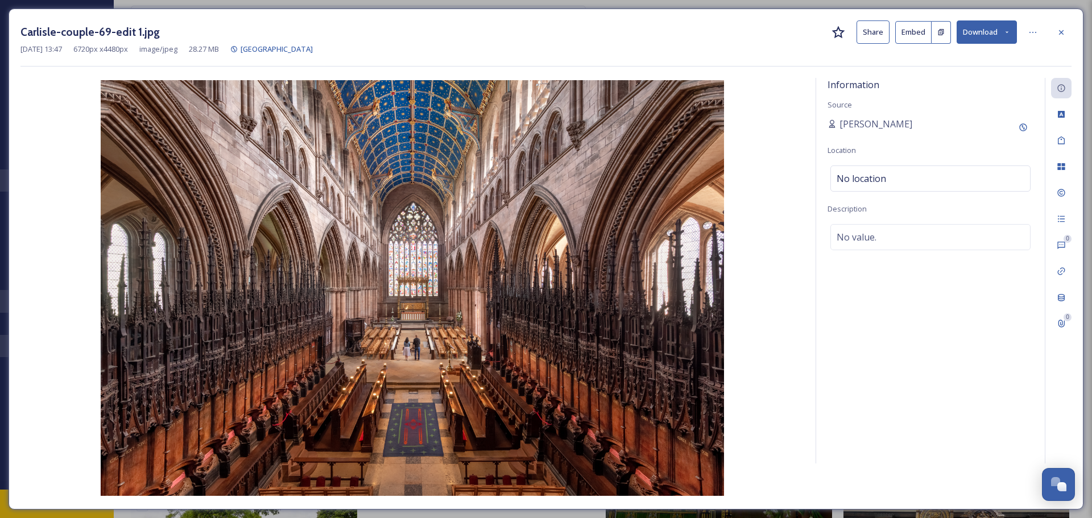
click at [973, 32] on button "Download" at bounding box center [987, 31] width 60 height 23
click at [976, 57] on span "Download Original (6720 x 4480)" at bounding box center [958, 58] width 108 height 11
click at [1058, 32] on icon at bounding box center [1061, 32] width 9 height 9
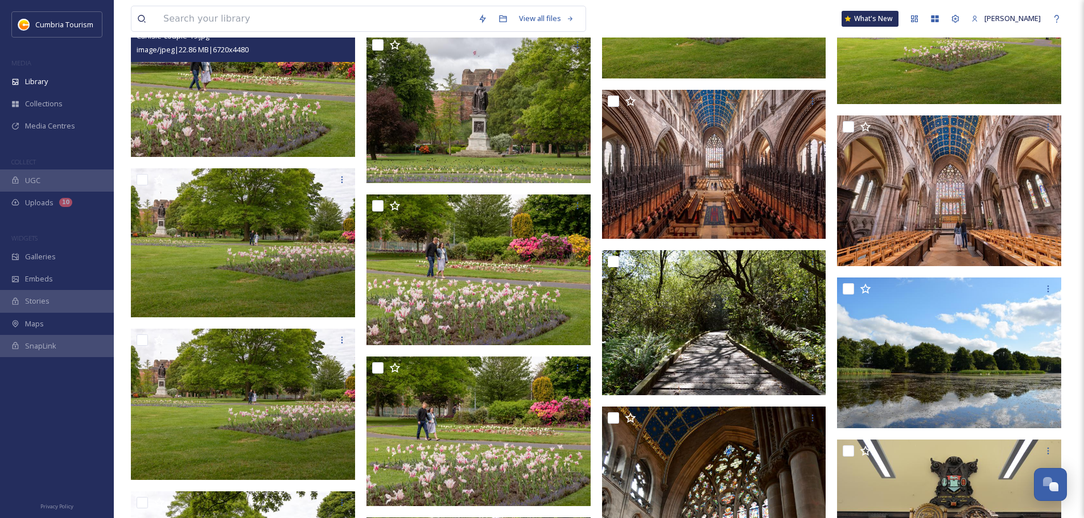
scroll to position [8202, 0]
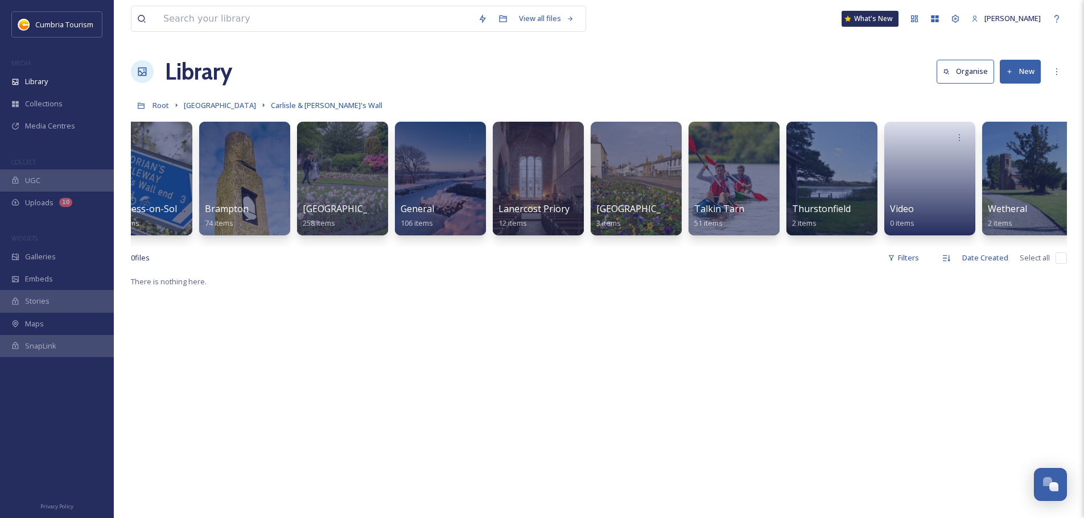
scroll to position [0, 336]
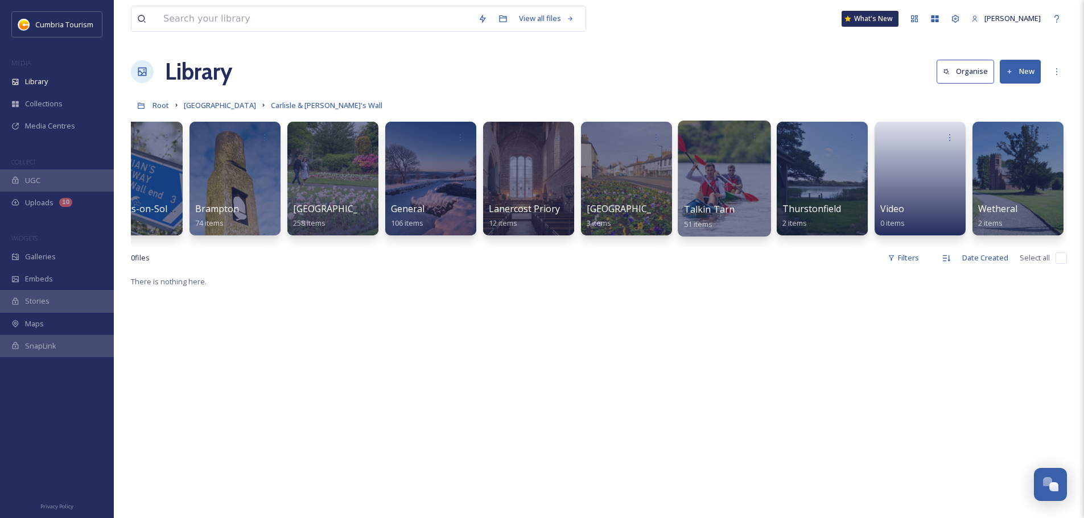
click at [708, 210] on span "Talkin Tarn" at bounding box center [709, 209] width 51 height 13
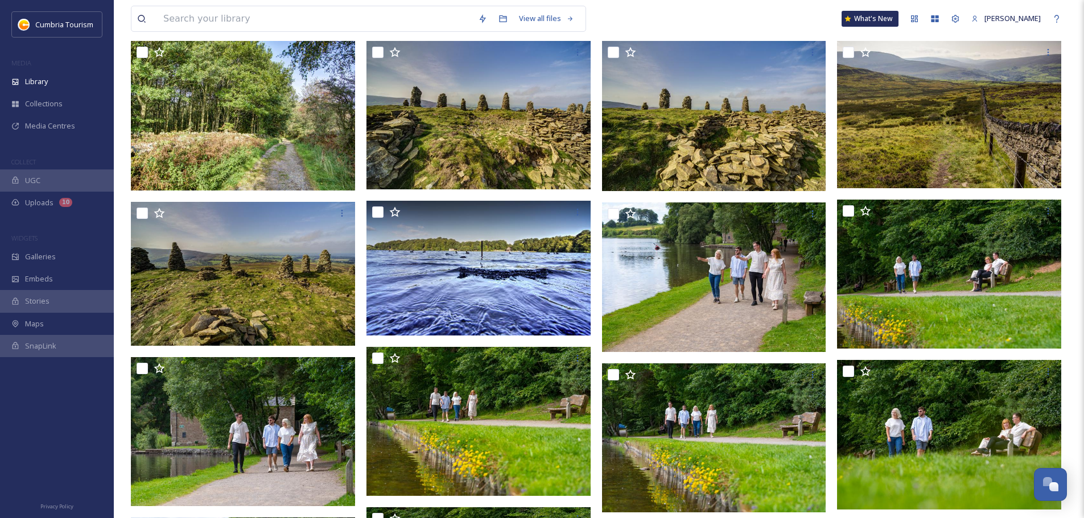
scroll to position [114, 0]
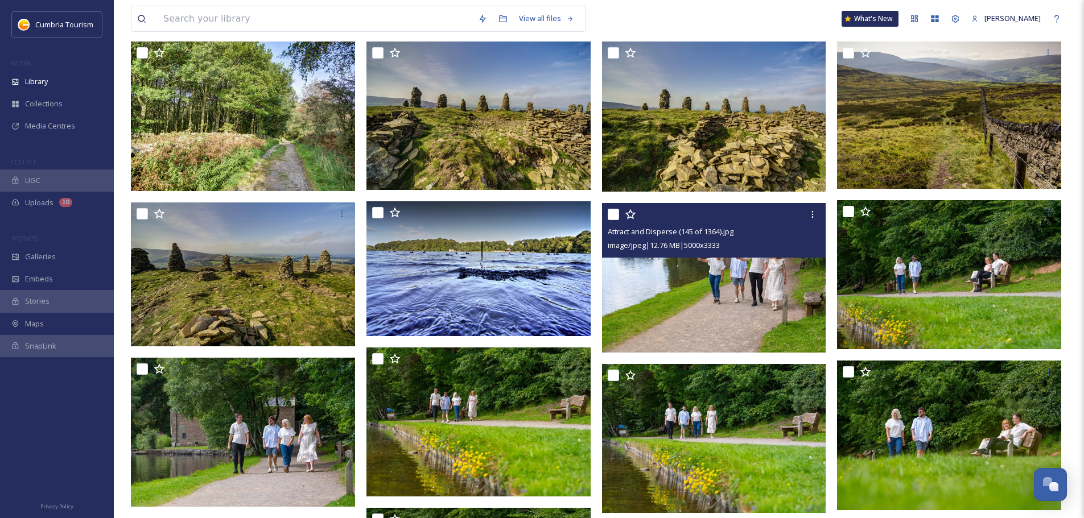
click at [762, 286] on img at bounding box center [714, 278] width 224 height 150
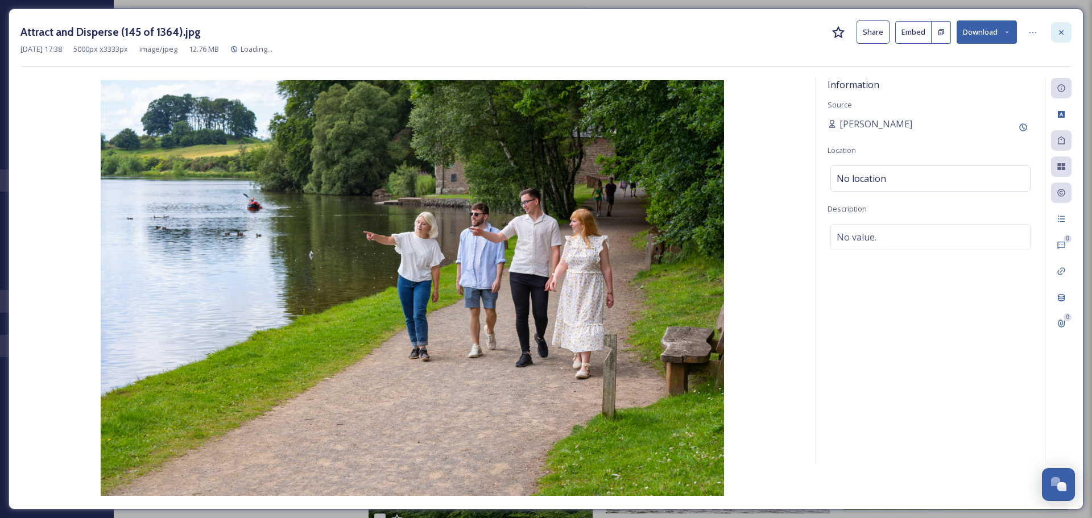
click at [1060, 40] on div at bounding box center [1061, 32] width 20 height 20
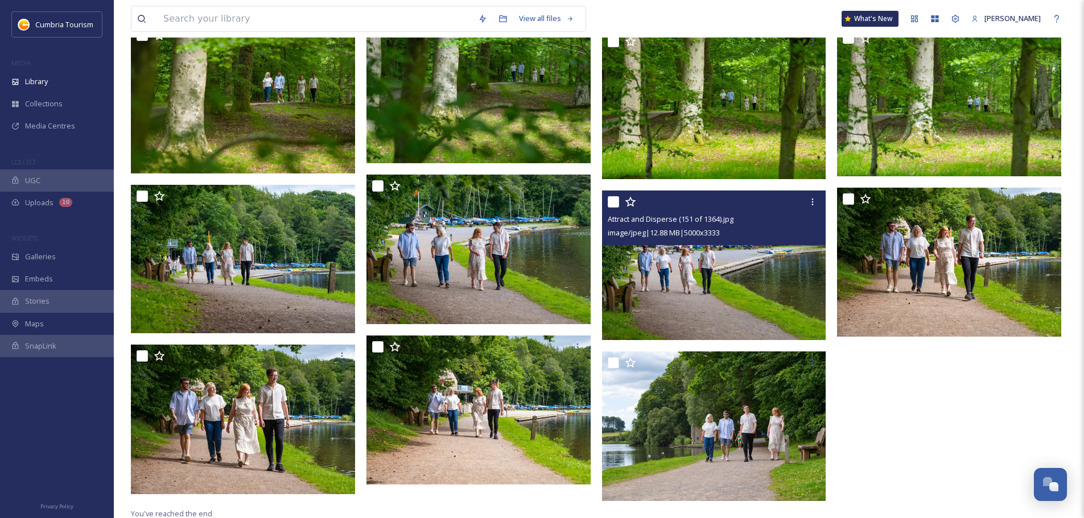
scroll to position [1737, 0]
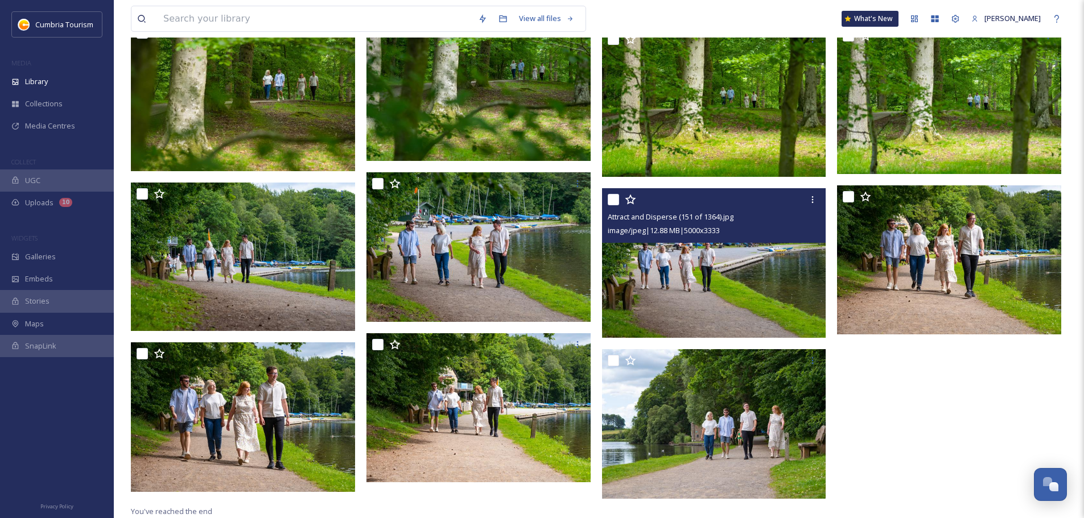
click at [763, 295] on img at bounding box center [714, 263] width 224 height 150
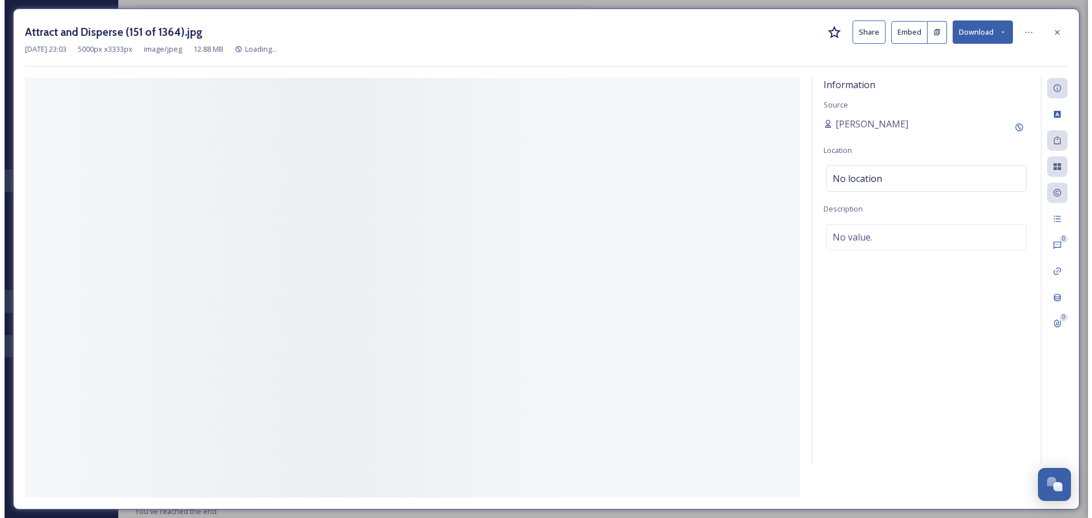
scroll to position [1730, 0]
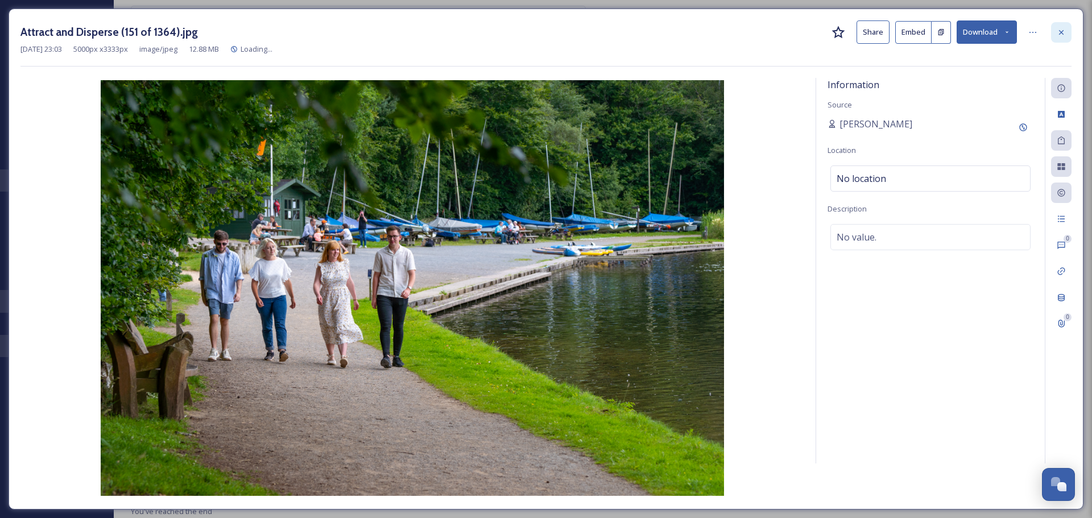
click at [1057, 36] on icon at bounding box center [1061, 32] width 9 height 9
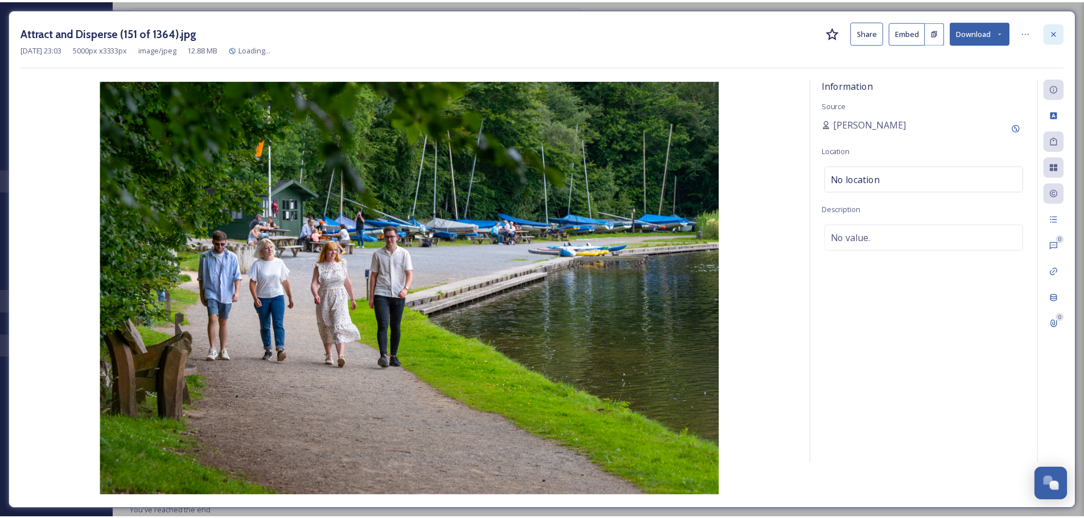
scroll to position [1737, 0]
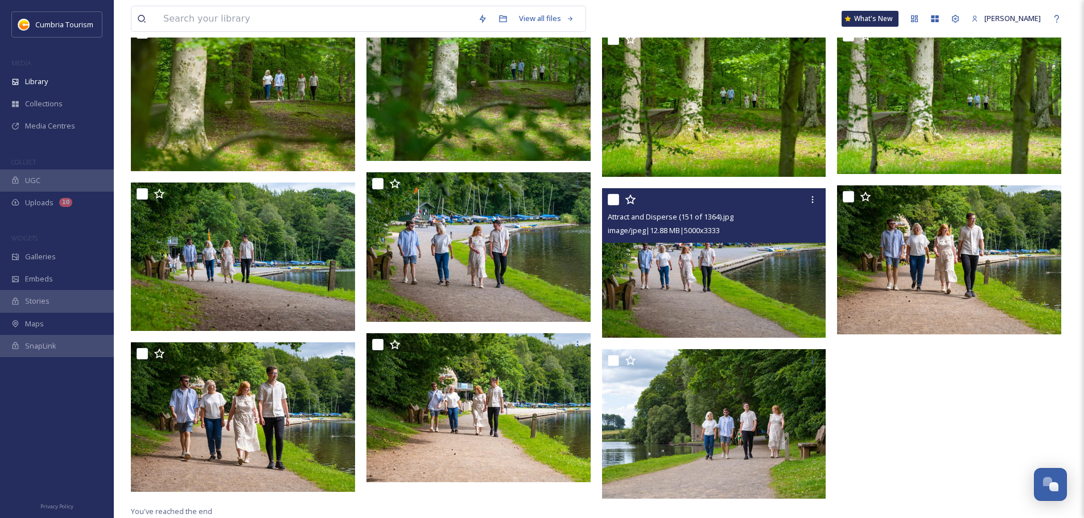
click at [740, 300] on img at bounding box center [714, 263] width 224 height 150
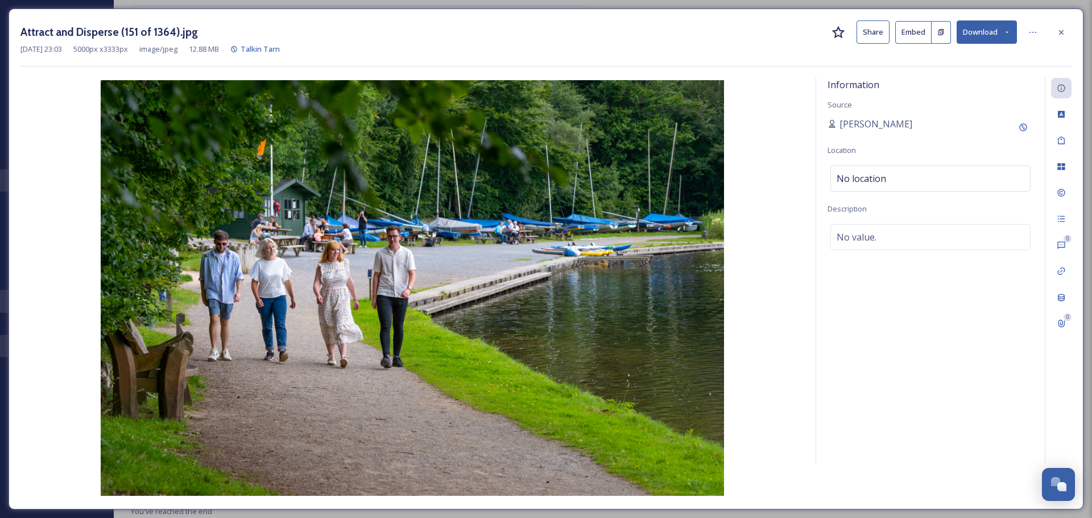
click at [999, 30] on button "Download" at bounding box center [987, 31] width 60 height 23
click at [967, 56] on span "Download Original (5000 x 3333)" at bounding box center [958, 58] width 108 height 11
click at [1064, 35] on icon at bounding box center [1061, 32] width 9 height 9
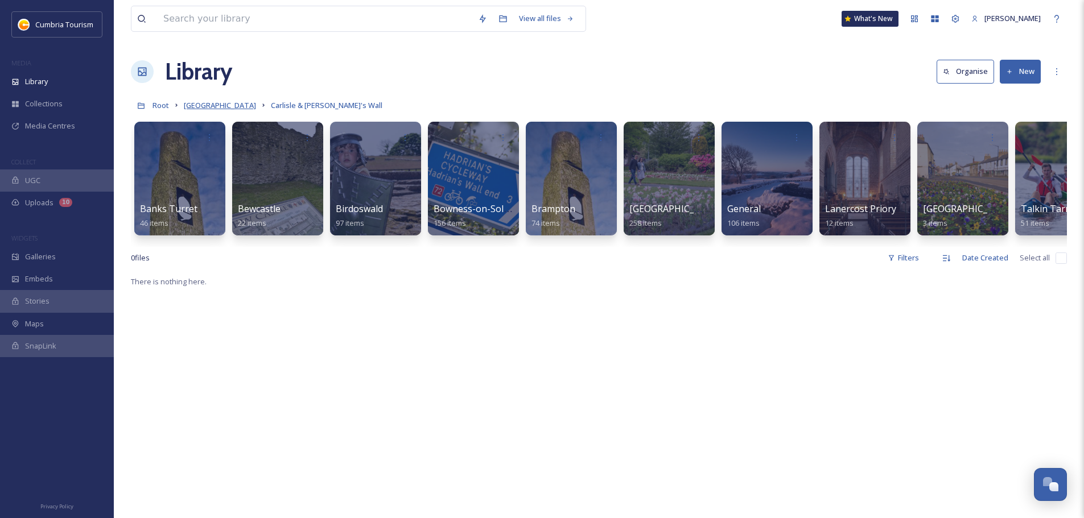
click at [228, 101] on span "[GEOGRAPHIC_DATA]" at bounding box center [220, 105] width 72 height 10
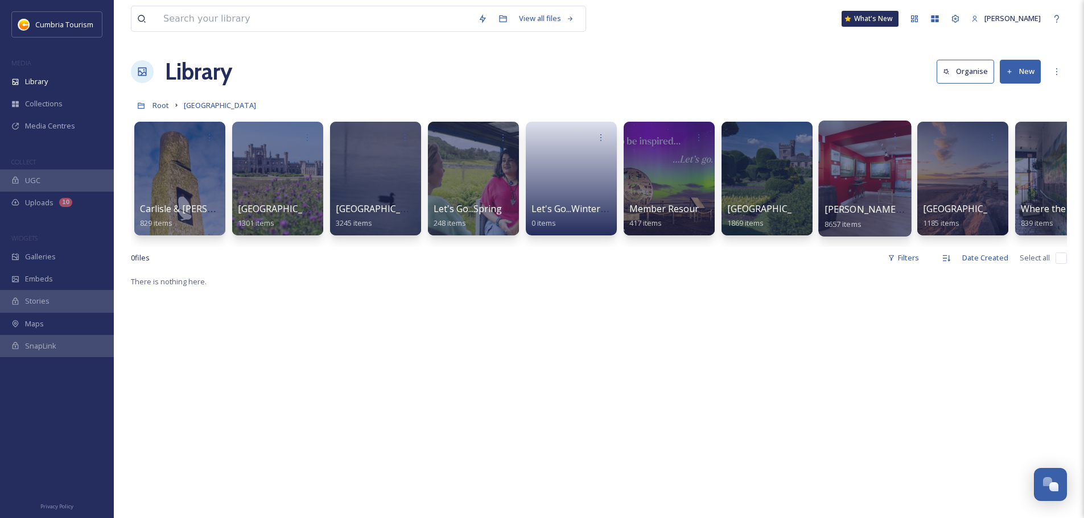
click at [862, 207] on span "[PERSON_NAME] Uploads" at bounding box center [880, 209] width 113 height 13
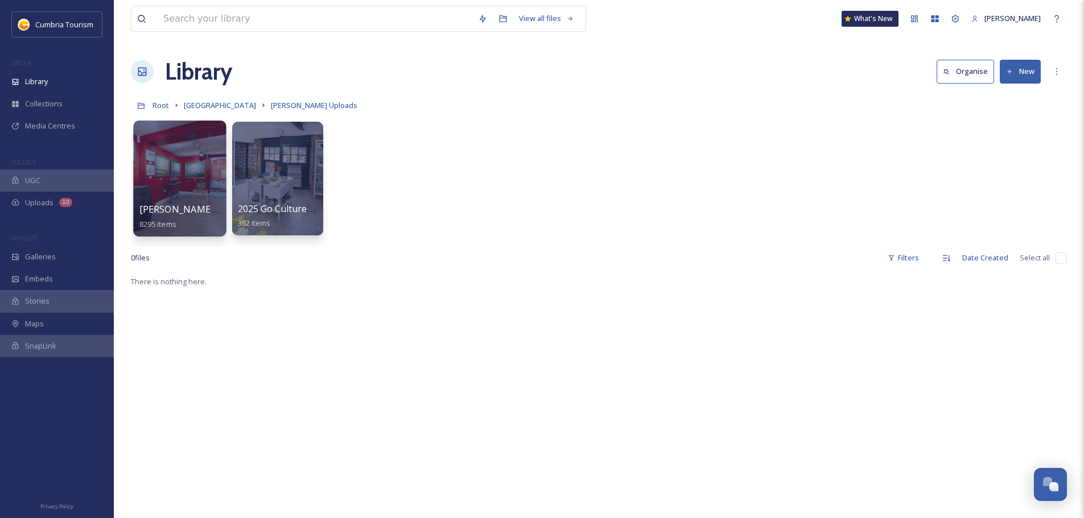
click at [201, 207] on span "Paul Uploads - July 2024" at bounding box center [214, 209] width 151 height 13
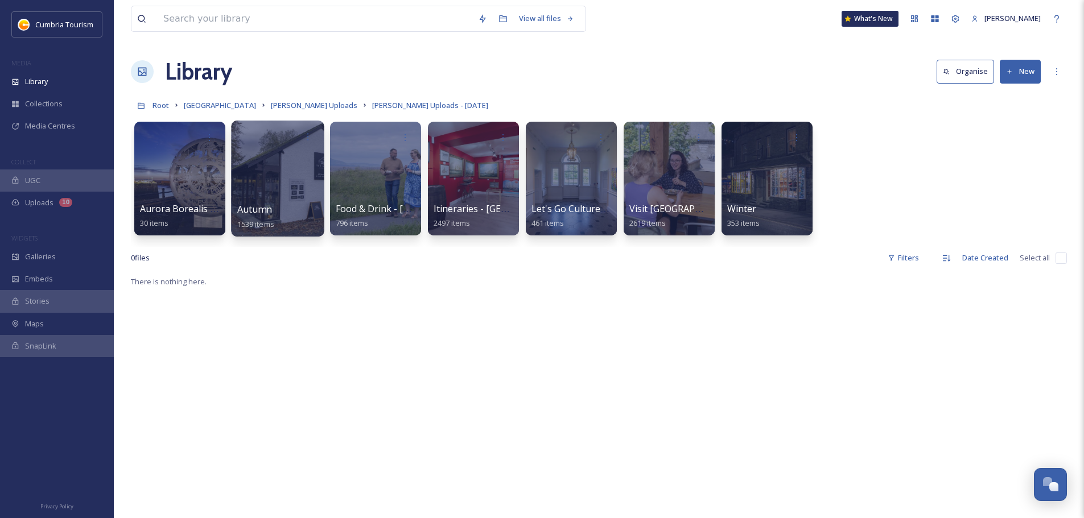
click at [246, 213] on span "Autumn" at bounding box center [254, 209] width 35 height 13
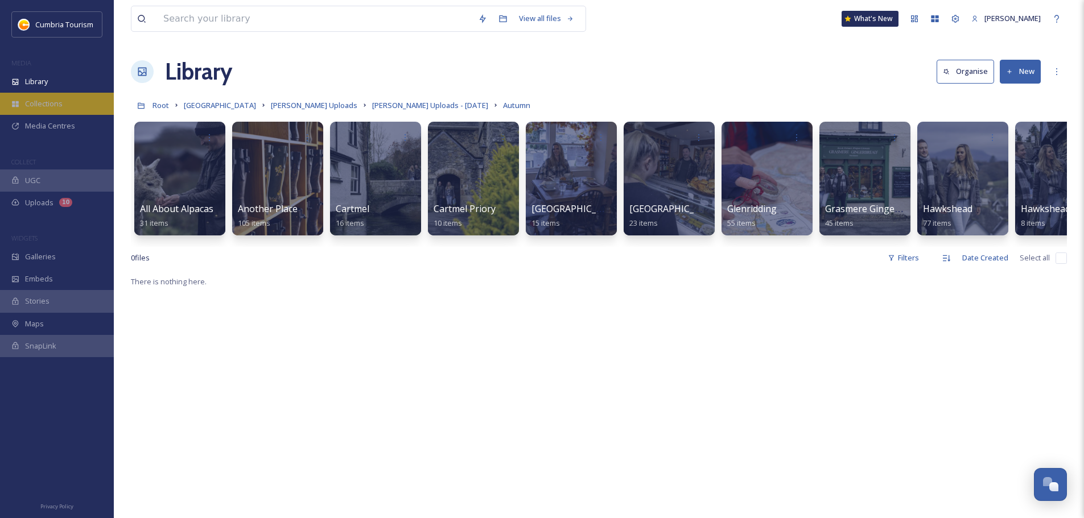
drag, startPoint x: 88, startPoint y: 82, endPoint x: 59, endPoint y: 105, distance: 36.9
click at [406, 106] on span "Paul Uploads - July 2024" at bounding box center [430, 105] width 116 height 10
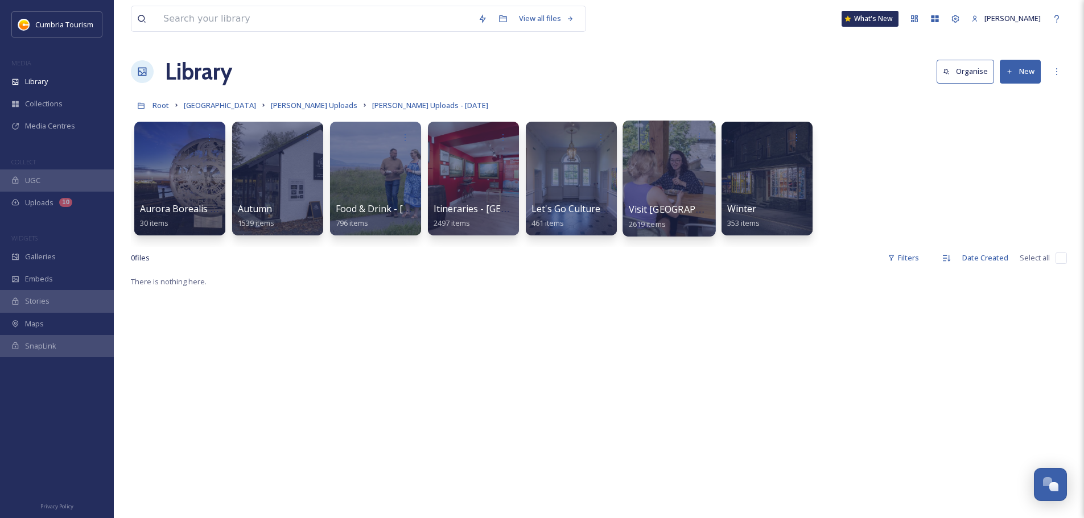
click at [647, 209] on span "Visit England" at bounding box center [686, 209] width 114 height 13
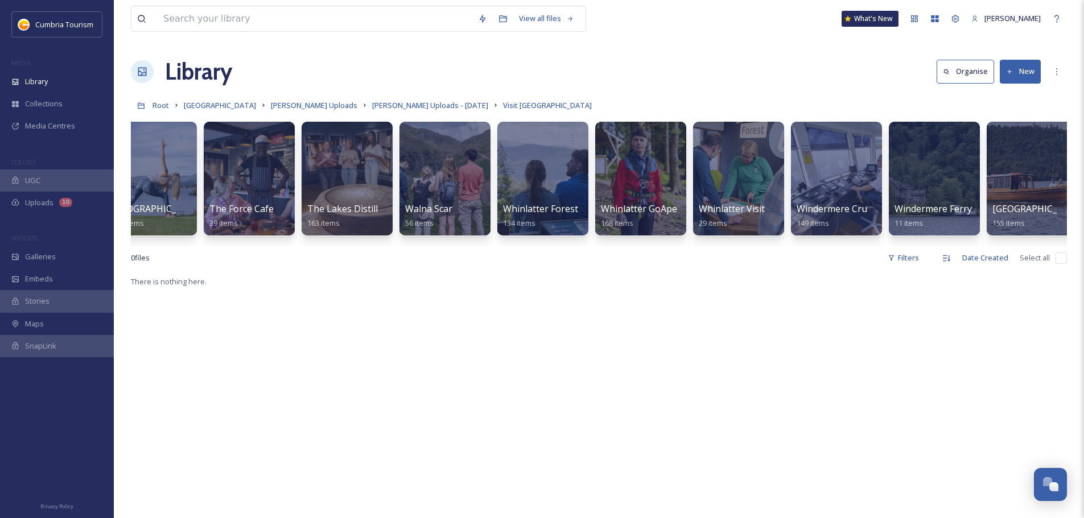
scroll to position [0, 1315]
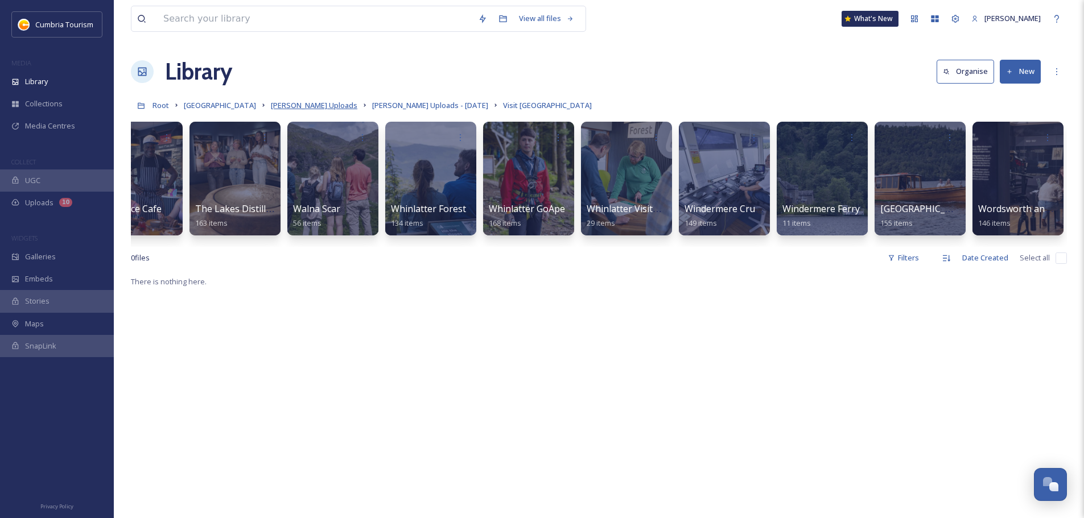
click at [316, 102] on span "[PERSON_NAME] Uploads" at bounding box center [314, 105] width 86 height 10
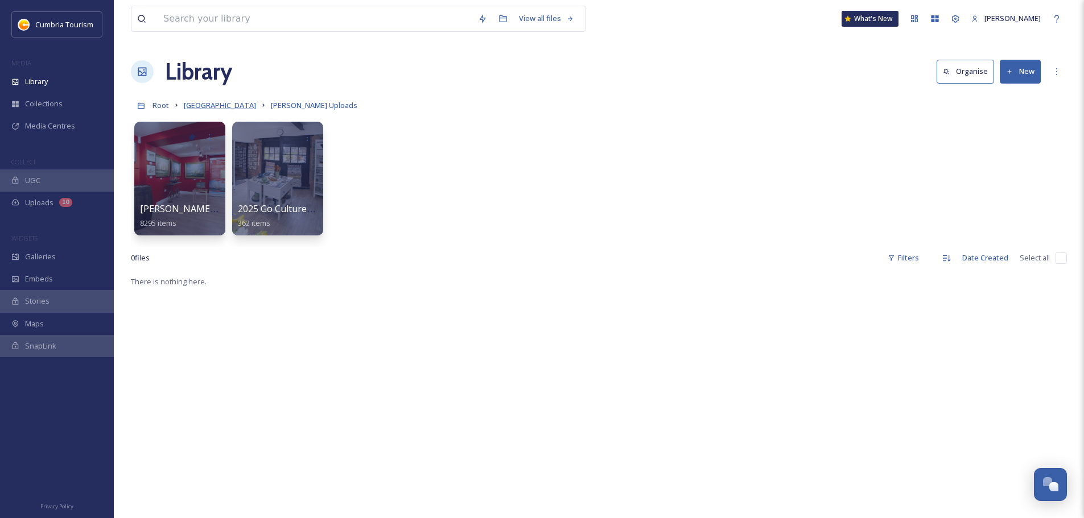
click at [208, 104] on span "[GEOGRAPHIC_DATA]" at bounding box center [220, 105] width 72 height 10
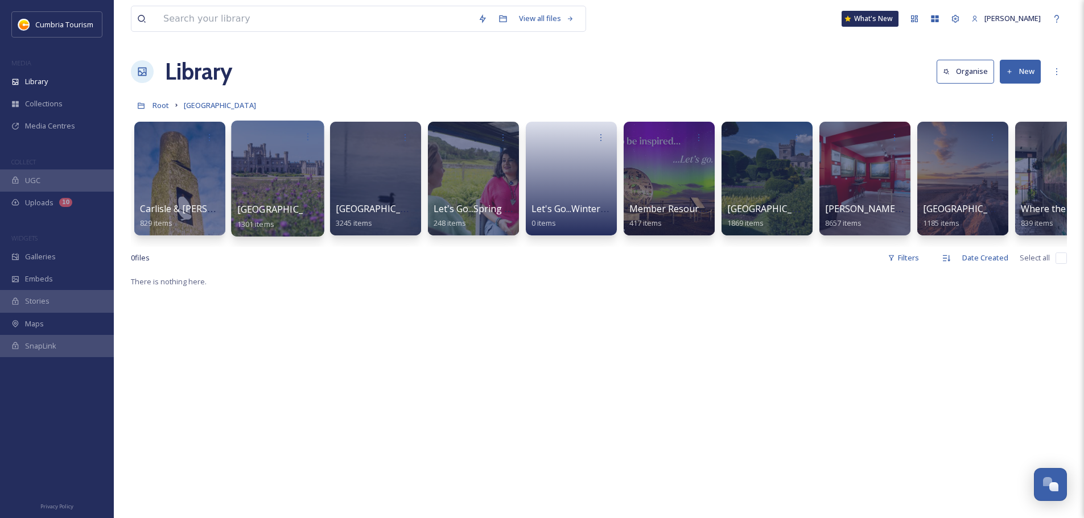
click at [280, 214] on span "[GEOGRAPHIC_DATA] & [GEOGRAPHIC_DATA]" at bounding box center [336, 209] width 198 height 13
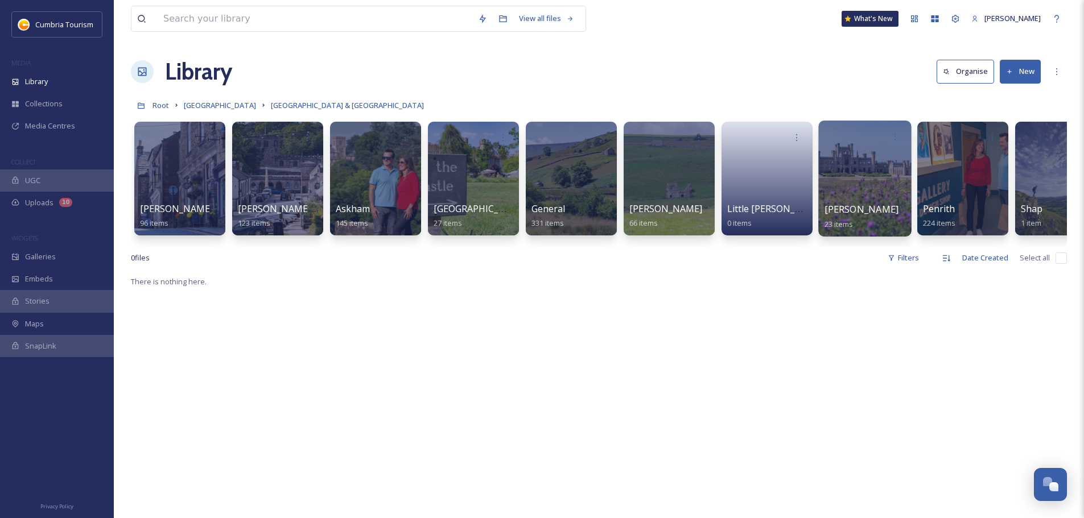
click at [858, 205] on span "[PERSON_NAME]" at bounding box center [861, 209] width 75 height 13
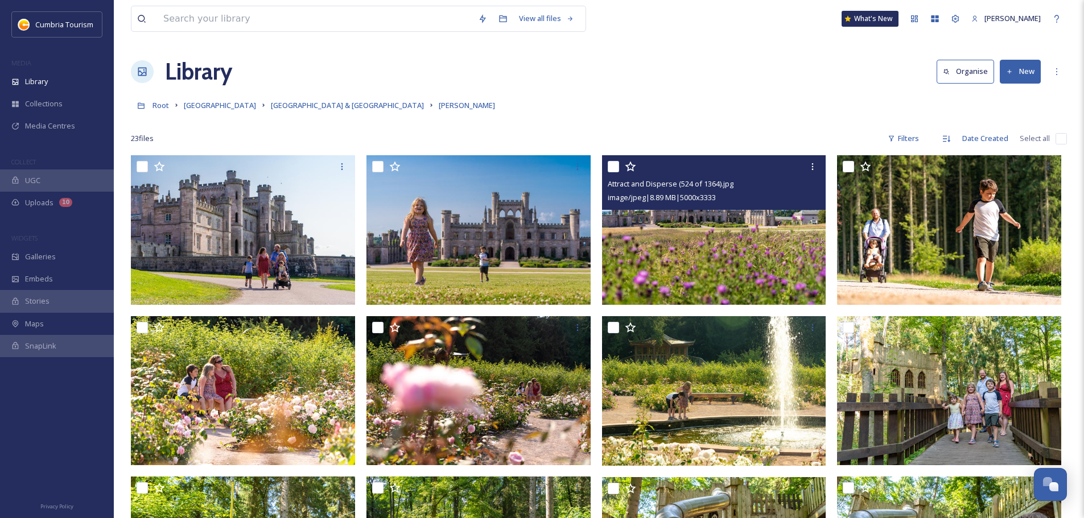
click at [742, 265] on img at bounding box center [714, 230] width 224 height 150
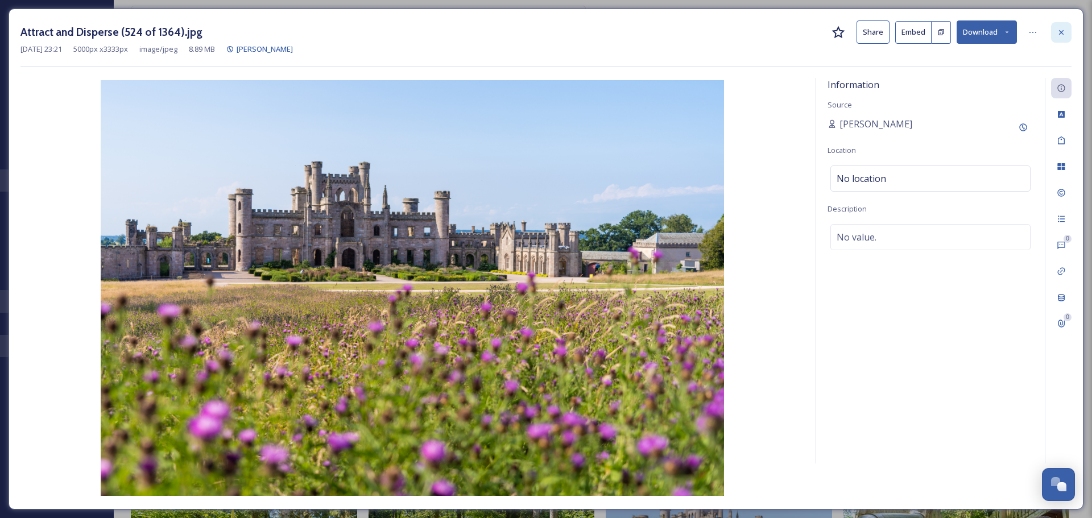
click at [1059, 40] on div at bounding box center [1061, 32] width 20 height 20
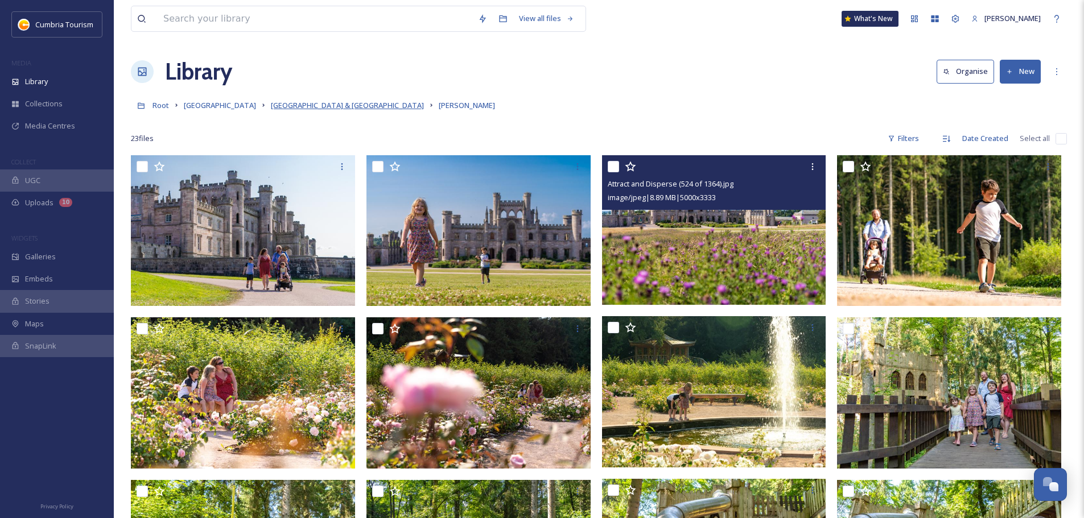
click at [339, 108] on span "[GEOGRAPHIC_DATA] & [GEOGRAPHIC_DATA]" at bounding box center [347, 105] width 153 height 10
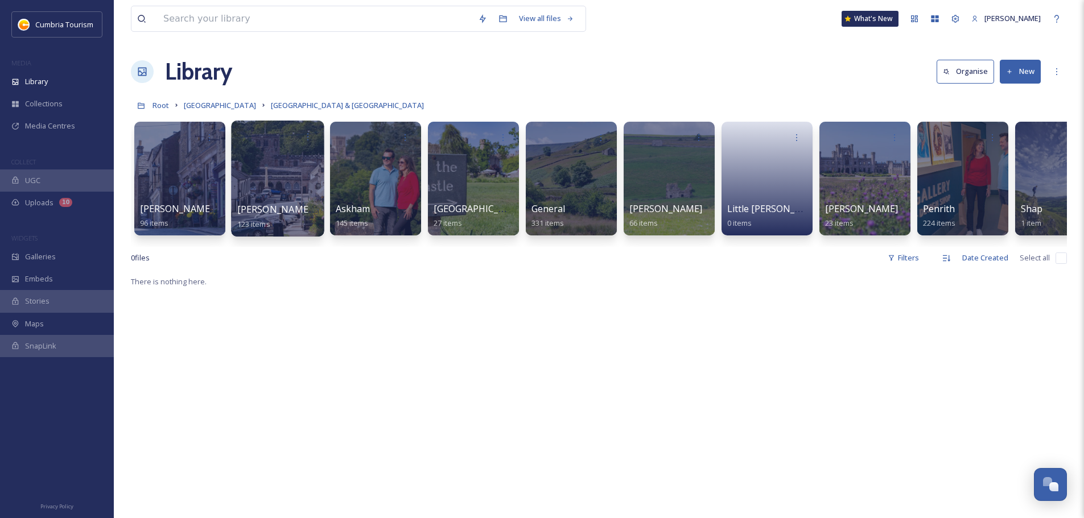
click at [266, 213] on span "[PERSON_NAME]-in-[GEOGRAPHIC_DATA]" at bounding box center [328, 209] width 183 height 13
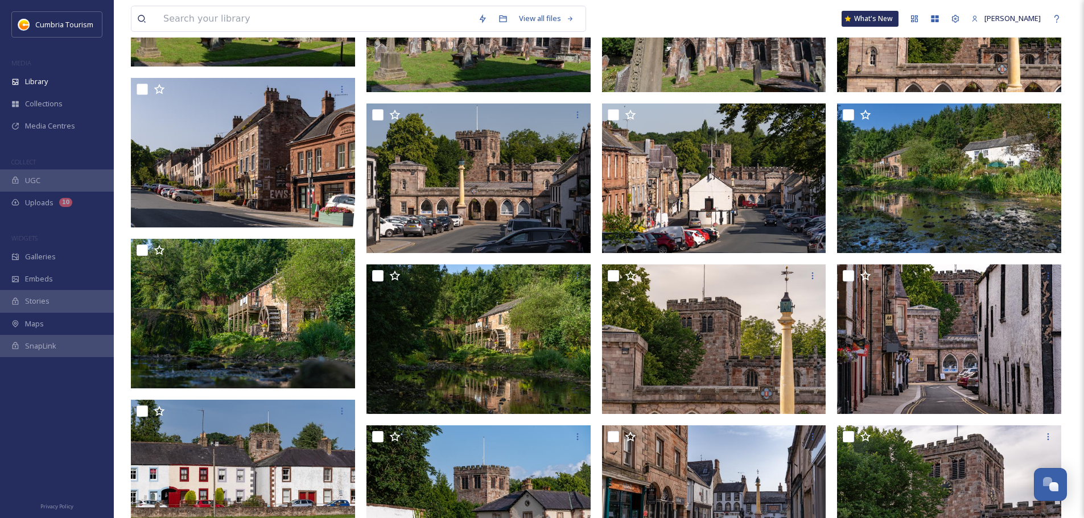
scroll to position [910, 0]
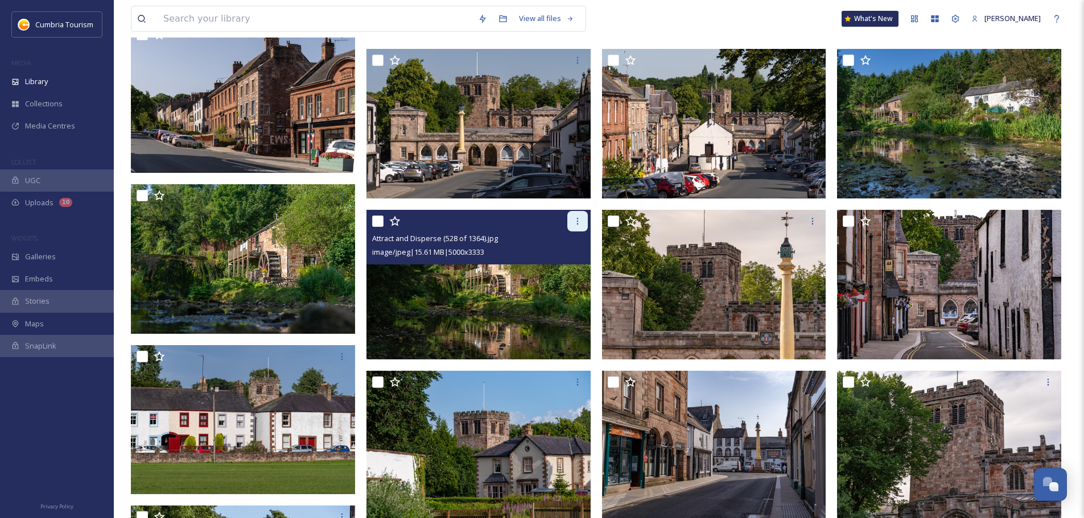
click at [579, 221] on icon at bounding box center [577, 221] width 9 height 9
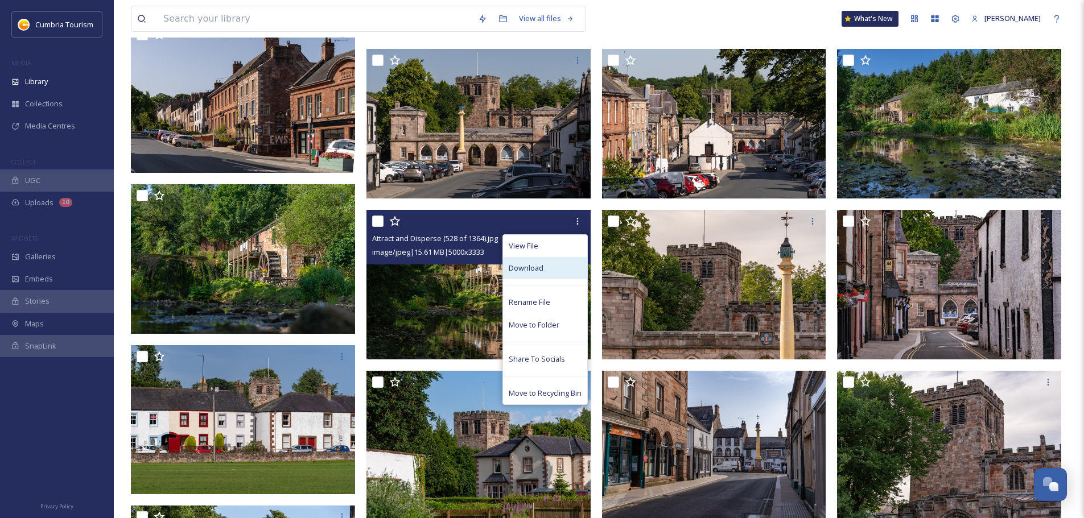
click at [559, 262] on div "Download" at bounding box center [545, 268] width 84 height 22
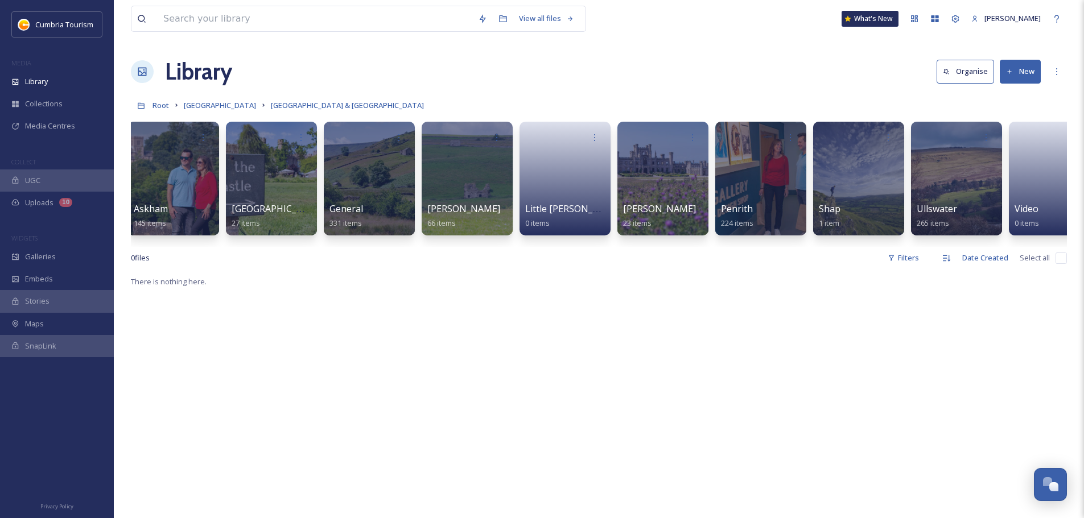
scroll to position [0, 238]
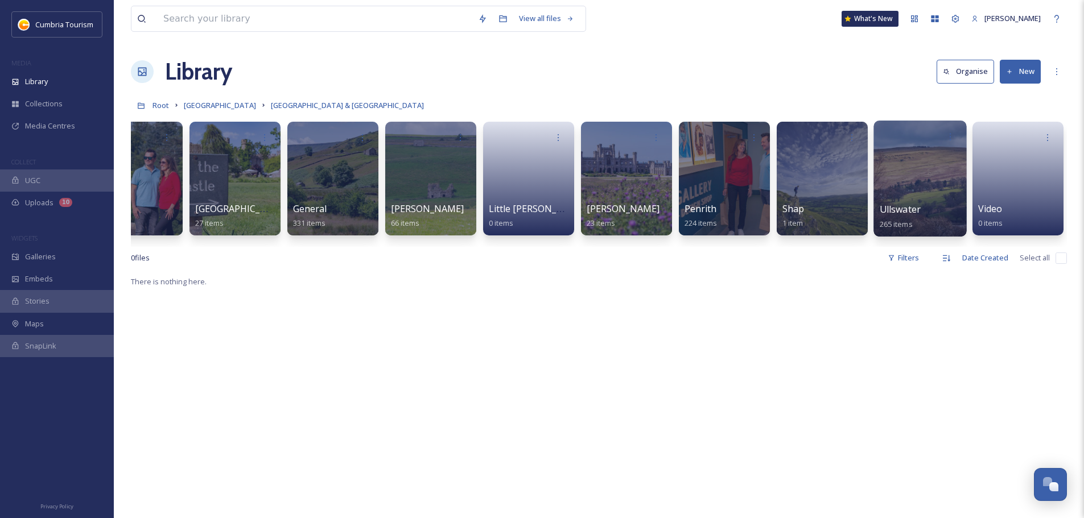
click at [911, 208] on span "Ullswater" at bounding box center [900, 209] width 41 height 13
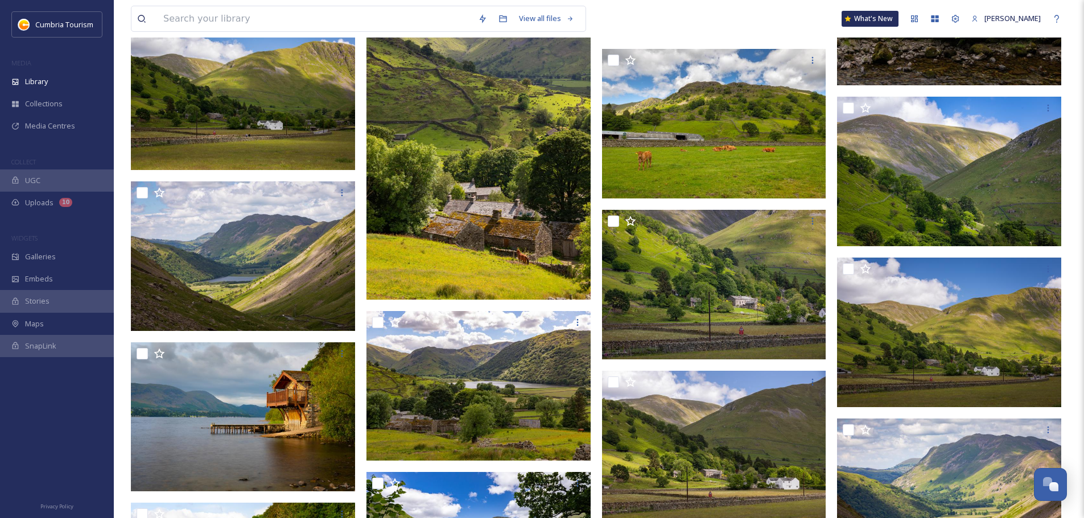
scroll to position [3610, 0]
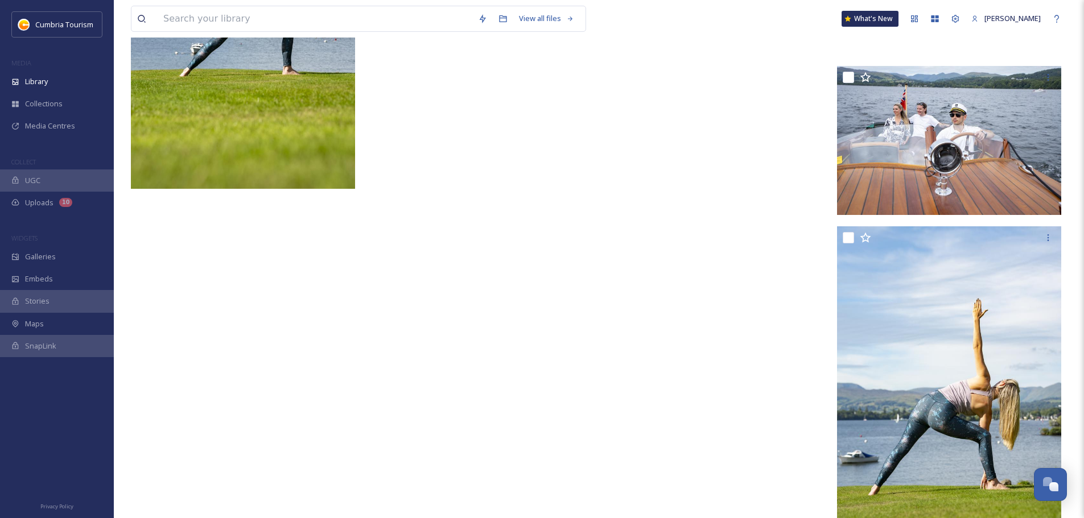
scroll to position [14421, 0]
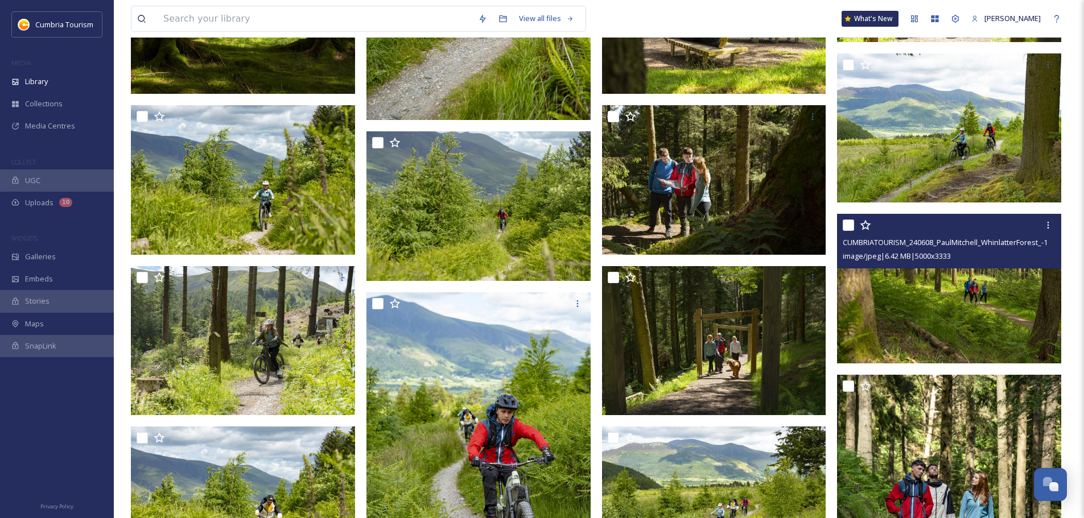
scroll to position [1195, 0]
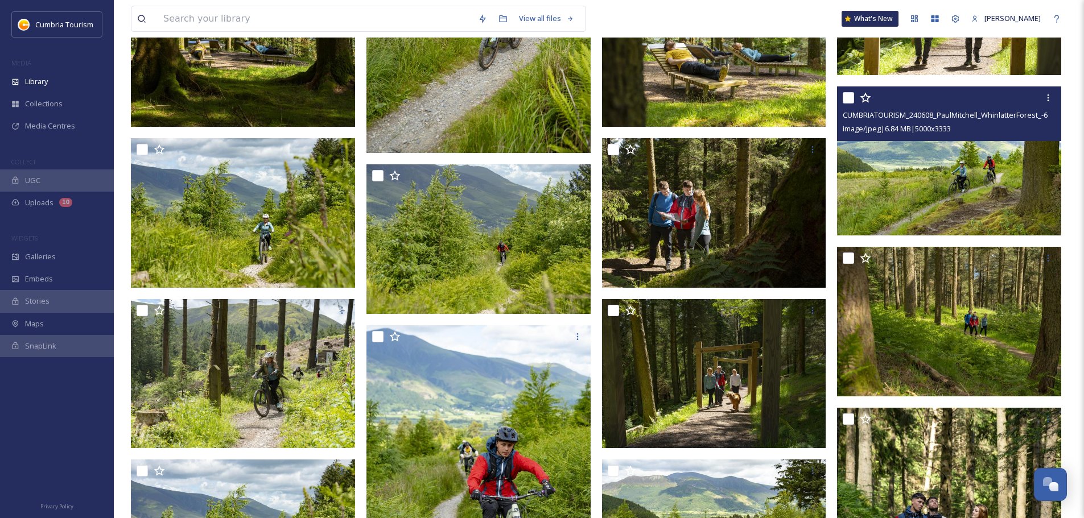
click at [849, 100] on input "checkbox" at bounding box center [848, 97] width 11 height 11
checkbox input "true"
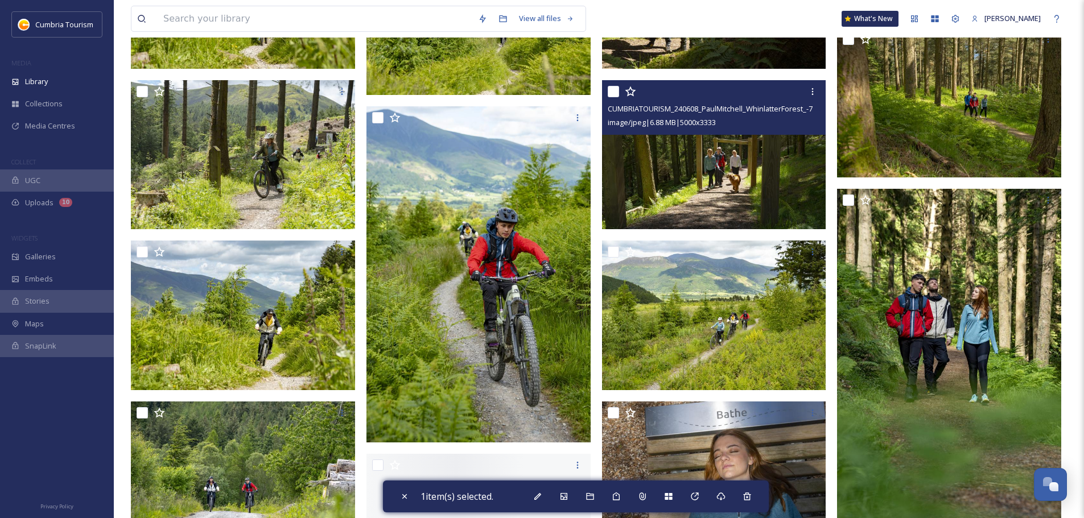
scroll to position [1422, 0]
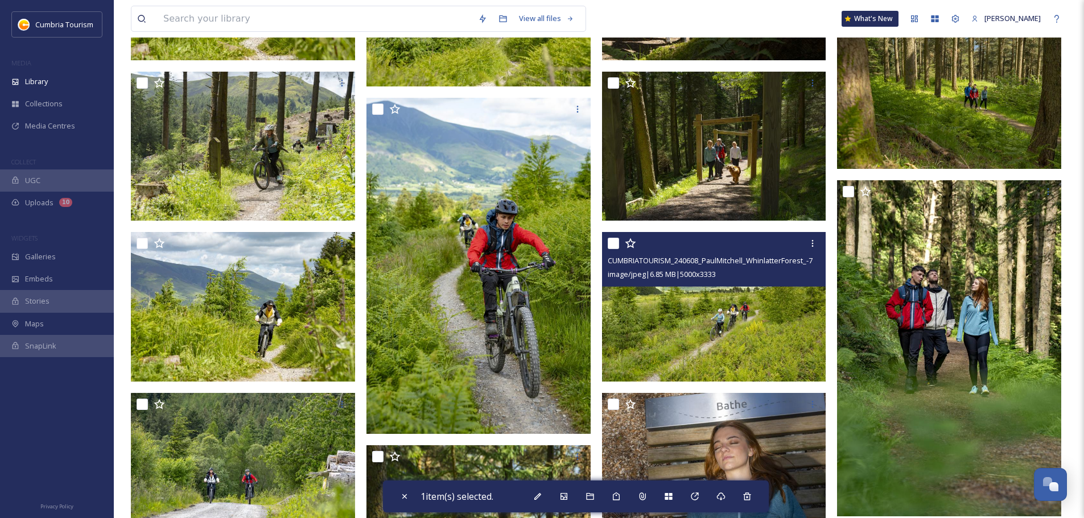
click at [612, 247] on input "checkbox" at bounding box center [613, 243] width 11 height 11
checkbox input "true"
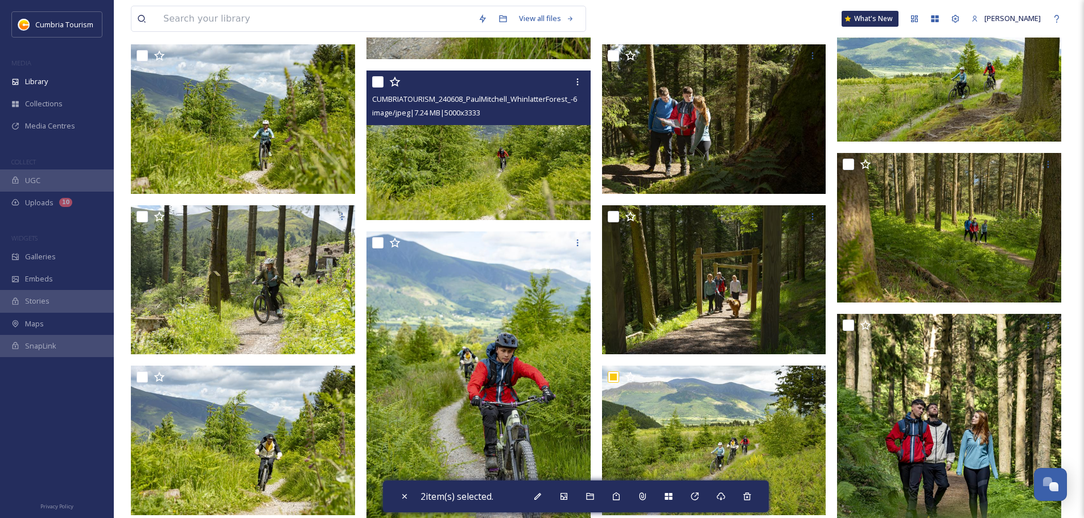
scroll to position [1309, 0]
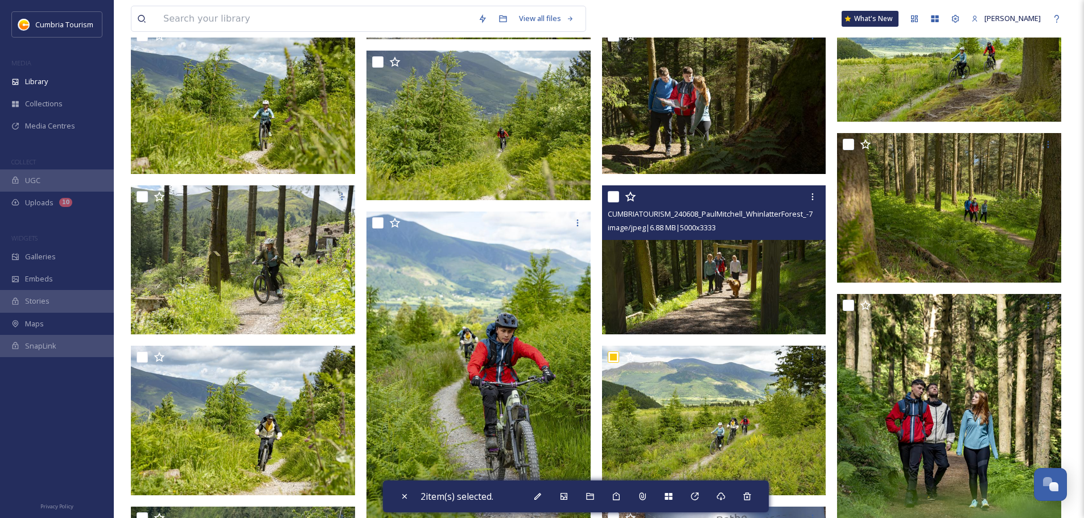
click at [610, 197] on input "checkbox" at bounding box center [613, 196] width 11 height 11
checkbox input "true"
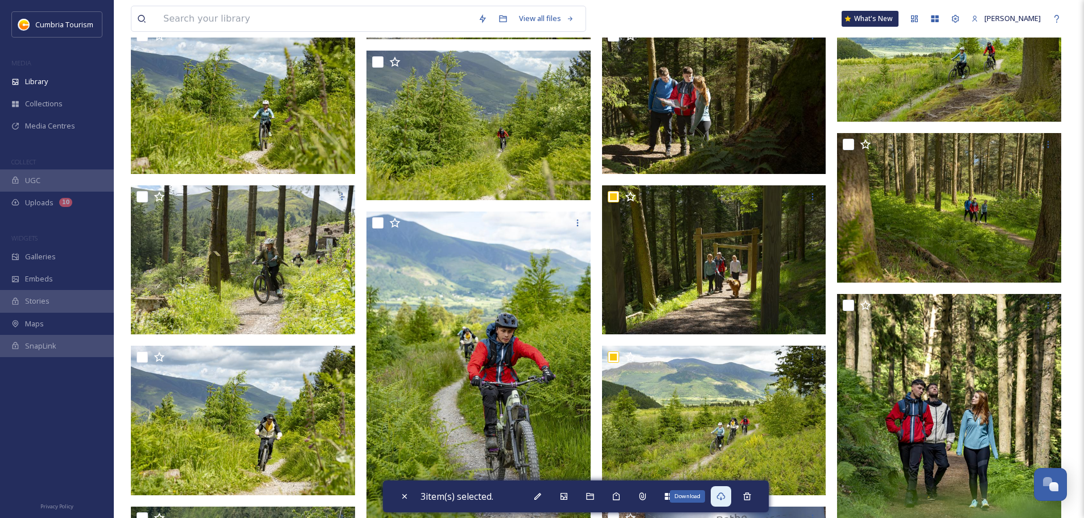
click at [719, 500] on icon at bounding box center [720, 496] width 9 height 9
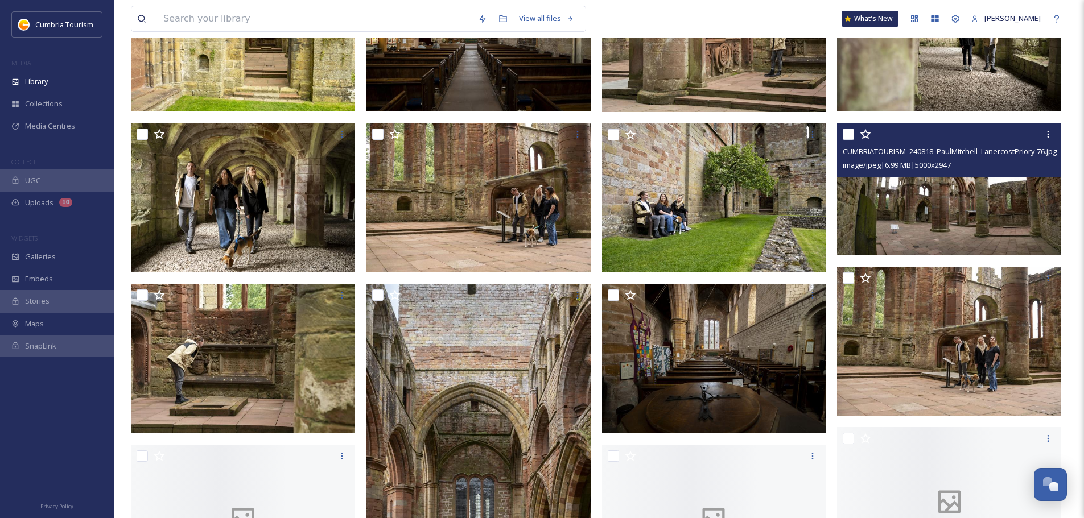
scroll to position [456, 0]
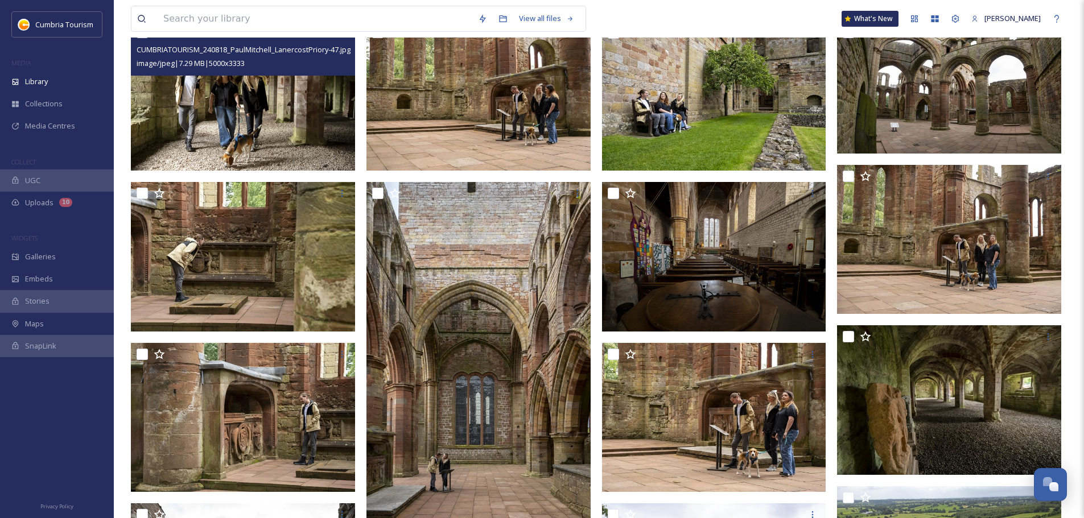
click at [214, 107] on img at bounding box center [243, 96] width 224 height 150
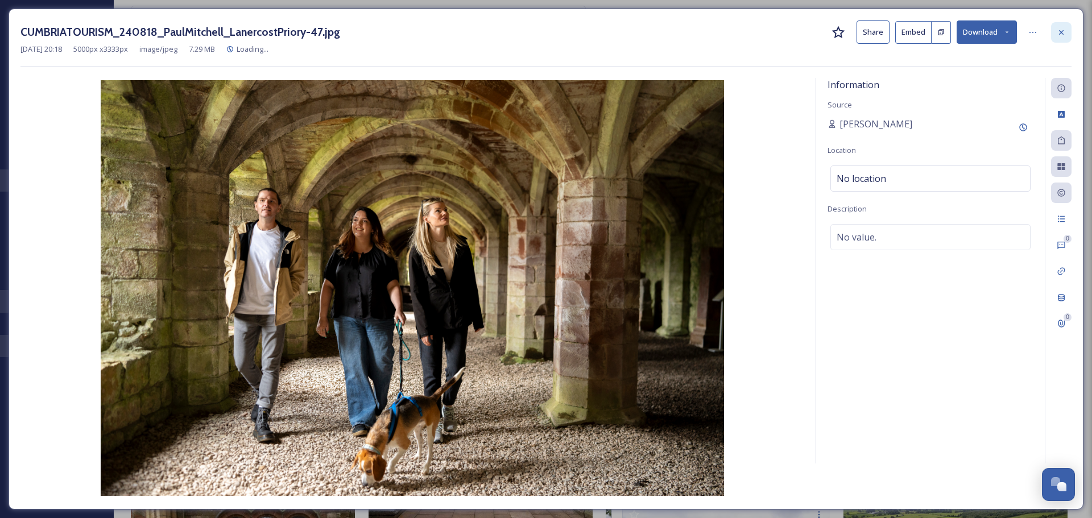
click at [1061, 32] on icon at bounding box center [1061, 32] width 9 height 9
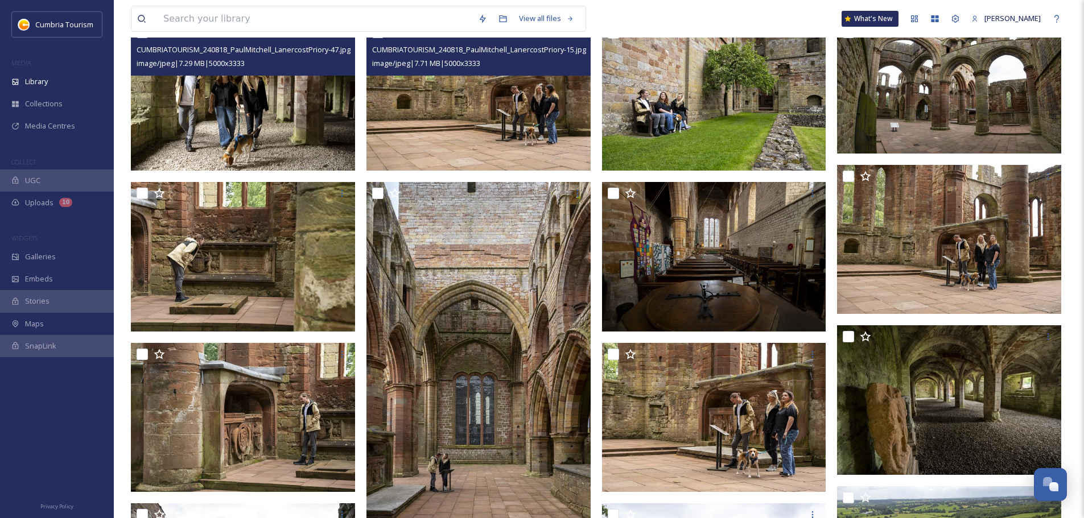
click at [496, 141] on img at bounding box center [478, 96] width 224 height 150
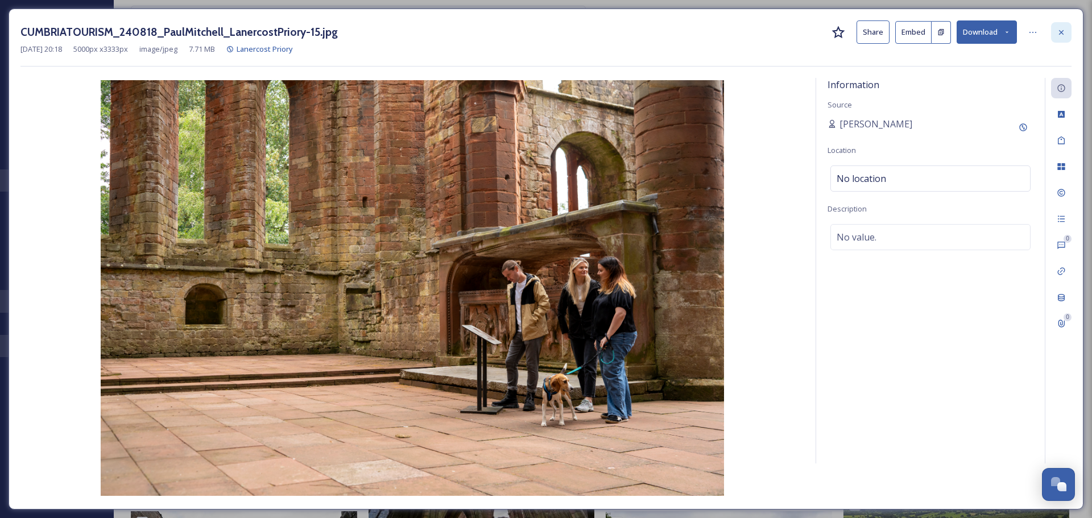
click at [1061, 36] on icon at bounding box center [1061, 32] width 9 height 9
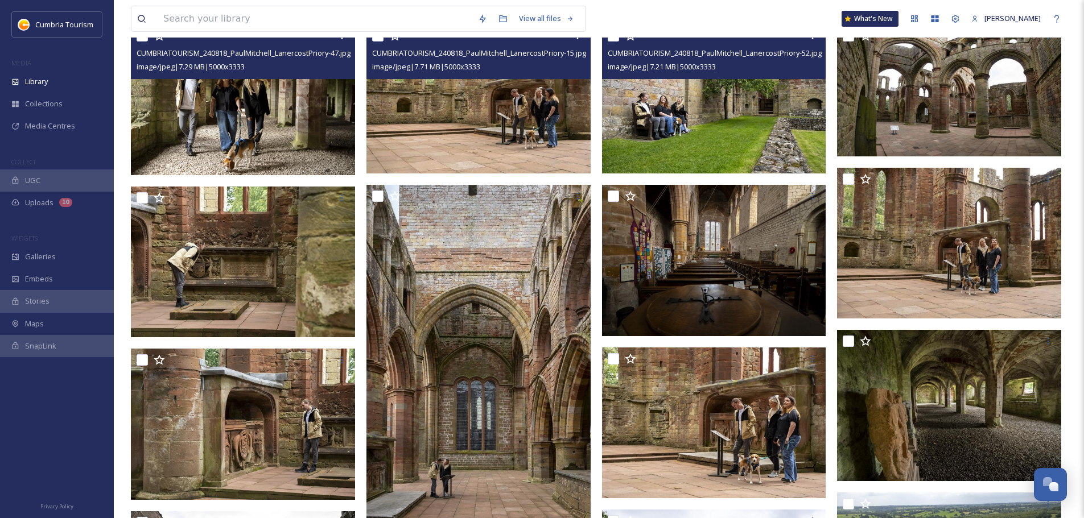
click at [701, 134] on img at bounding box center [714, 99] width 224 height 150
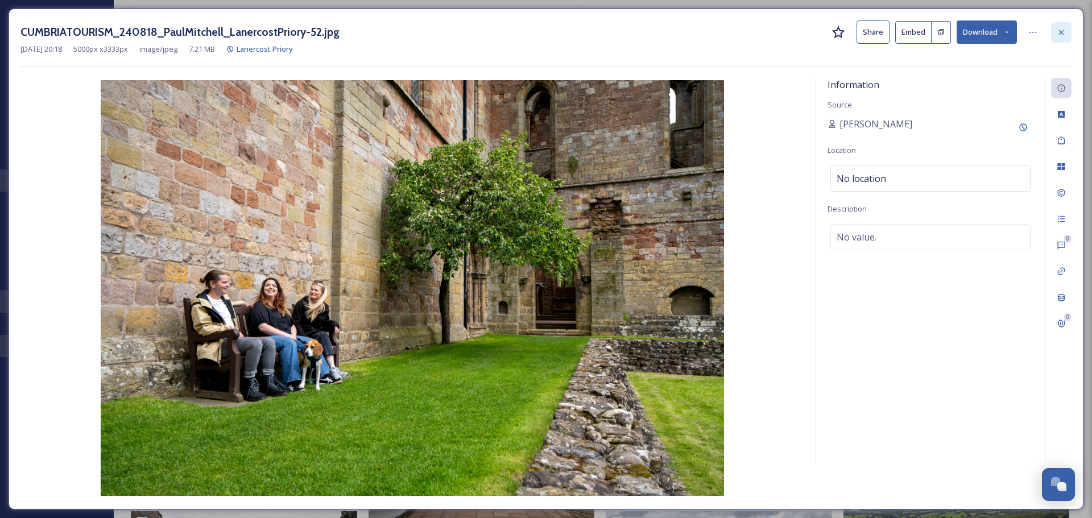
click at [1067, 36] on div at bounding box center [1061, 32] width 20 height 20
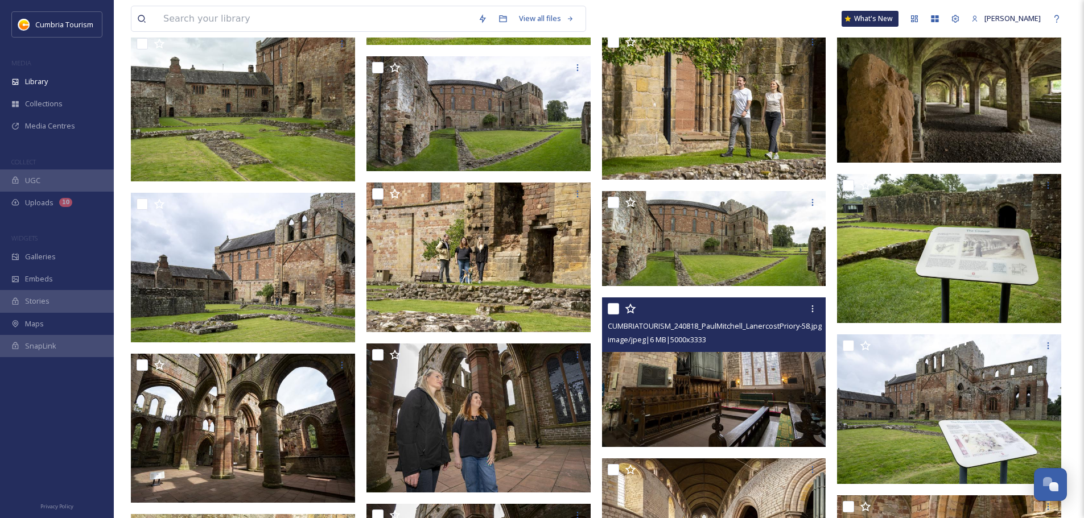
scroll to position [1423, 0]
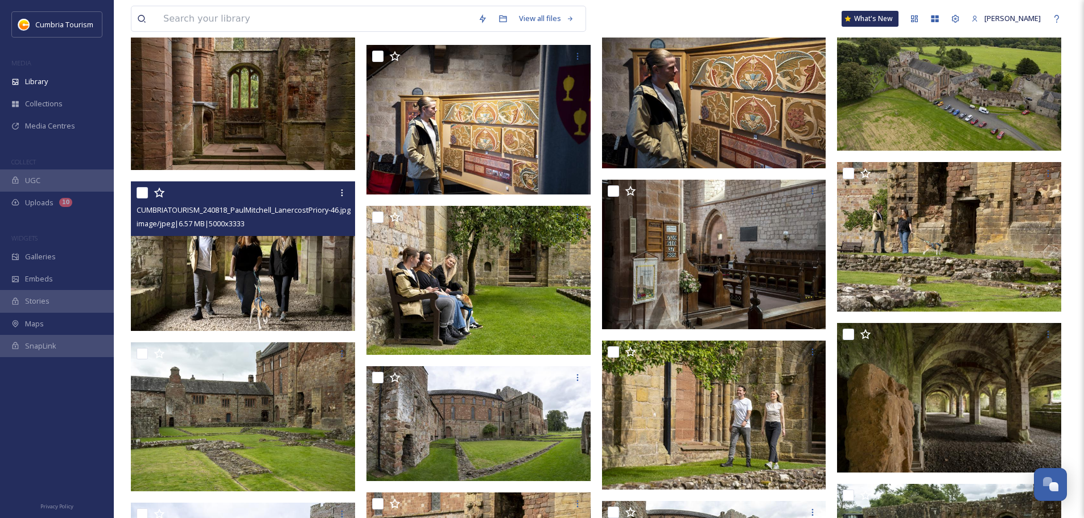
click at [311, 302] on img at bounding box center [243, 256] width 224 height 150
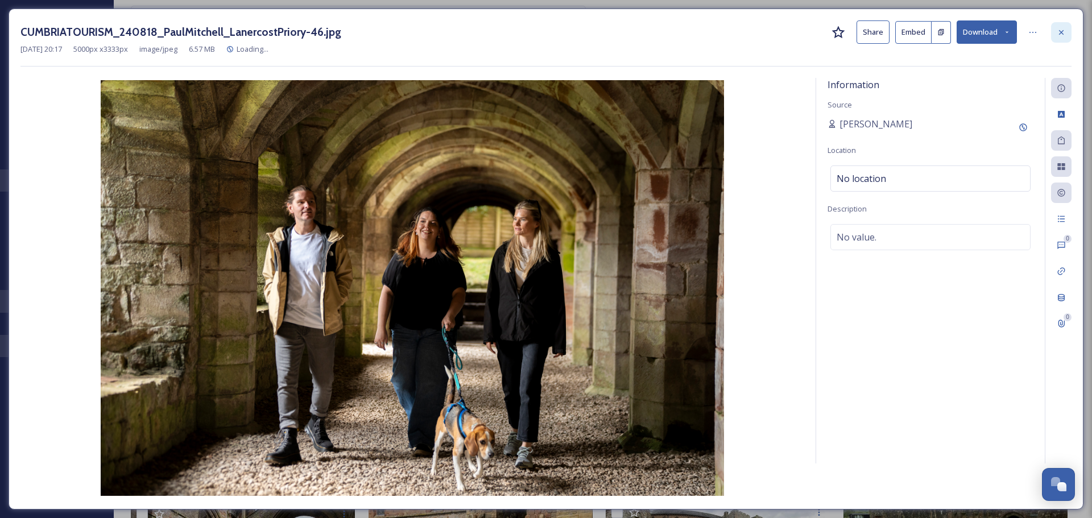
click at [1055, 35] on div at bounding box center [1061, 32] width 20 height 20
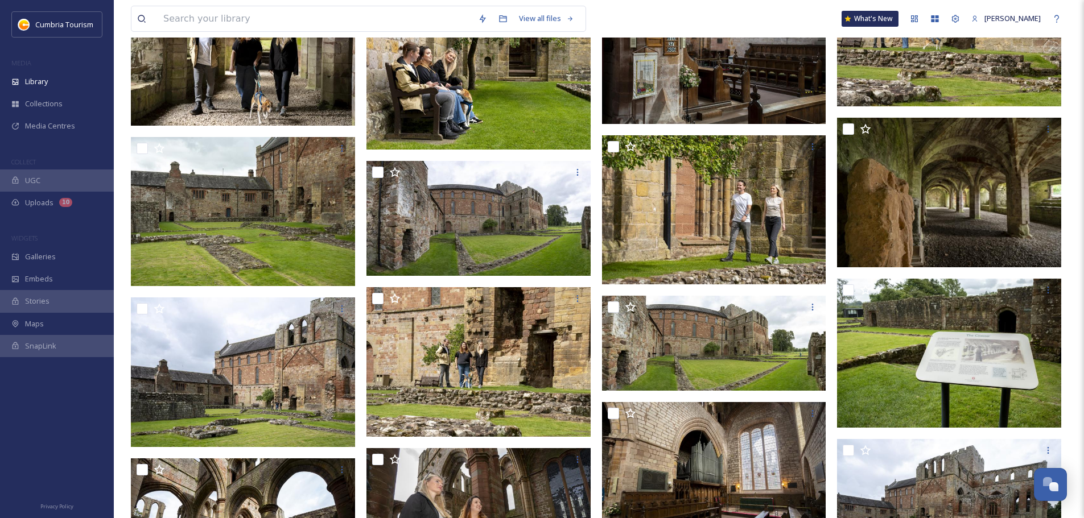
scroll to position [1651, 0]
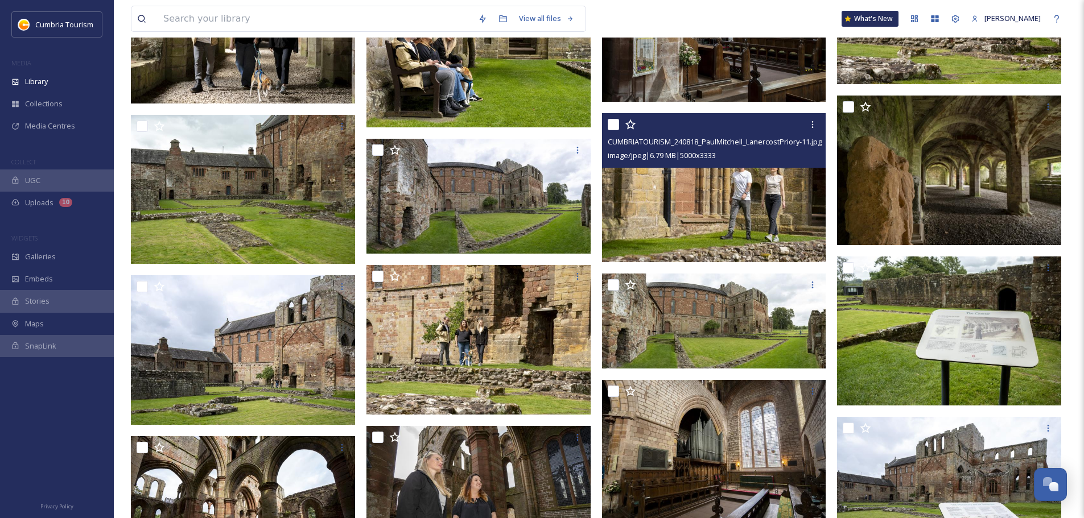
click at [793, 246] on img at bounding box center [714, 188] width 224 height 150
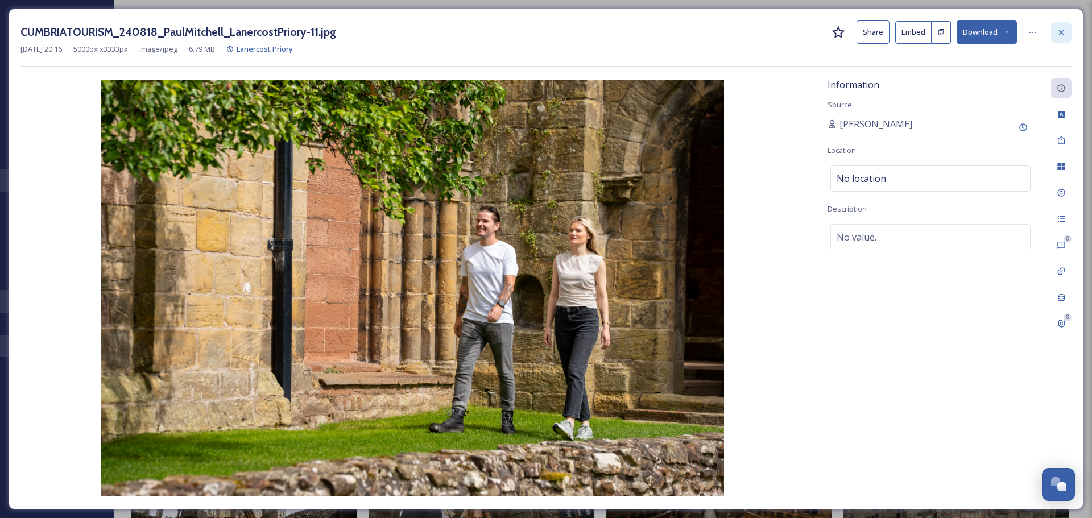
click at [1061, 31] on icon at bounding box center [1061, 32] width 5 height 5
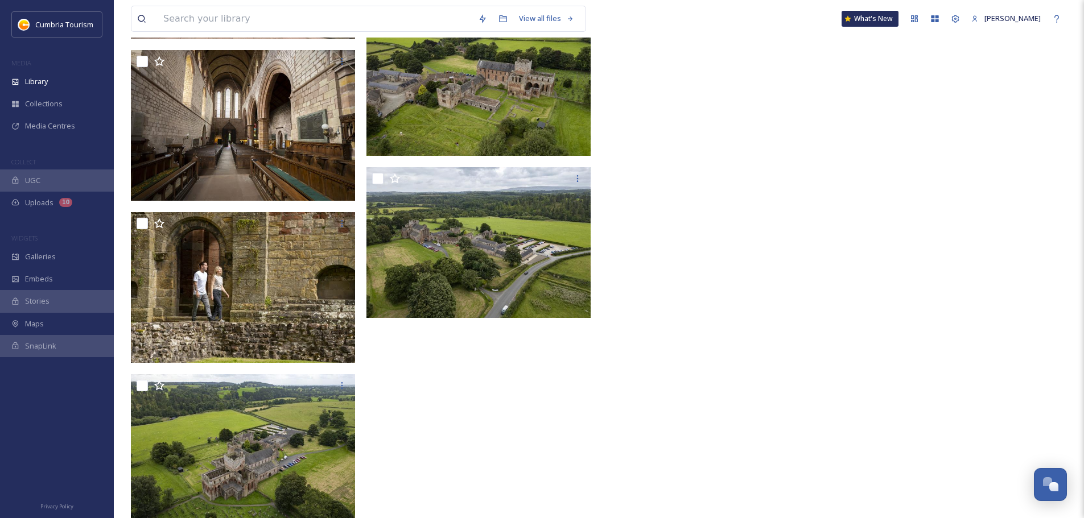
scroll to position [3245, 0]
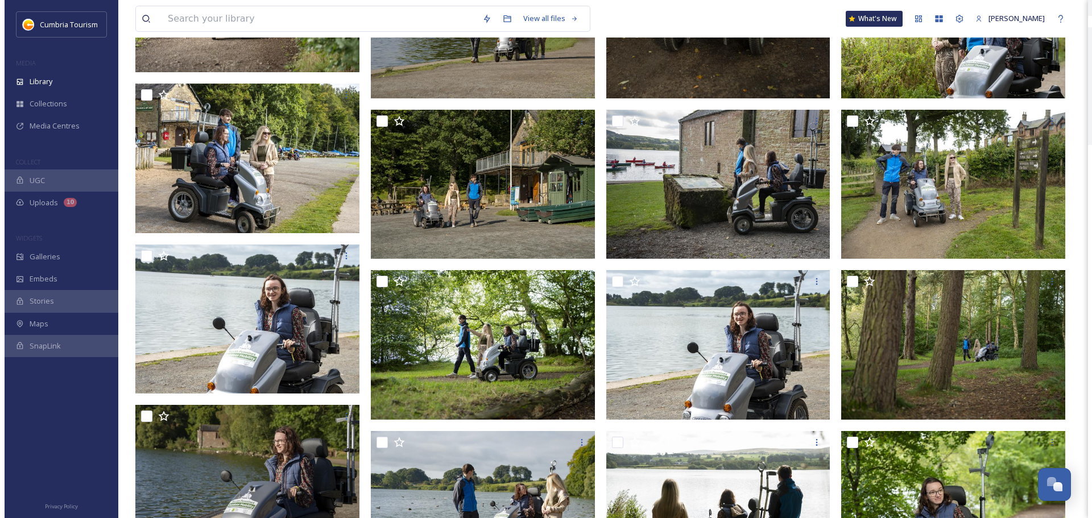
scroll to position [2405, 0]
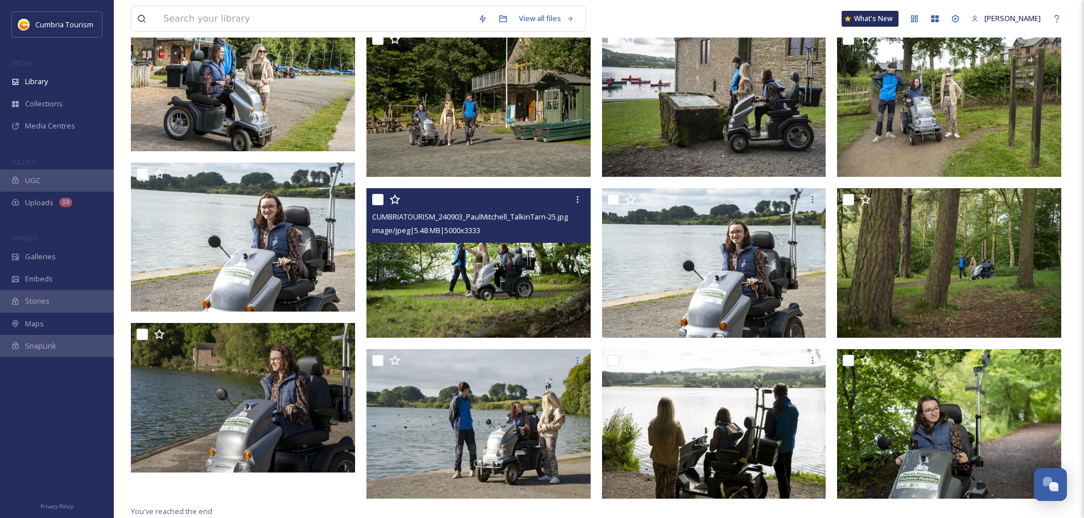
click at [548, 288] on img at bounding box center [478, 263] width 224 height 150
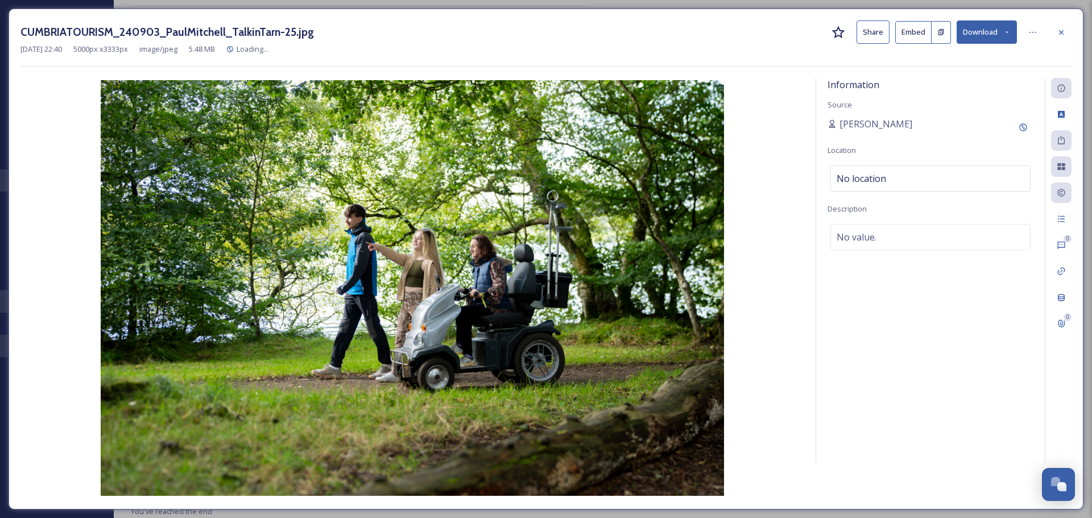
scroll to position [2426, 0]
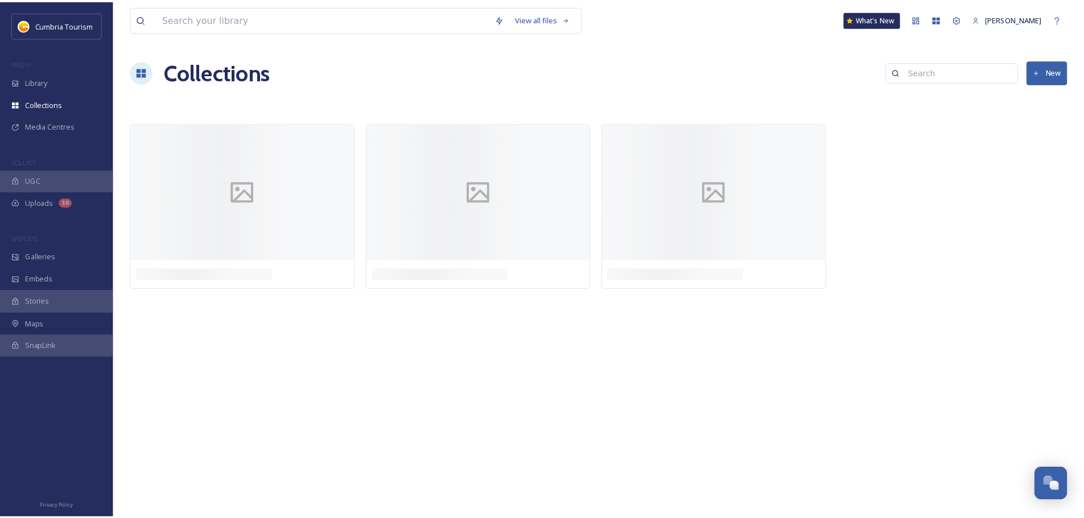
scroll to position [4461, 0]
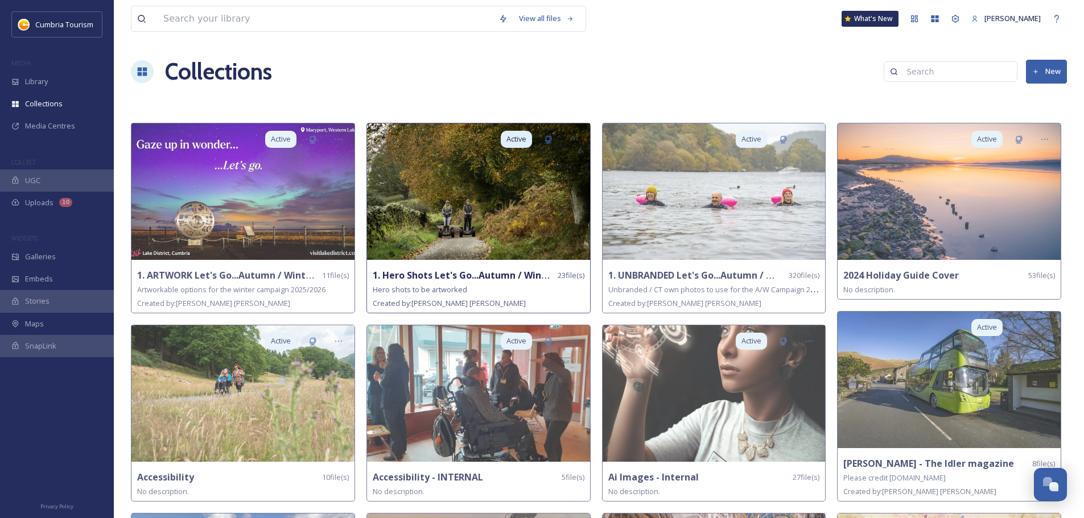
click at [458, 259] on img at bounding box center [478, 191] width 223 height 137
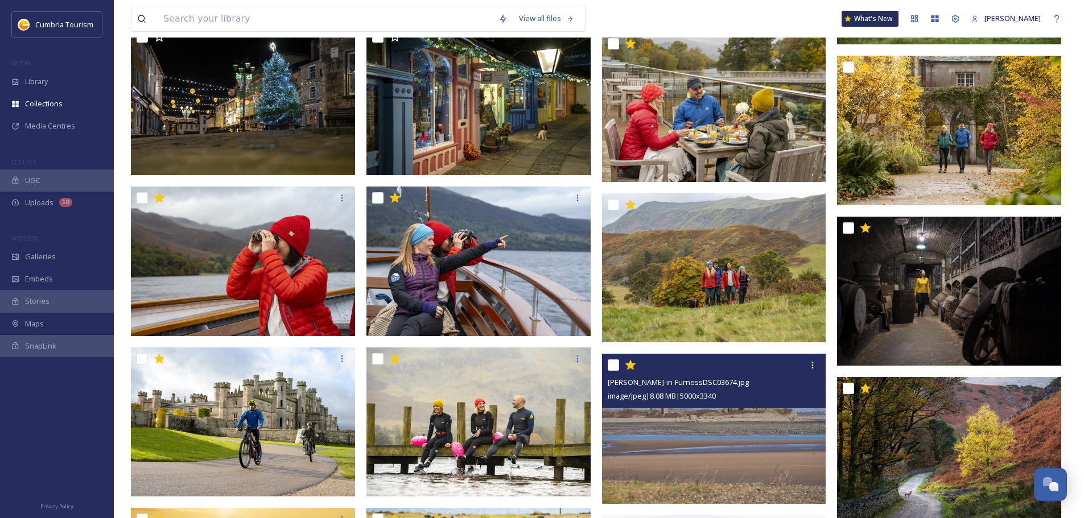
scroll to position [455, 0]
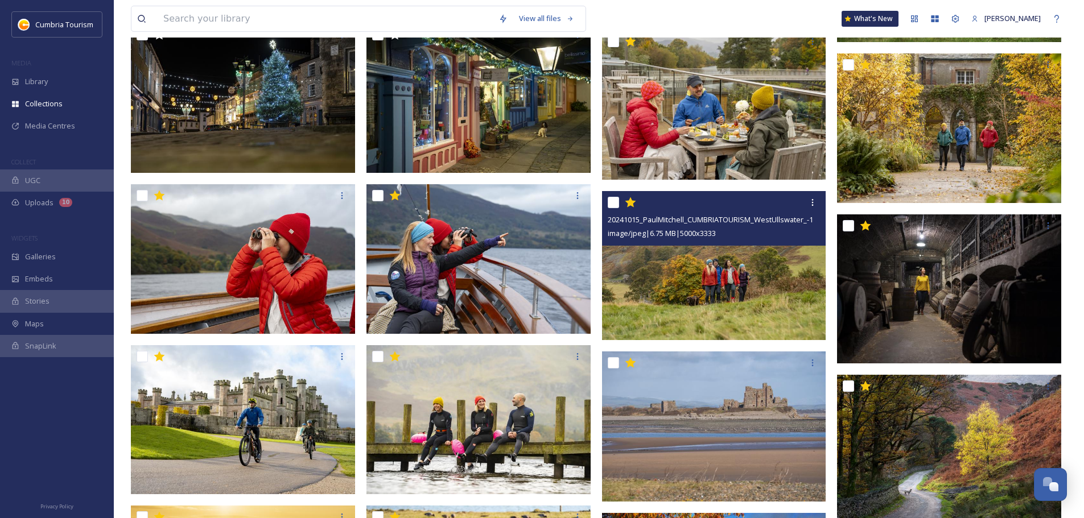
click at [766, 307] on img at bounding box center [714, 266] width 224 height 150
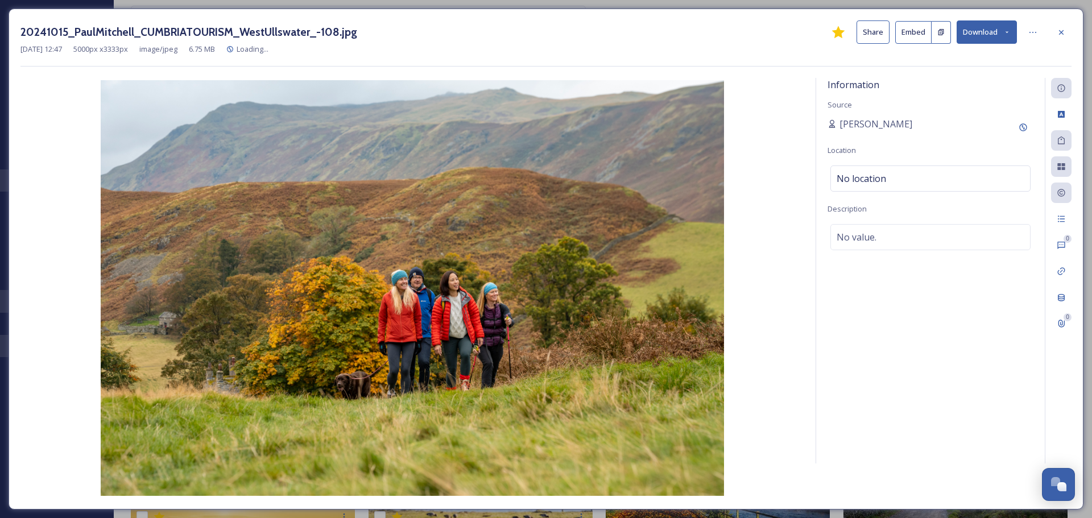
click at [1000, 36] on button "Download" at bounding box center [987, 31] width 60 height 23
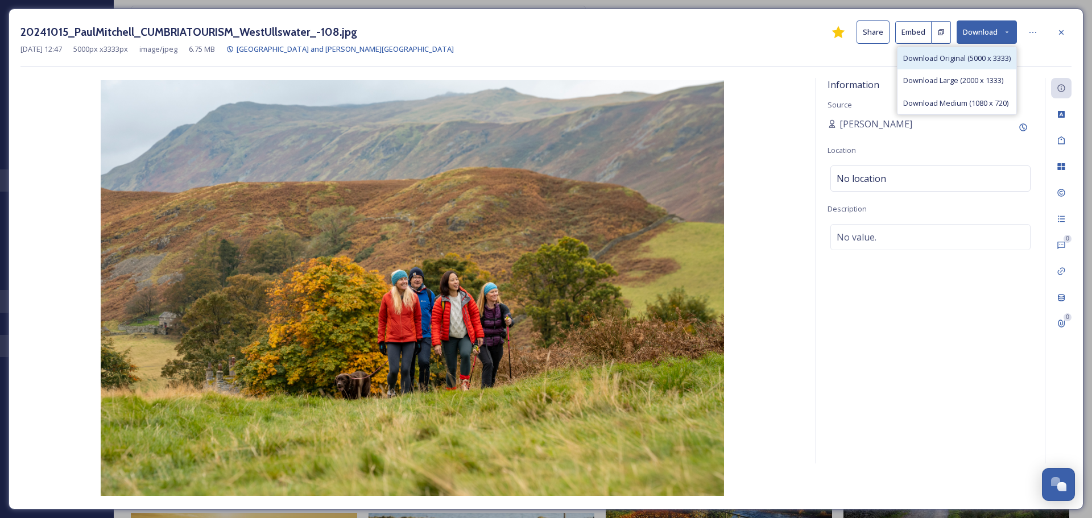
click at [991, 59] on span "Download Original (5000 x 3333)" at bounding box center [958, 58] width 108 height 11
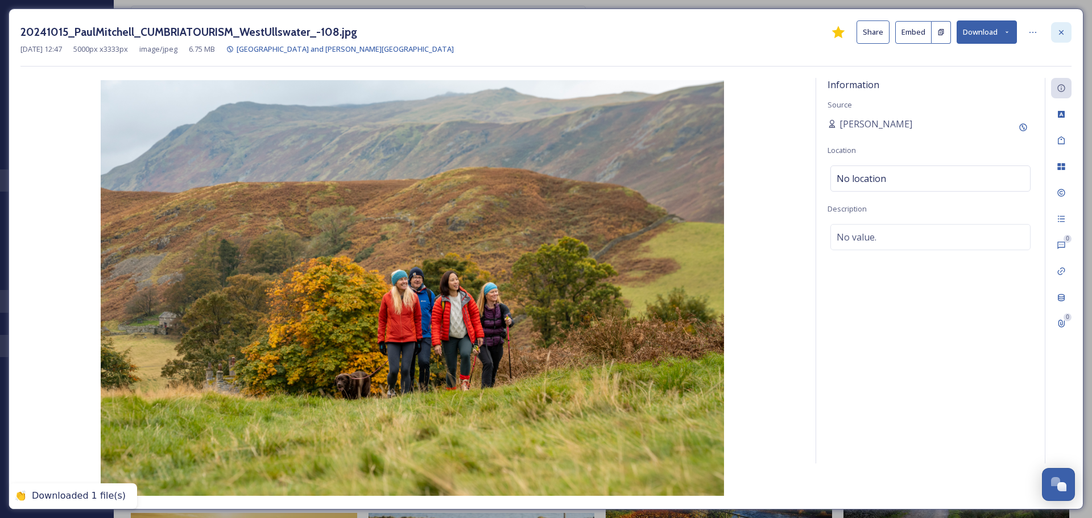
click at [1064, 30] on icon at bounding box center [1061, 32] width 9 height 9
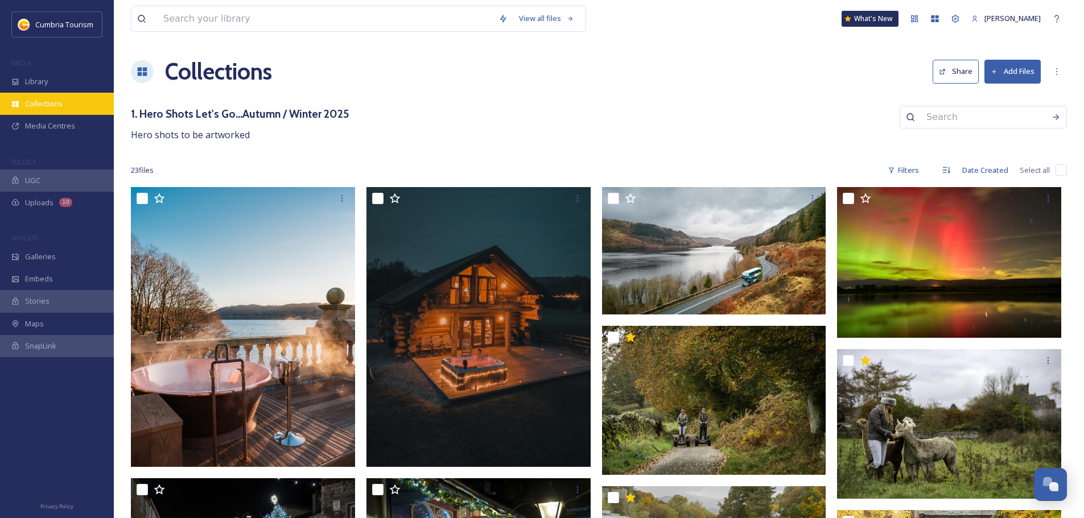
click at [73, 101] on div "Collections" at bounding box center [57, 104] width 114 height 22
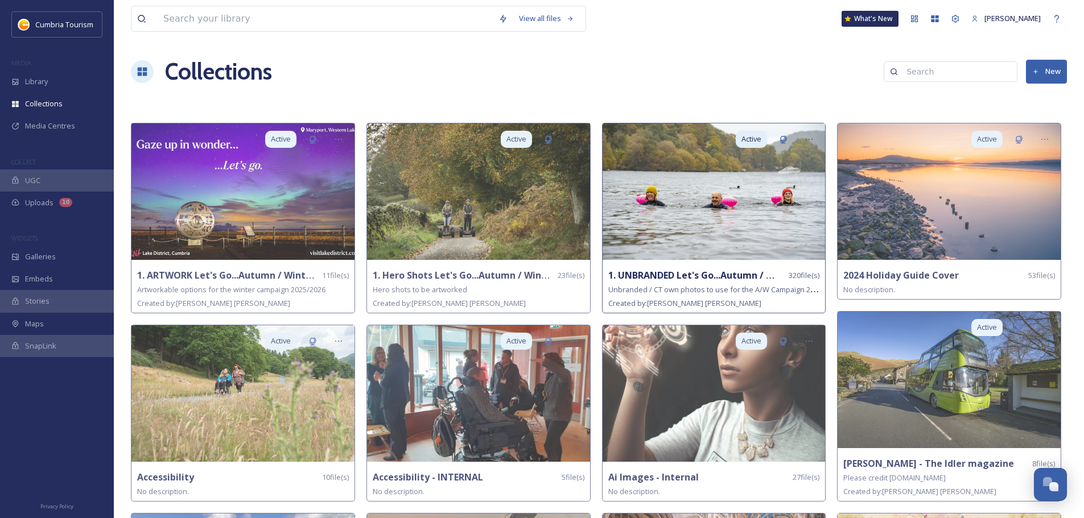
click at [649, 233] on img at bounding box center [714, 191] width 223 height 137
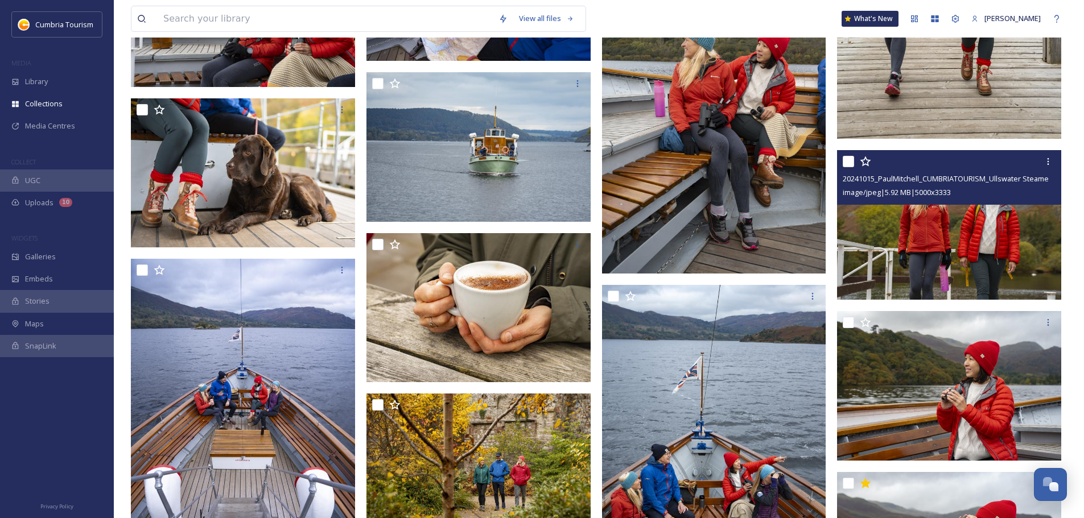
scroll to position [3528, 0]
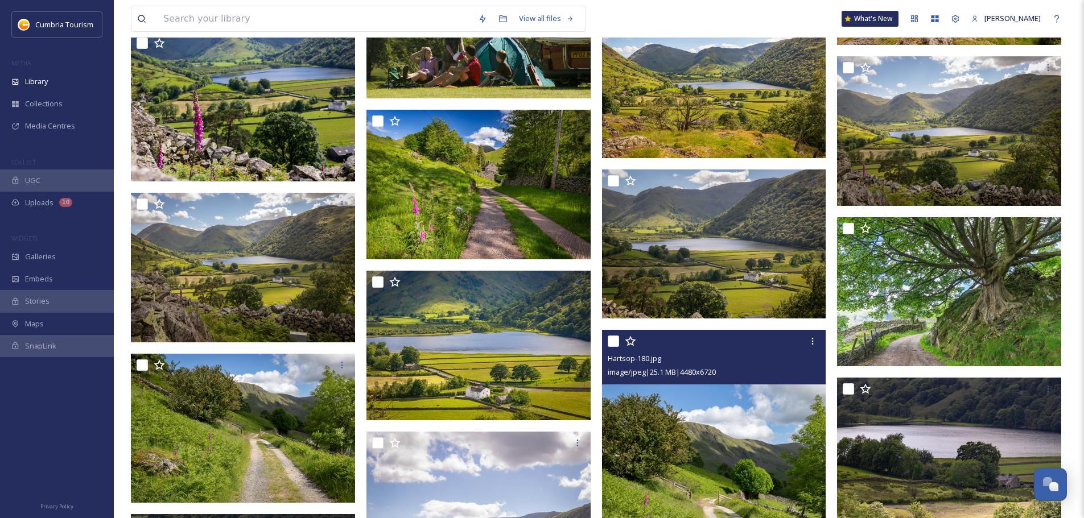
scroll to position [2984, 0]
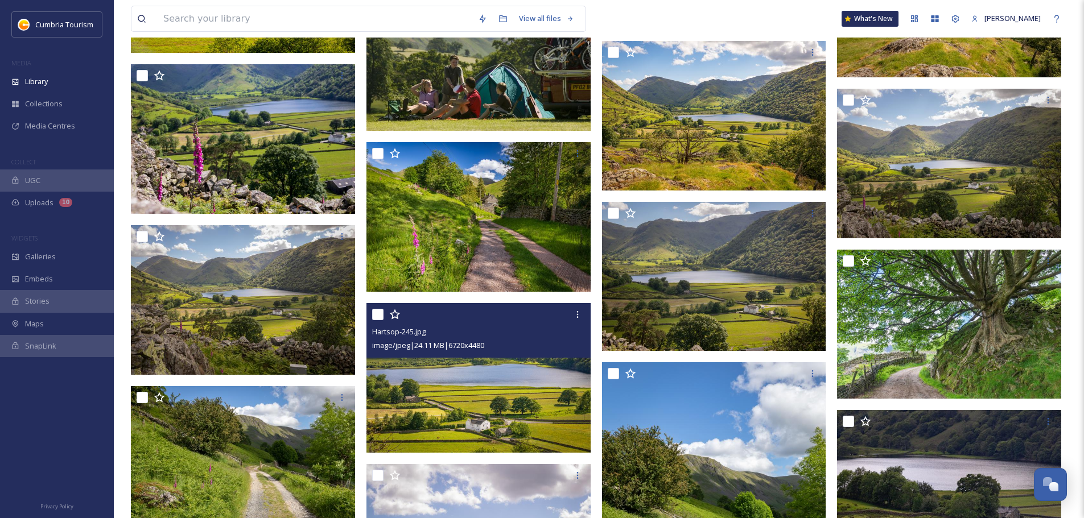
click at [520, 389] on img at bounding box center [478, 378] width 224 height 150
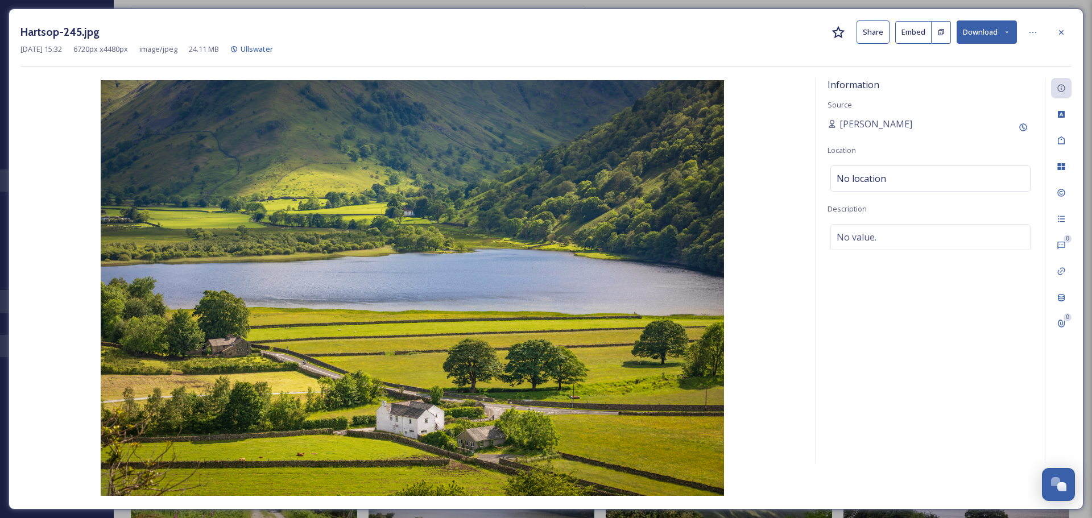
click at [972, 33] on button "Download" at bounding box center [987, 31] width 60 height 23
click at [978, 55] on span "Download Original (6720 x 4480)" at bounding box center [958, 58] width 108 height 11
click at [1066, 32] on div at bounding box center [1061, 32] width 20 height 20
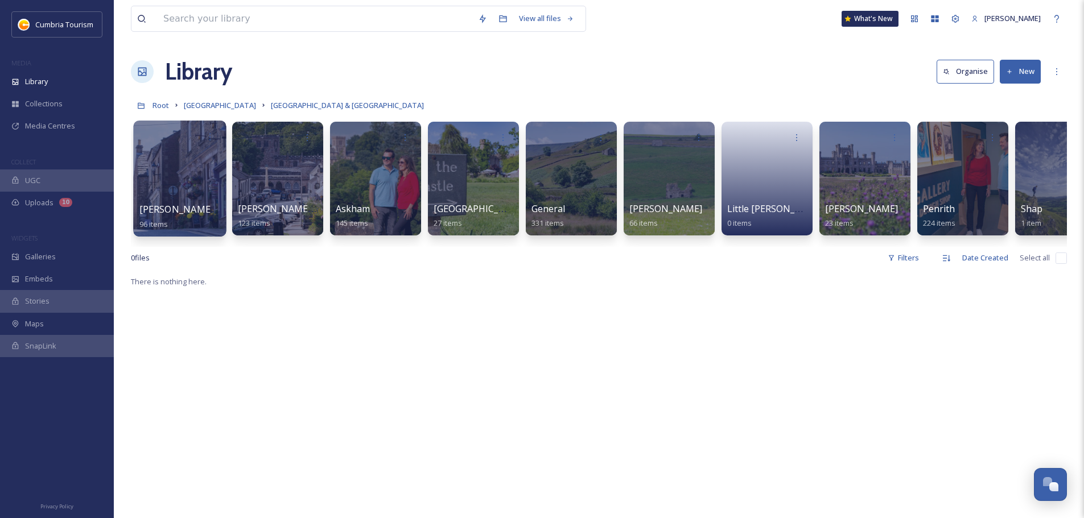
click at [188, 204] on span "[PERSON_NAME], Hartside, Garrigill and Nenthead" at bounding box center [249, 209] width 220 height 13
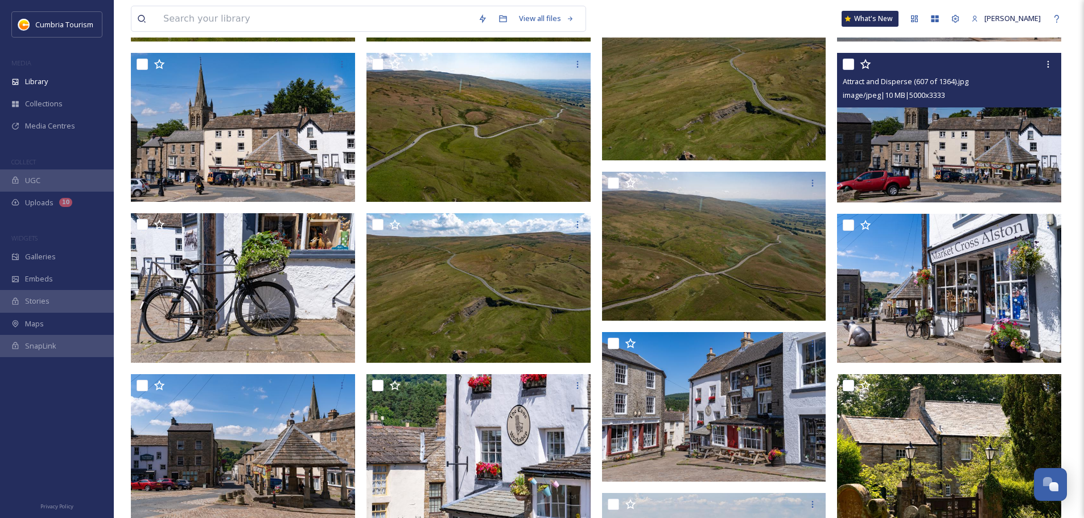
scroll to position [2333, 0]
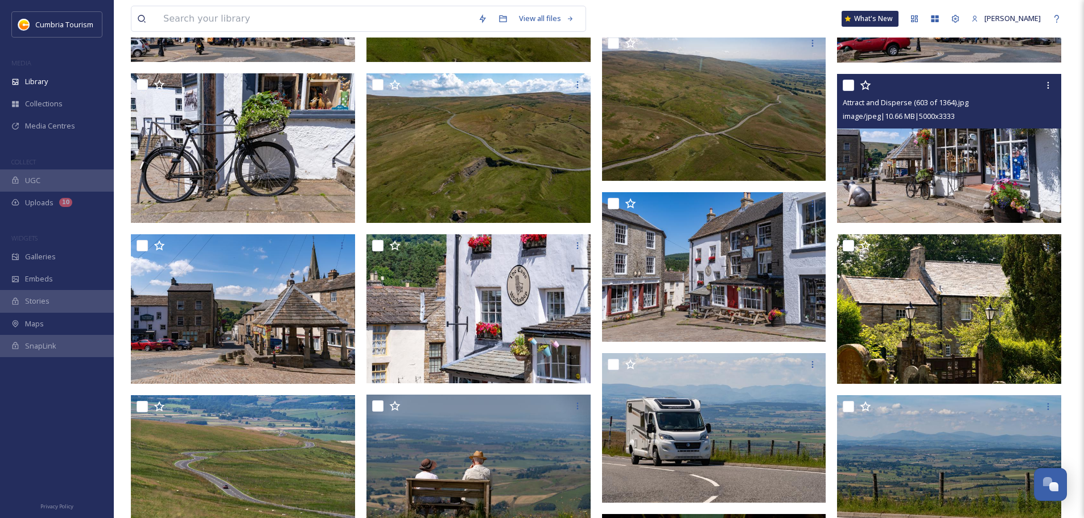
click at [955, 160] on img at bounding box center [949, 149] width 224 height 150
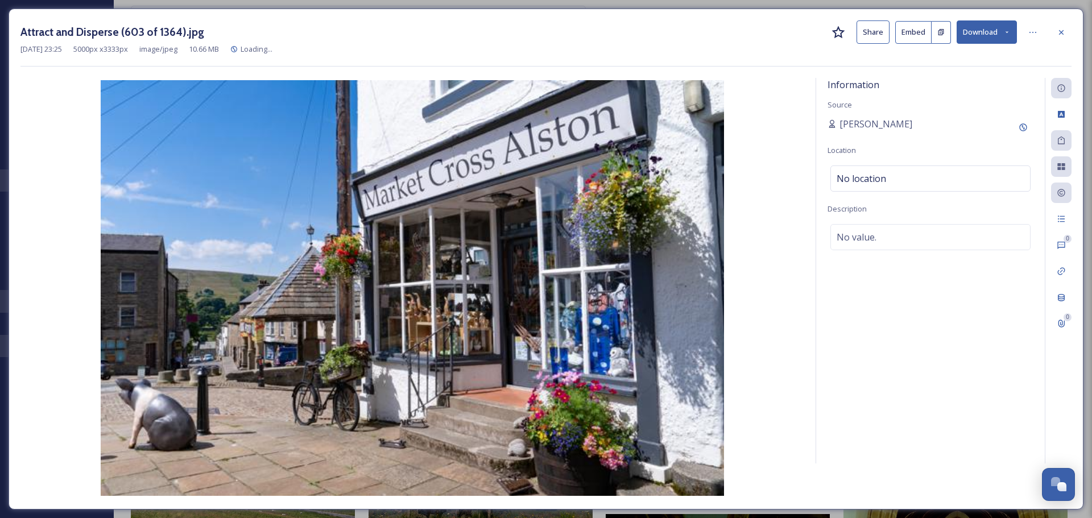
click at [978, 27] on button "Download" at bounding box center [987, 31] width 60 height 23
click at [980, 52] on div "Download Original (5000 x 3333)" at bounding box center [957, 58] width 119 height 22
click at [1067, 29] on div at bounding box center [1061, 32] width 20 height 20
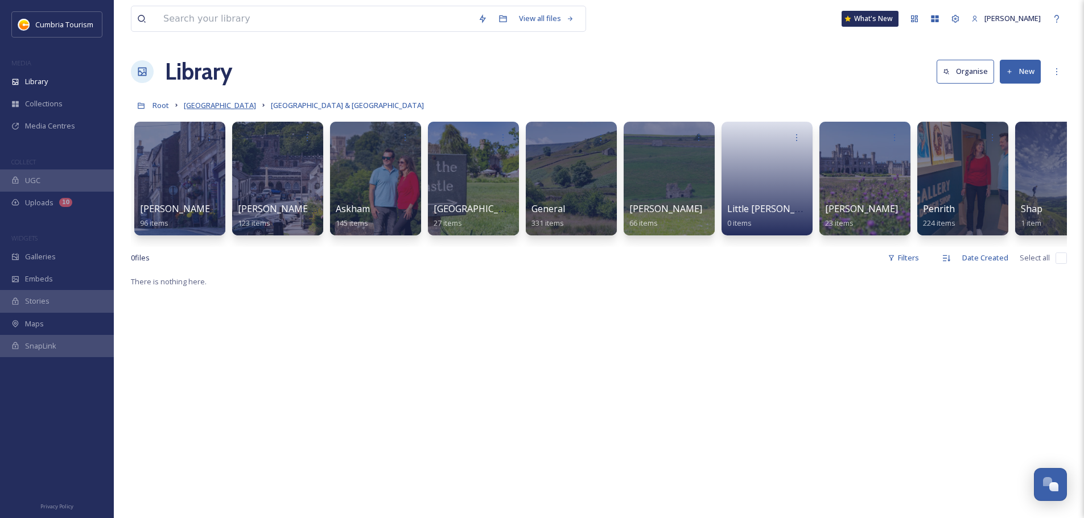
click at [213, 104] on span "[GEOGRAPHIC_DATA]" at bounding box center [220, 105] width 72 height 10
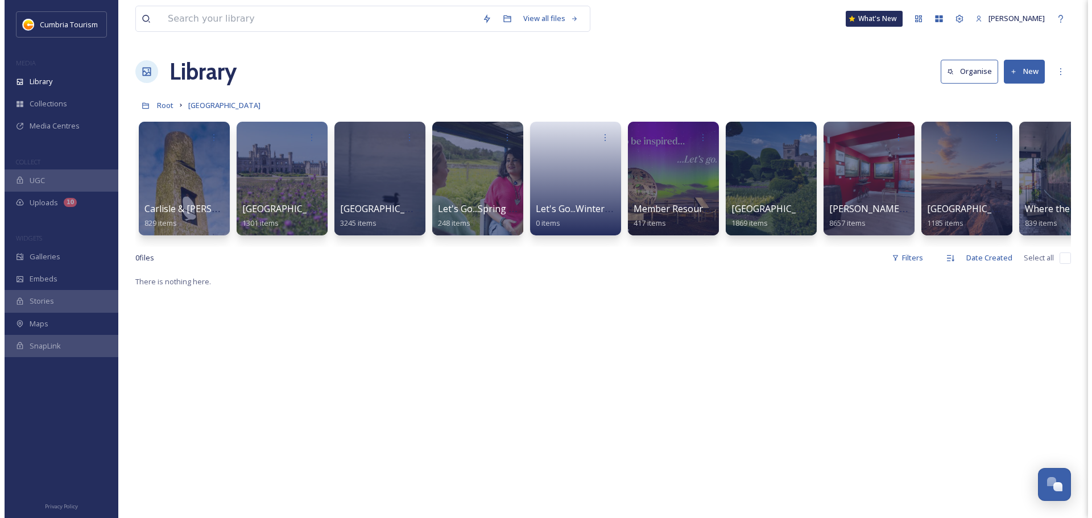
scroll to position [0, 43]
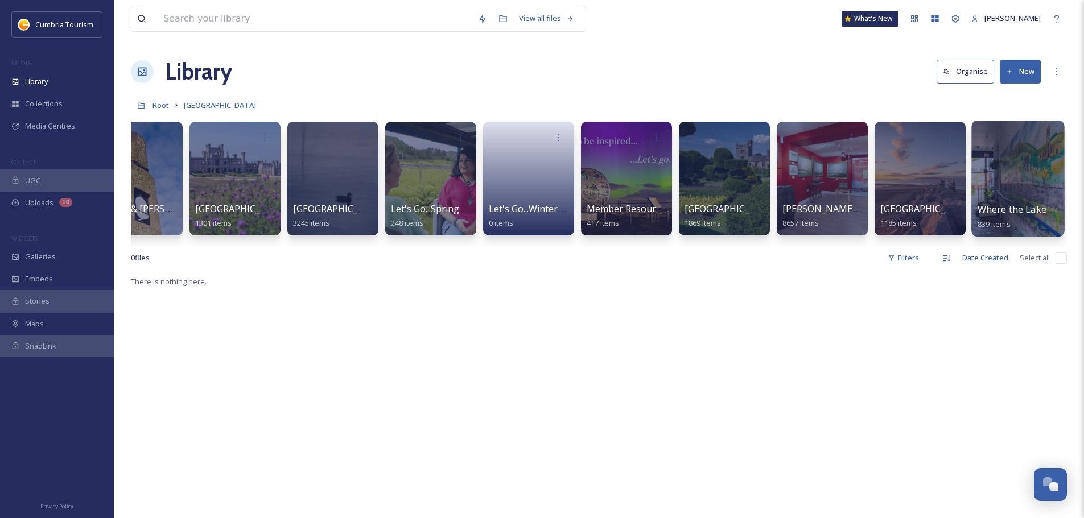
click at [1005, 212] on span "Where the Lakes Meets the Dales" at bounding box center [1050, 209] width 147 height 13
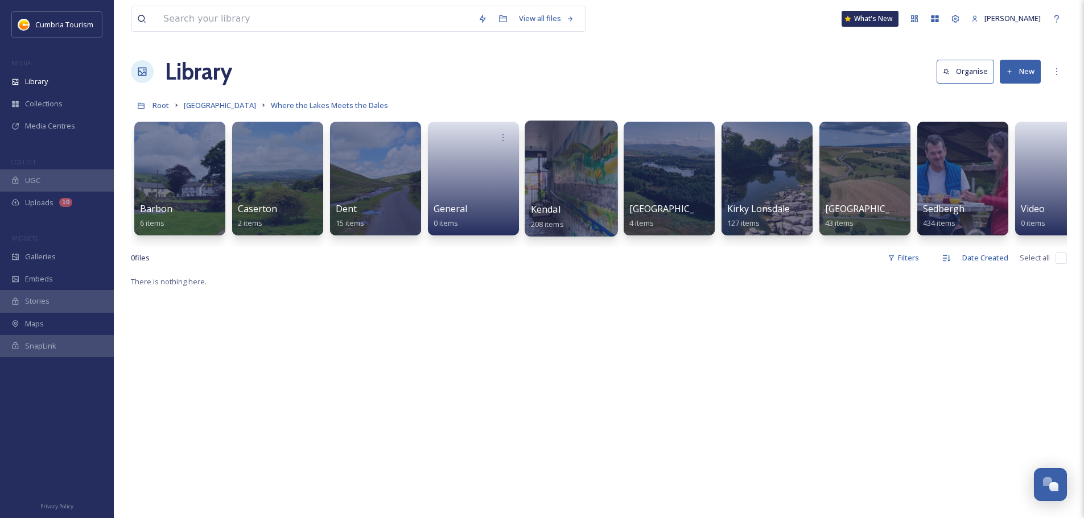
click at [541, 213] on span "Kendal" at bounding box center [546, 209] width 30 height 13
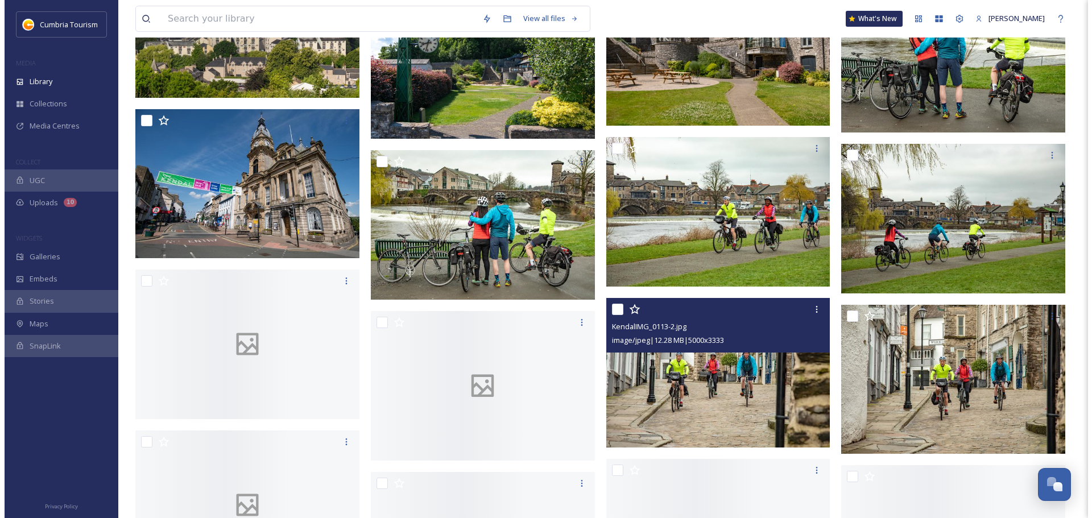
scroll to position [6808, 0]
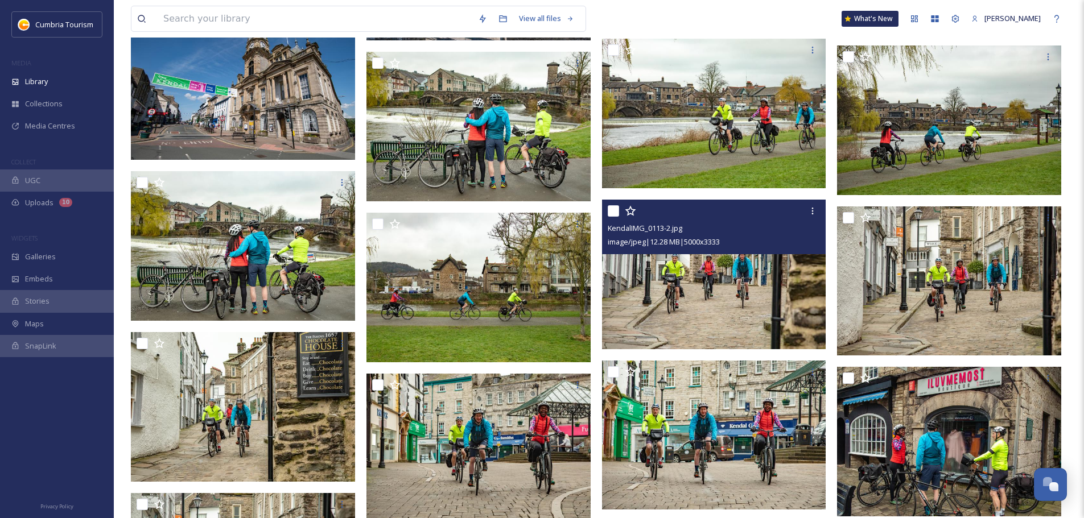
click at [655, 303] on img at bounding box center [714, 275] width 224 height 150
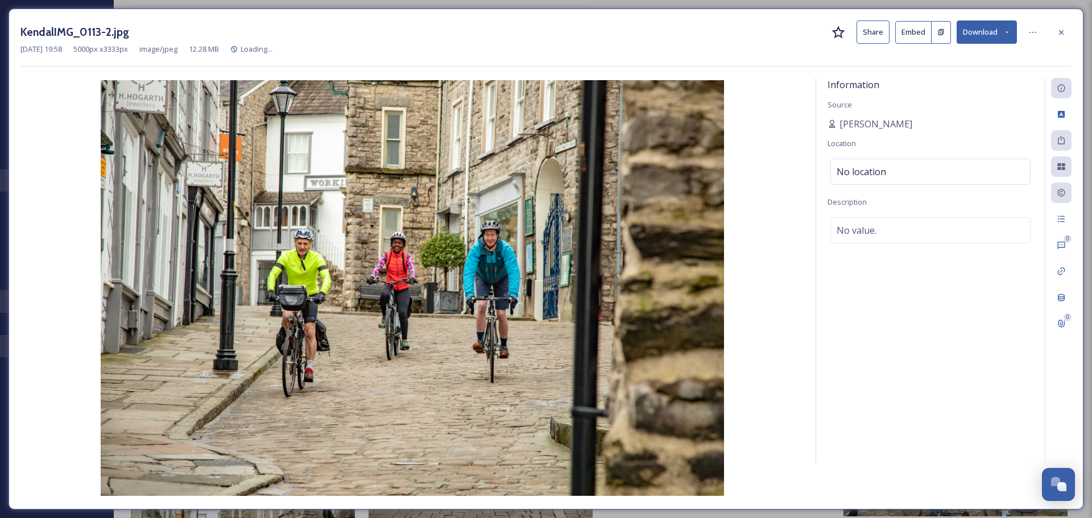
click at [997, 32] on button "Download" at bounding box center [987, 31] width 60 height 23
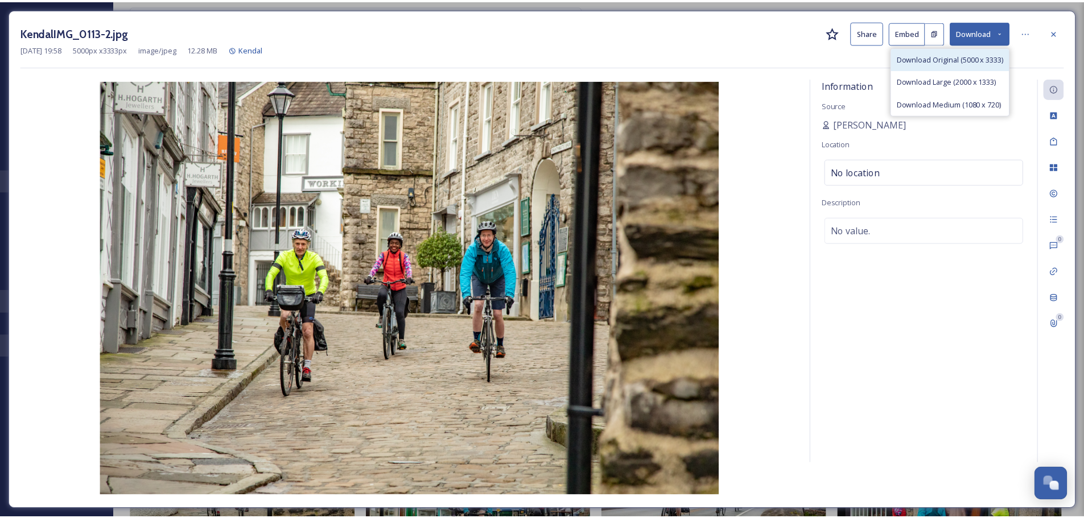
scroll to position [6870, 0]
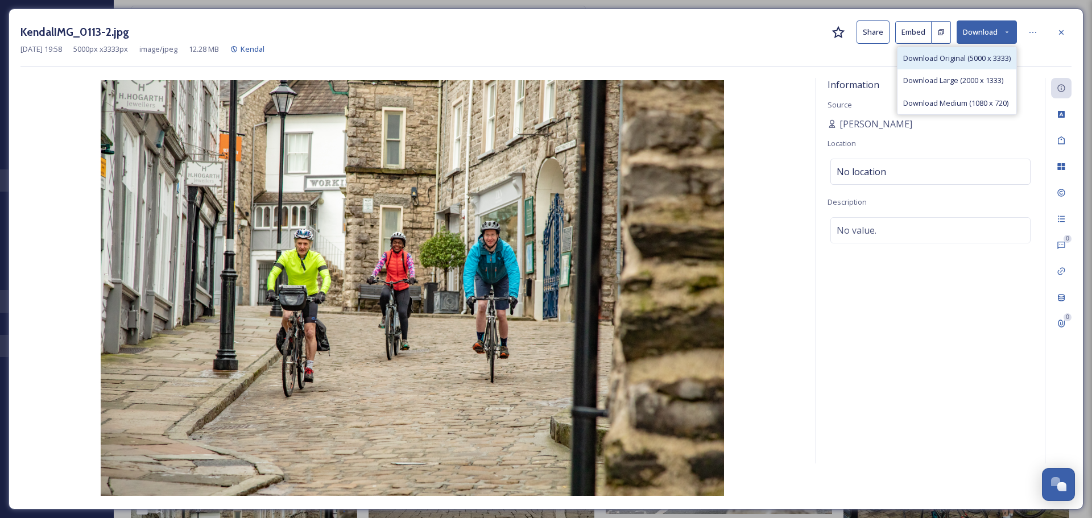
click at [980, 60] on span "Download Original (5000 x 3333)" at bounding box center [958, 58] width 108 height 11
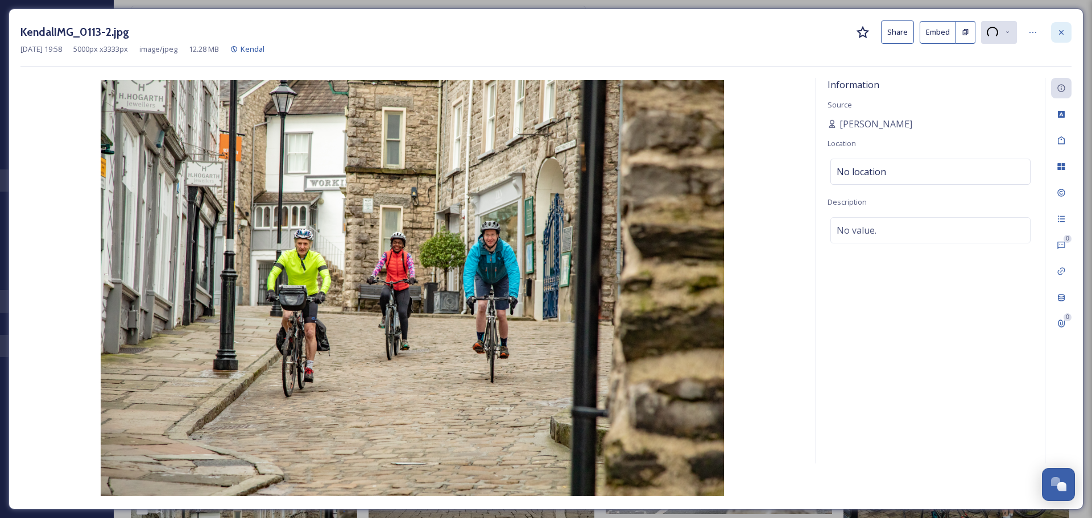
click at [1063, 35] on icon at bounding box center [1061, 32] width 9 height 9
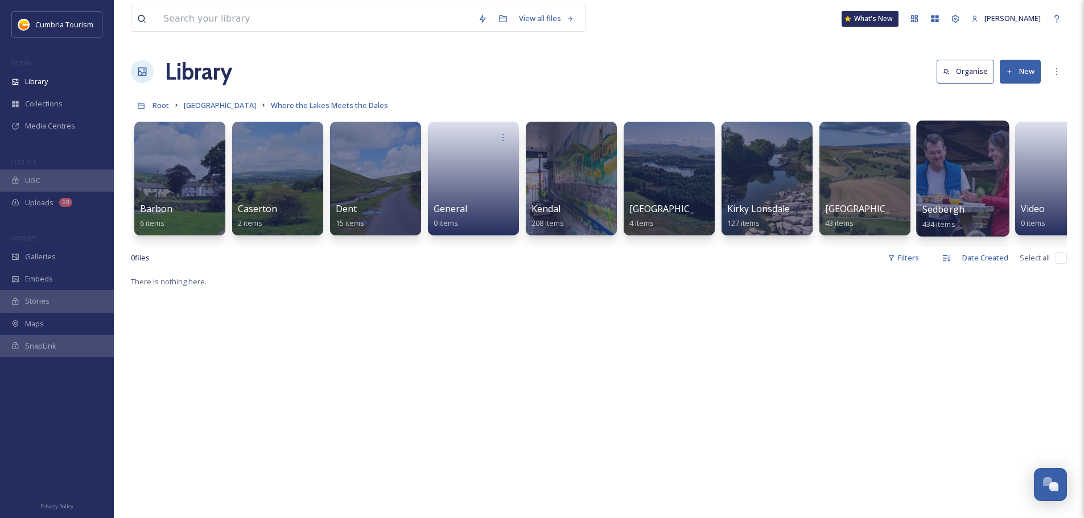
click at [960, 212] on span "Sedbergh" at bounding box center [943, 209] width 42 height 13
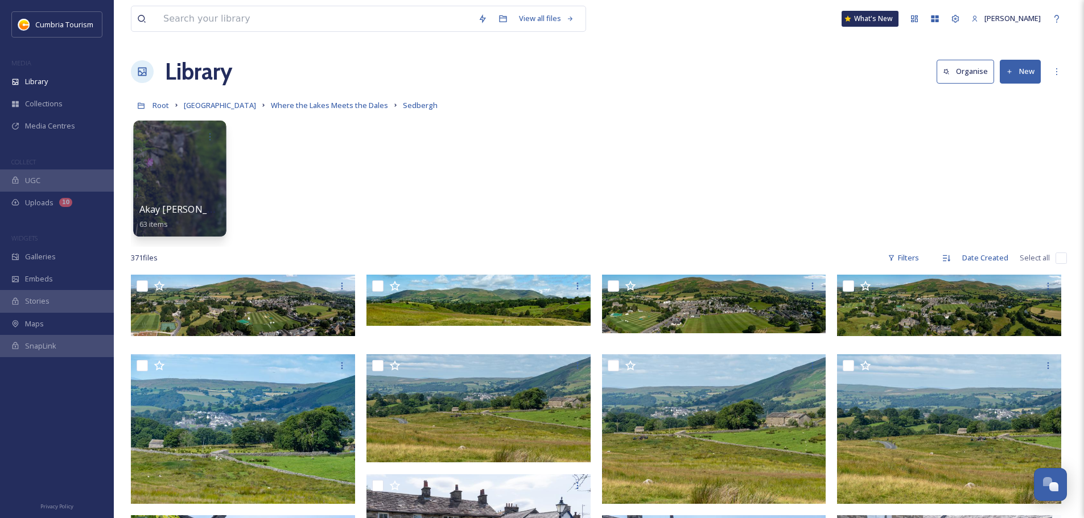
click at [183, 213] on span "Akay [PERSON_NAME]" at bounding box center [187, 209] width 97 height 13
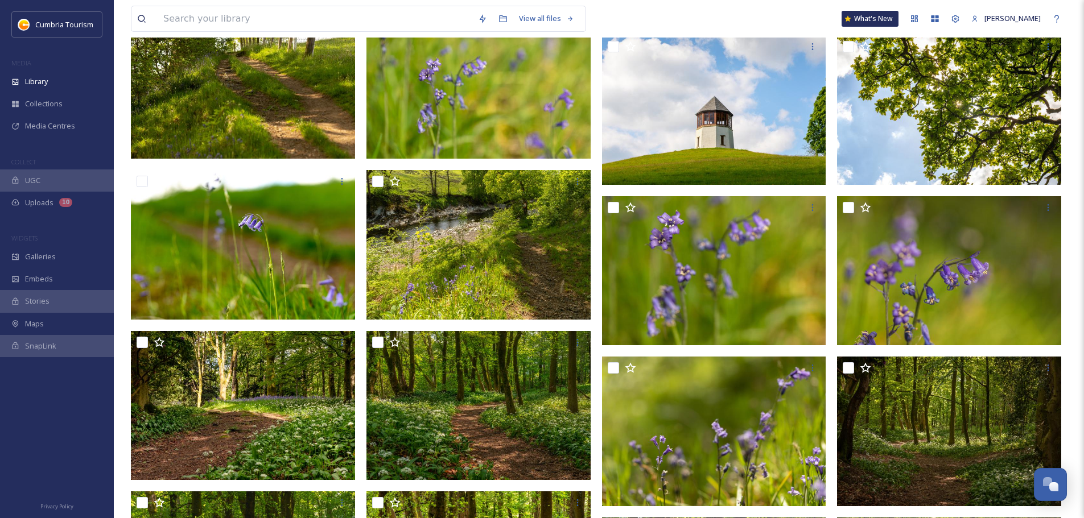
scroll to position [1454, 0]
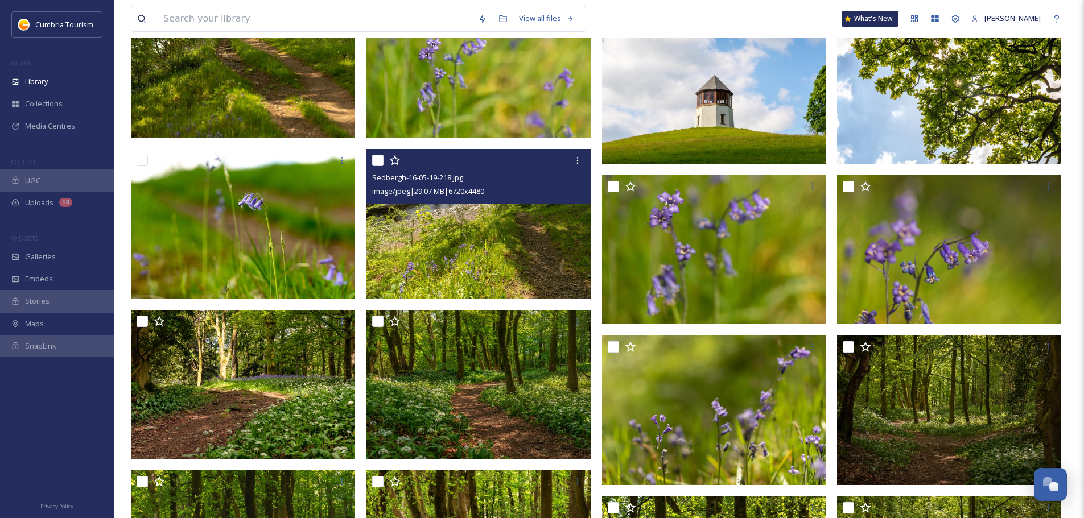
click at [482, 240] on img at bounding box center [478, 224] width 224 height 150
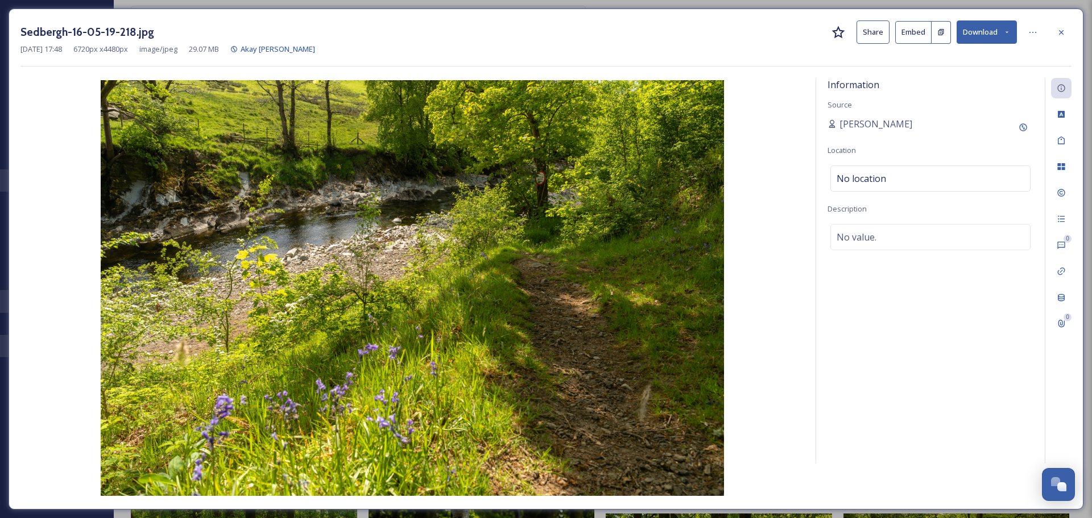
click at [997, 34] on button "Download" at bounding box center [987, 31] width 60 height 23
click at [973, 57] on span "Download Original (6720 x 4480)" at bounding box center [958, 58] width 108 height 11
click at [1066, 35] on div at bounding box center [1061, 32] width 20 height 20
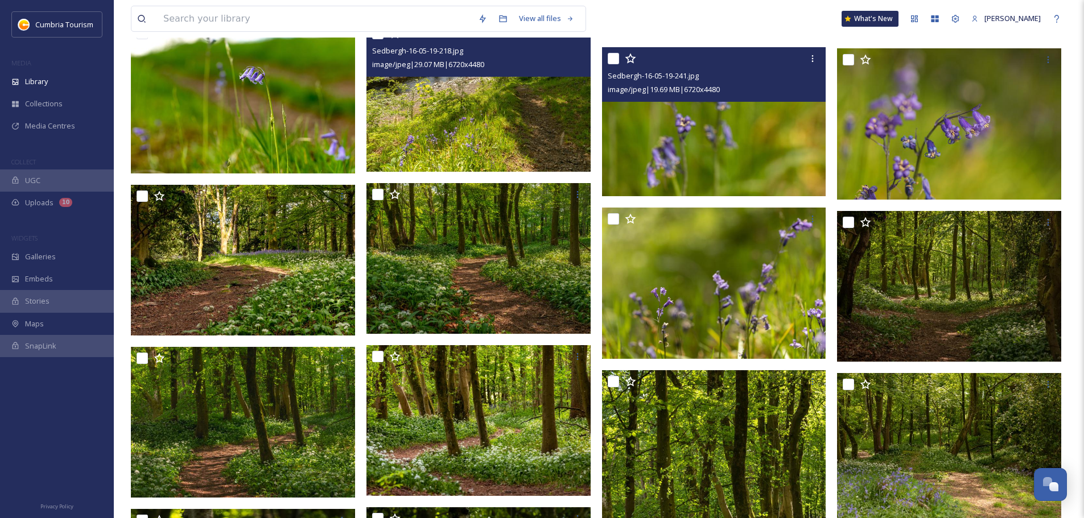
scroll to position [1738, 0]
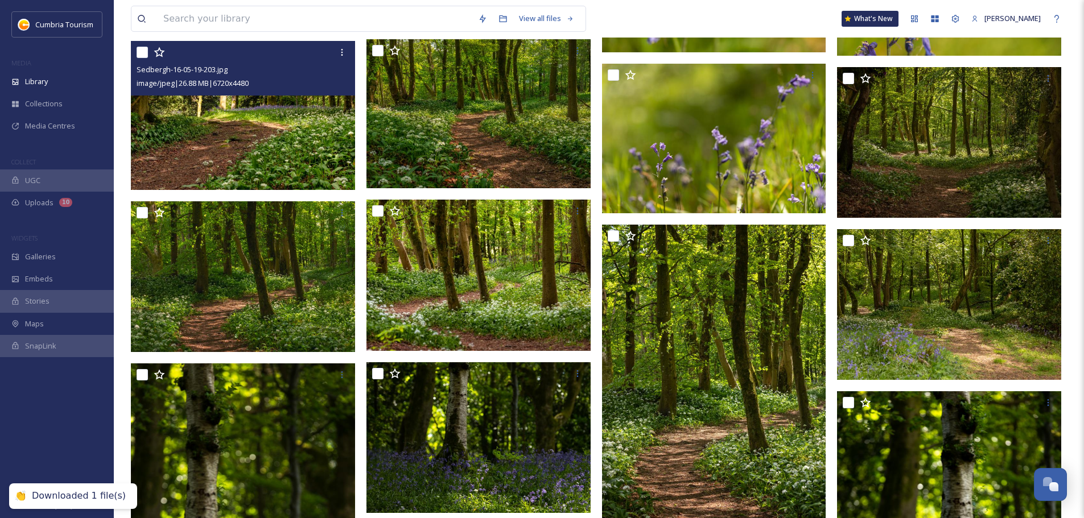
click at [245, 131] on img at bounding box center [243, 115] width 224 height 150
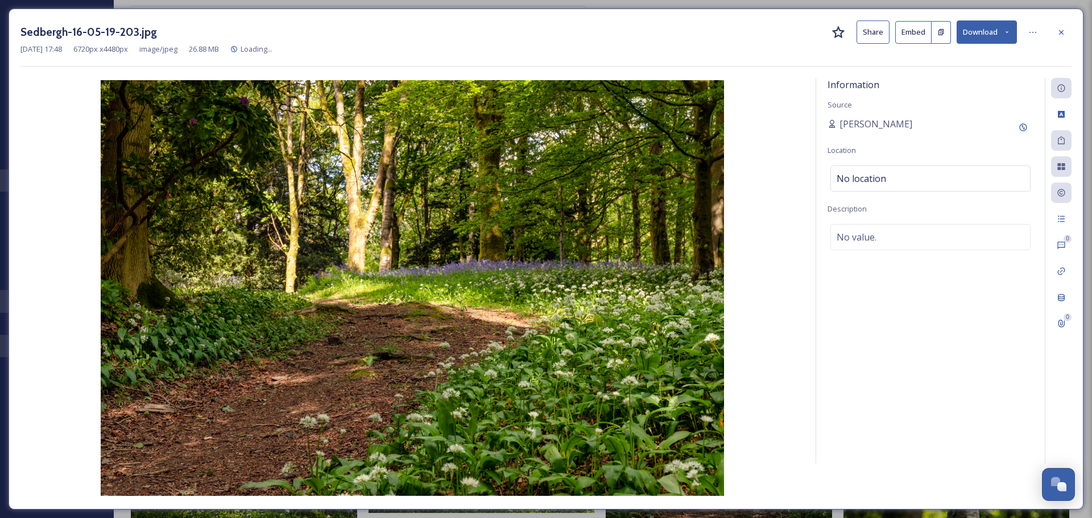
click at [996, 31] on button "Download" at bounding box center [987, 31] width 60 height 23
click at [977, 58] on span "Download Original (6720 x 4480)" at bounding box center [958, 58] width 108 height 11
click at [1061, 37] on div at bounding box center [1061, 32] width 20 height 20
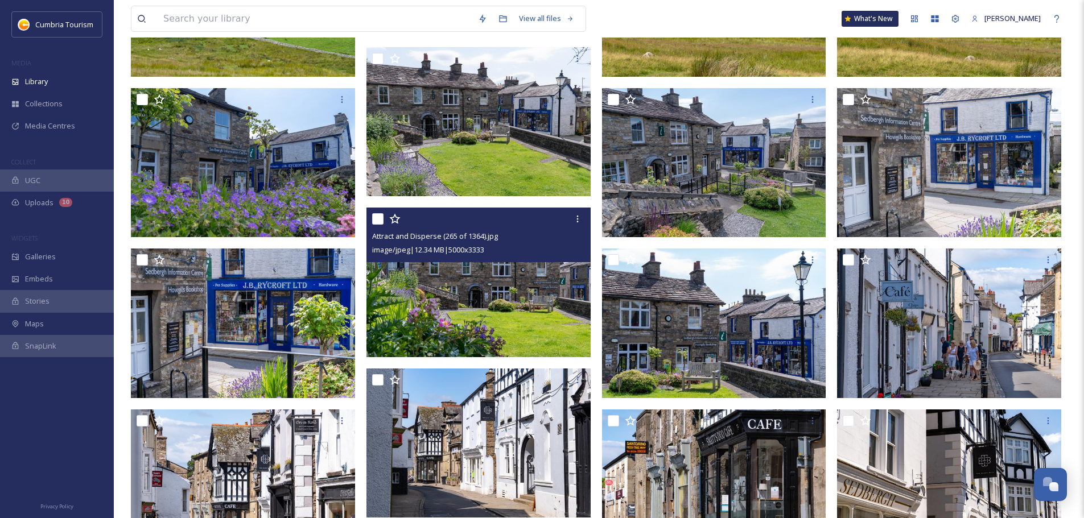
scroll to position [502, 0]
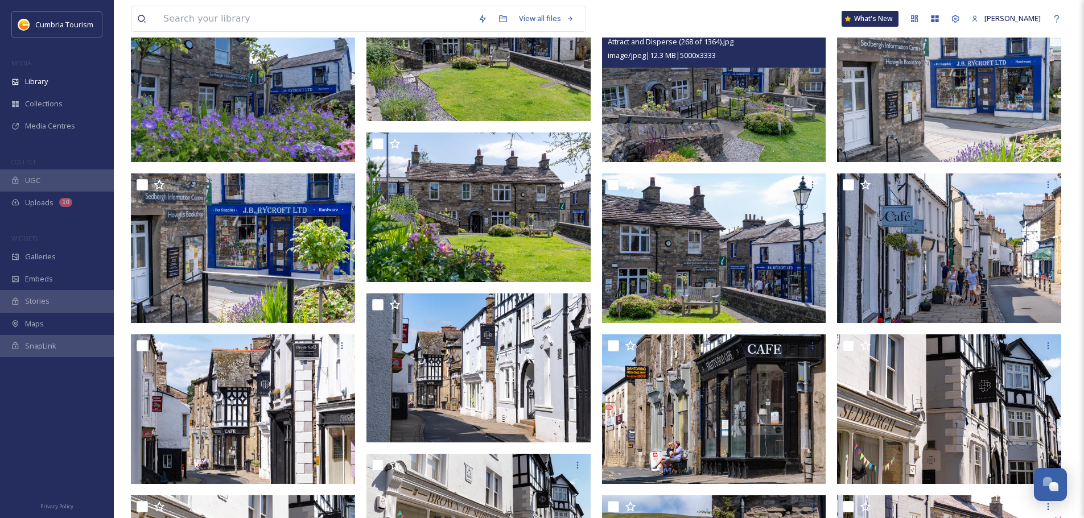
click at [779, 114] on img at bounding box center [714, 88] width 224 height 150
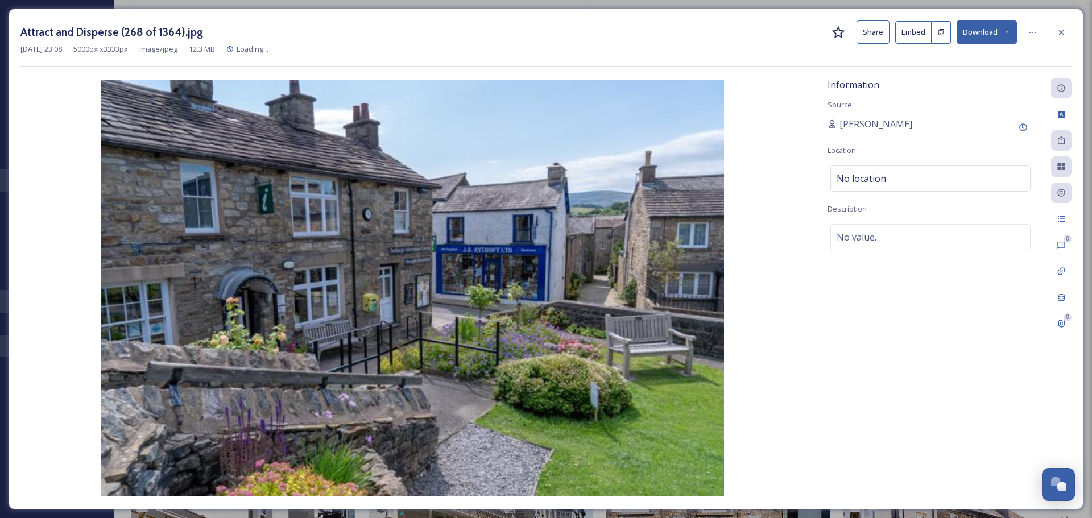
click at [983, 30] on button "Download" at bounding box center [987, 31] width 60 height 23
click at [991, 59] on span "Download Original (5000 x 3333)" at bounding box center [958, 58] width 108 height 11
click at [1058, 31] on icon at bounding box center [1061, 32] width 9 height 9
